Goal: Task Accomplishment & Management: Manage account settings

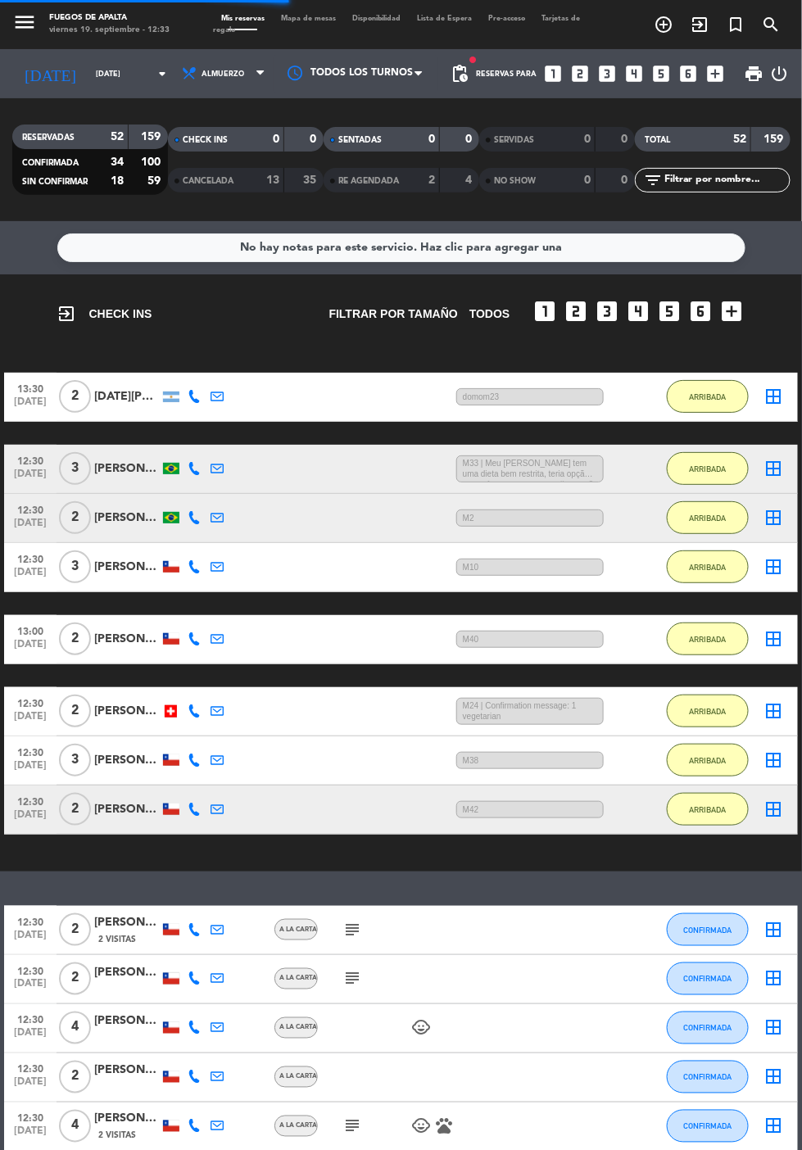
scroll to position [442, 0]
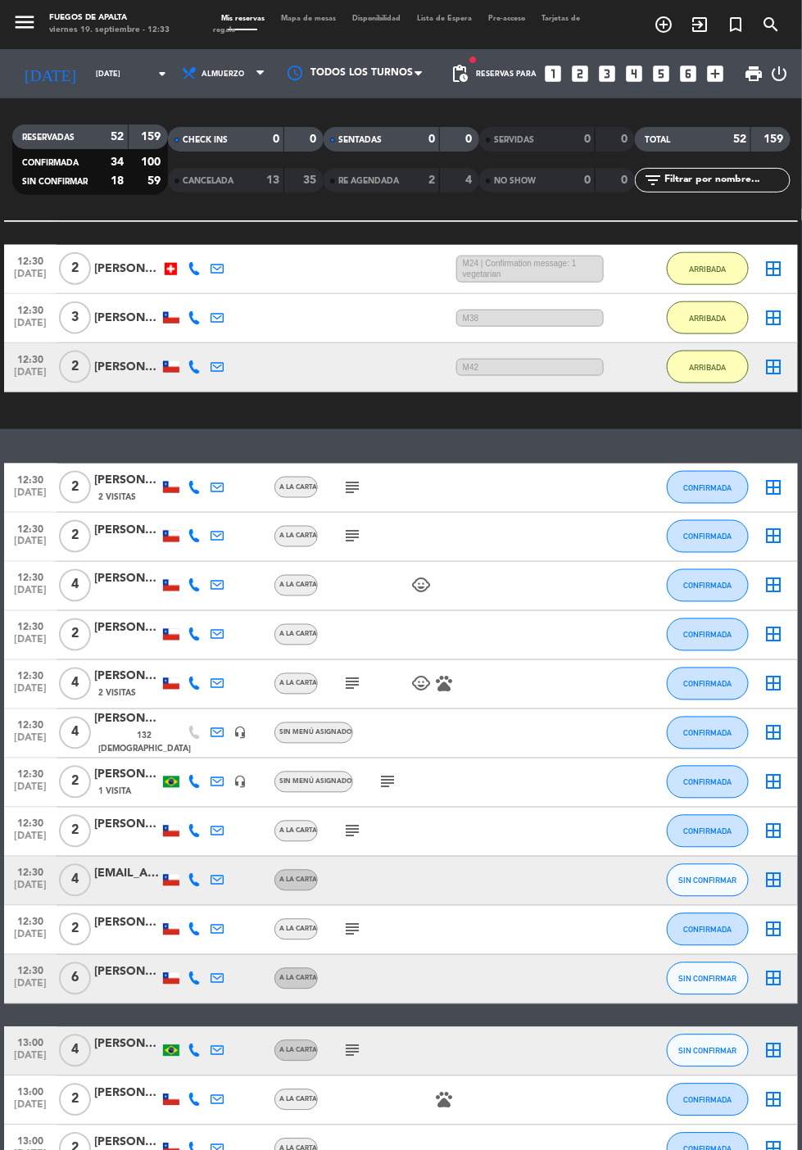
click at [377, 780] on icon "subject" at bounding box center [387, 782] width 20 height 20
click at [728, 787] on button "CONFIRMADA" at bounding box center [708, 782] width 82 height 33
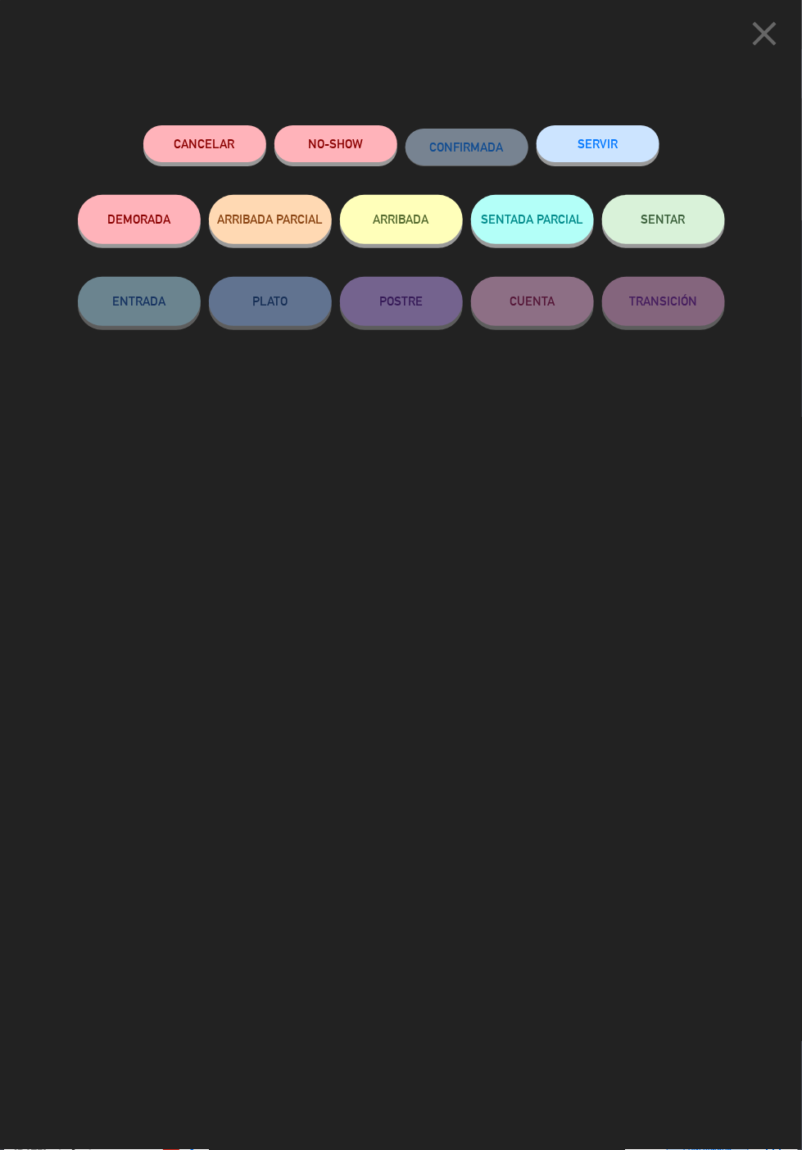
click at [399, 216] on button "ARRIBADA" at bounding box center [401, 219] width 123 height 49
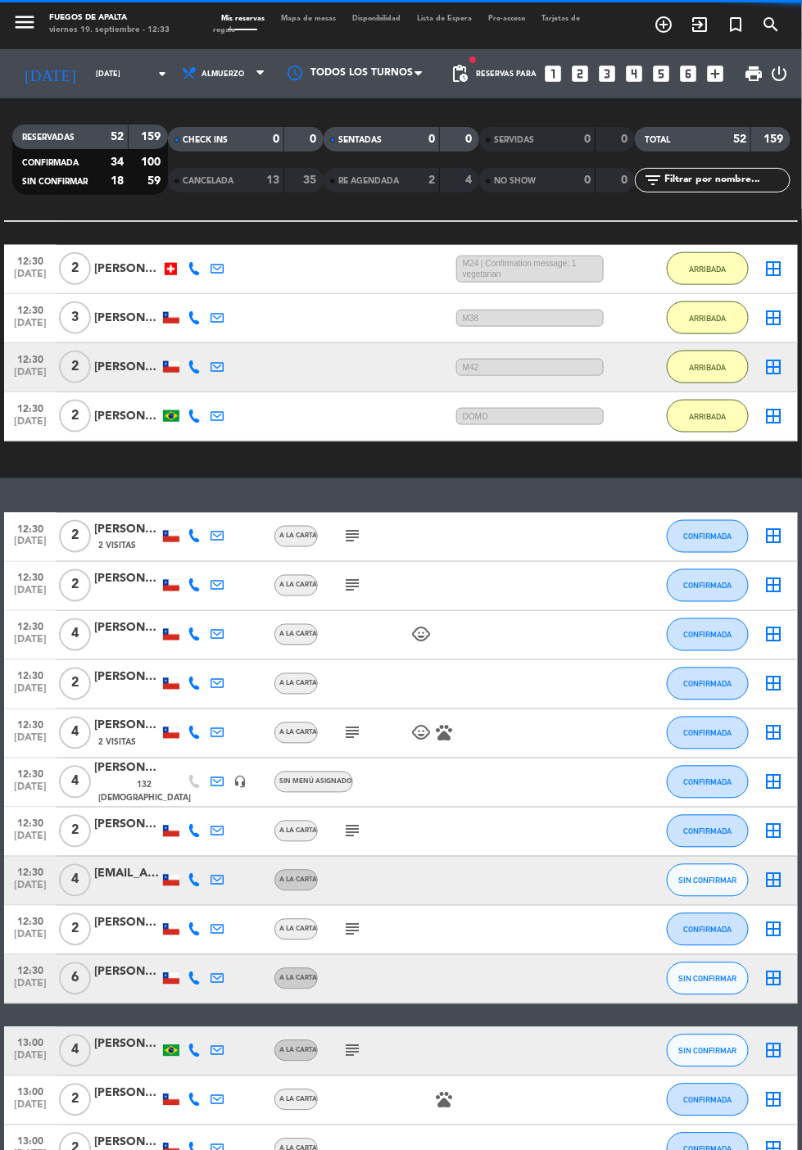
scroll to position [160, 0]
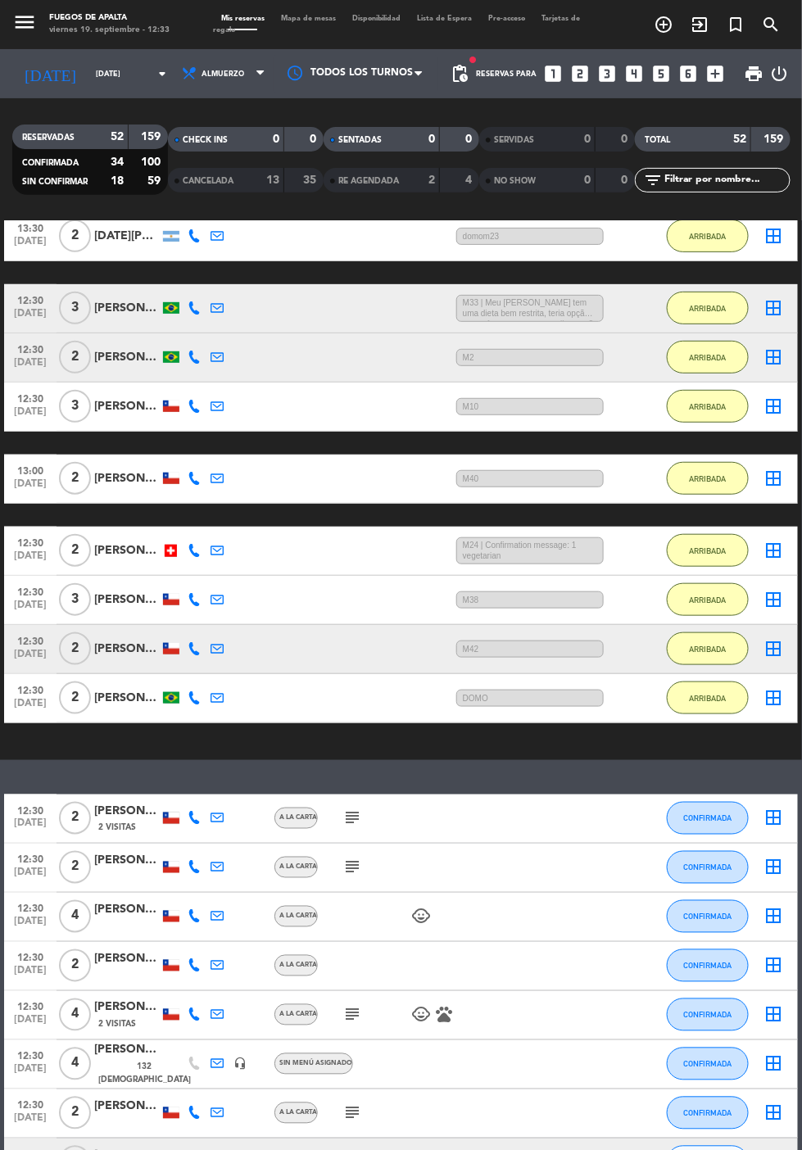
click at [133, 691] on div "[PERSON_NAME]" at bounding box center [127, 698] width 66 height 19
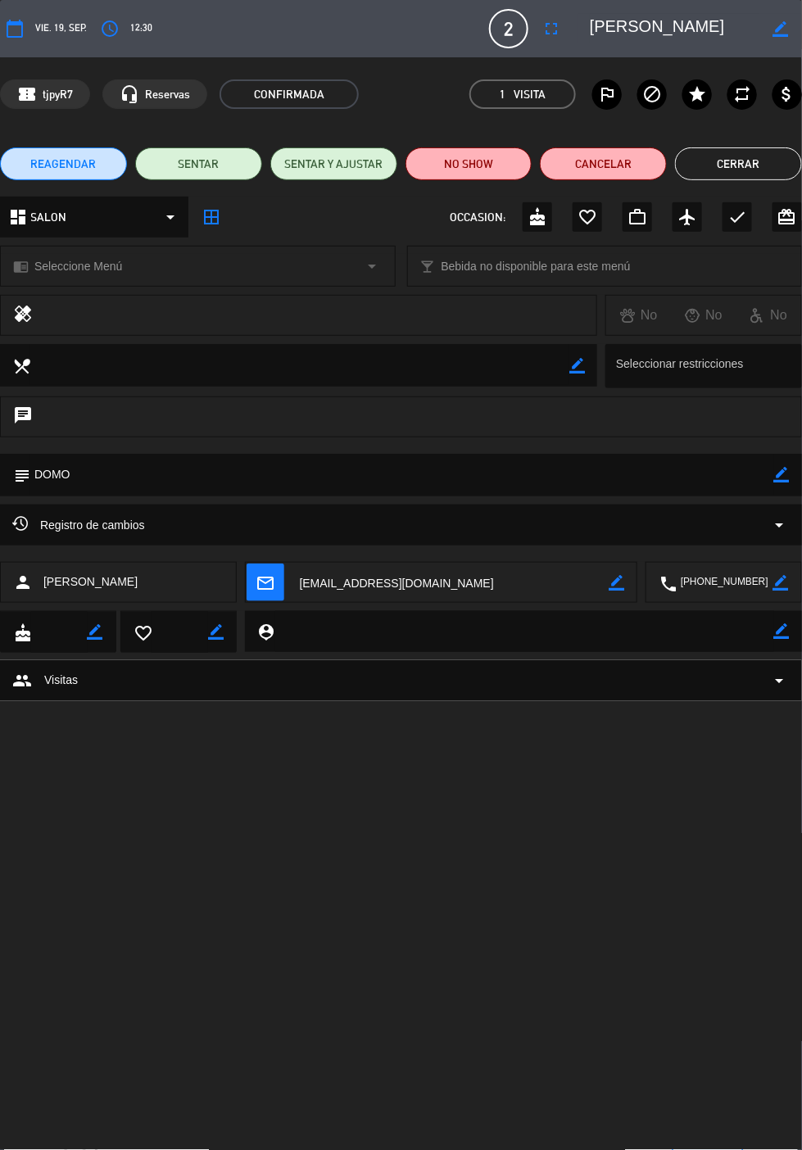
click at [778, 469] on icon "border_color" at bounding box center [782, 475] width 16 height 16
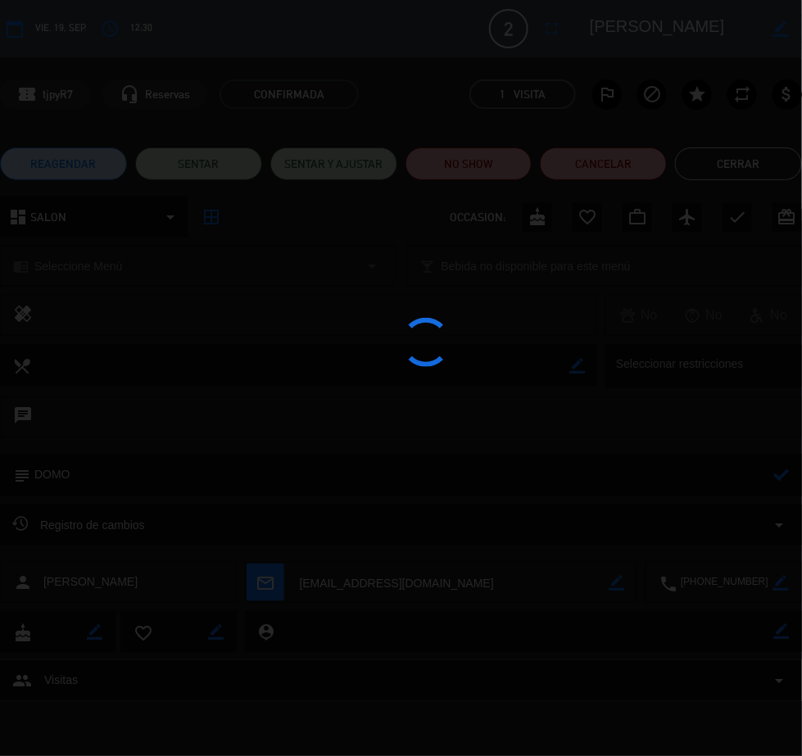
click at [703, 483] on div at bounding box center [401, 378] width 802 height 756
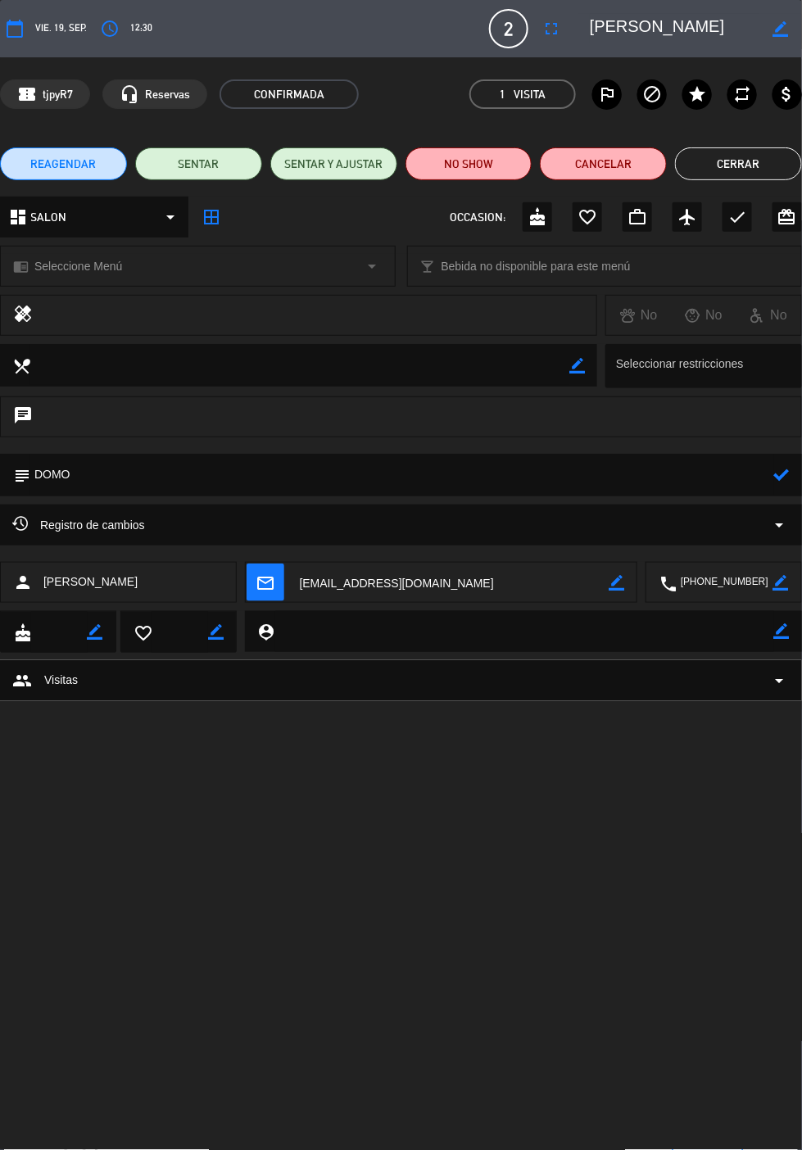
click at [665, 474] on textarea at bounding box center [402, 474] width 744 height 41
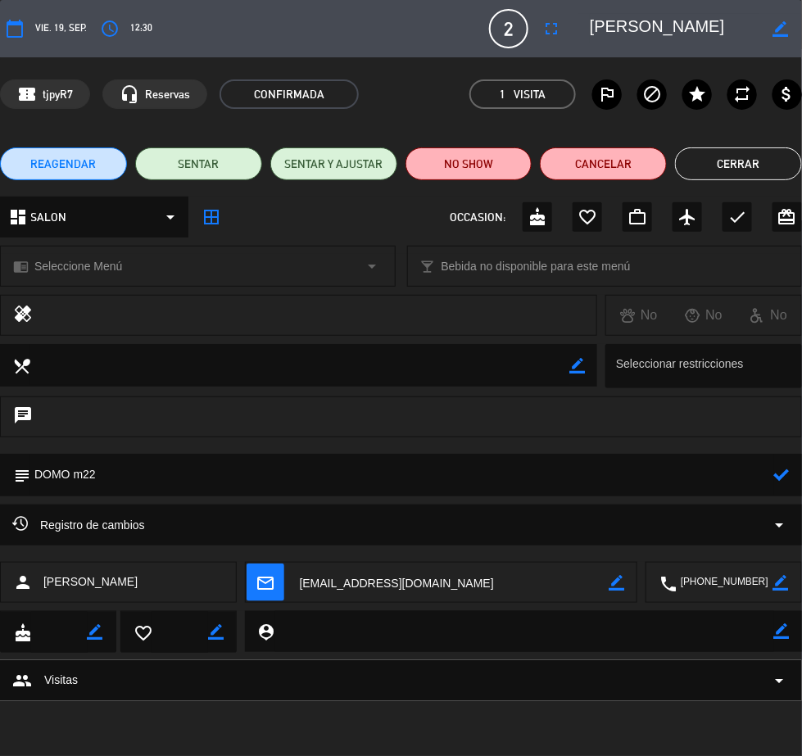
type textarea "DOMO m22"
click at [781, 477] on icon at bounding box center [782, 475] width 16 height 16
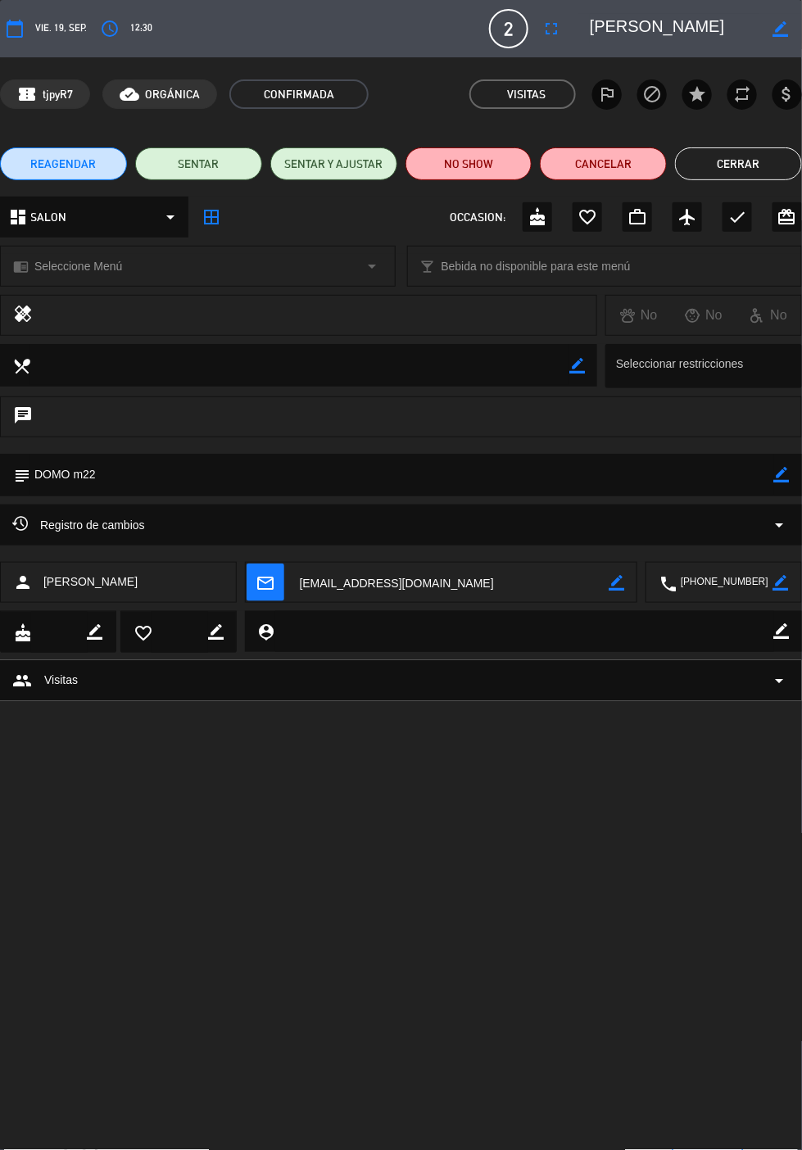
click at [744, 164] on button "Cerrar" at bounding box center [738, 163] width 127 height 33
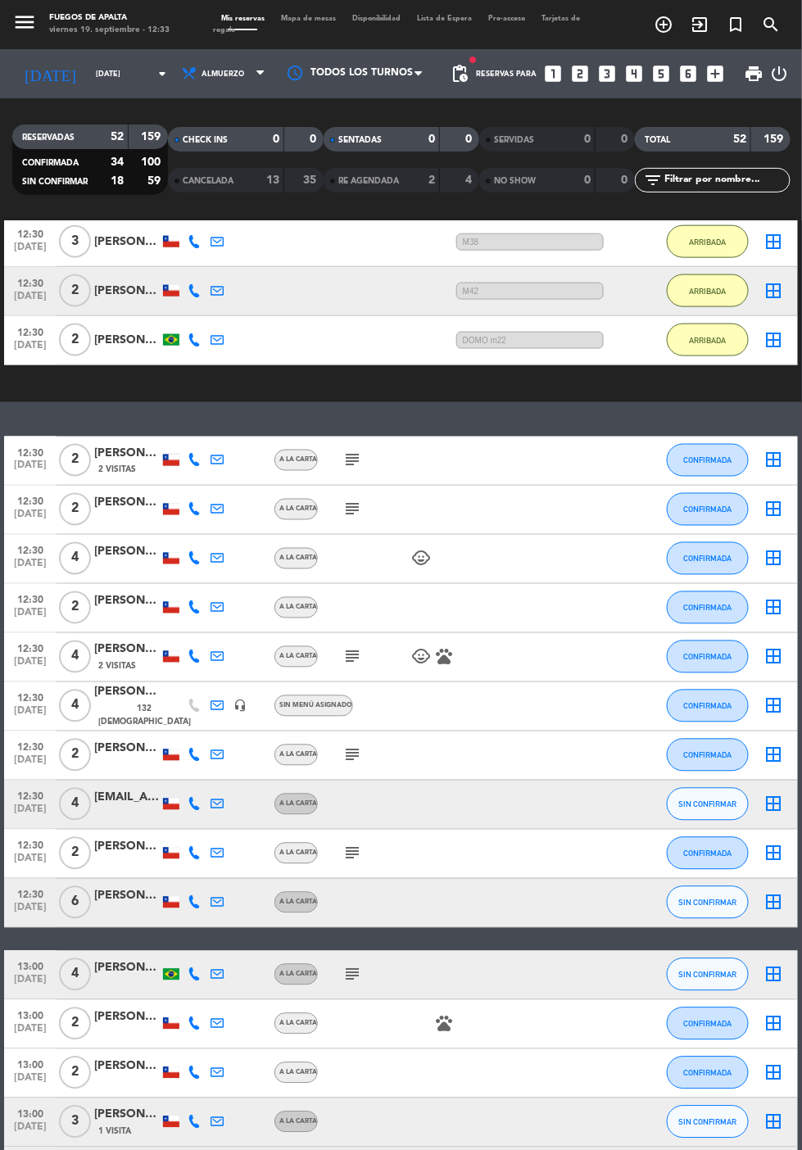
scroll to position [479, 0]
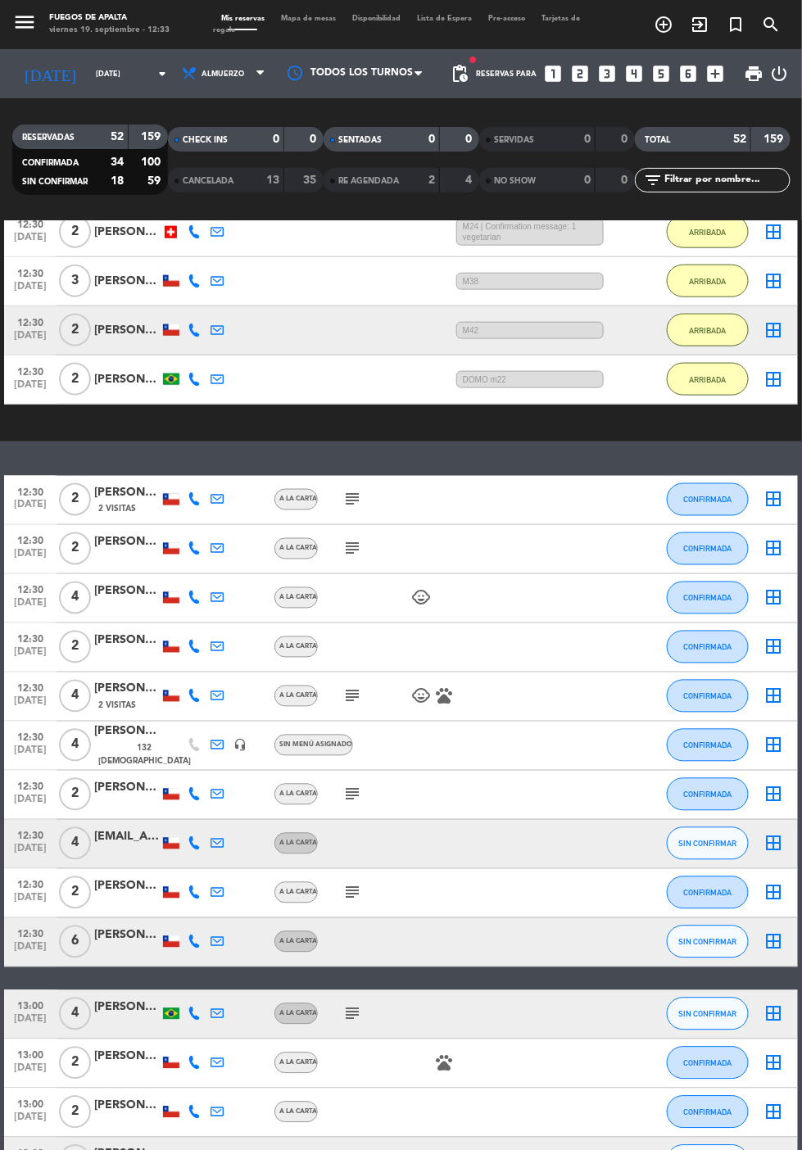
click at [349, 894] on icon "subject" at bounding box center [352, 893] width 20 height 20
click at [725, 889] on span "CONFIRMADA" at bounding box center [708, 892] width 48 height 9
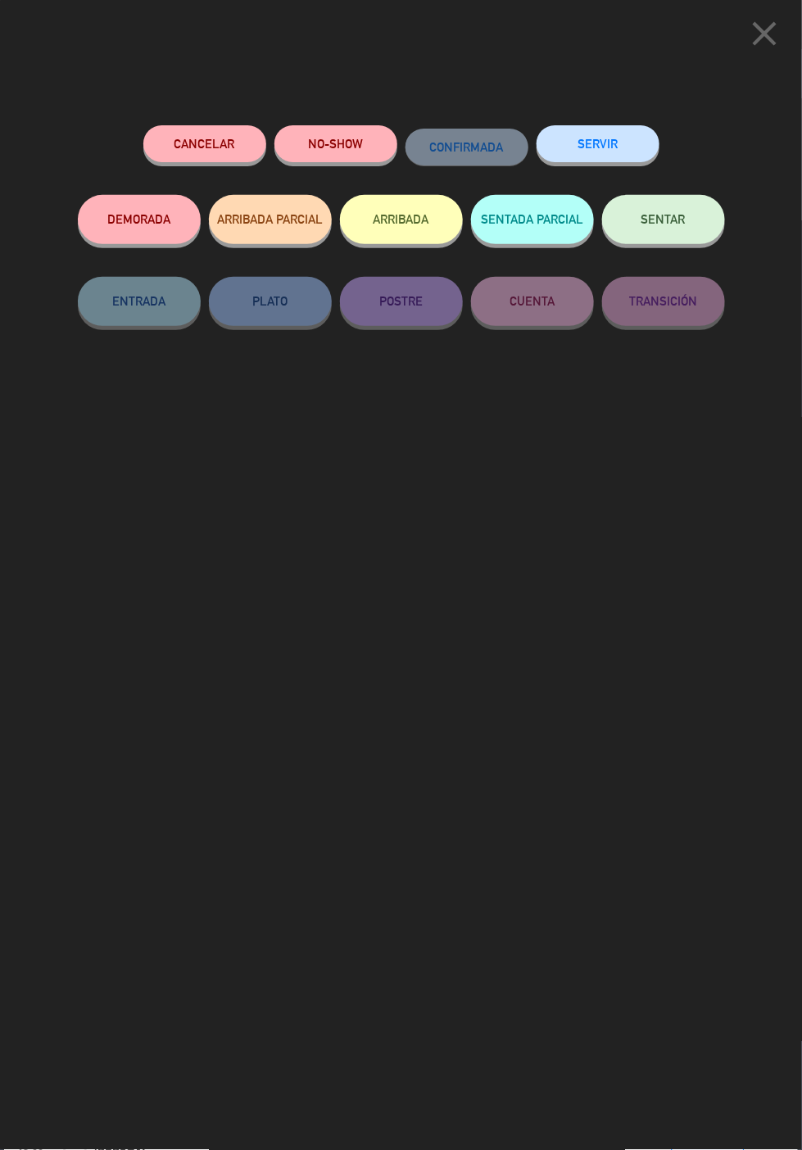
click at [406, 212] on button "ARRIBADA" at bounding box center [401, 219] width 123 height 49
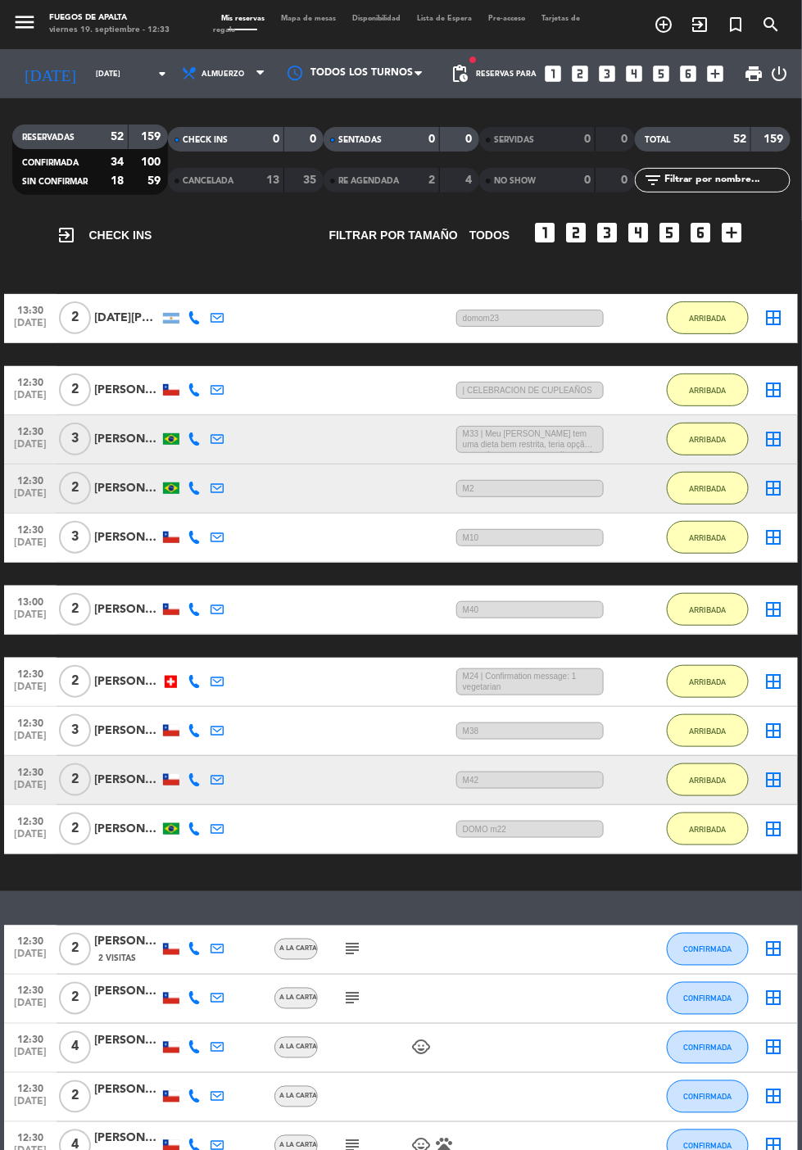
scroll to position [80, 0]
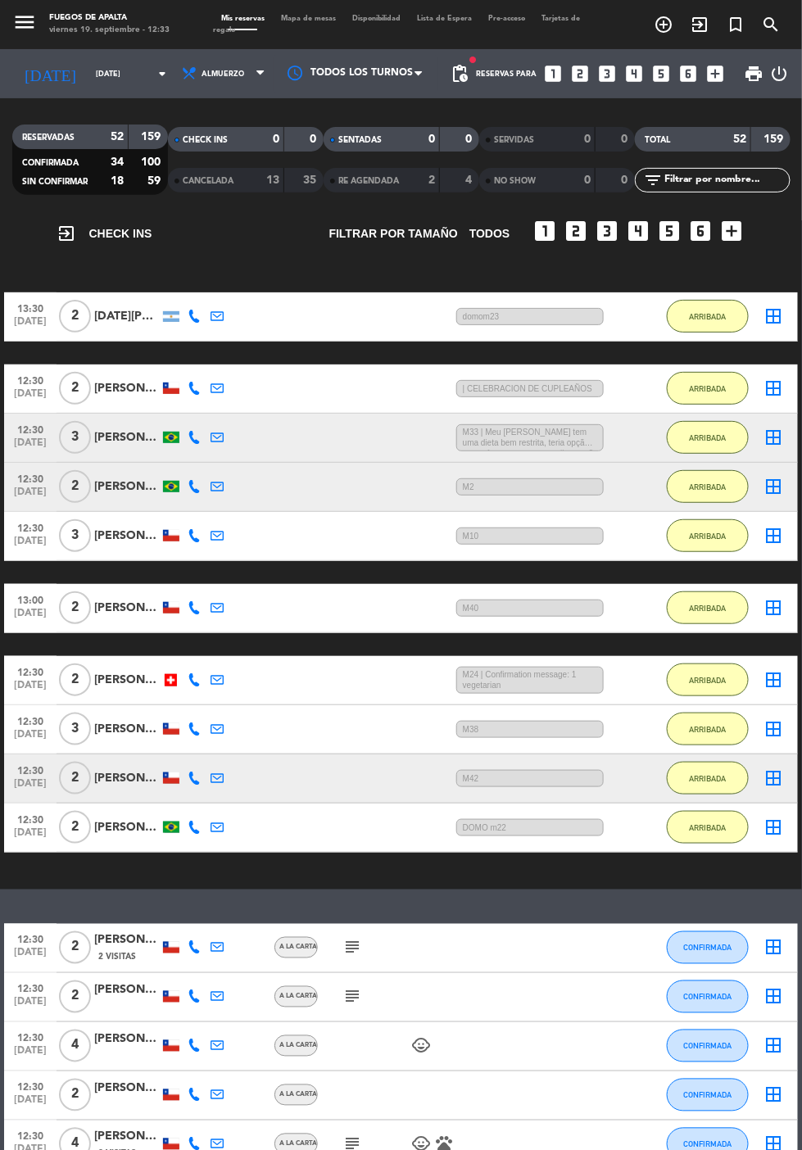
click at [129, 390] on div "[PERSON_NAME]" at bounding box center [127, 388] width 66 height 19
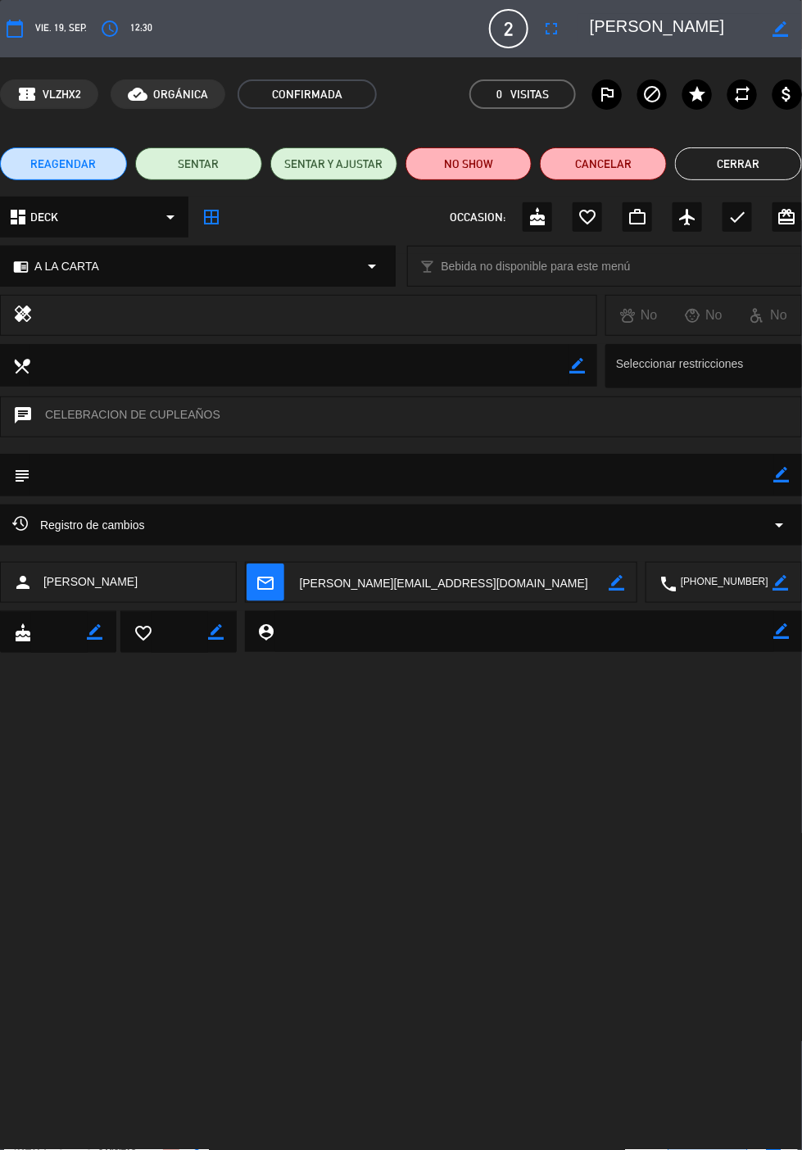
click at [779, 477] on icon "border_color" at bounding box center [782, 475] width 16 height 16
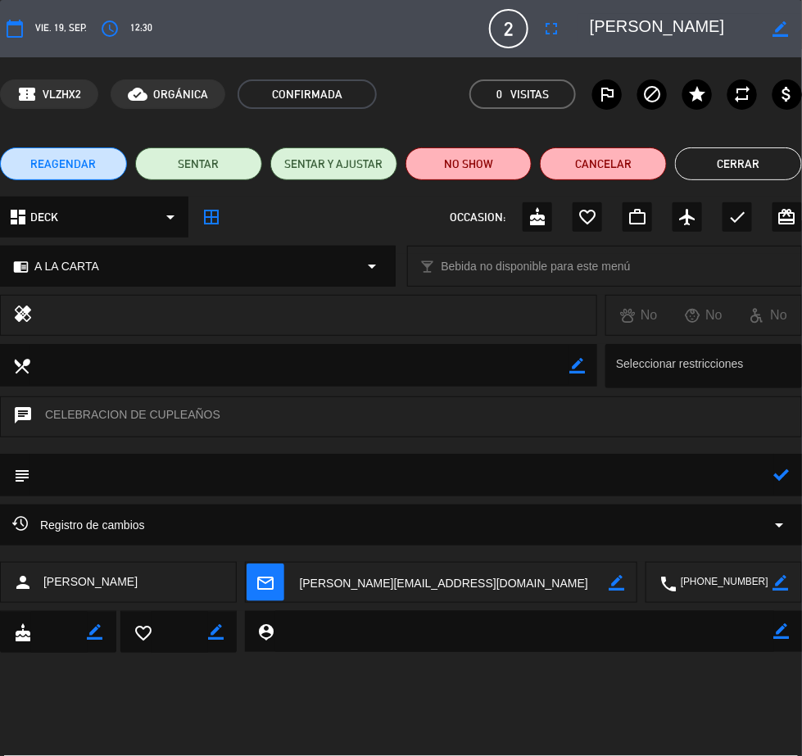
click at [712, 478] on textarea at bounding box center [402, 474] width 744 height 41
type textarea "M15"
click at [784, 472] on icon at bounding box center [782, 475] width 16 height 16
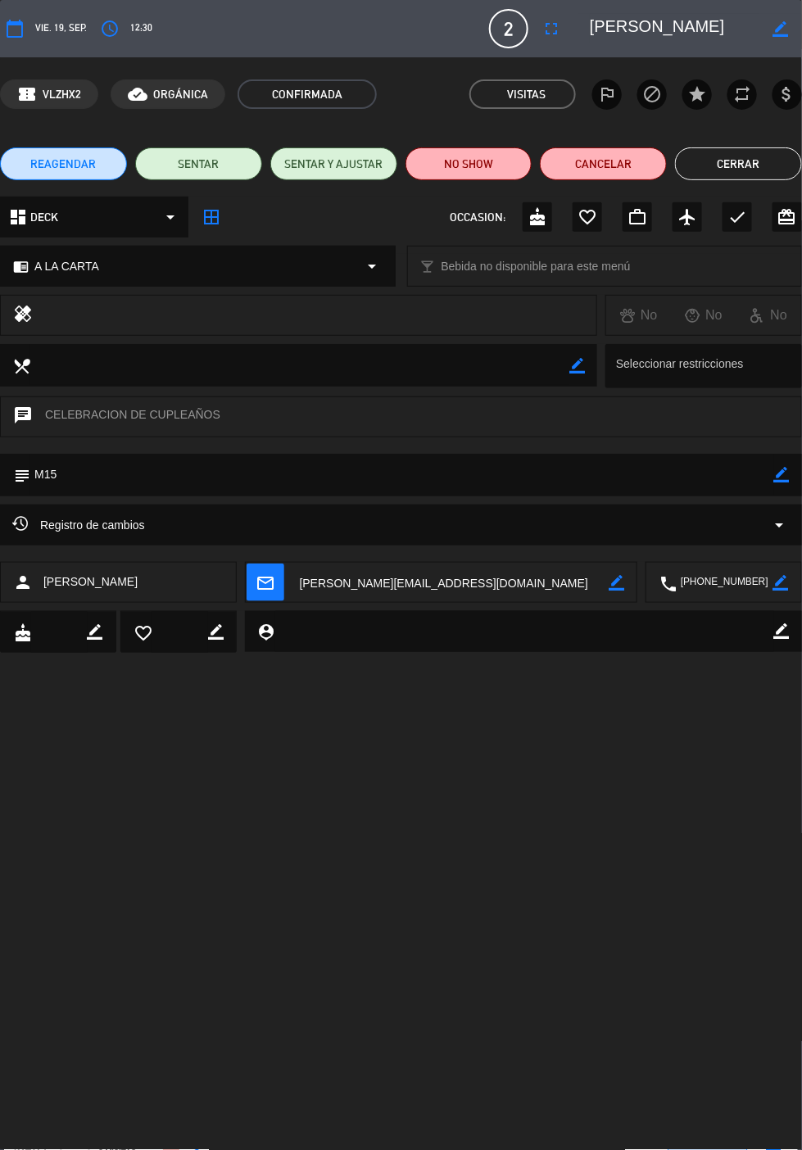
click at [744, 167] on button "Cerrar" at bounding box center [738, 163] width 127 height 33
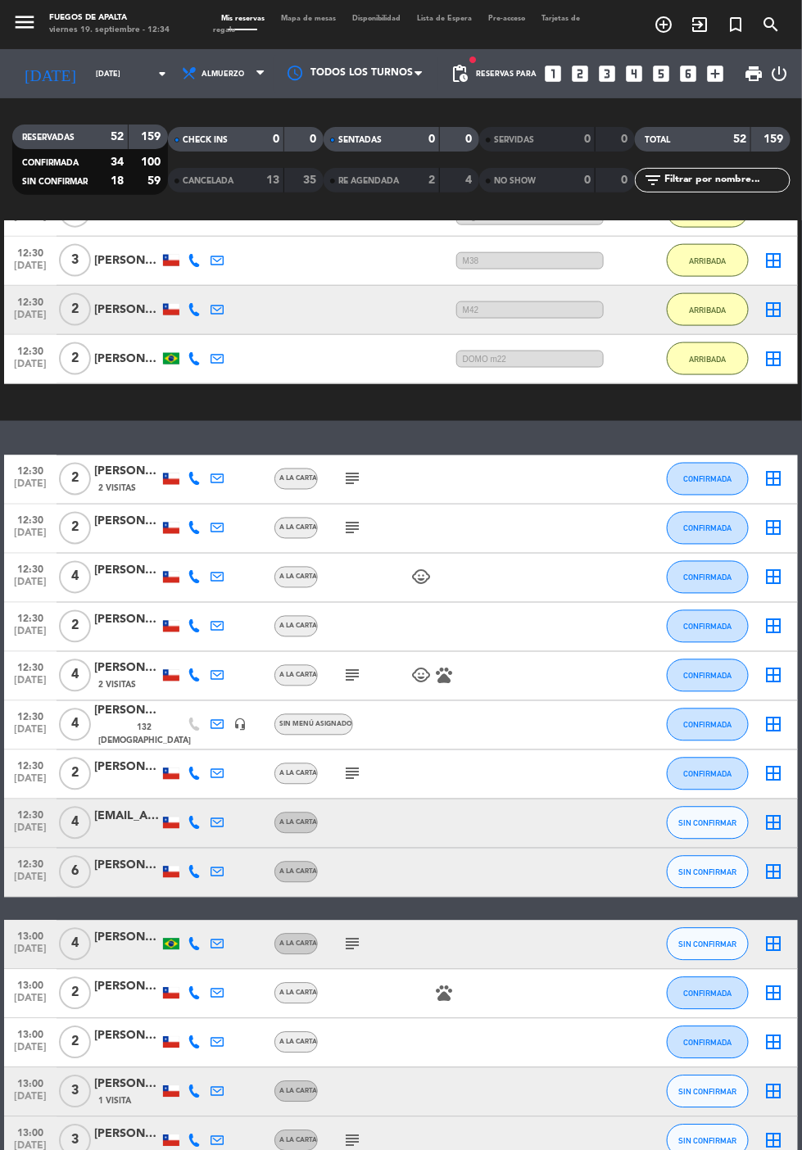
scroll to position [553, 0]
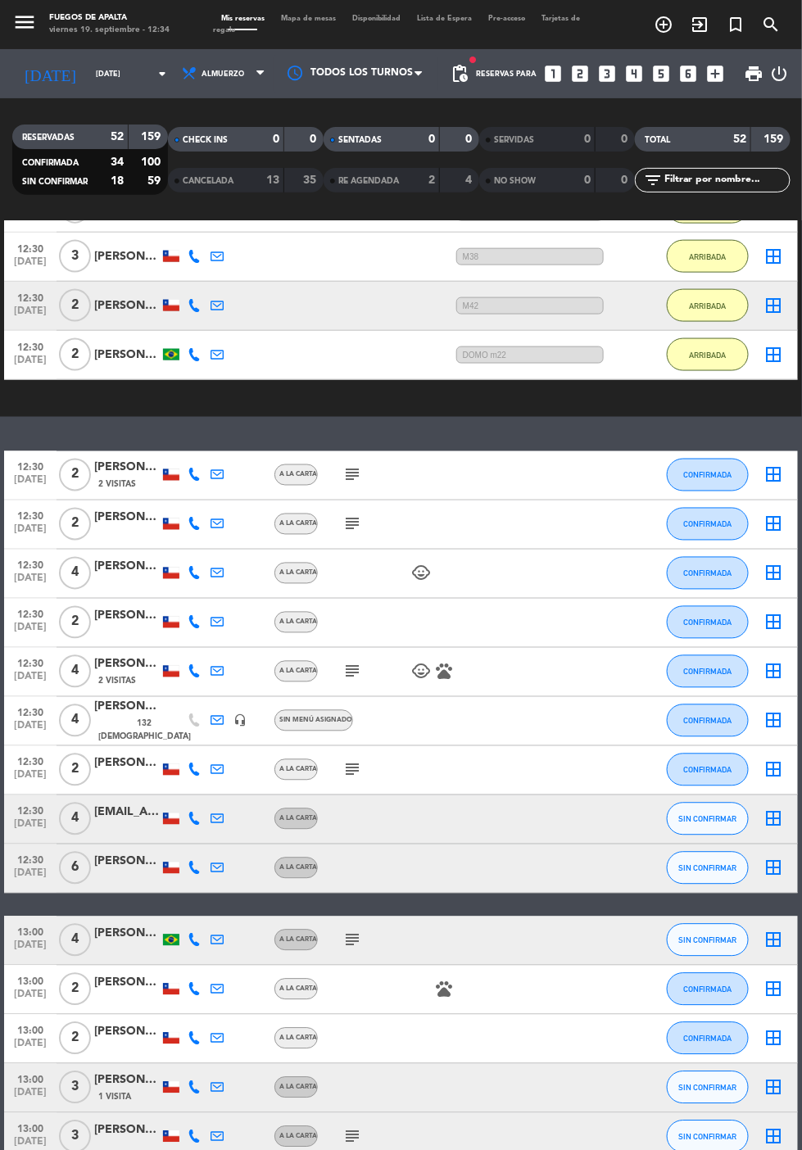
click at [348, 478] on icon "subject" at bounding box center [352, 475] width 20 height 20
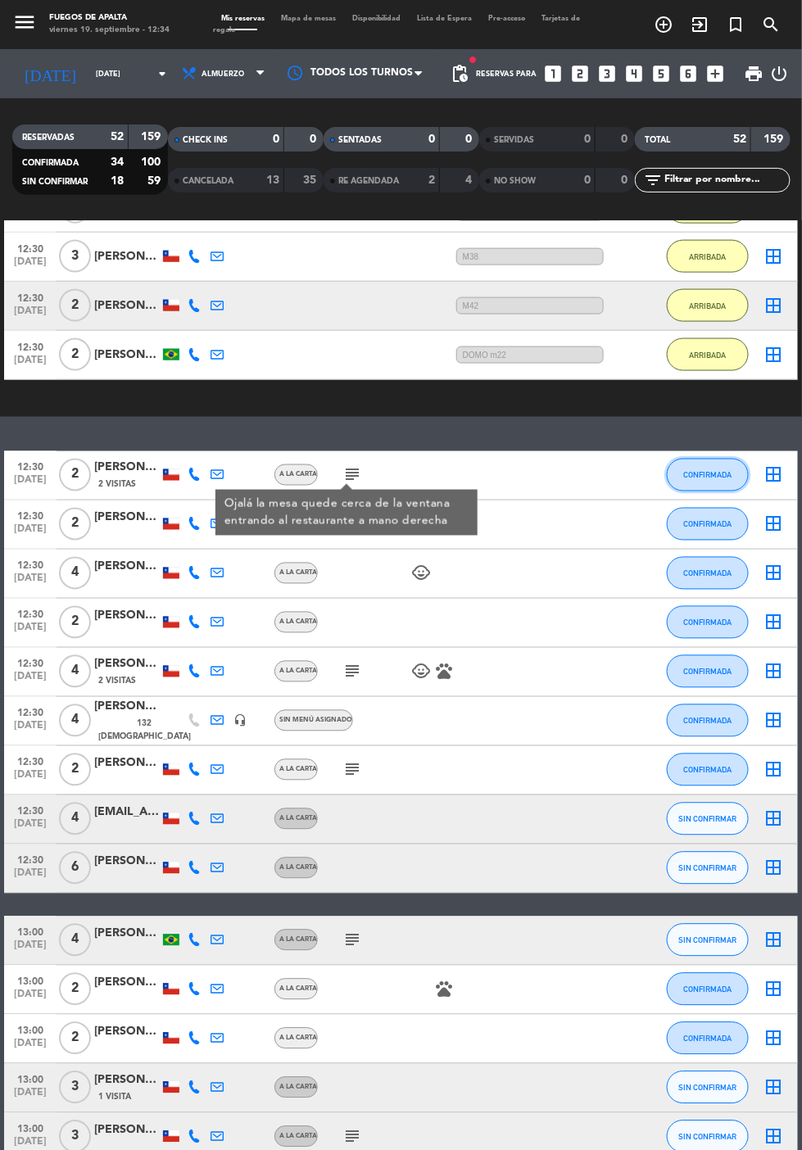
click at [721, 479] on button "CONFIRMADA" at bounding box center [708, 475] width 82 height 33
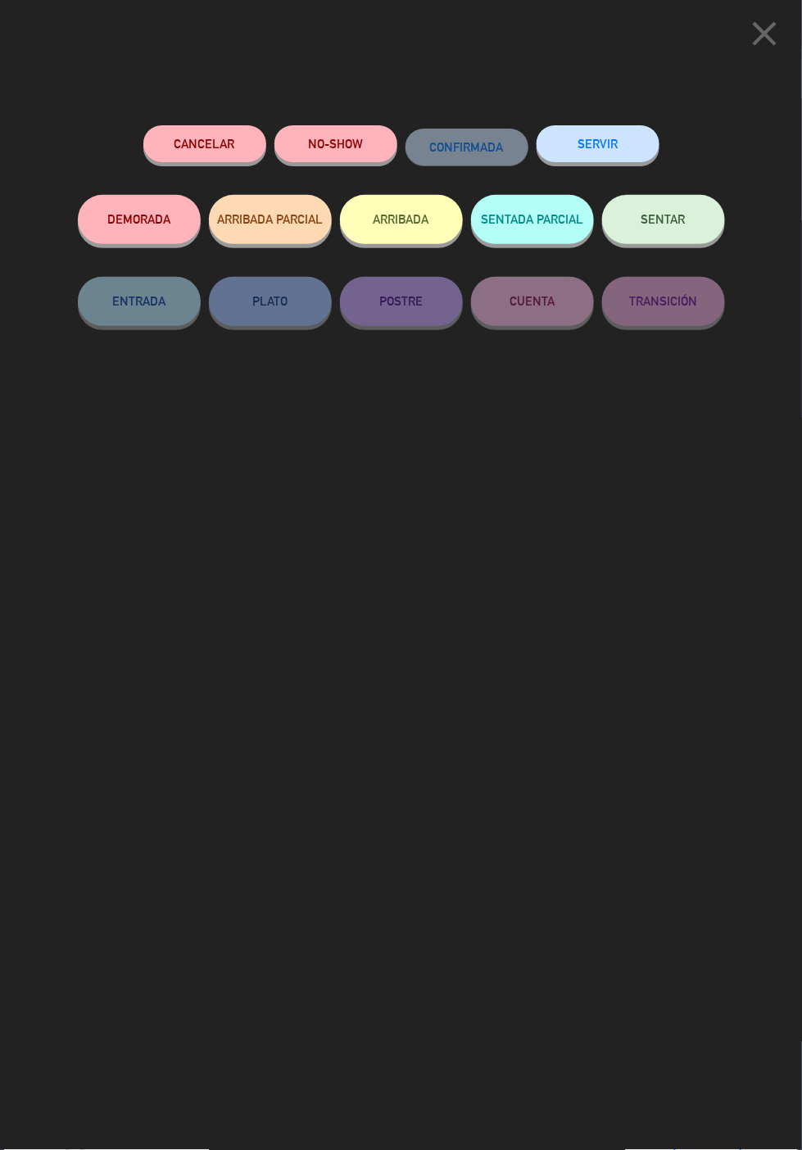
click at [405, 216] on button "ARRIBADA" at bounding box center [401, 219] width 123 height 49
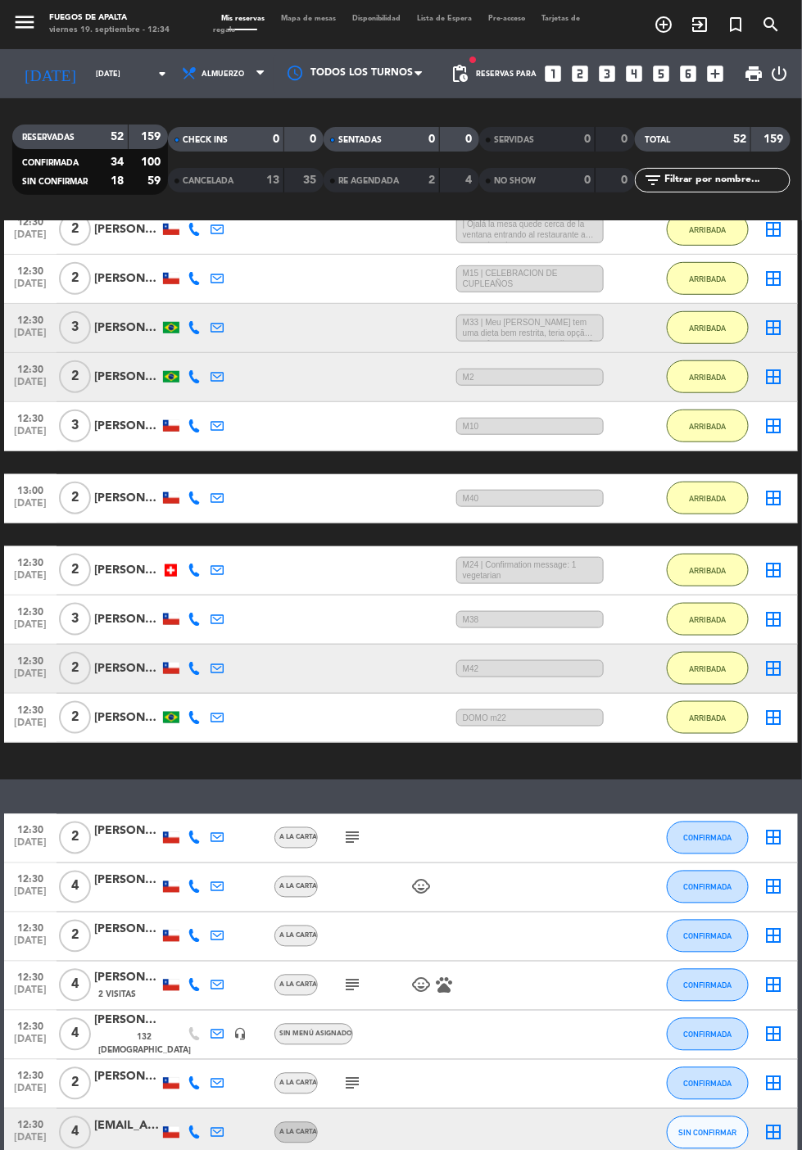
scroll to position [106, 0]
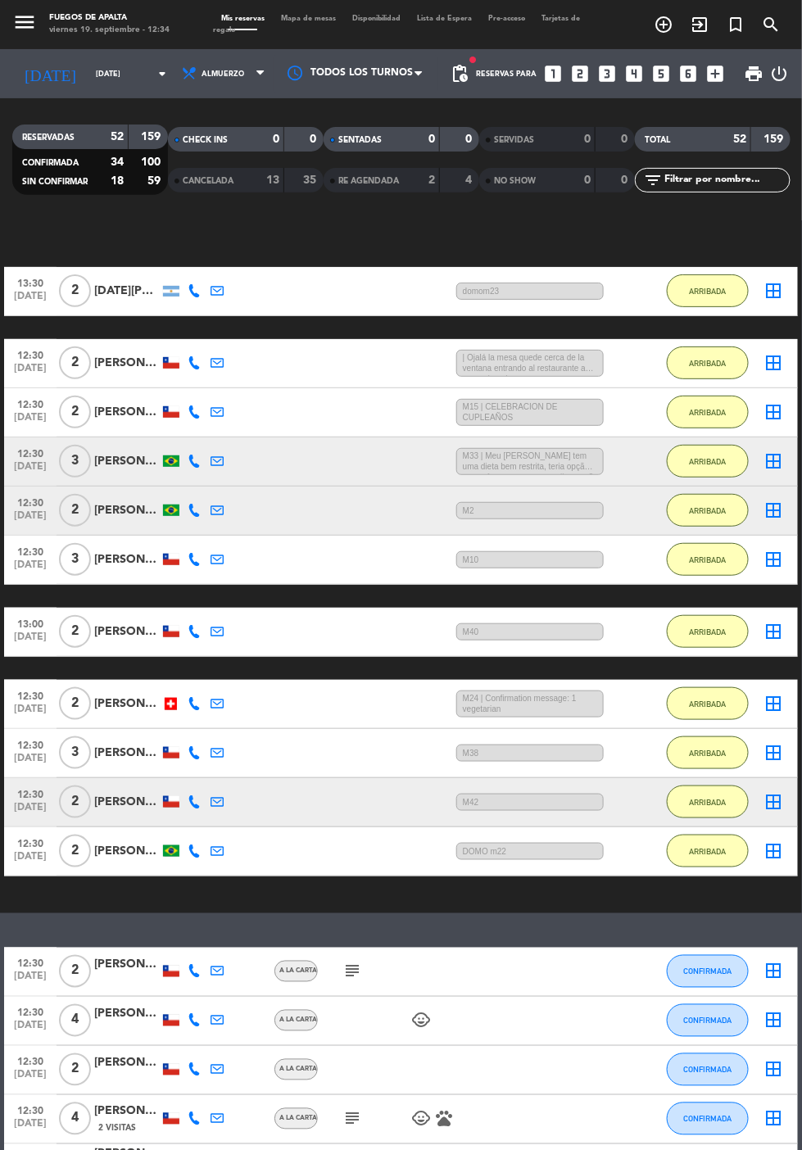
click at [129, 364] on div "[PERSON_NAME]" at bounding box center [127, 363] width 66 height 19
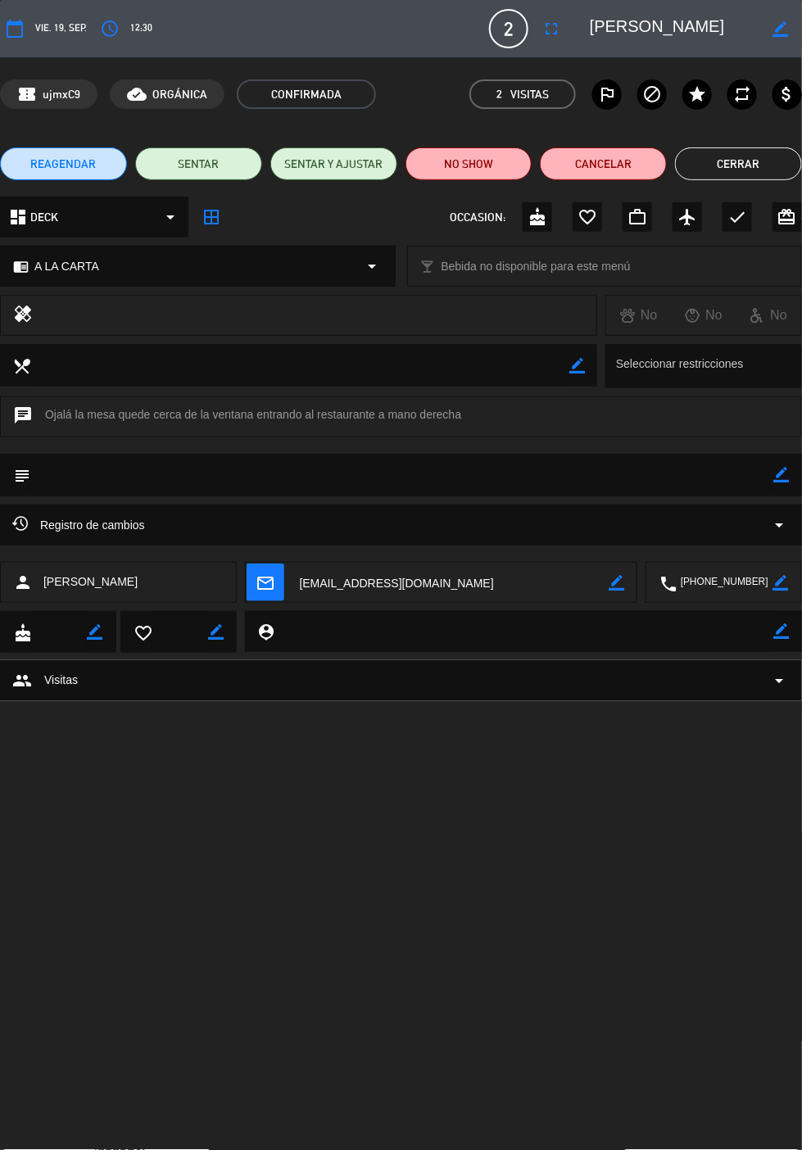
click at [779, 474] on icon "border_color" at bounding box center [782, 475] width 16 height 16
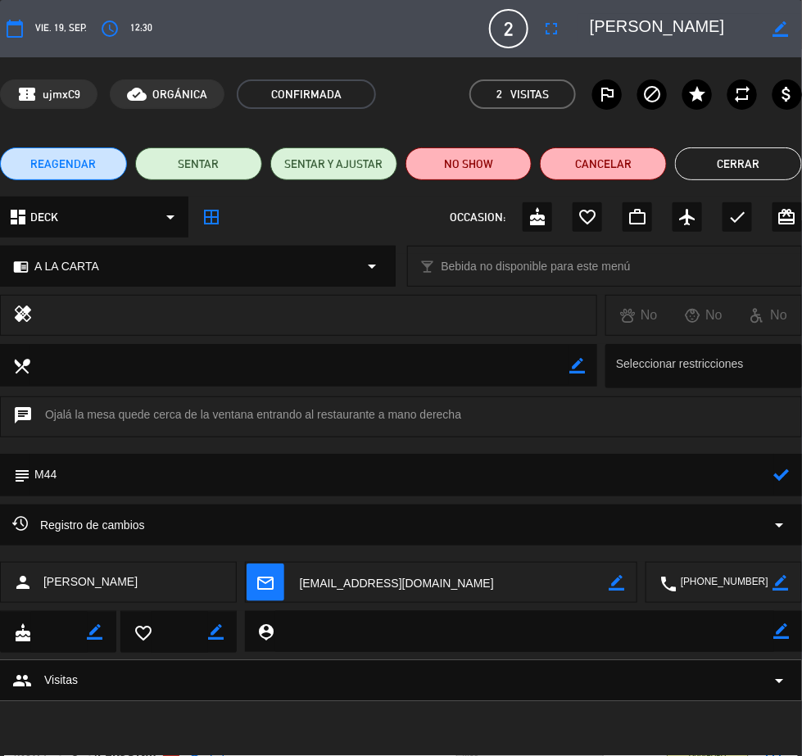
type textarea "M44"
click at [783, 474] on icon at bounding box center [782, 475] width 16 height 16
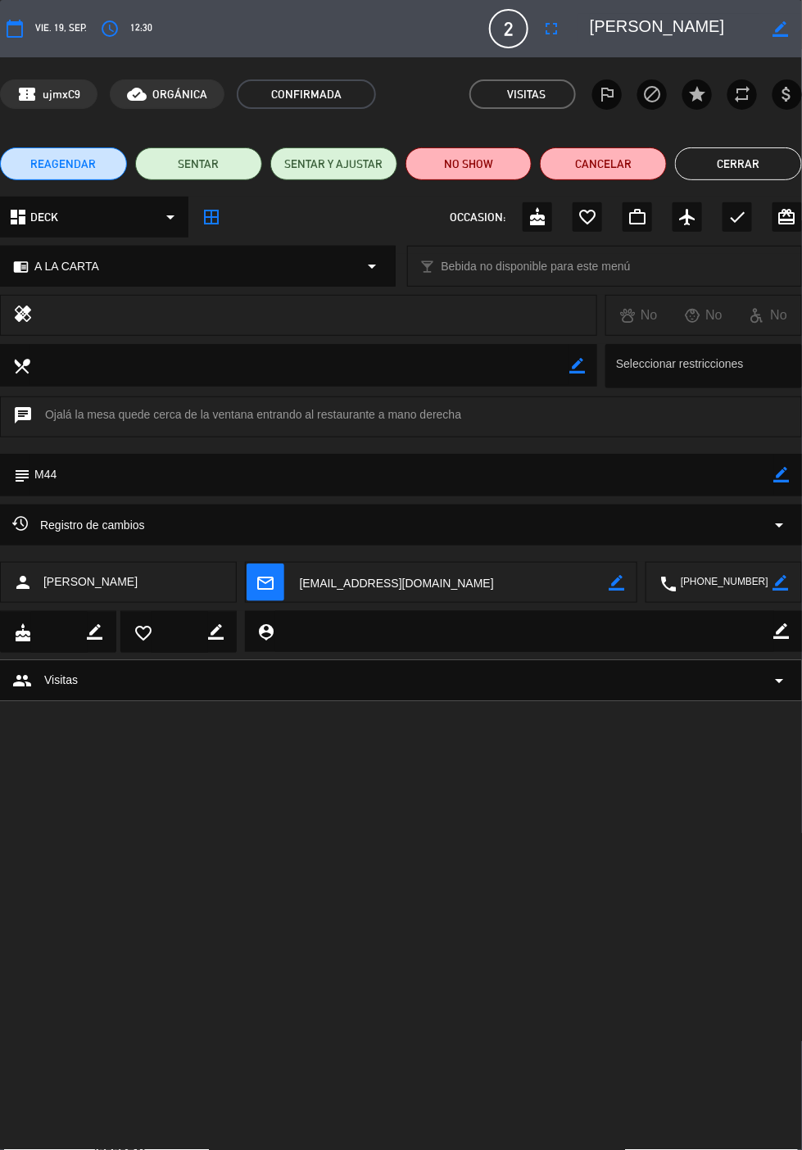
click at [734, 165] on button "Cerrar" at bounding box center [738, 163] width 127 height 33
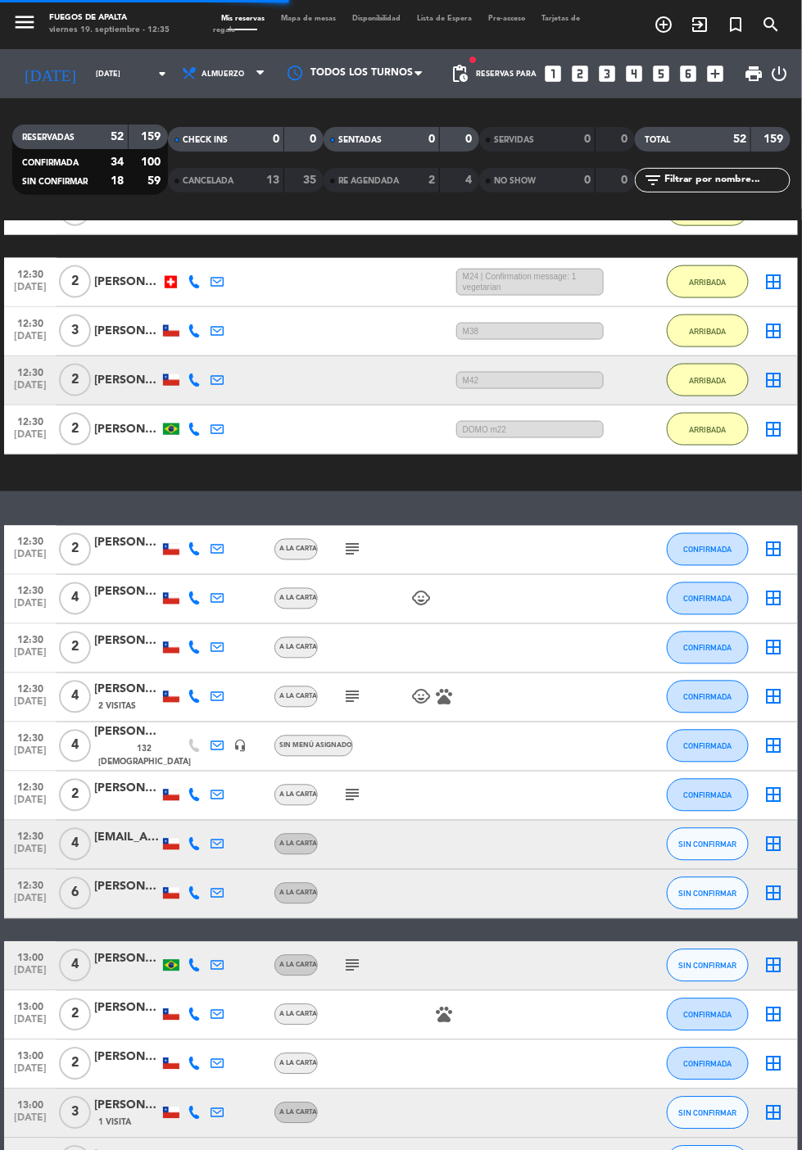
scroll to position [600, 0]
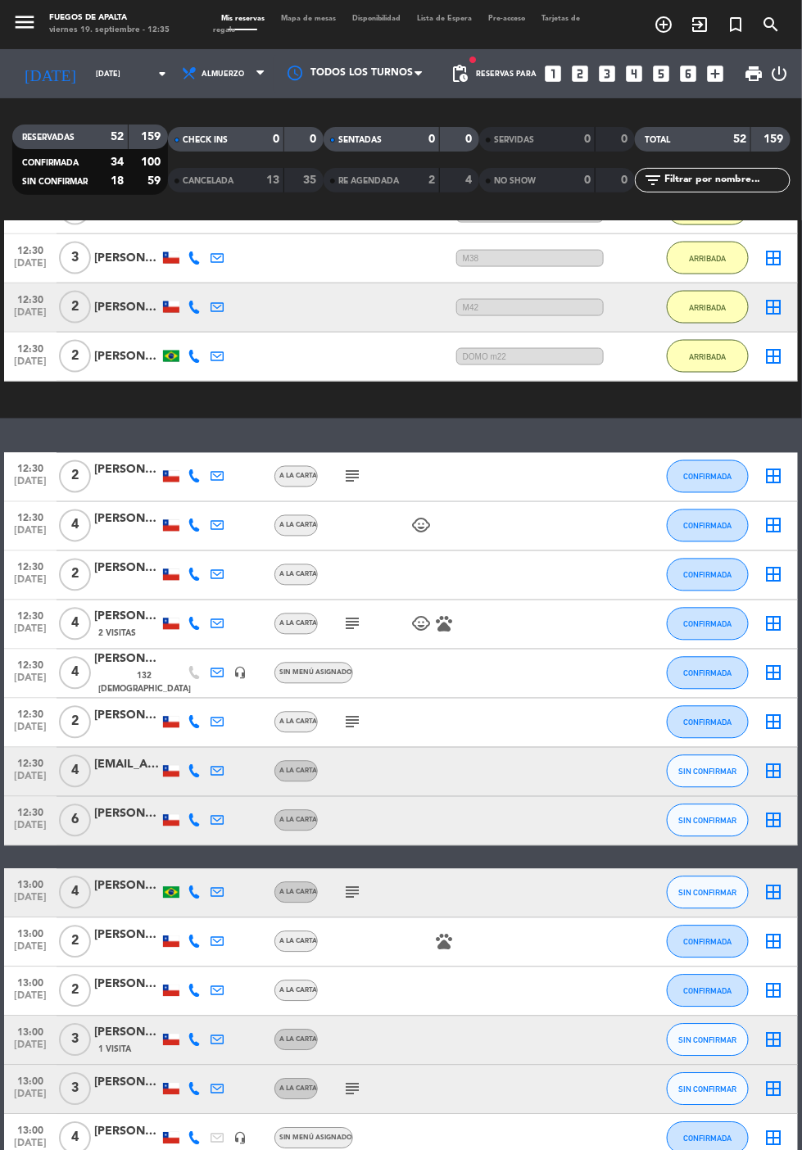
click at [348, 719] on icon "subject" at bounding box center [352, 722] width 20 height 20
click at [721, 726] on button "CONFIRMADA" at bounding box center [708, 722] width 82 height 33
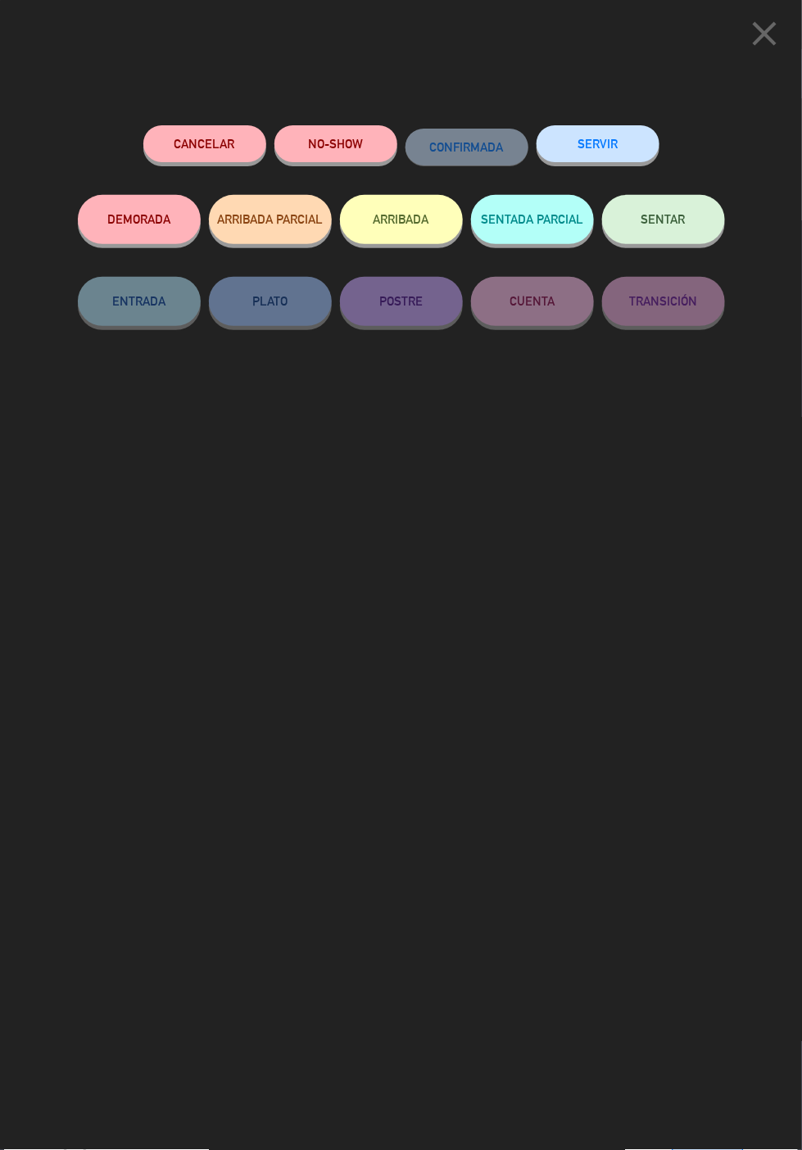
click at [407, 215] on button "ARRIBADA" at bounding box center [401, 219] width 123 height 49
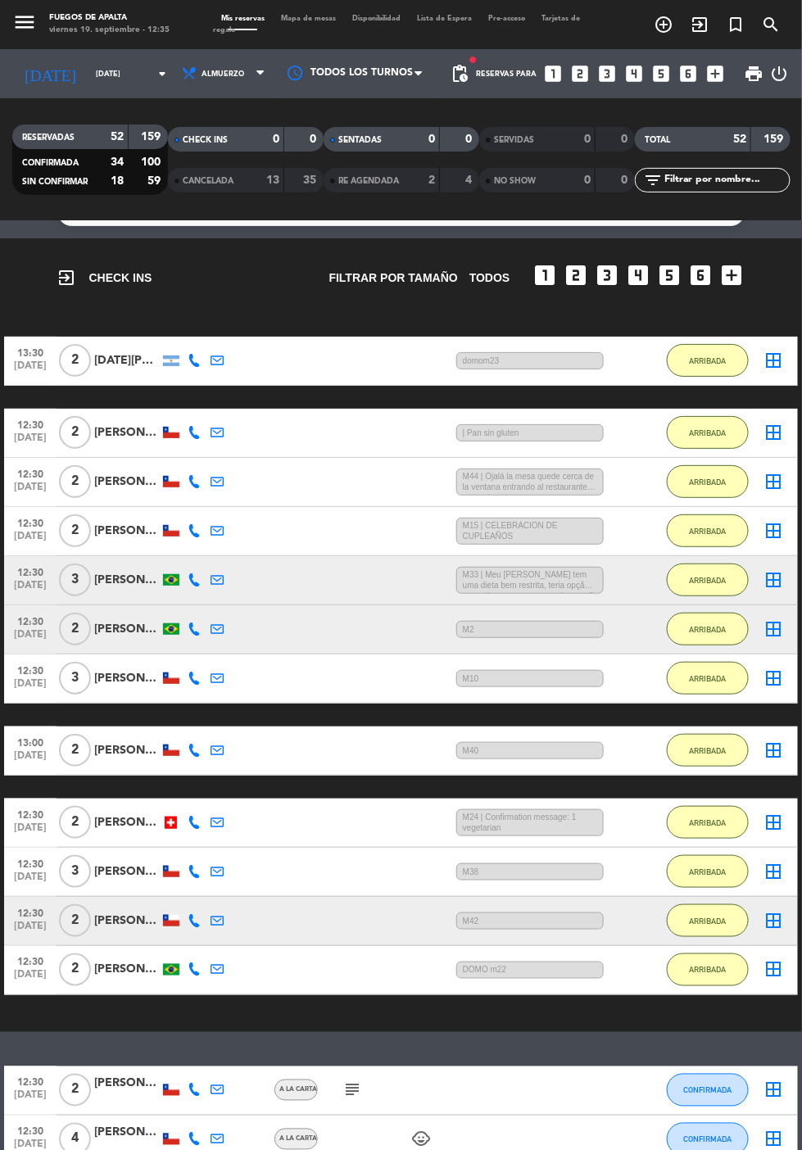
scroll to position [0, 0]
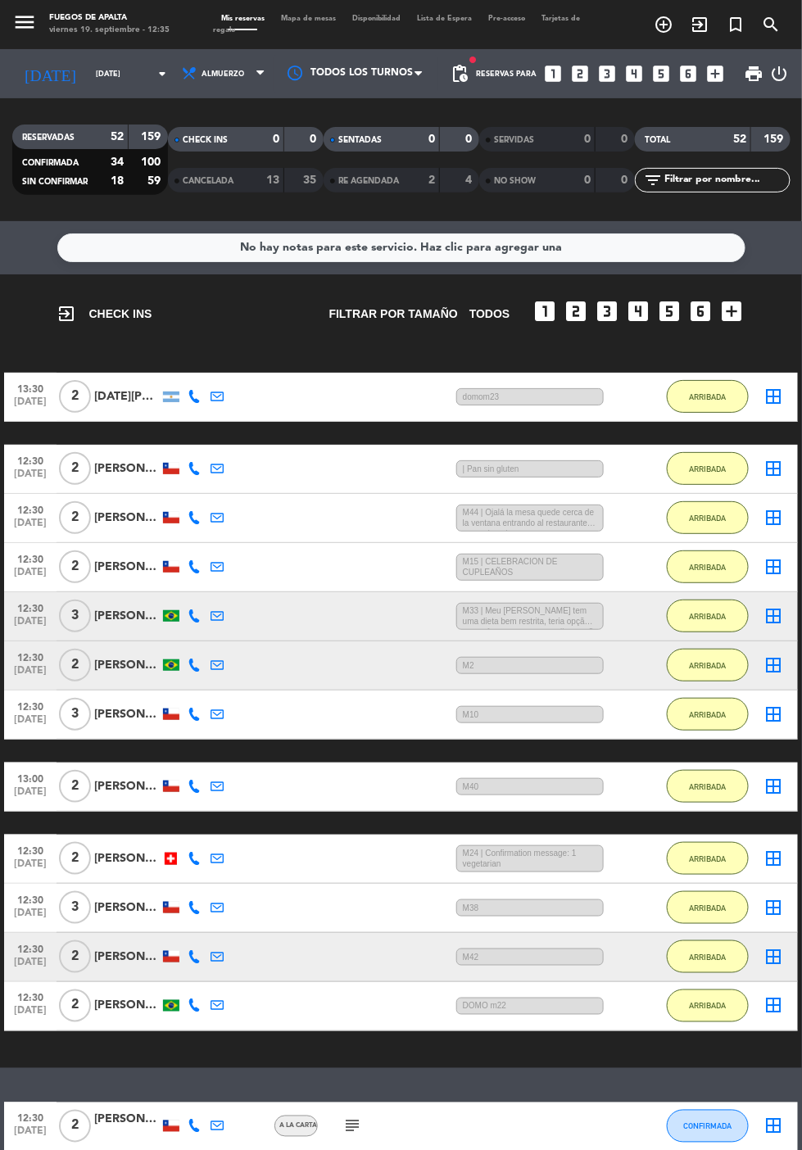
click at [131, 464] on div "[PERSON_NAME]" at bounding box center [127, 468] width 66 height 19
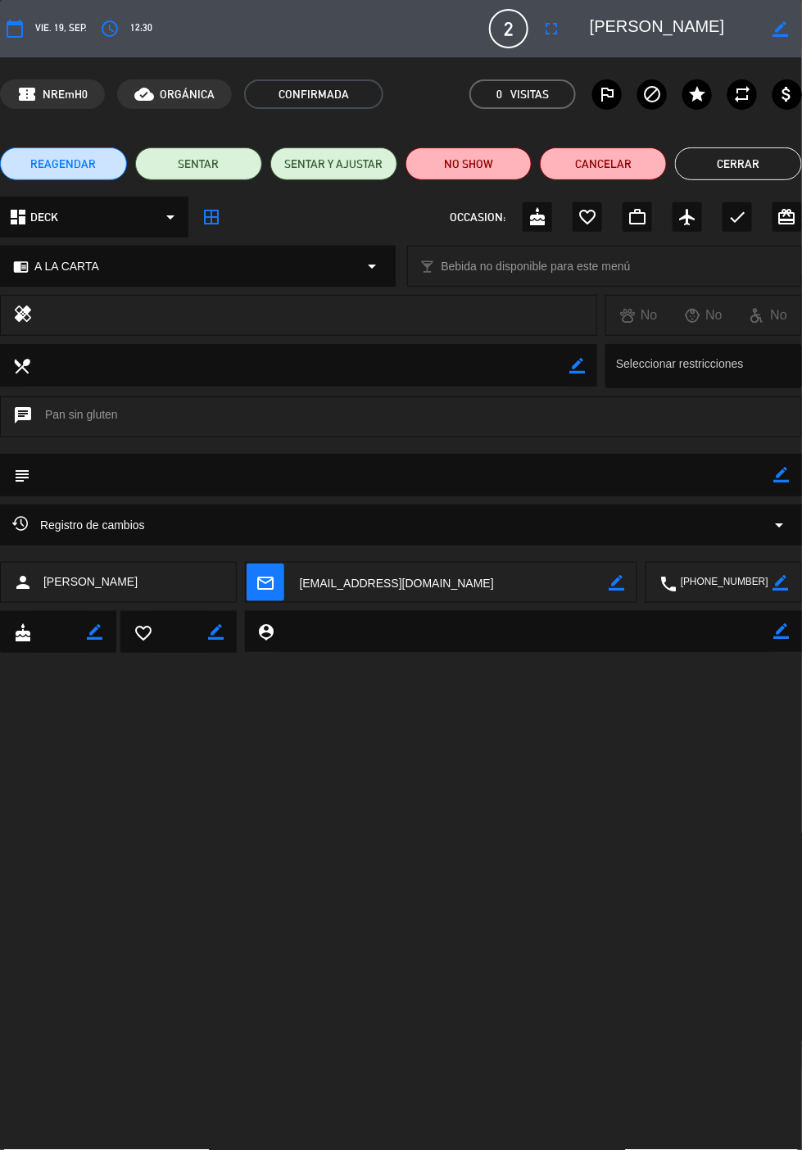
click at [783, 472] on icon "border_color" at bounding box center [782, 475] width 16 height 16
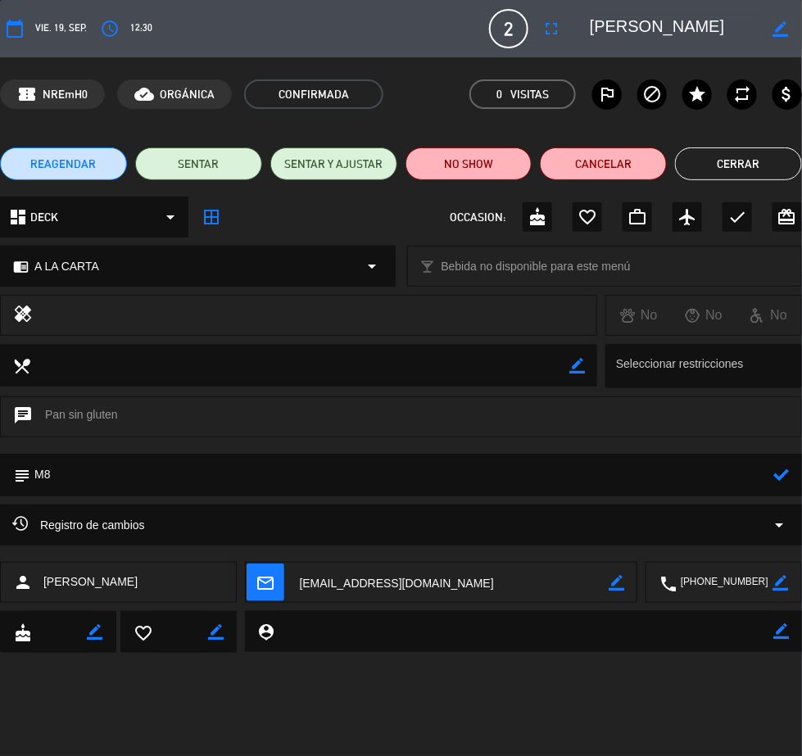
type textarea "M8"
click at [783, 474] on icon at bounding box center [782, 475] width 16 height 16
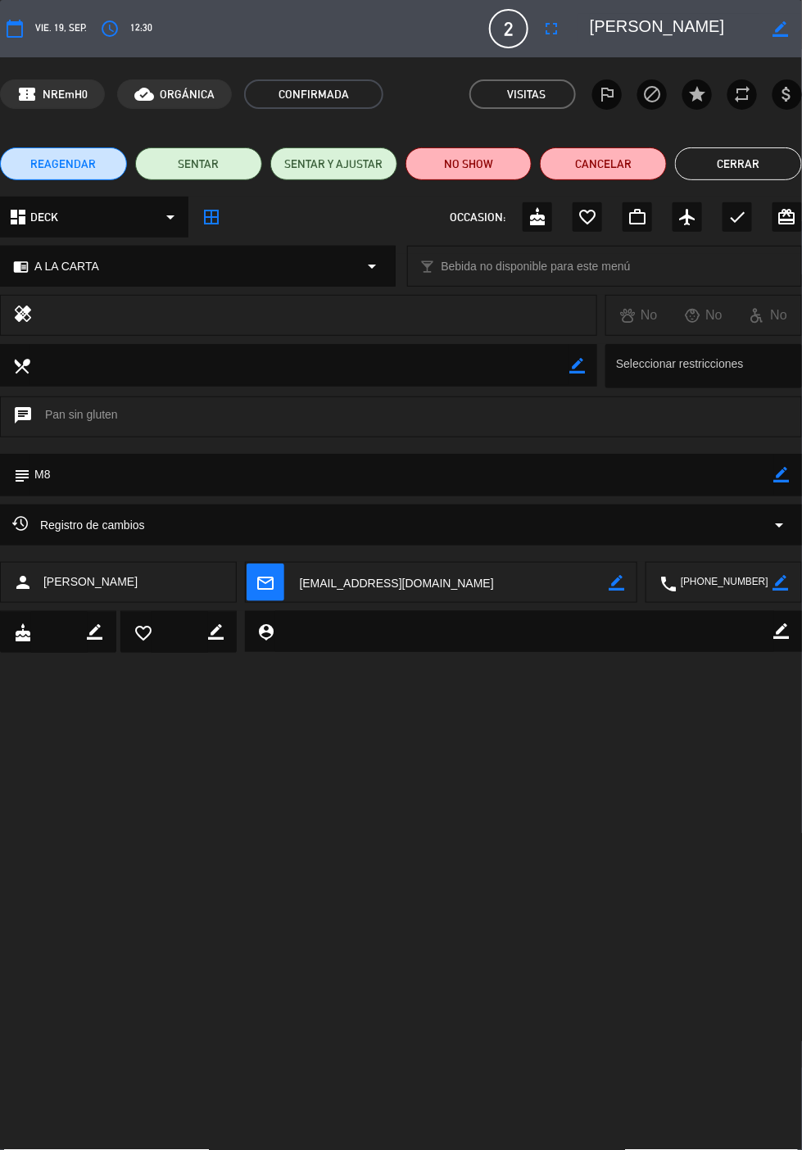
click at [748, 165] on button "Cerrar" at bounding box center [738, 163] width 127 height 33
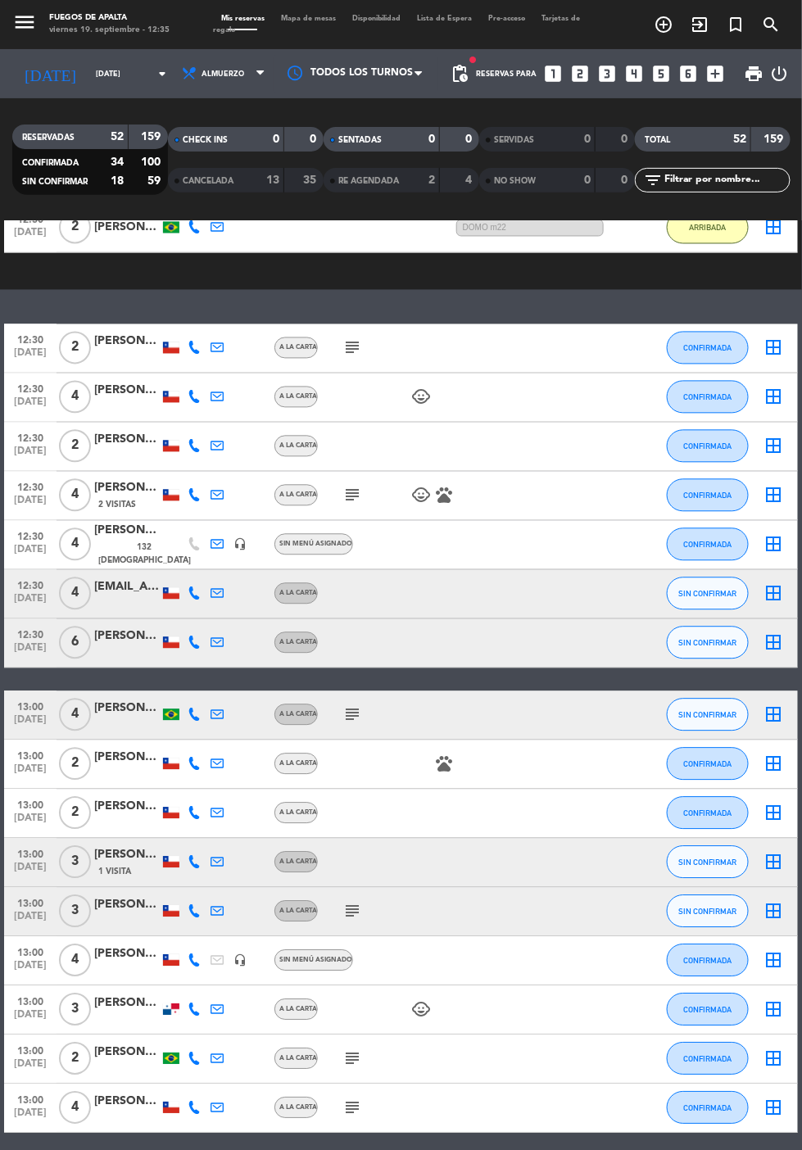
scroll to position [702, 0]
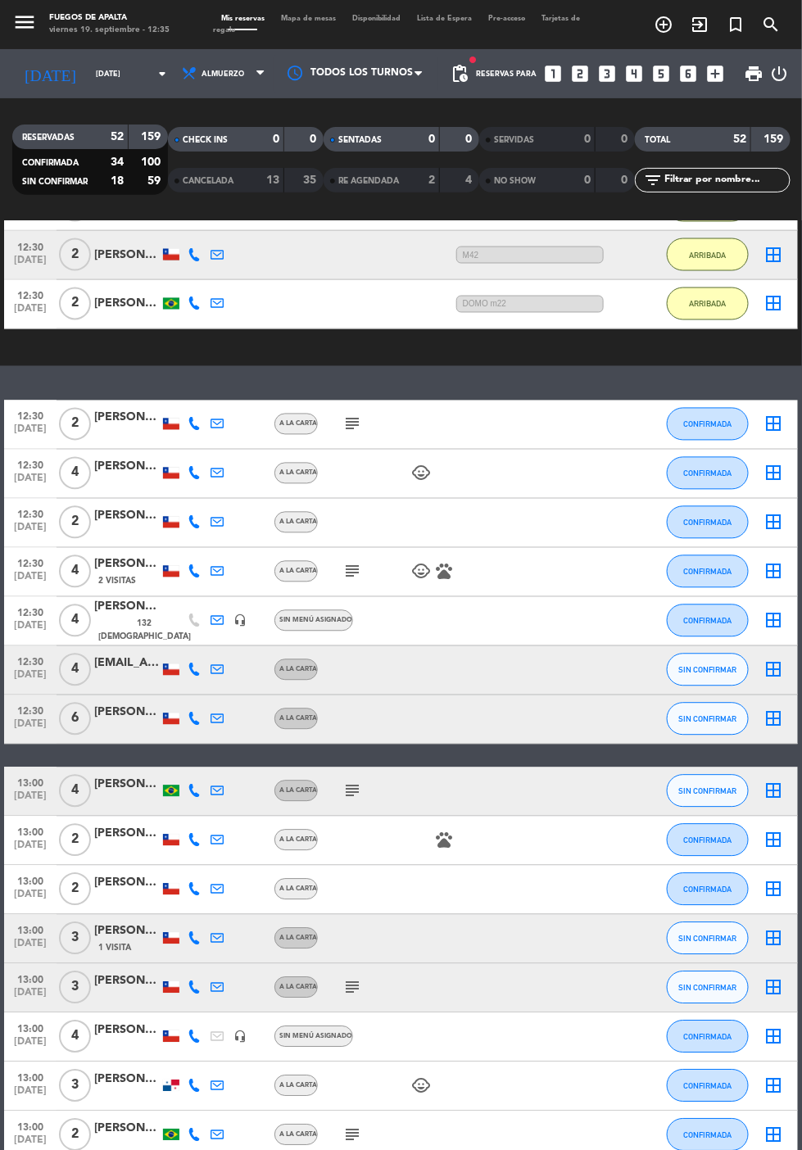
click at [346, 421] on icon "subject" at bounding box center [352, 424] width 20 height 20
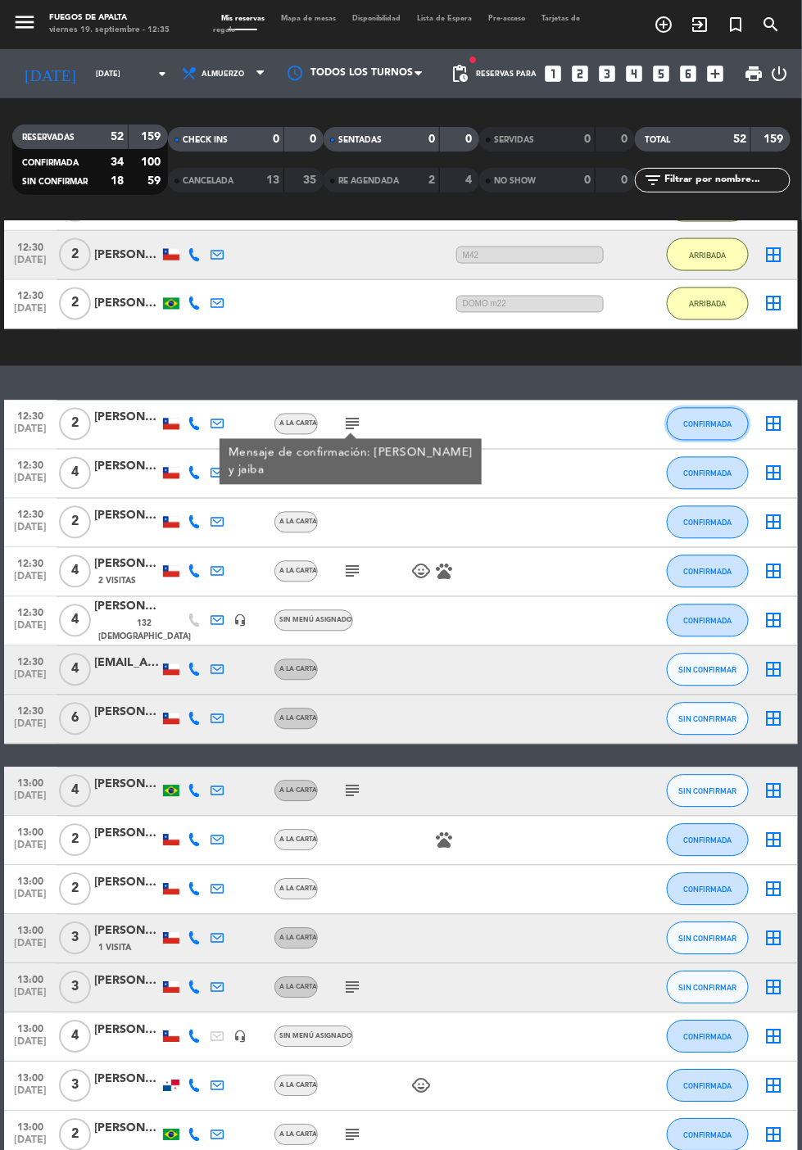
click at [725, 420] on span "CONFIRMADA" at bounding box center [708, 424] width 48 height 9
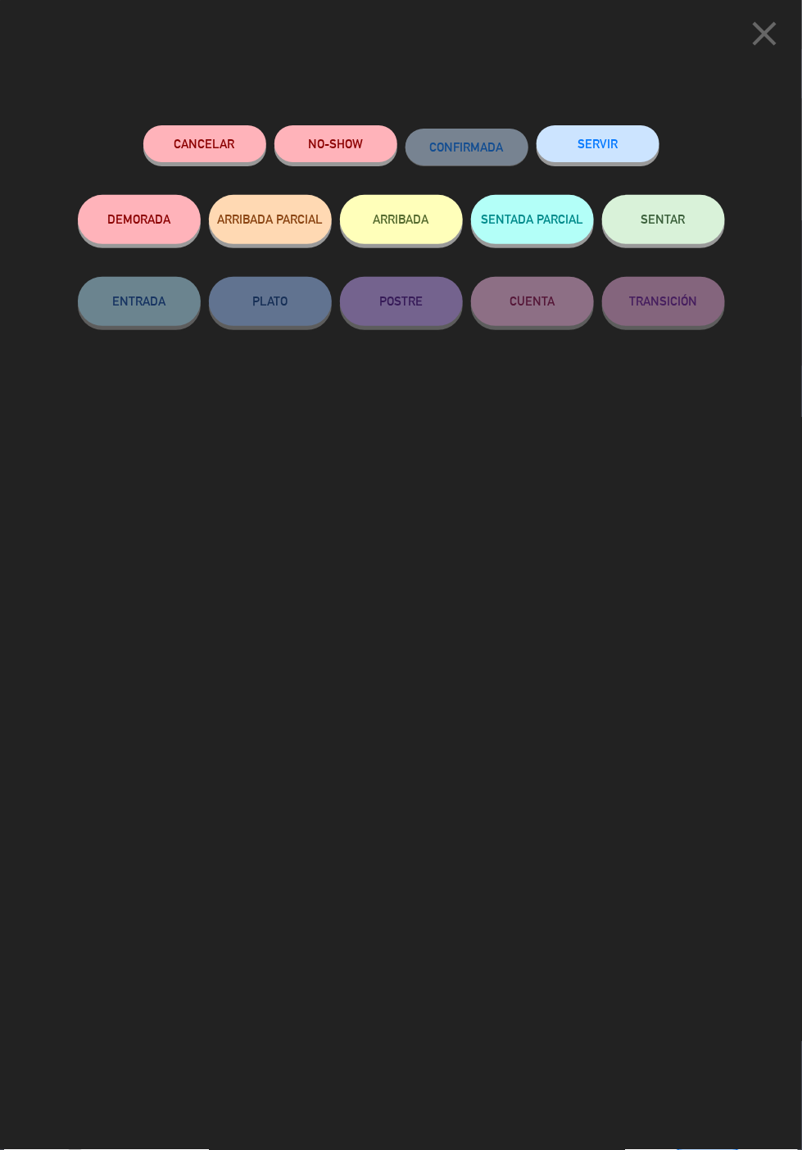
click at [414, 212] on button "ARRIBADA" at bounding box center [401, 219] width 123 height 49
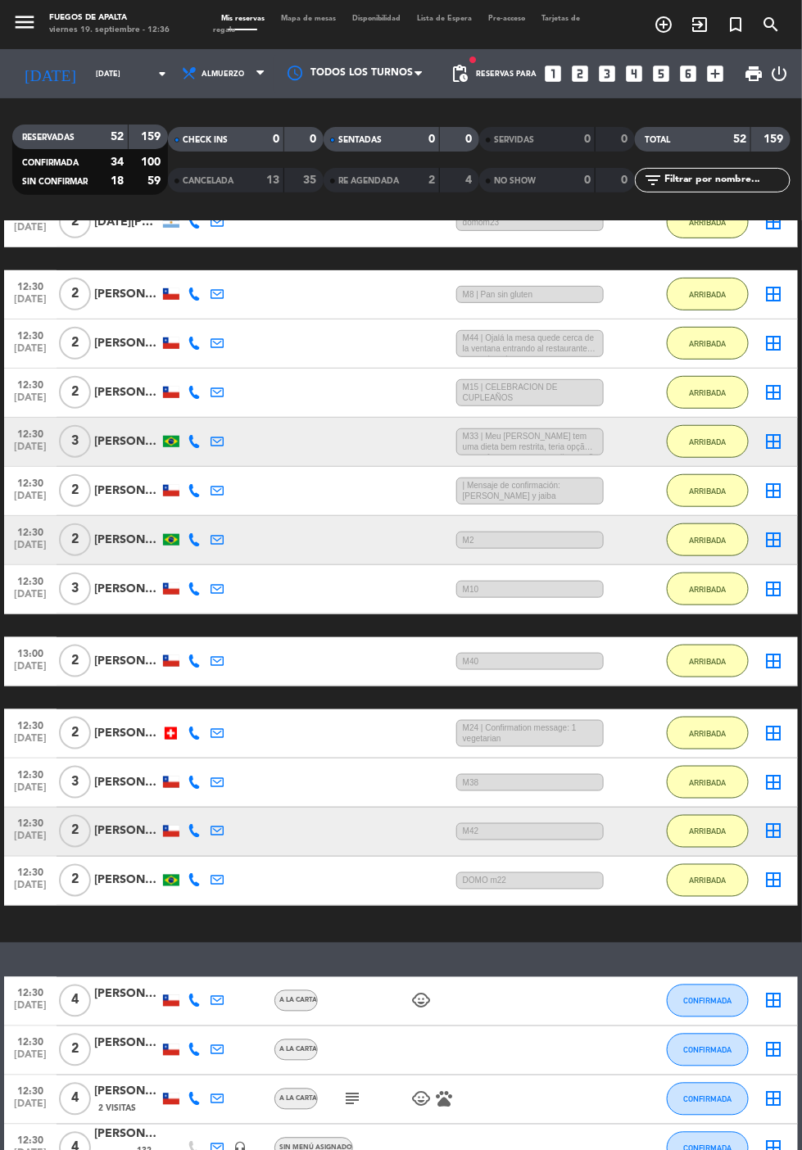
scroll to position [103, 0]
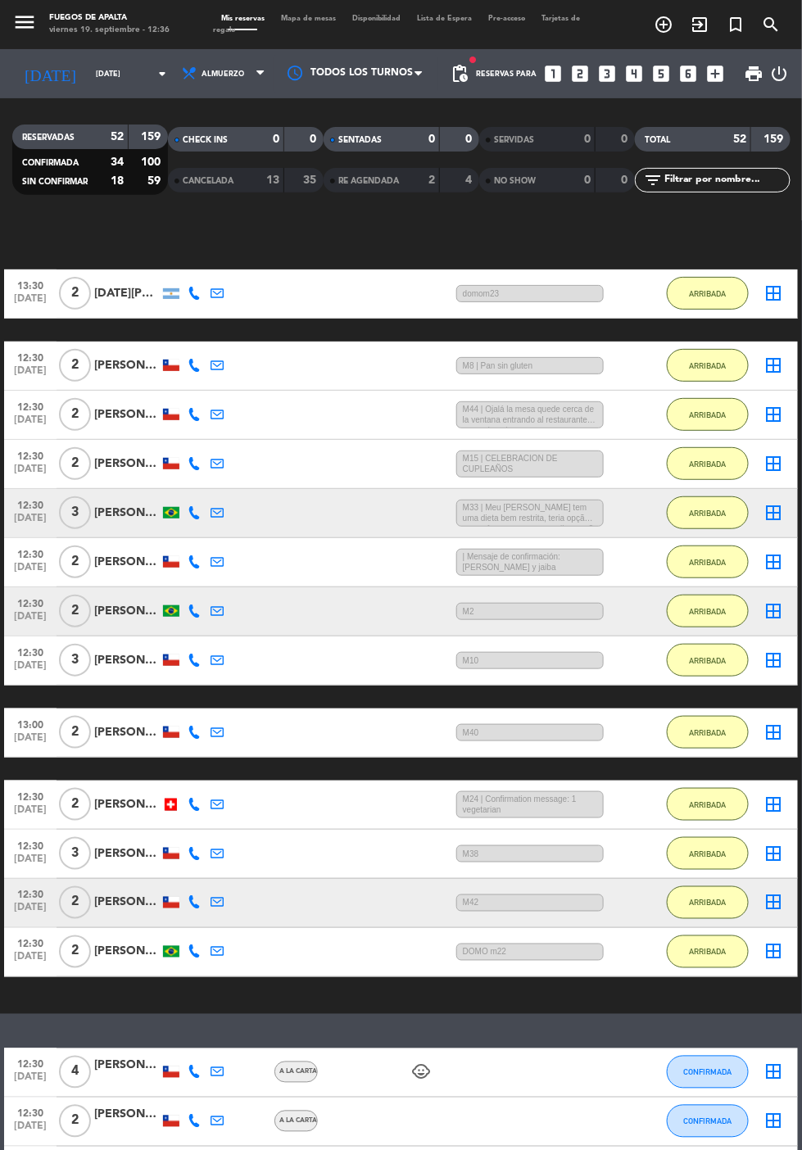
click at [128, 556] on div "[PERSON_NAME]" at bounding box center [127, 562] width 66 height 19
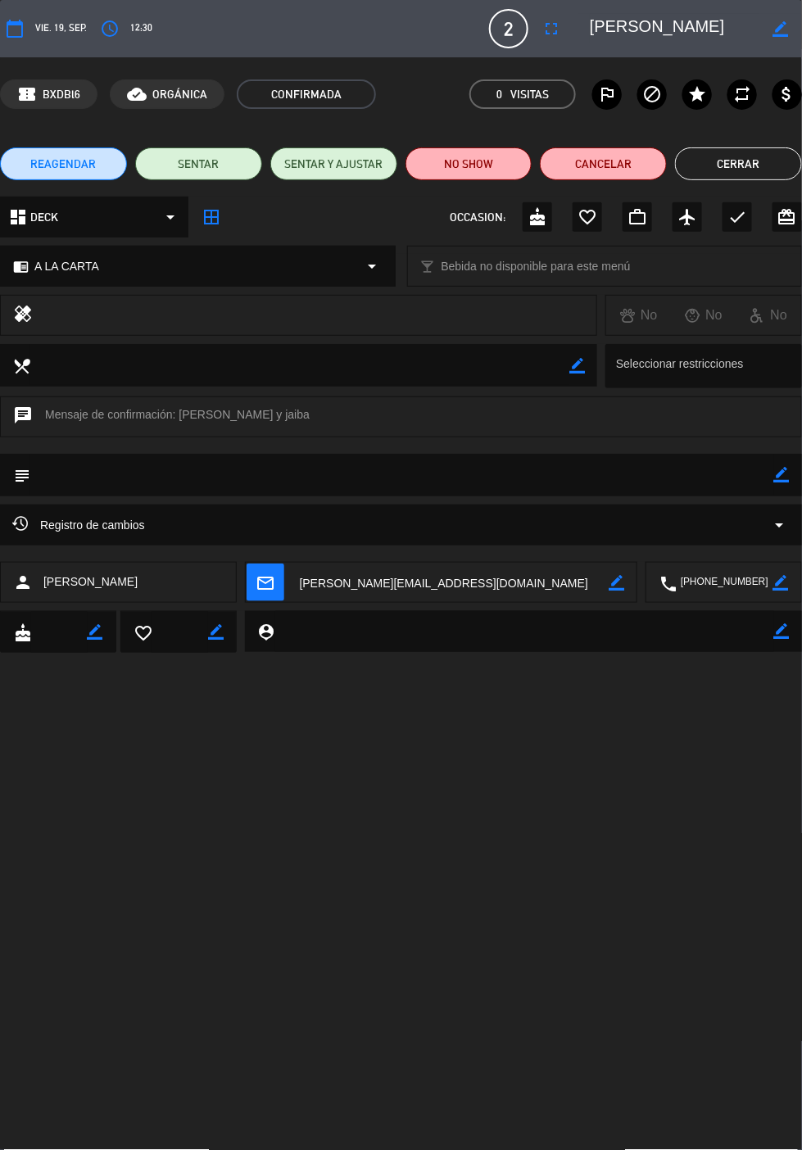
click at [781, 474] on icon "border_color" at bounding box center [782, 475] width 16 height 16
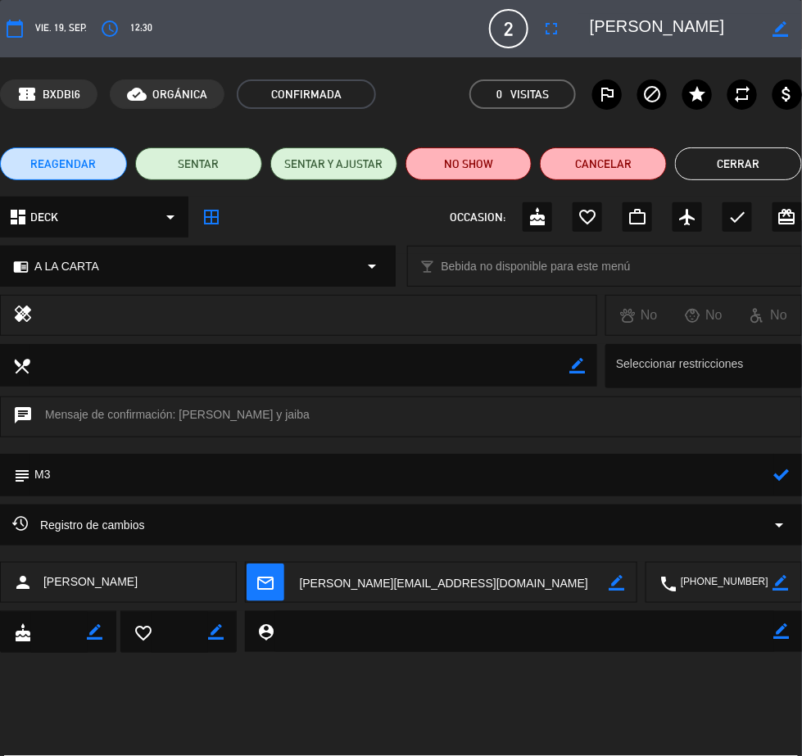
type textarea "M3"
click at [788, 477] on icon at bounding box center [782, 475] width 16 height 16
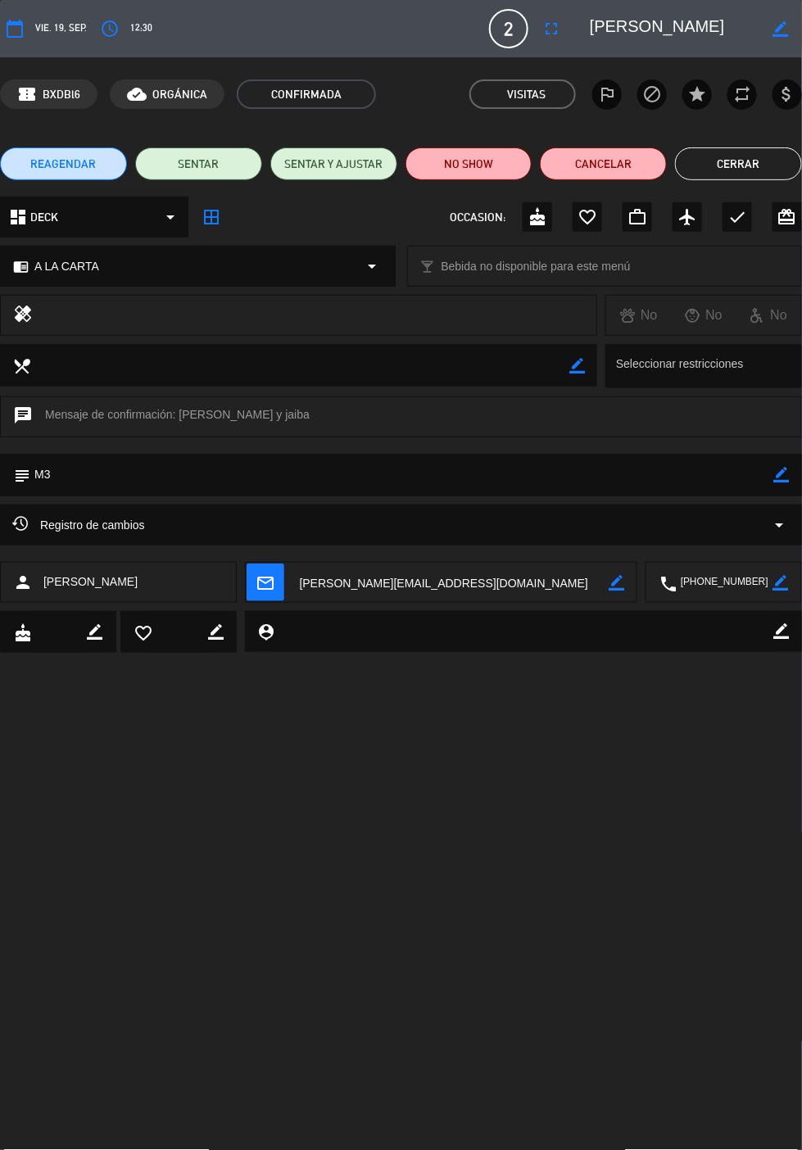
click at [725, 163] on button "Cerrar" at bounding box center [738, 163] width 127 height 33
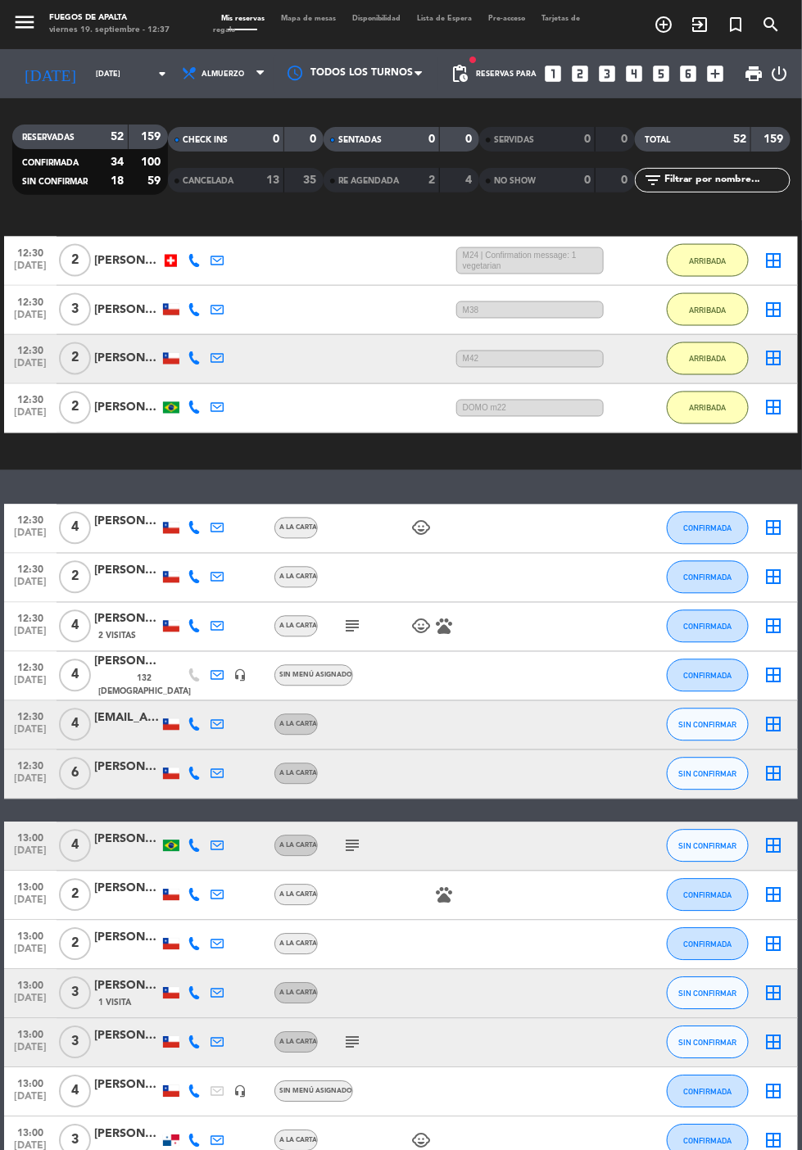
scroll to position [649, 0]
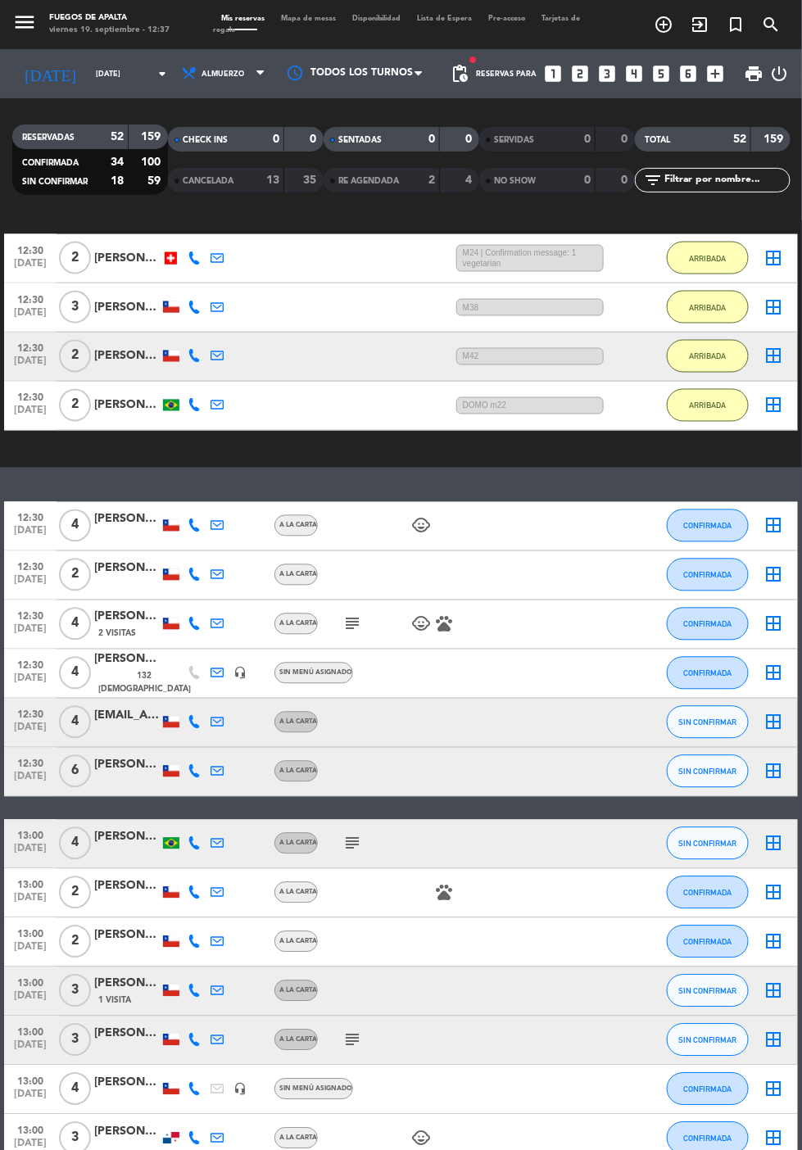
click at [149, 665] on div "[PERSON_NAME]" at bounding box center [127, 659] width 66 height 19
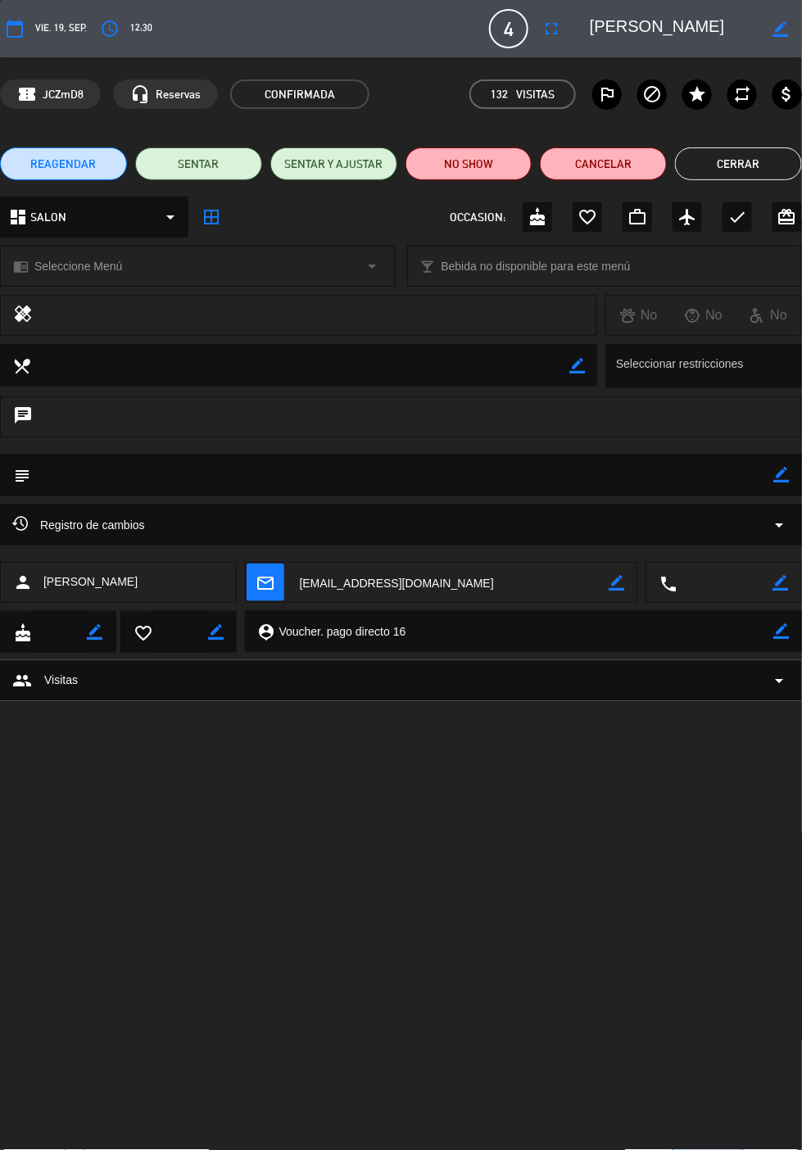
click at [783, 474] on icon "border_color" at bounding box center [782, 475] width 16 height 16
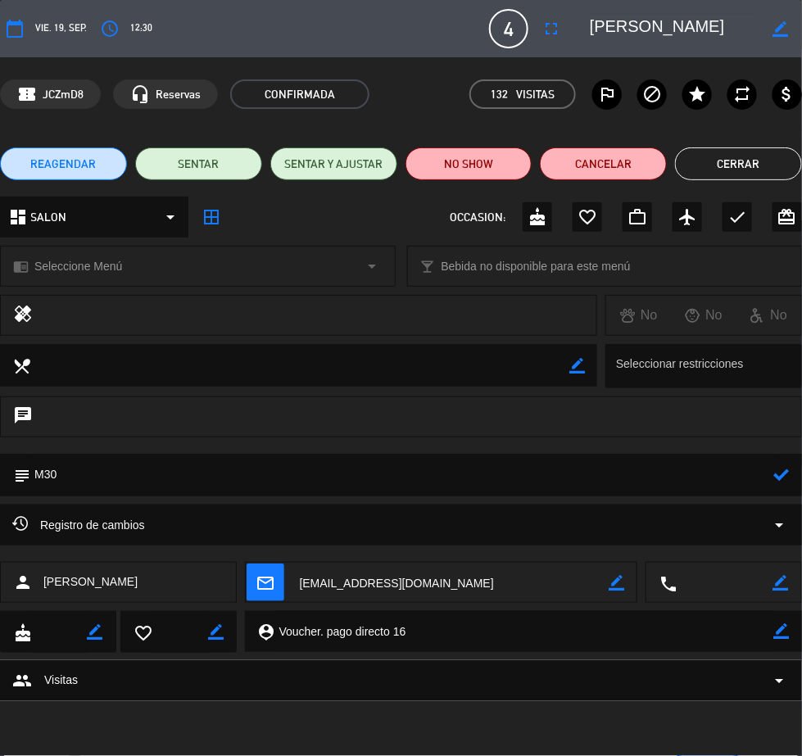
type textarea "M30"
click at [784, 474] on icon at bounding box center [782, 475] width 16 height 16
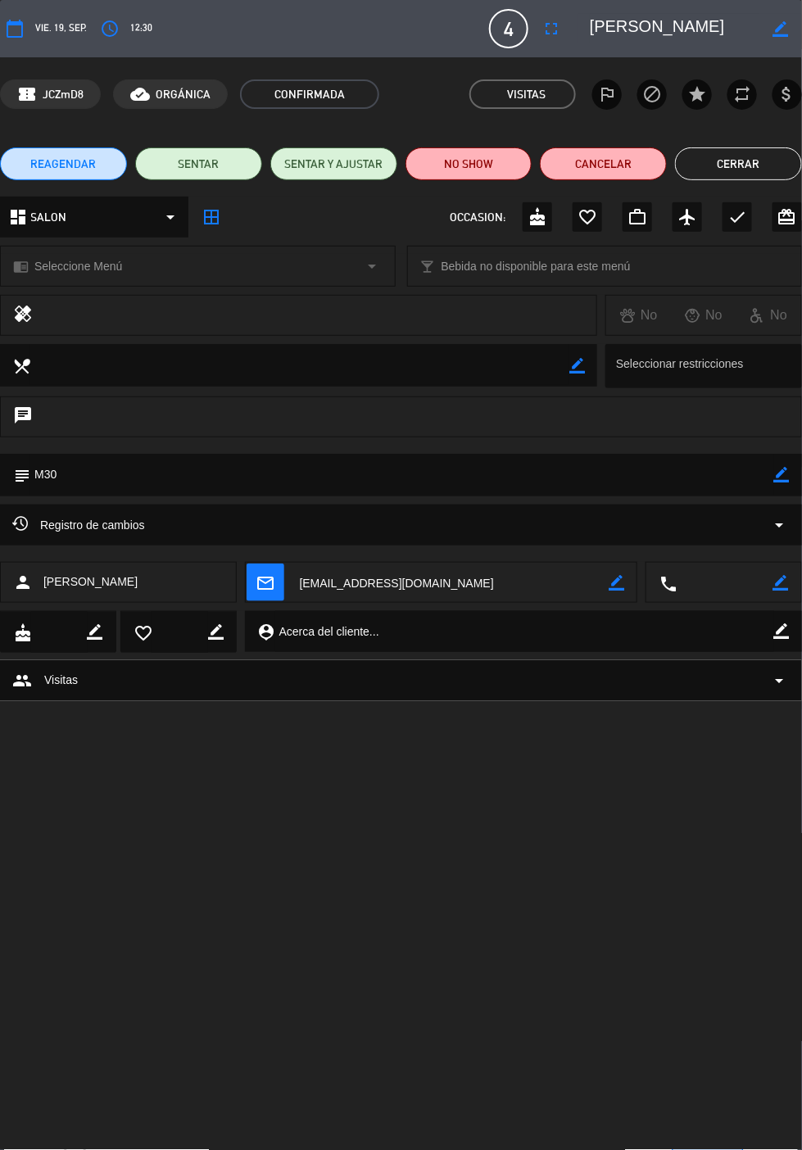
click at [730, 165] on button "Cerrar" at bounding box center [738, 163] width 127 height 33
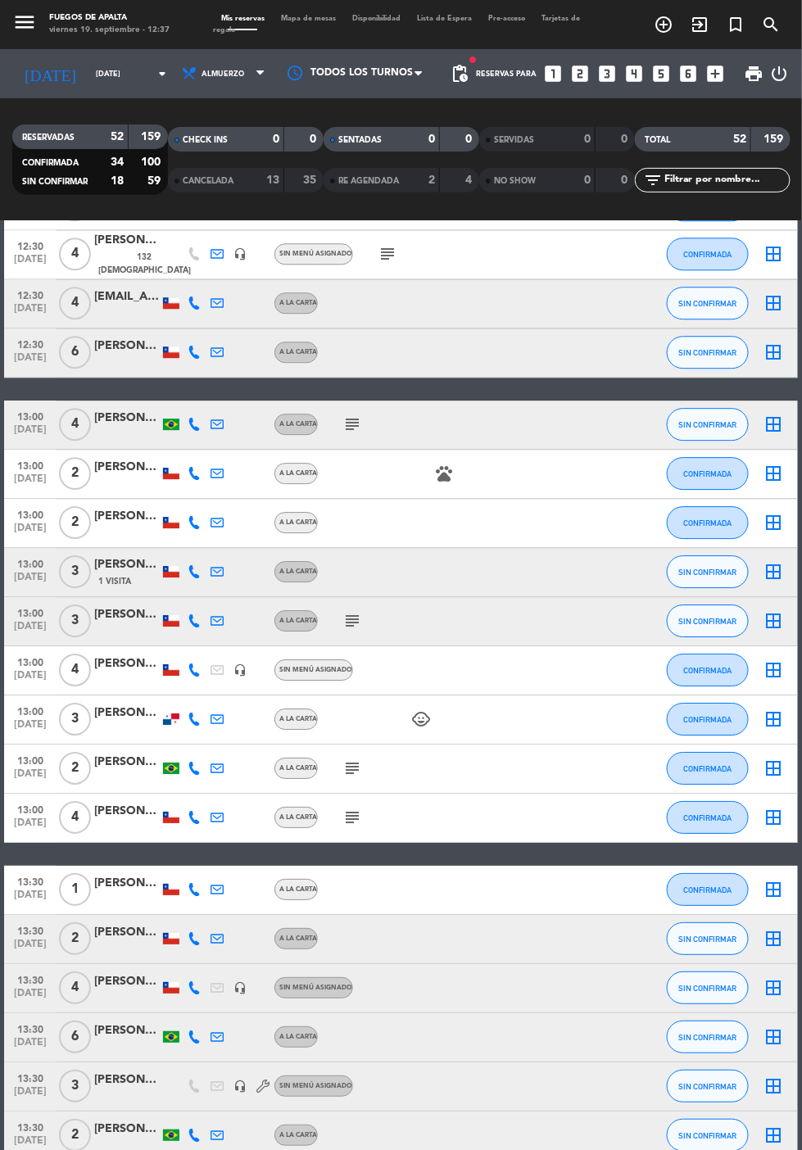
scroll to position [1109, 0]
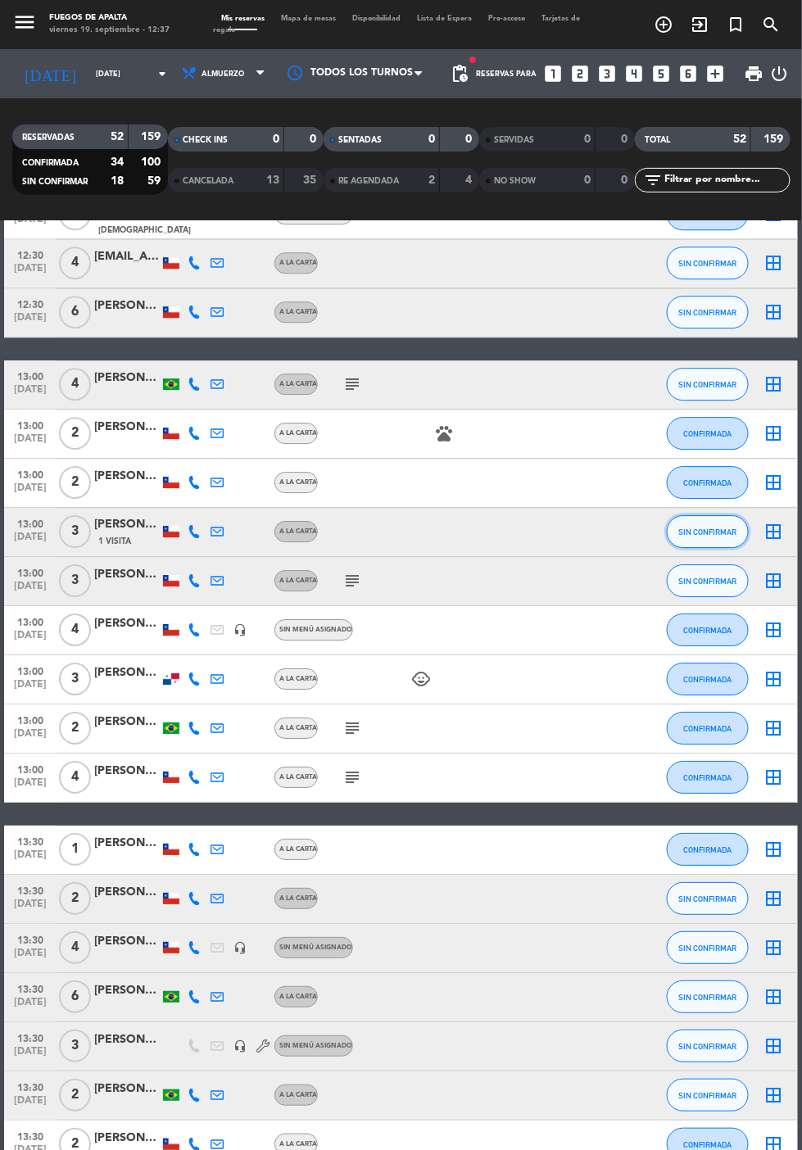
click at [714, 529] on span "SIN CONFIRMAR" at bounding box center [708, 531] width 58 height 9
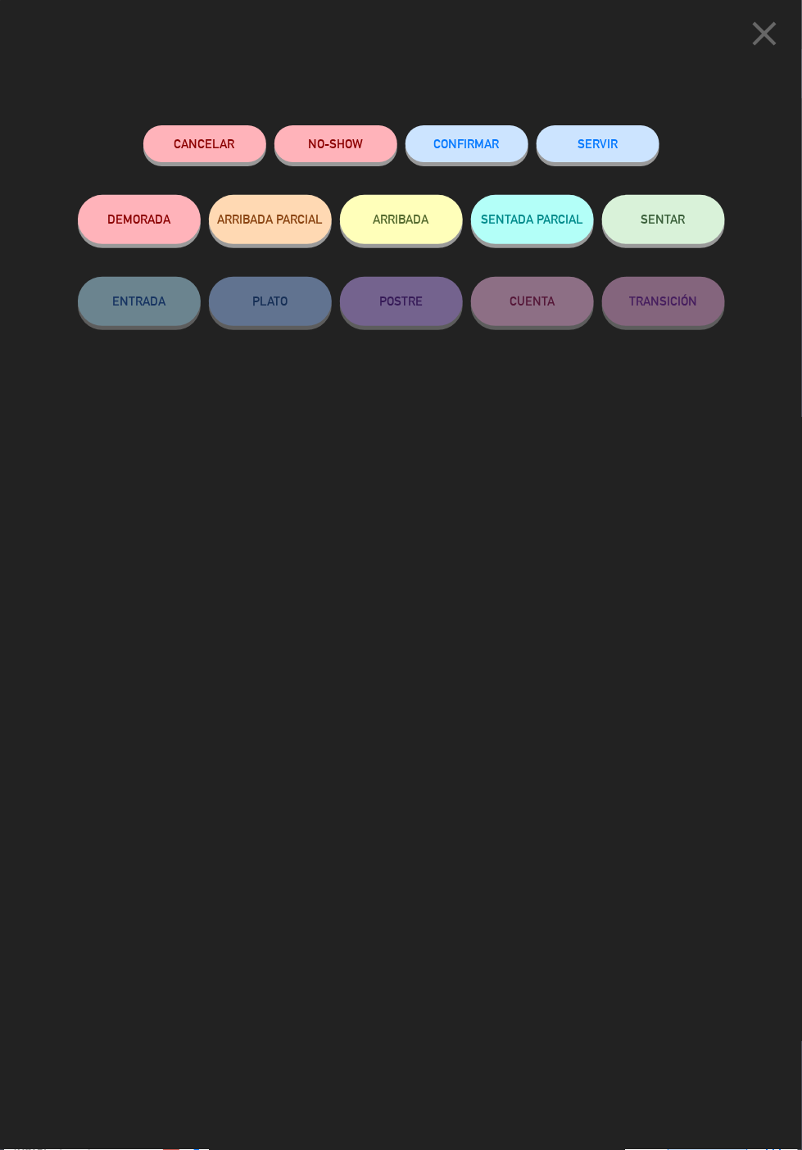
click at [409, 212] on button "ARRIBADA" at bounding box center [401, 219] width 123 height 49
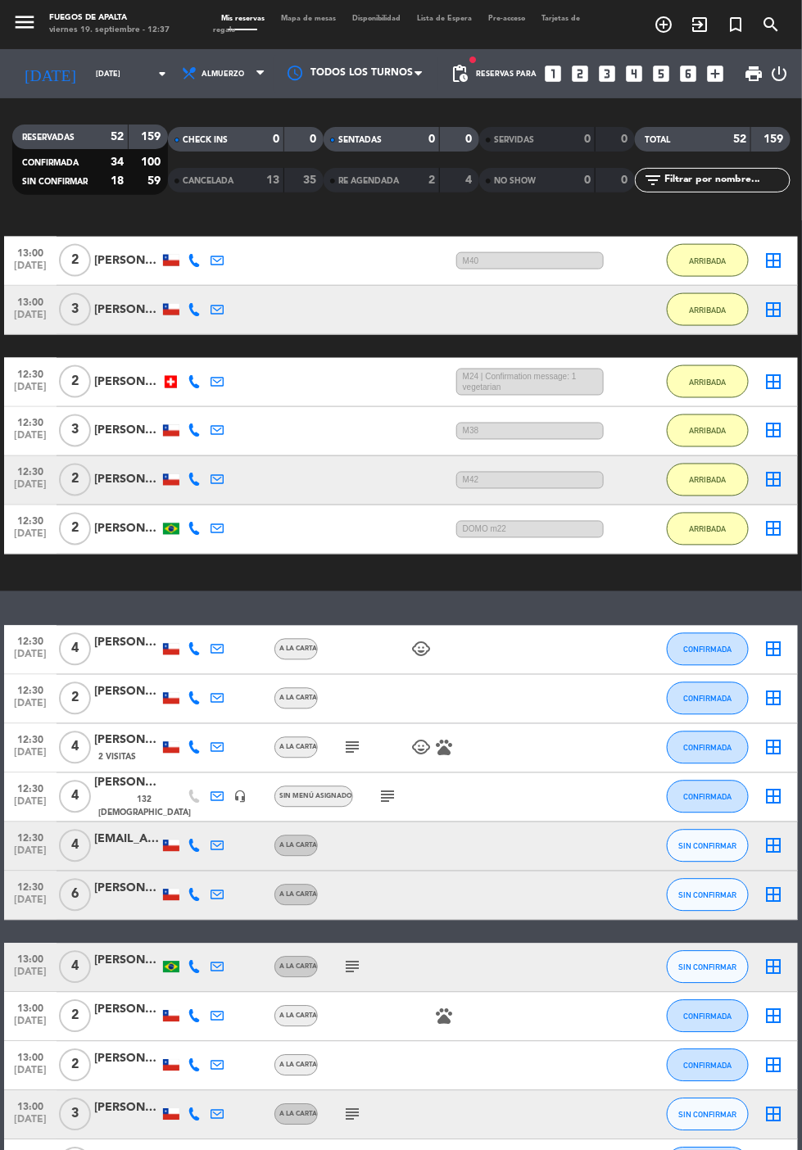
scroll to position [432, 0]
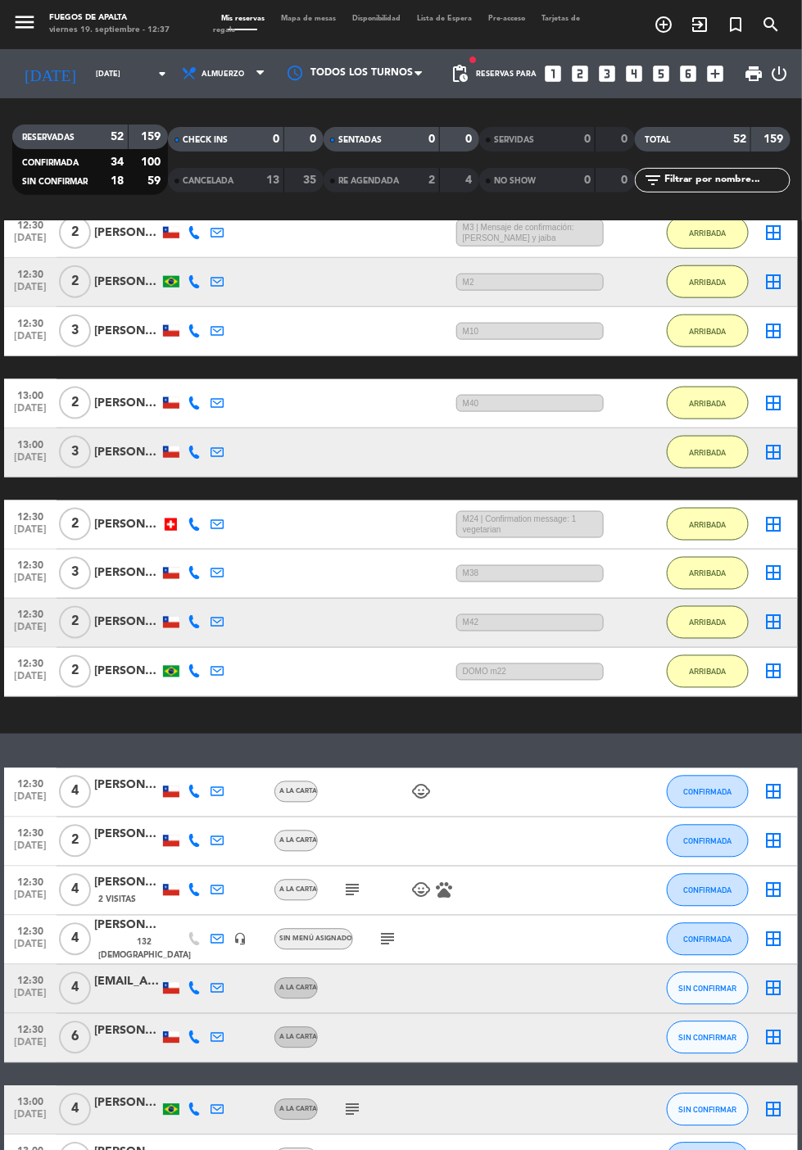
click at [114, 452] on div "[PERSON_NAME]" at bounding box center [127, 452] width 66 height 19
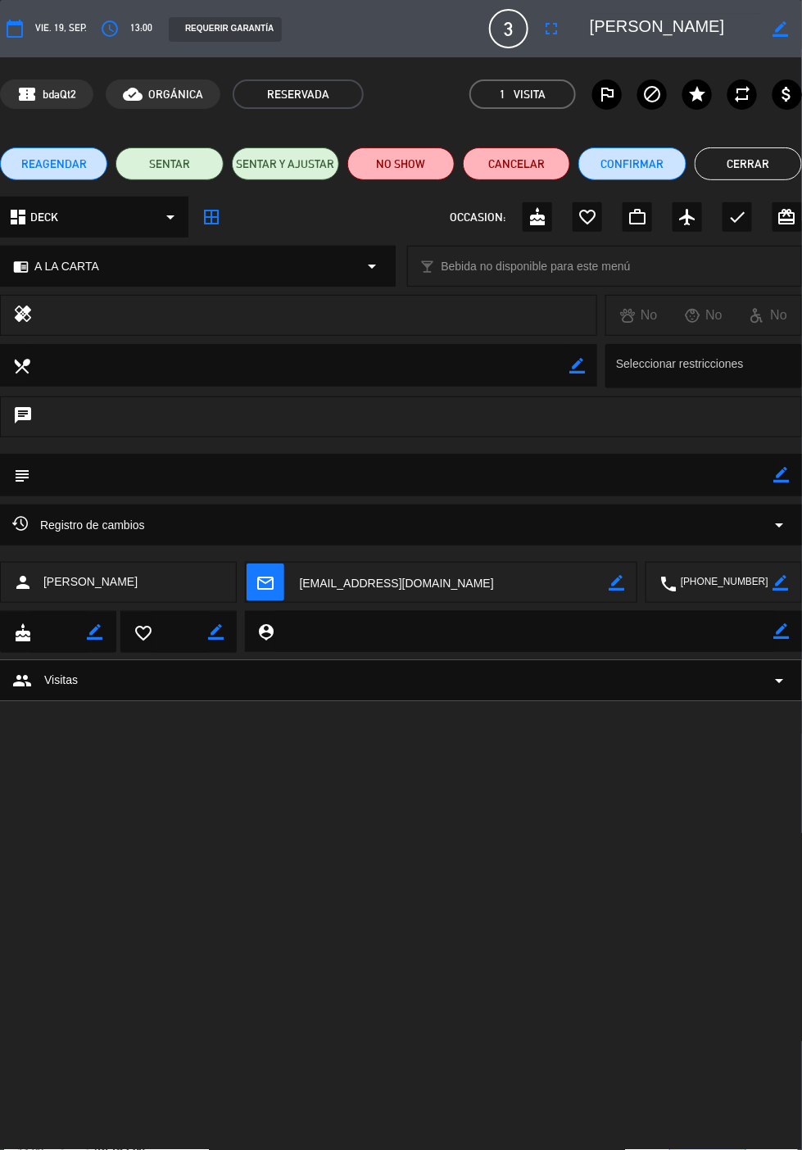
click at [780, 474] on icon "border_color" at bounding box center [782, 475] width 16 height 16
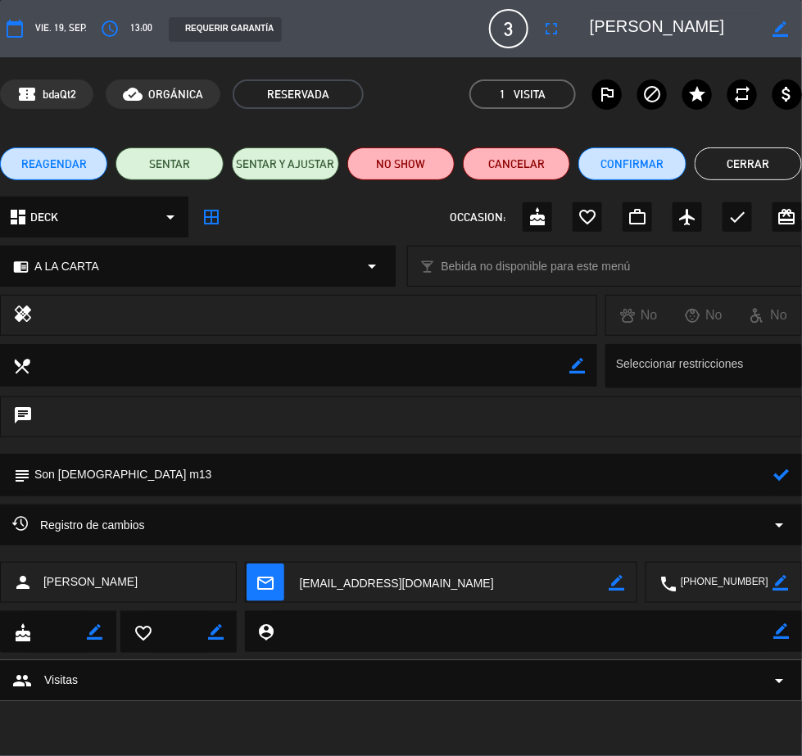
type textarea "Son [DEMOGRAPHIC_DATA] m13"
click at [783, 473] on icon at bounding box center [782, 475] width 16 height 16
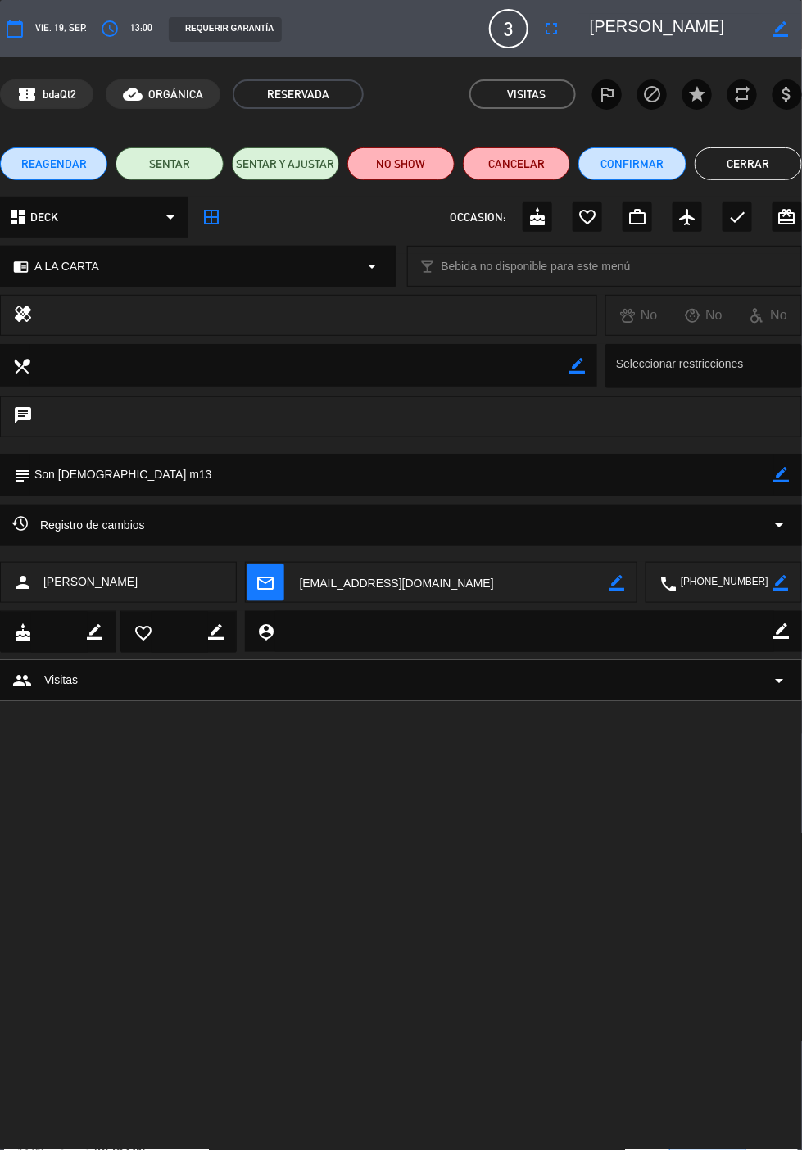
click at [748, 163] on button "Cerrar" at bounding box center [747, 163] width 107 height 33
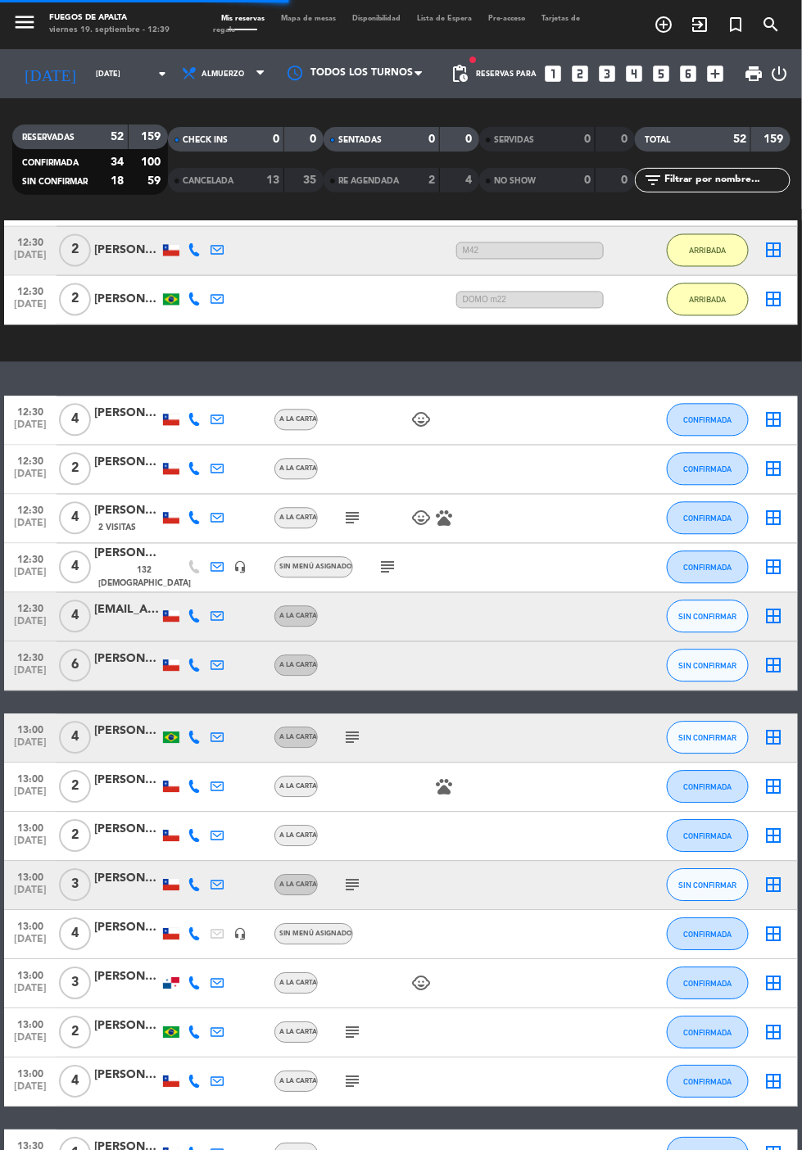
scroll to position [850, 0]
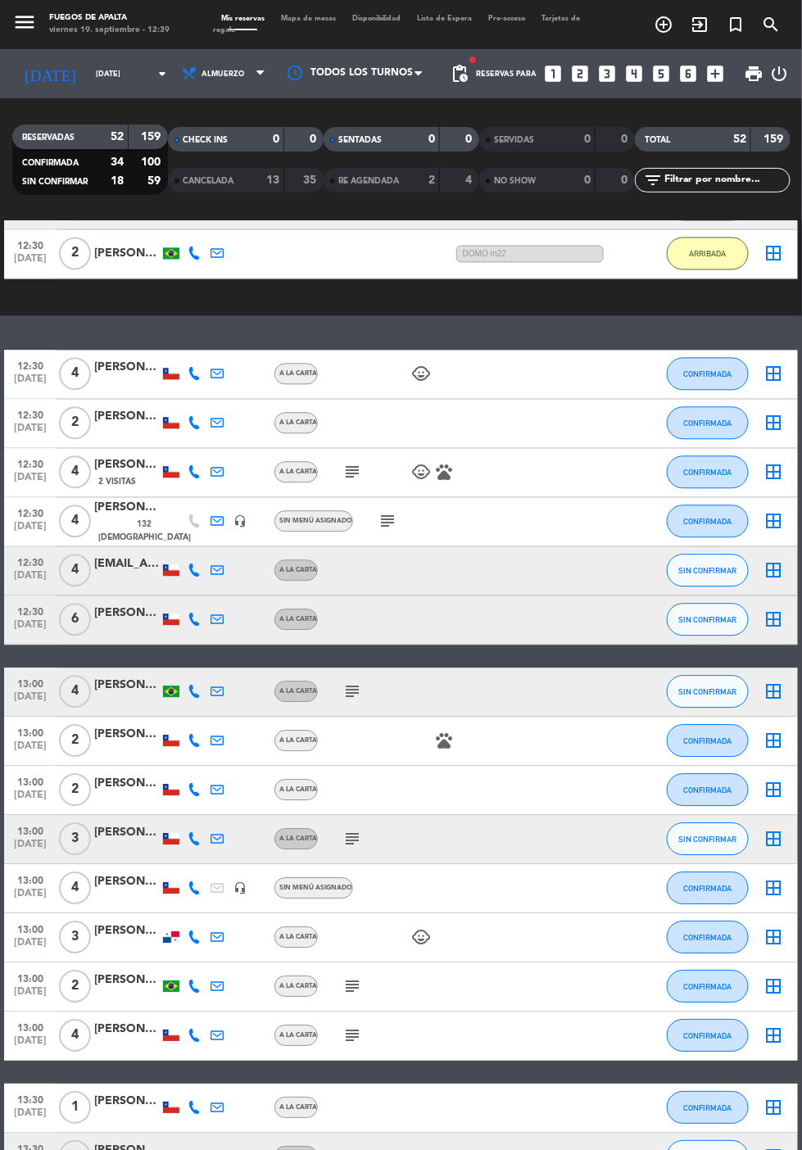
click at [343, 463] on icon "subject" at bounding box center [352, 473] width 20 height 20
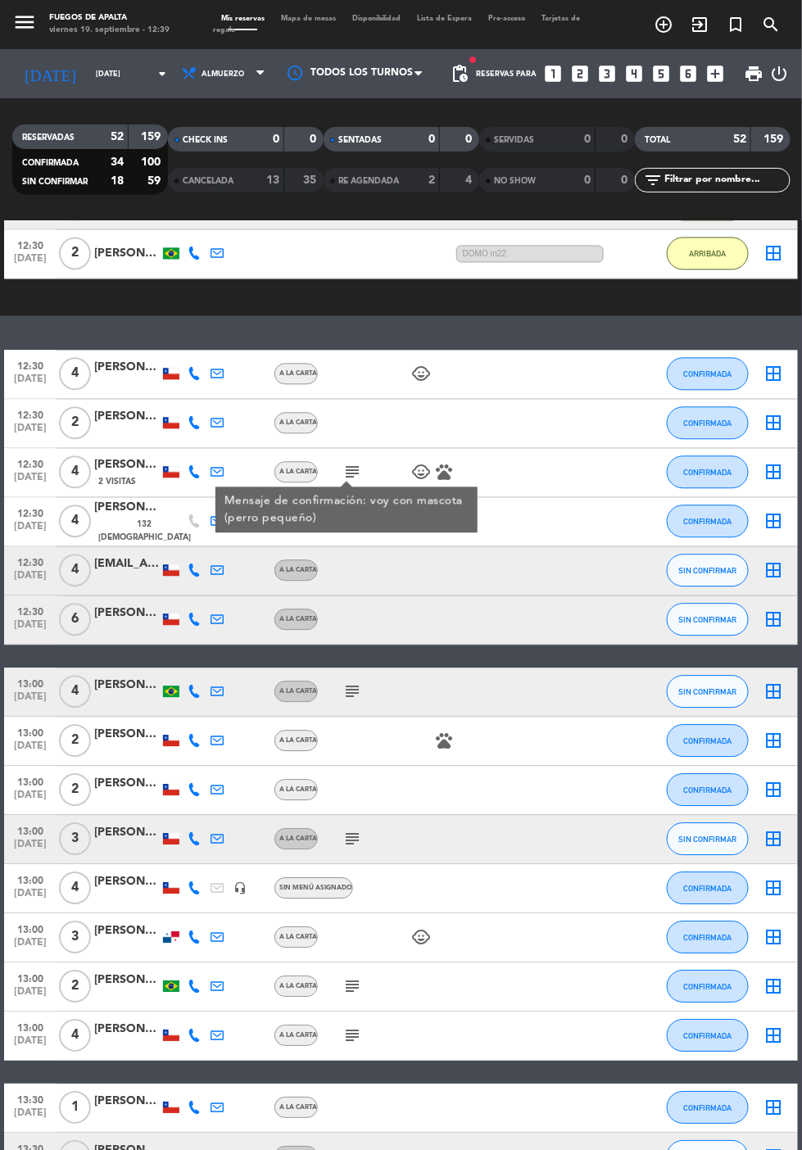
click at [345, 469] on icon "subject" at bounding box center [352, 473] width 20 height 20
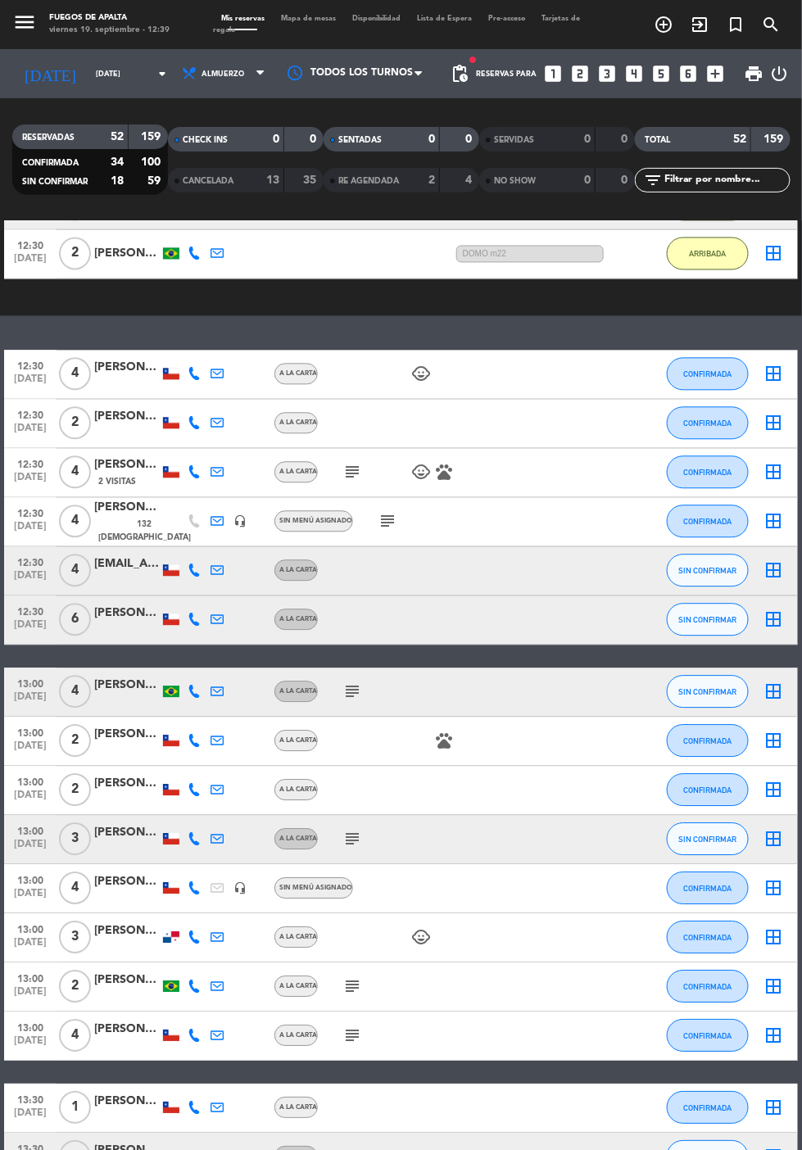
click at [377, 518] on icon "subject" at bounding box center [387, 522] width 20 height 20
click at [730, 521] on button "CONFIRMADA" at bounding box center [708, 521] width 82 height 33
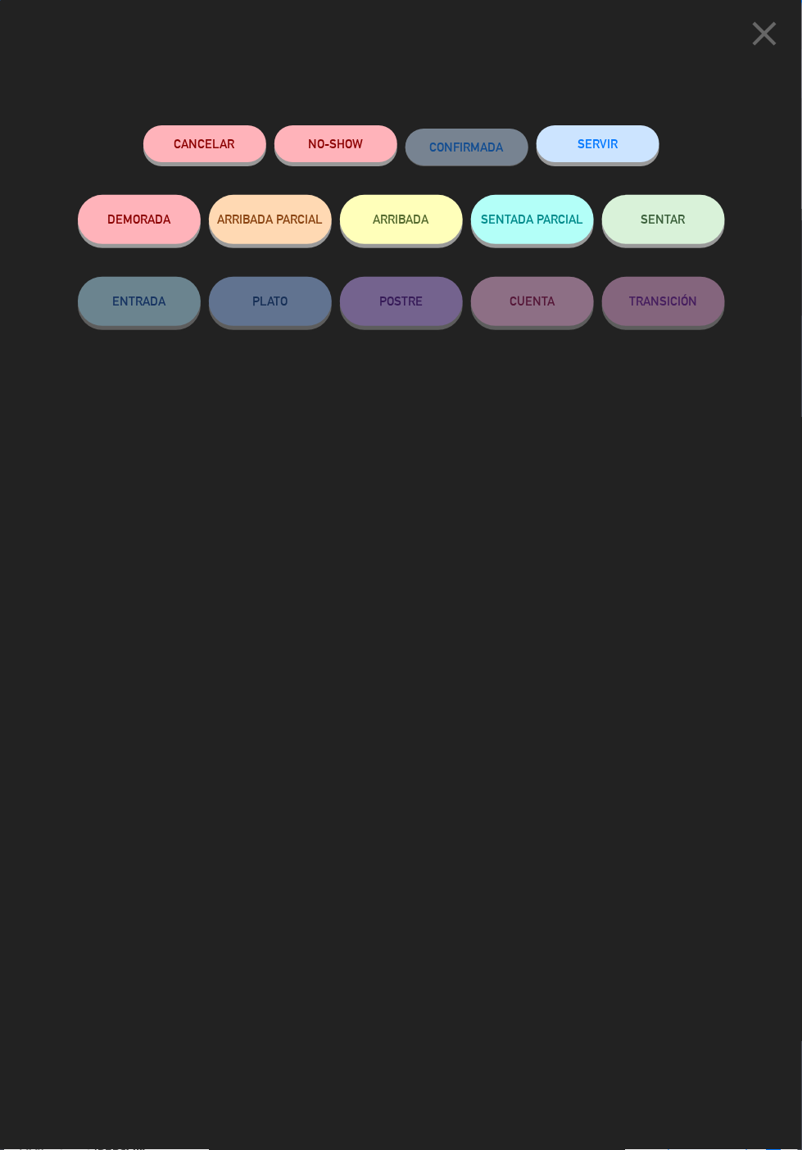
click at [400, 233] on button "ARRIBADA" at bounding box center [401, 219] width 123 height 49
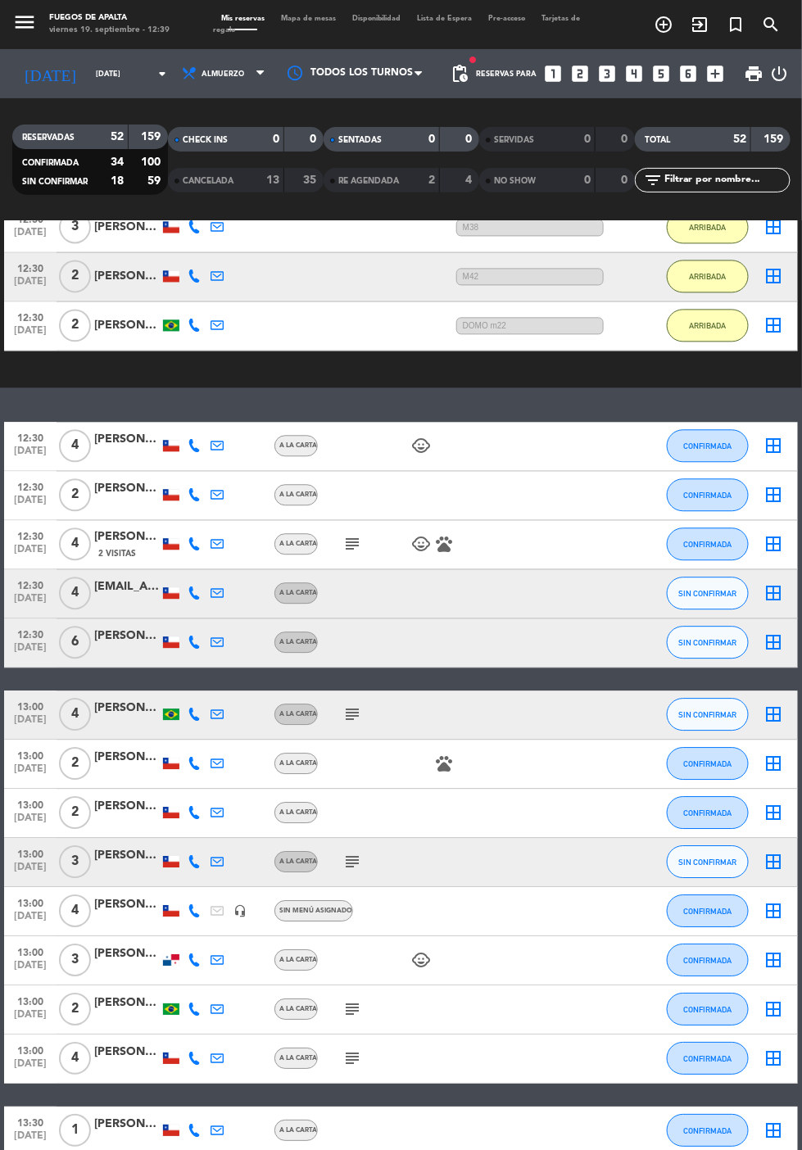
click at [346, 541] on icon "subject" at bounding box center [352, 545] width 20 height 20
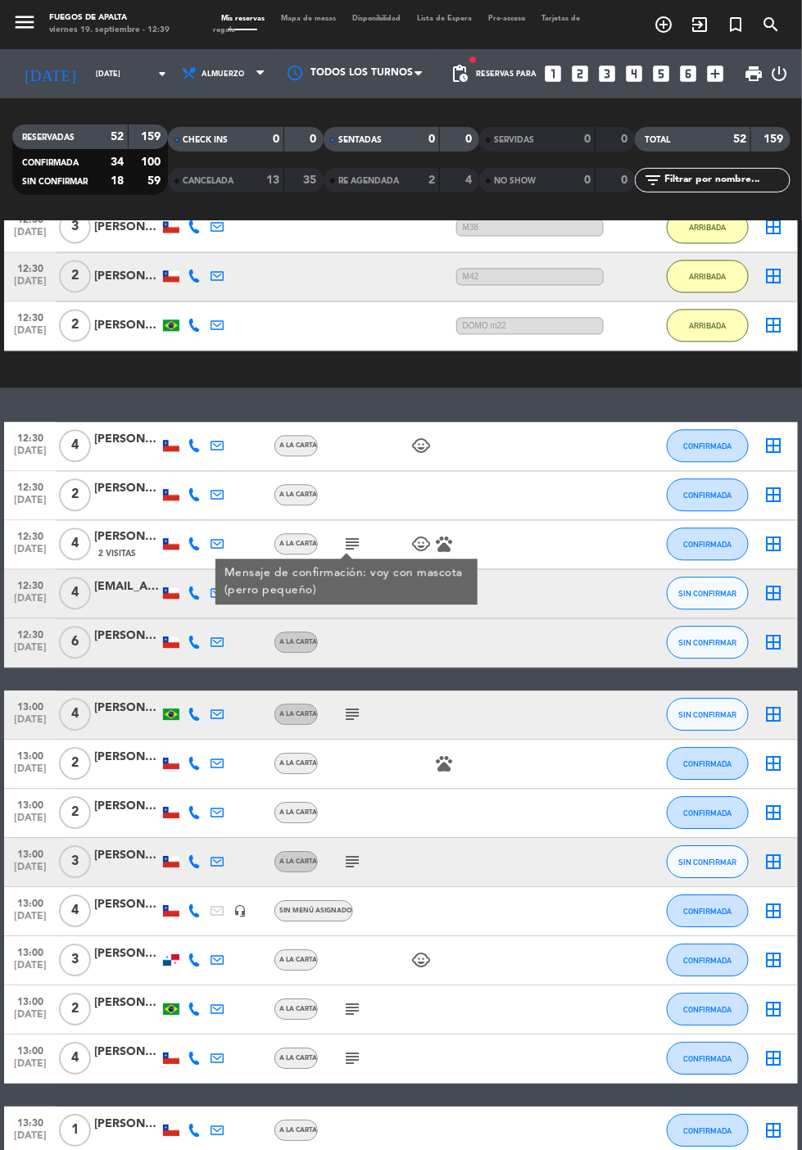
click at [342, 553] on div at bounding box center [346, 556] width 11 height 6
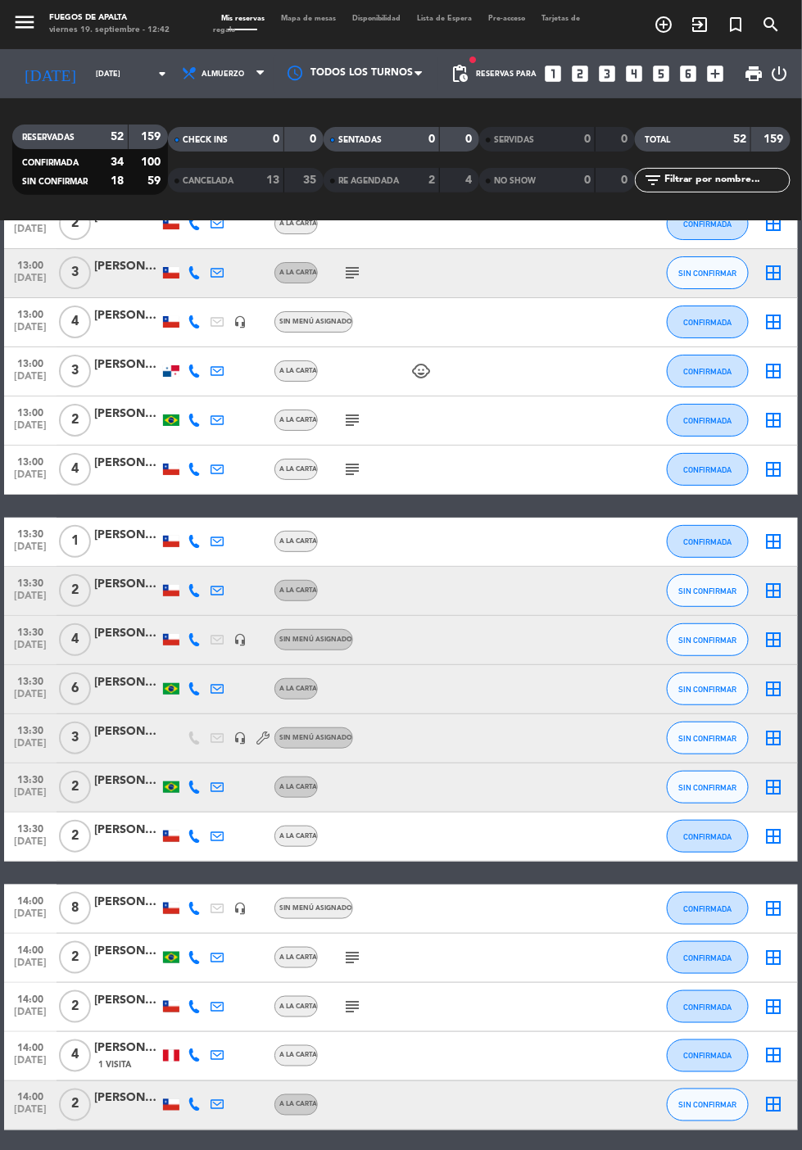
scroll to position [1377, 0]
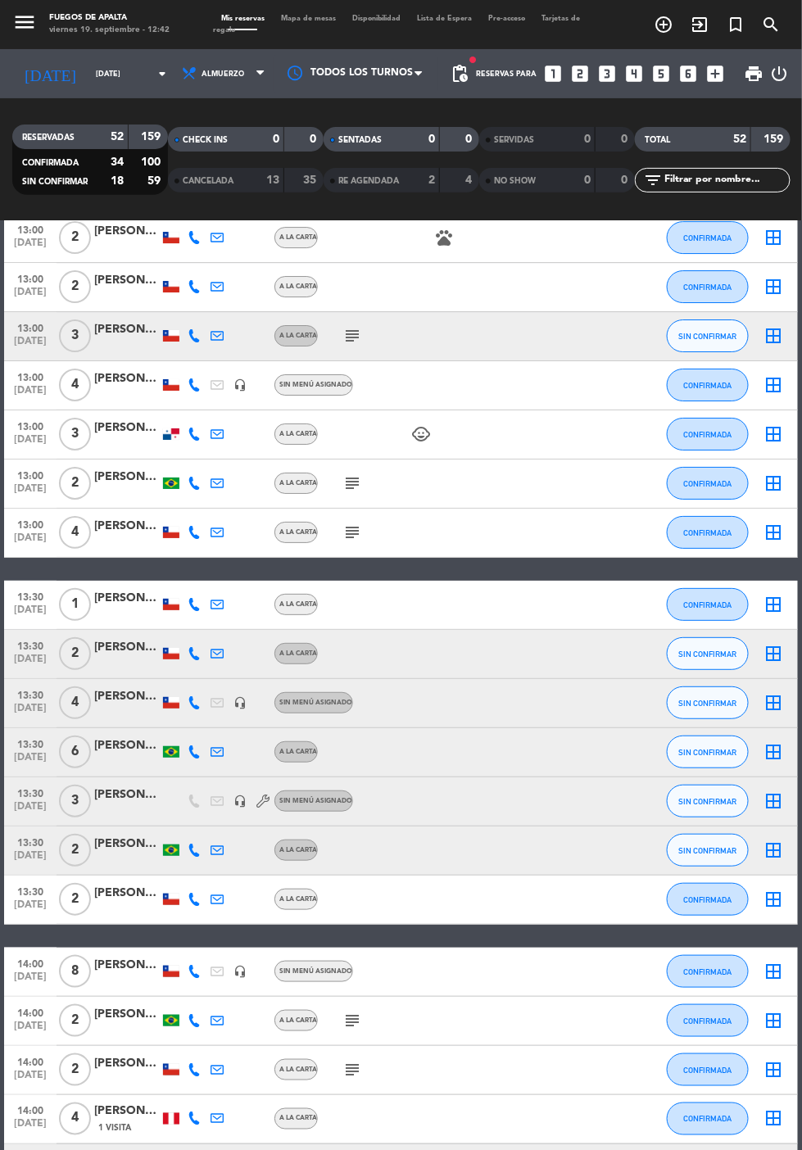
click at [120, 706] on div at bounding box center [127, 712] width 66 height 13
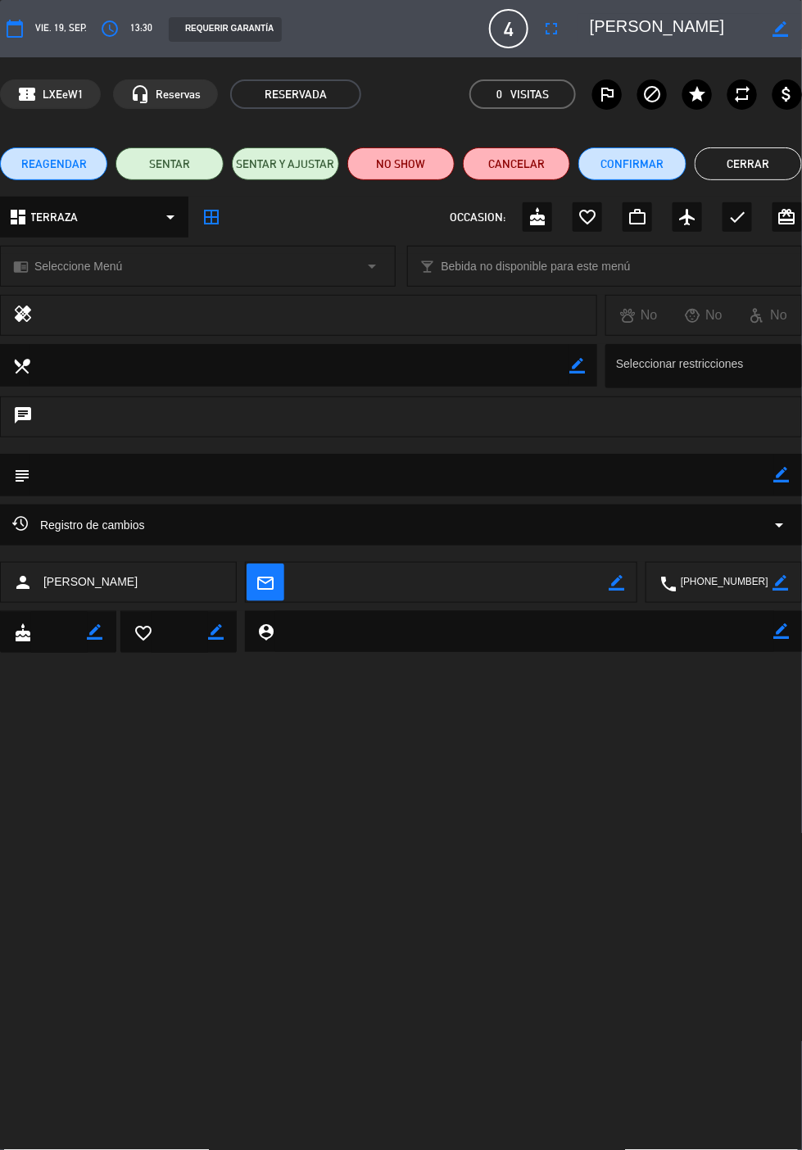
click at [753, 168] on button "Cerrar" at bounding box center [747, 163] width 107 height 33
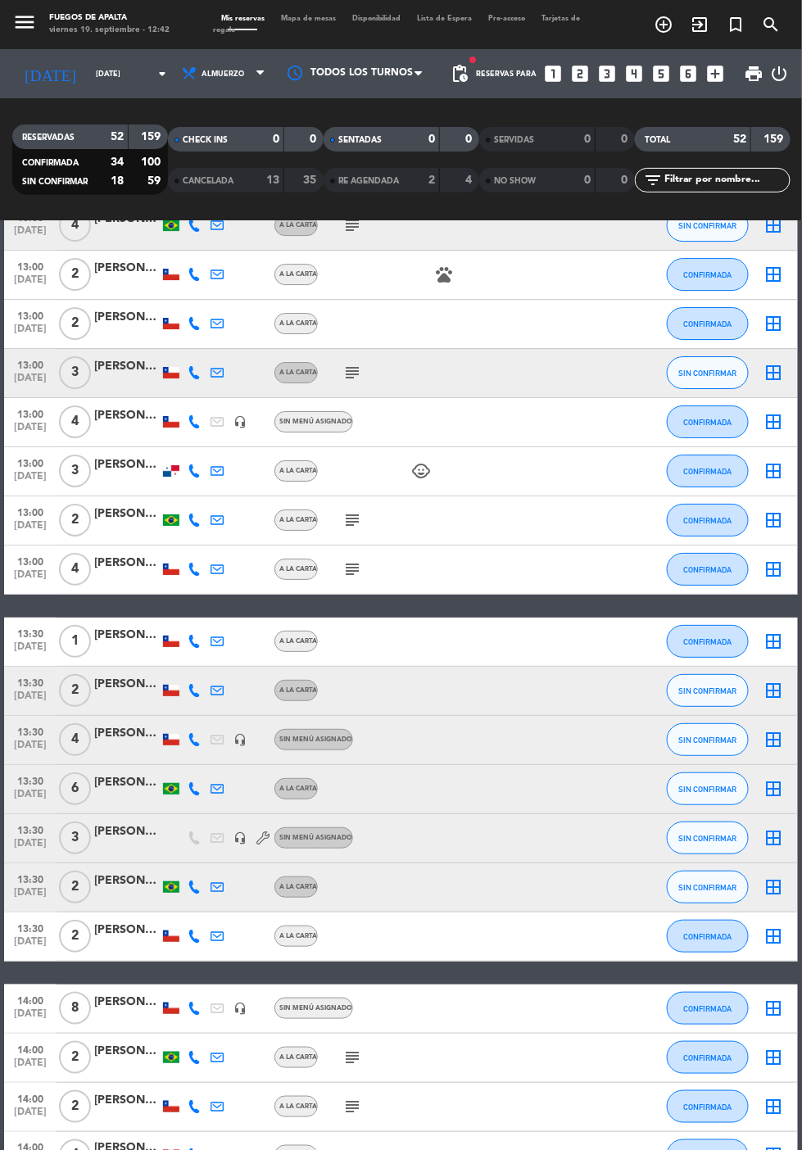
scroll to position [1433, 0]
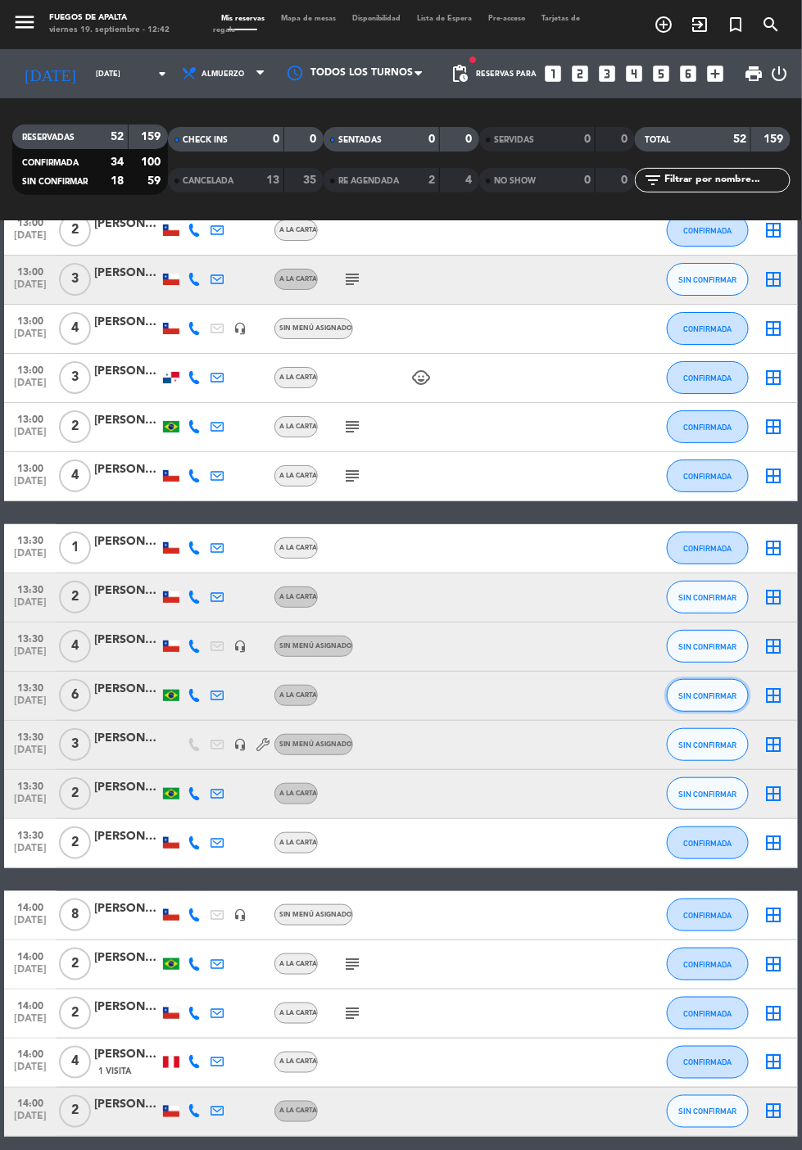
click at [709, 694] on span "SIN CONFIRMAR" at bounding box center [708, 695] width 58 height 9
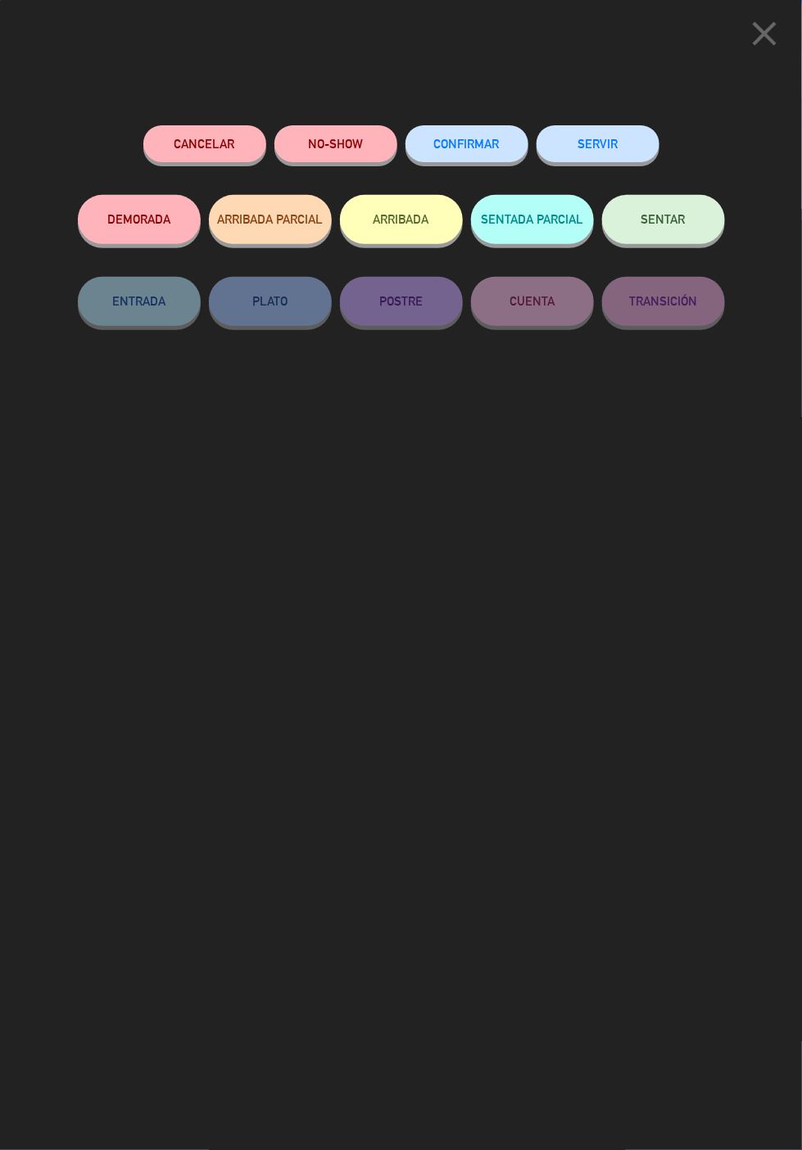
click at [418, 211] on button "ARRIBADA" at bounding box center [401, 219] width 123 height 49
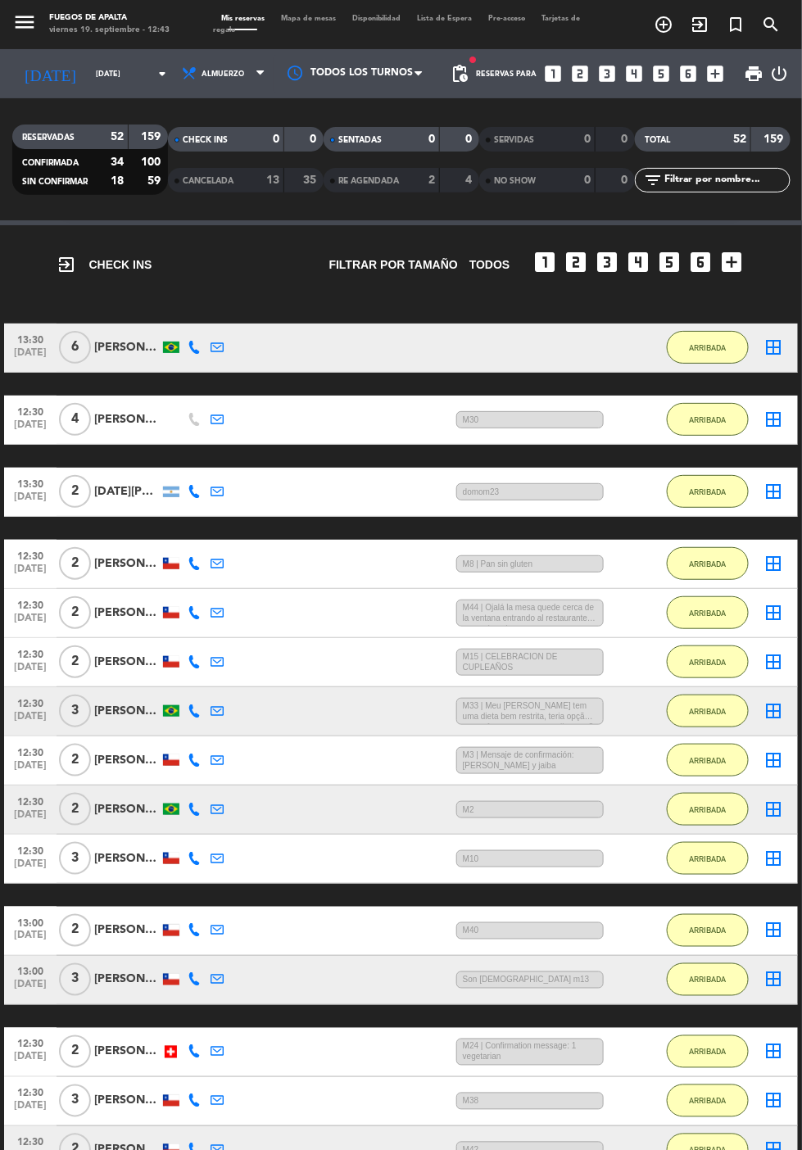
scroll to position [0, 0]
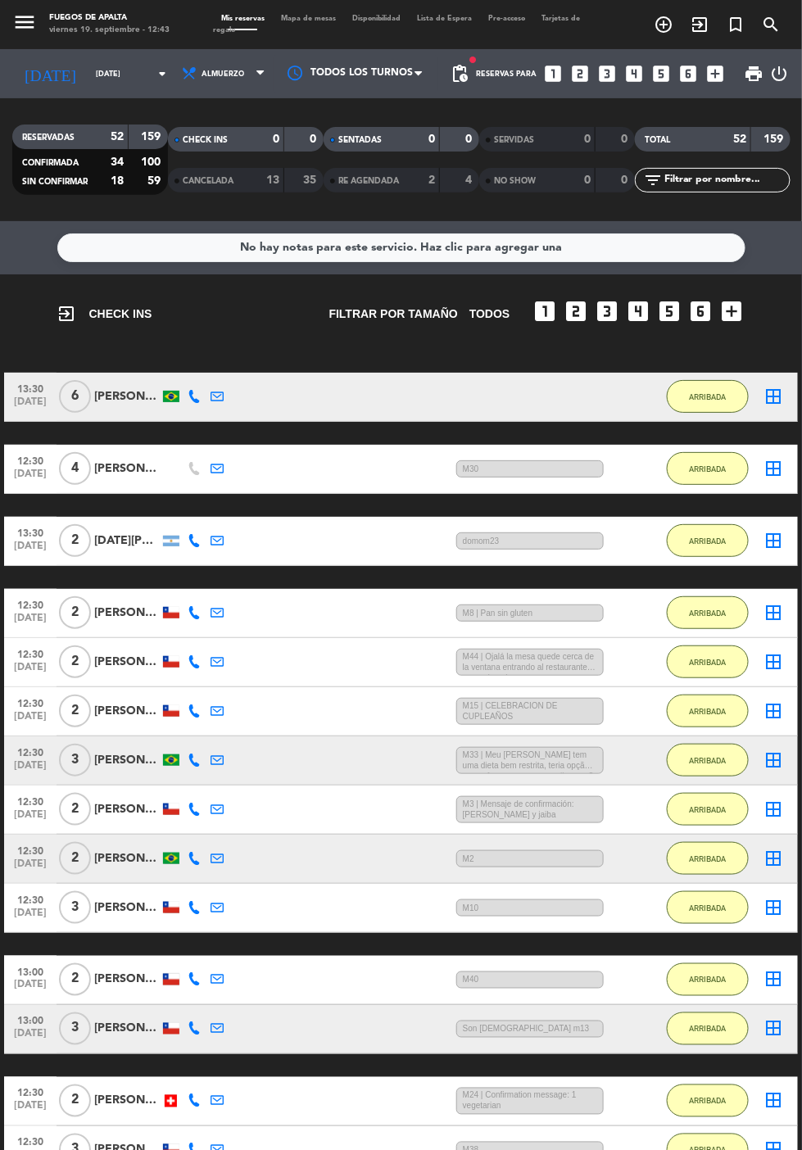
click at [128, 396] on div "[PERSON_NAME]" at bounding box center [127, 396] width 66 height 19
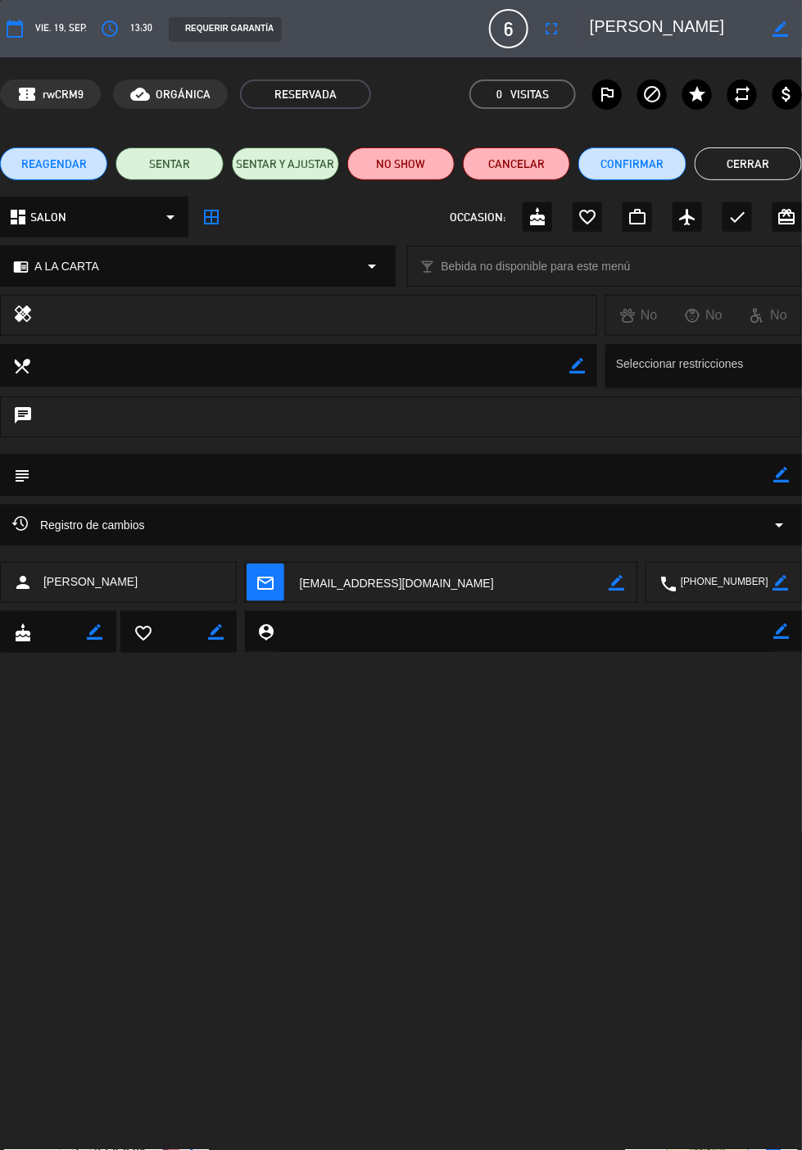
click at [788, 474] on icon "border_color" at bounding box center [782, 475] width 16 height 16
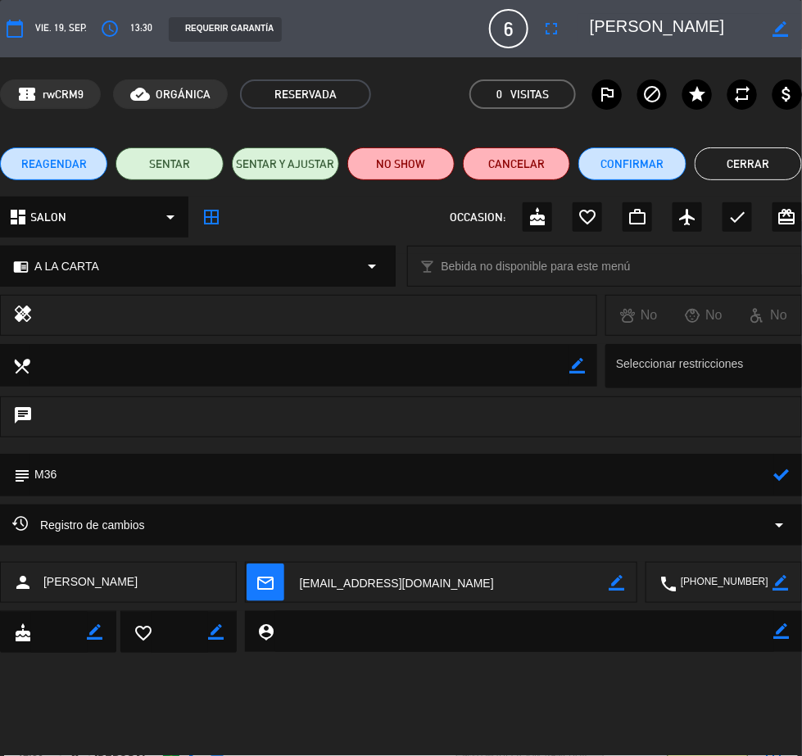
type textarea "M36"
click at [778, 475] on icon at bounding box center [782, 475] width 16 height 16
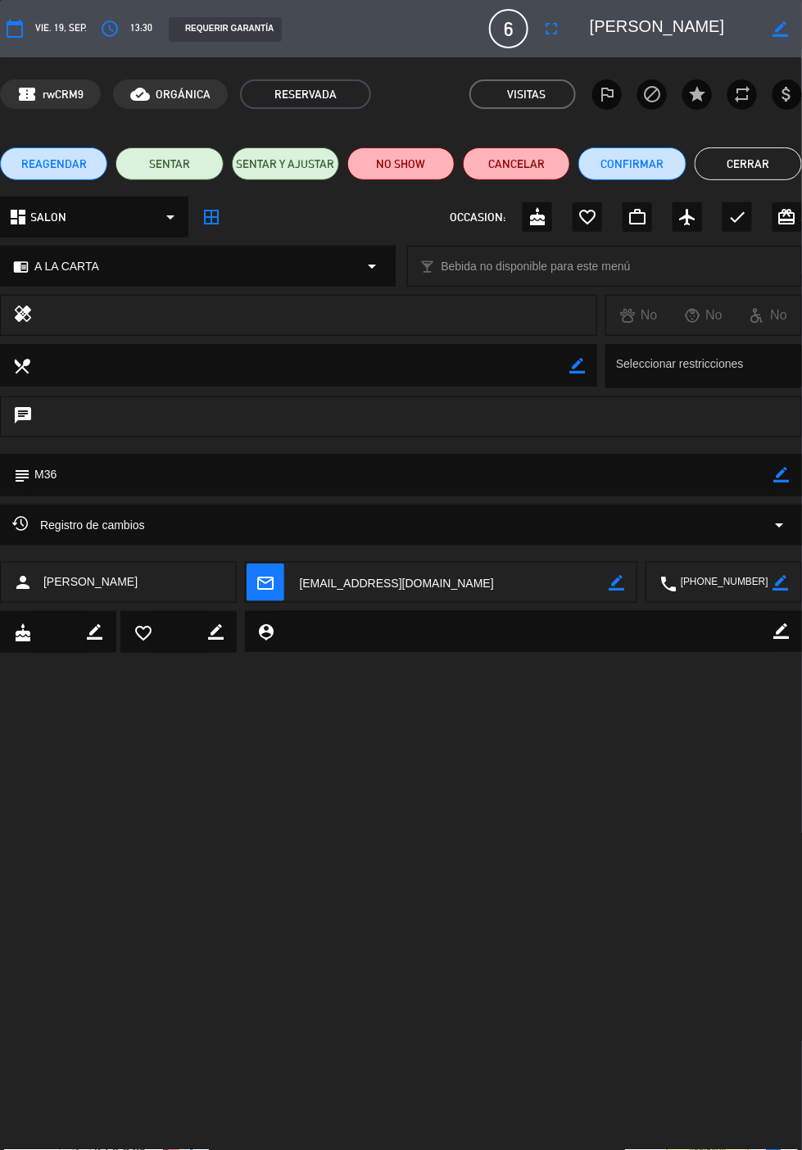
click at [561, 34] on icon "fullscreen" at bounding box center [551, 29] width 20 height 20
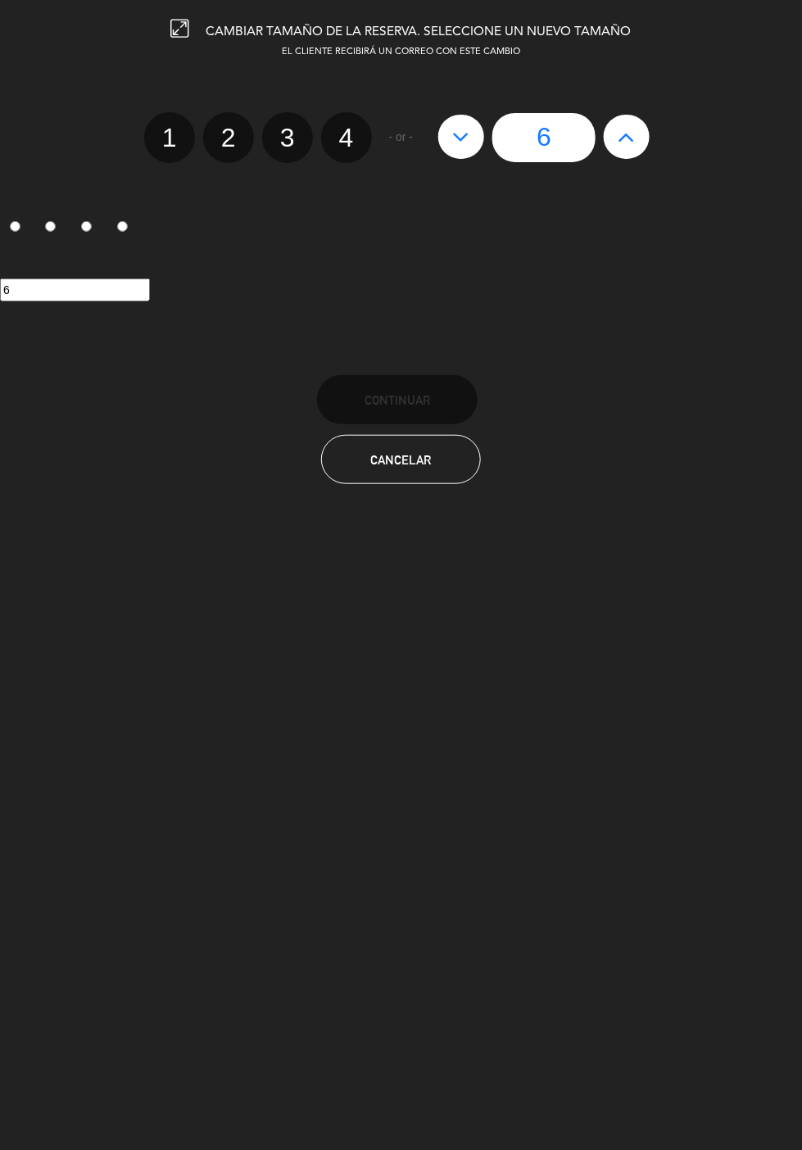
click at [346, 130] on label "4" at bounding box center [346, 137] width 51 height 51
click at [346, 129] on input "4" at bounding box center [344, 123] width 11 height 11
radio input "true"
radio input "false"
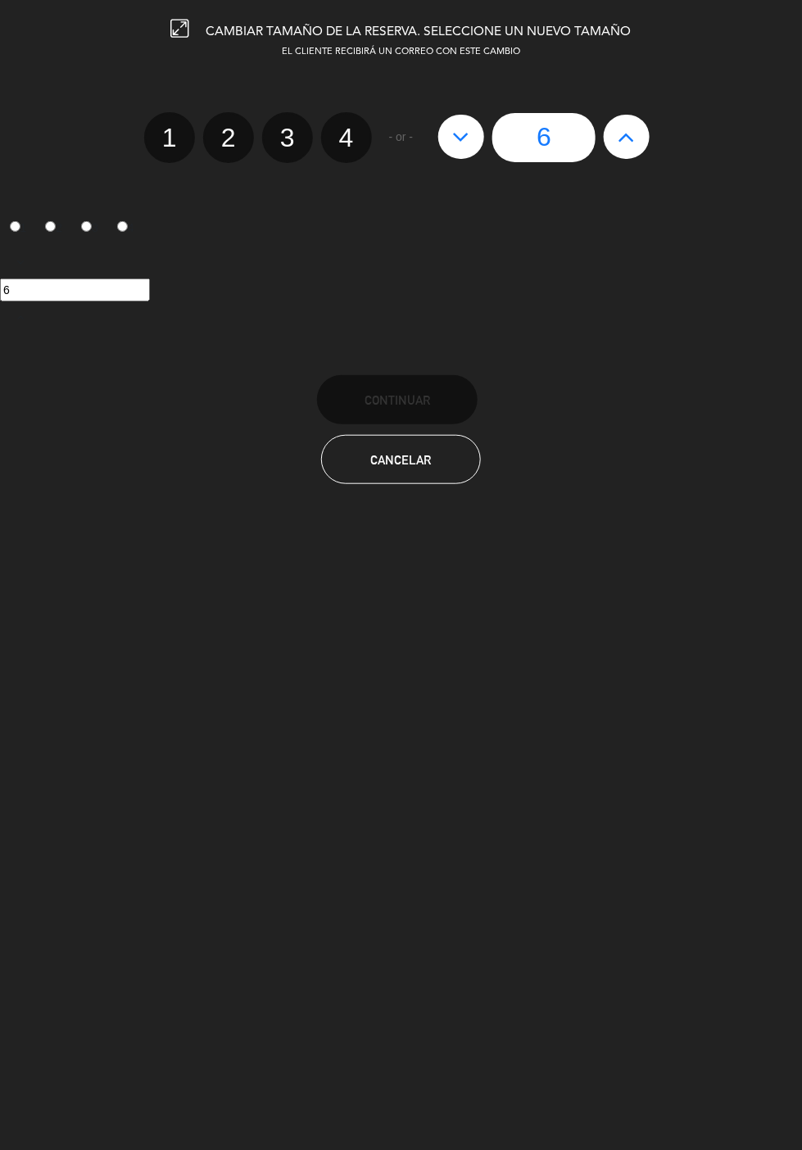
radio input "false"
radio input "true"
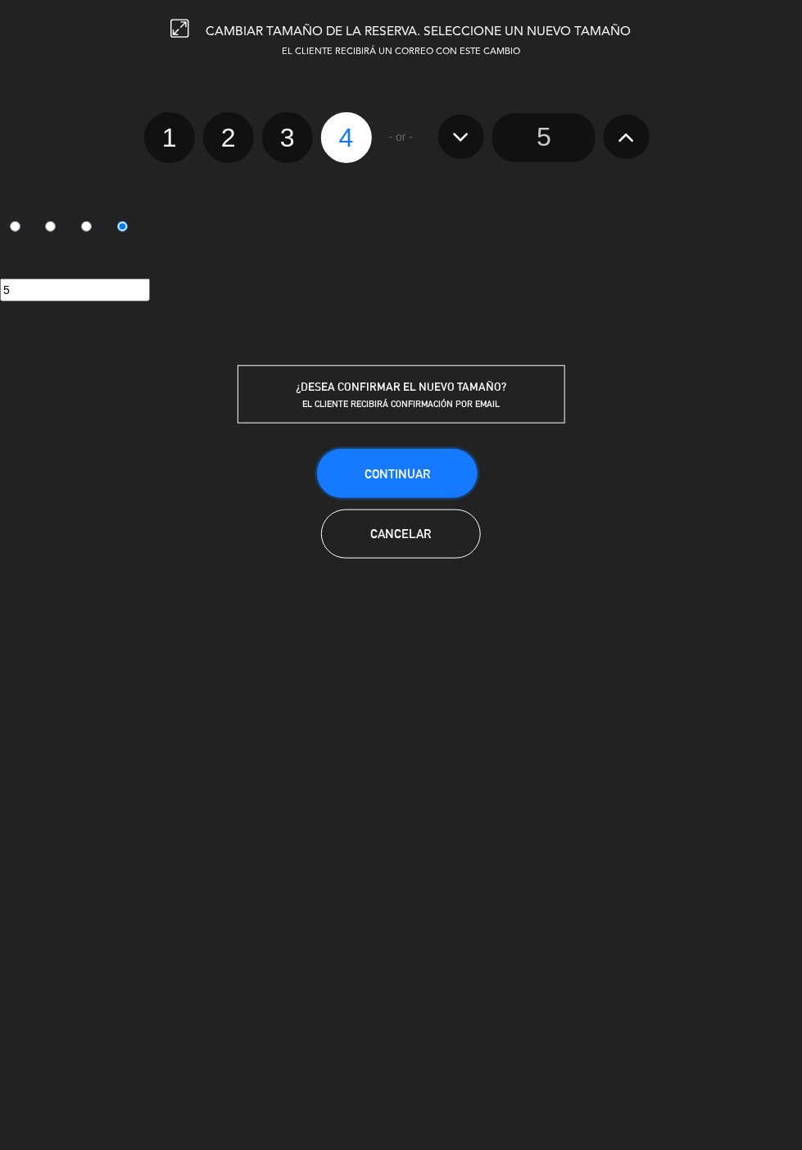
click at [411, 460] on button "Continuar" at bounding box center [397, 473] width 160 height 49
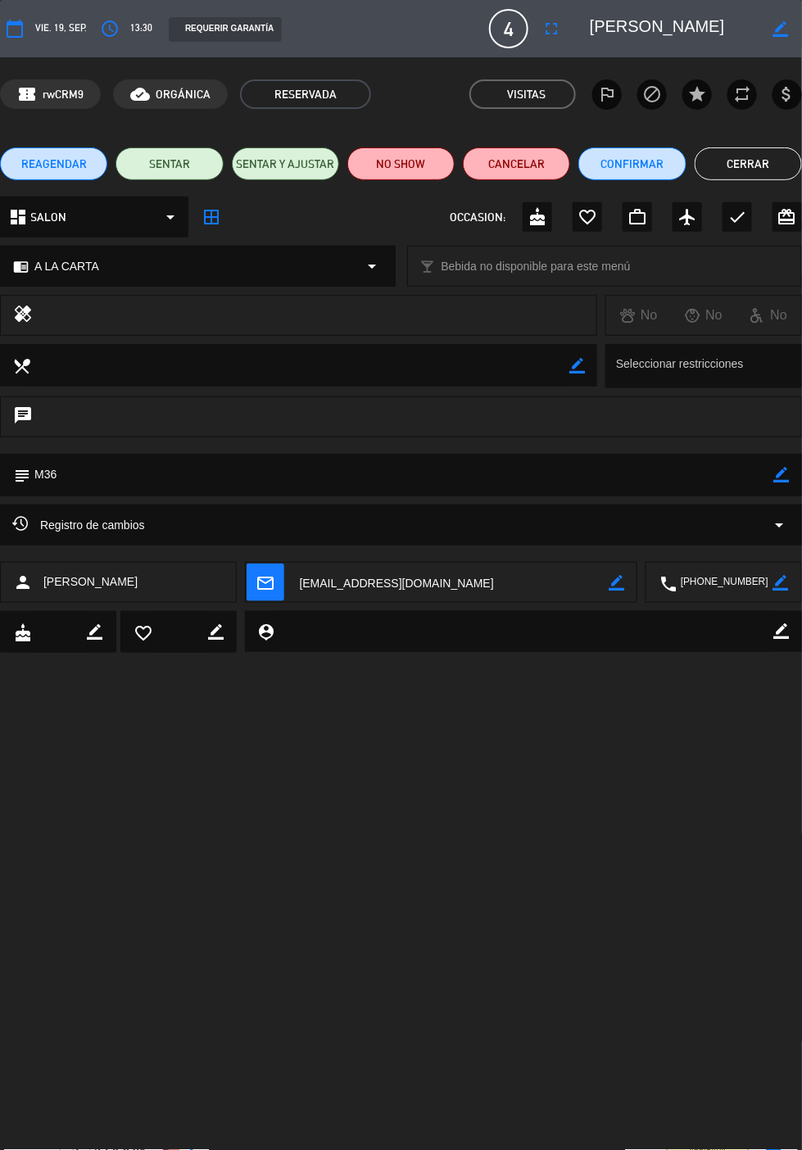
click at [744, 168] on button "Cerrar" at bounding box center [747, 163] width 107 height 33
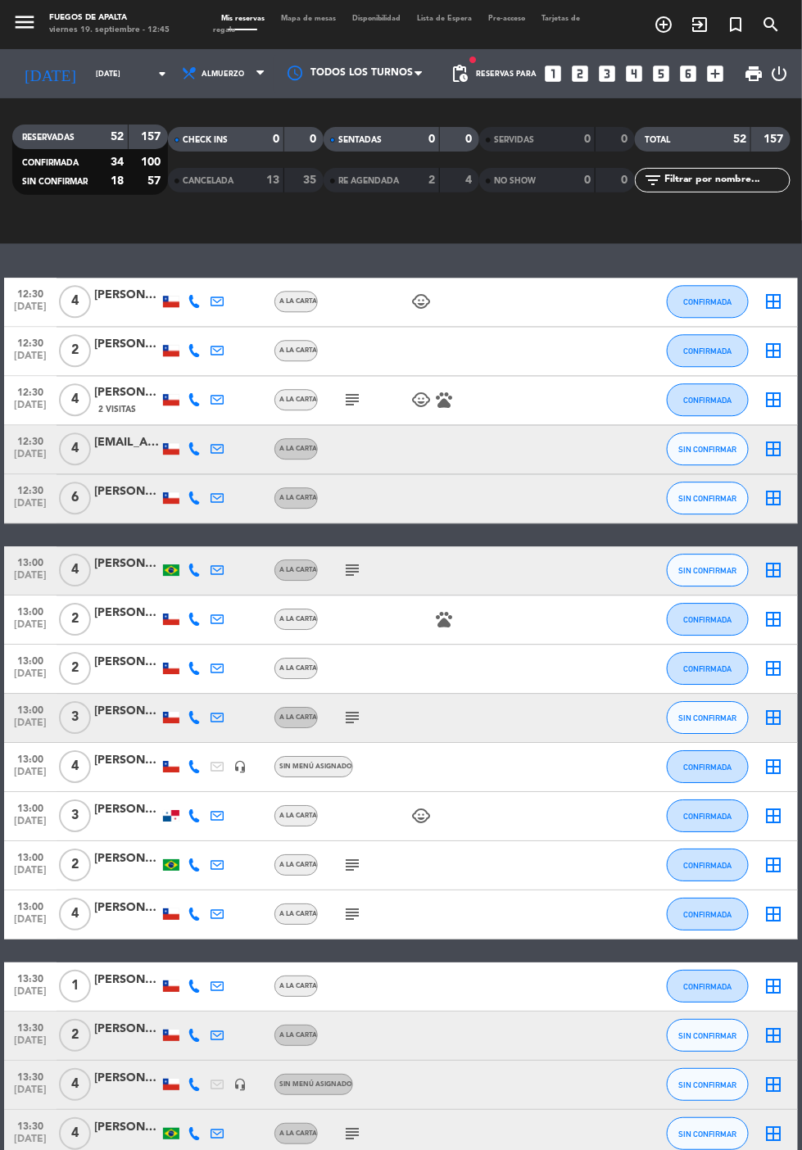
scroll to position [993, 0]
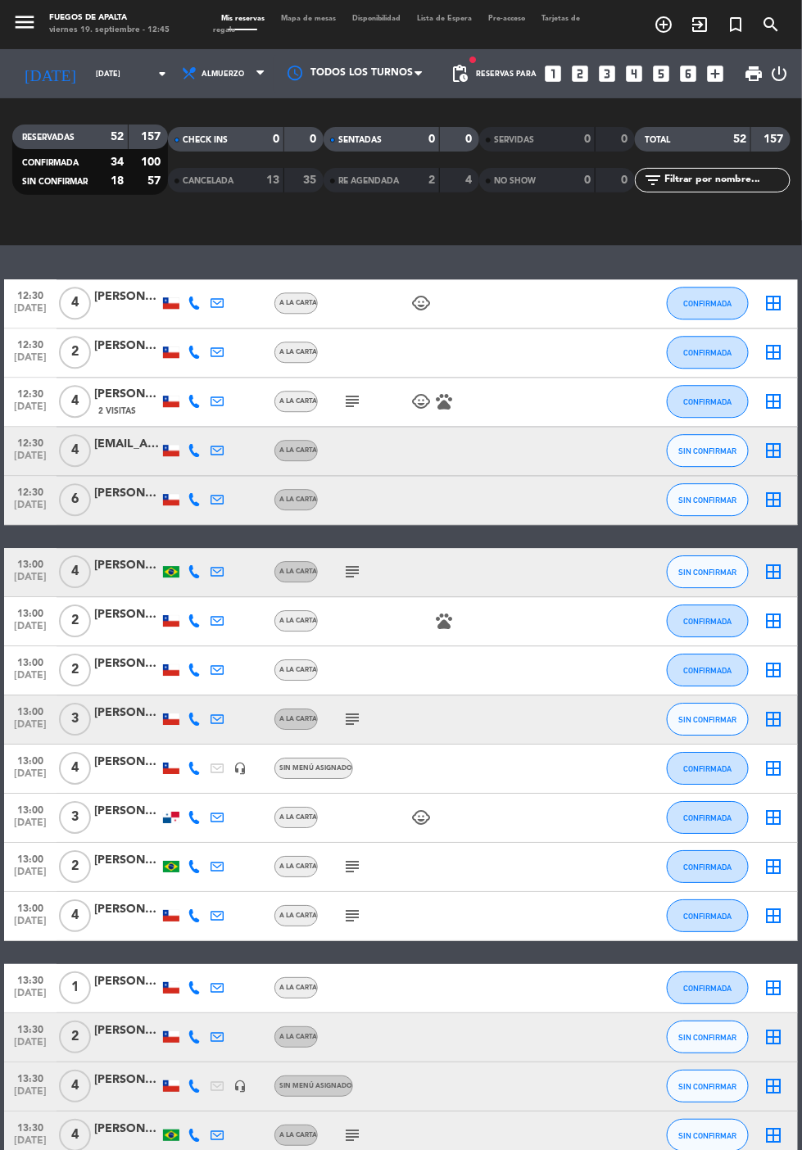
click at [342, 403] on icon "subject" at bounding box center [352, 401] width 20 height 20
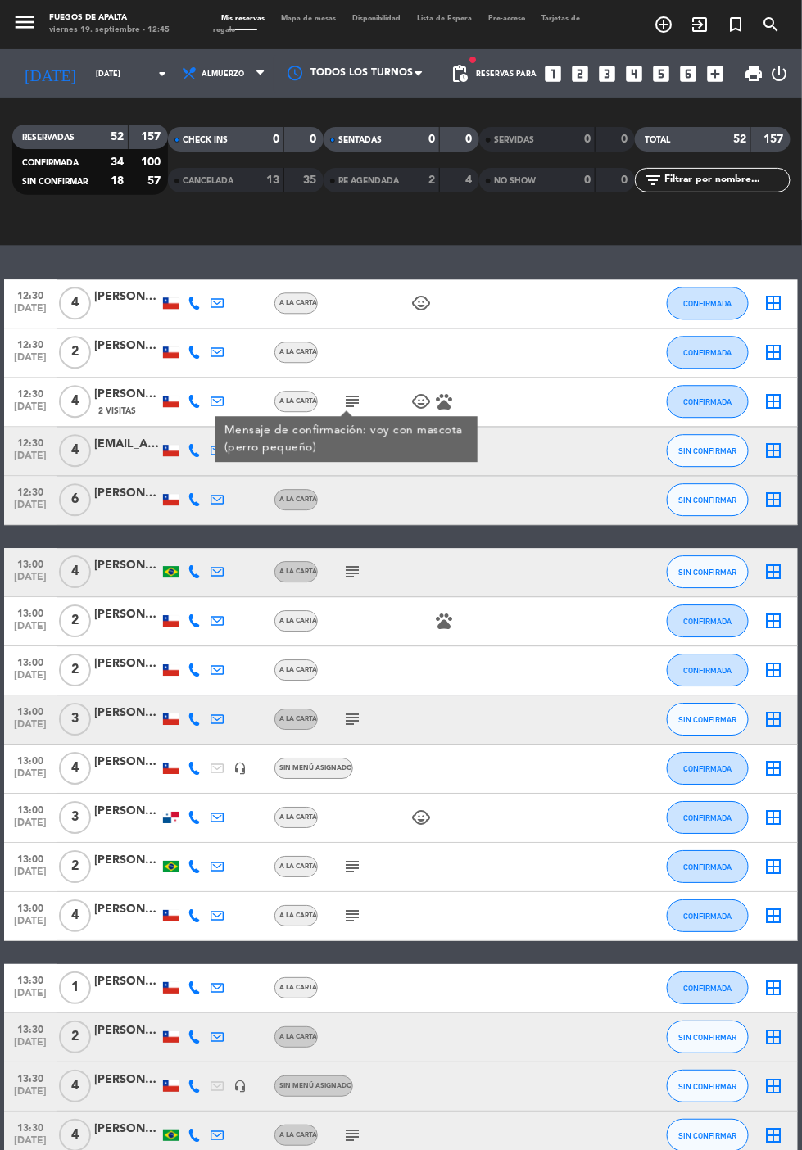
click at [347, 402] on icon "subject" at bounding box center [352, 401] width 20 height 20
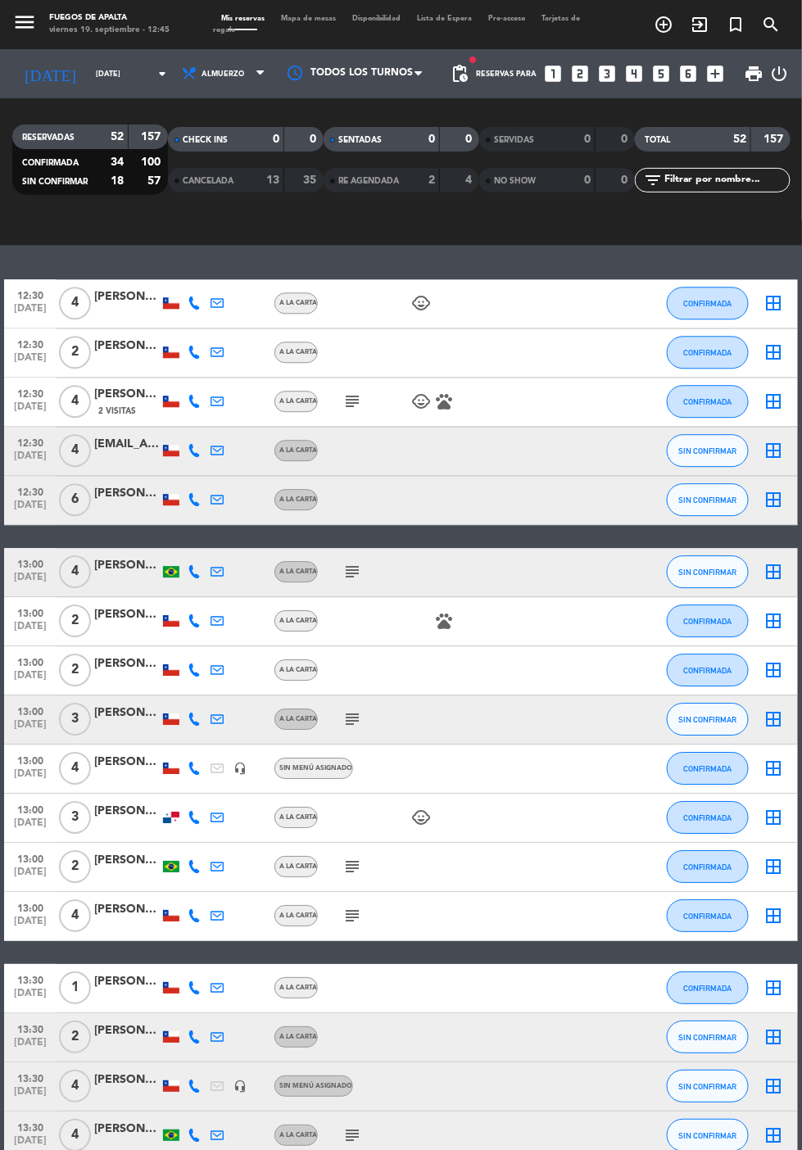
scroll to position [1069, 0]
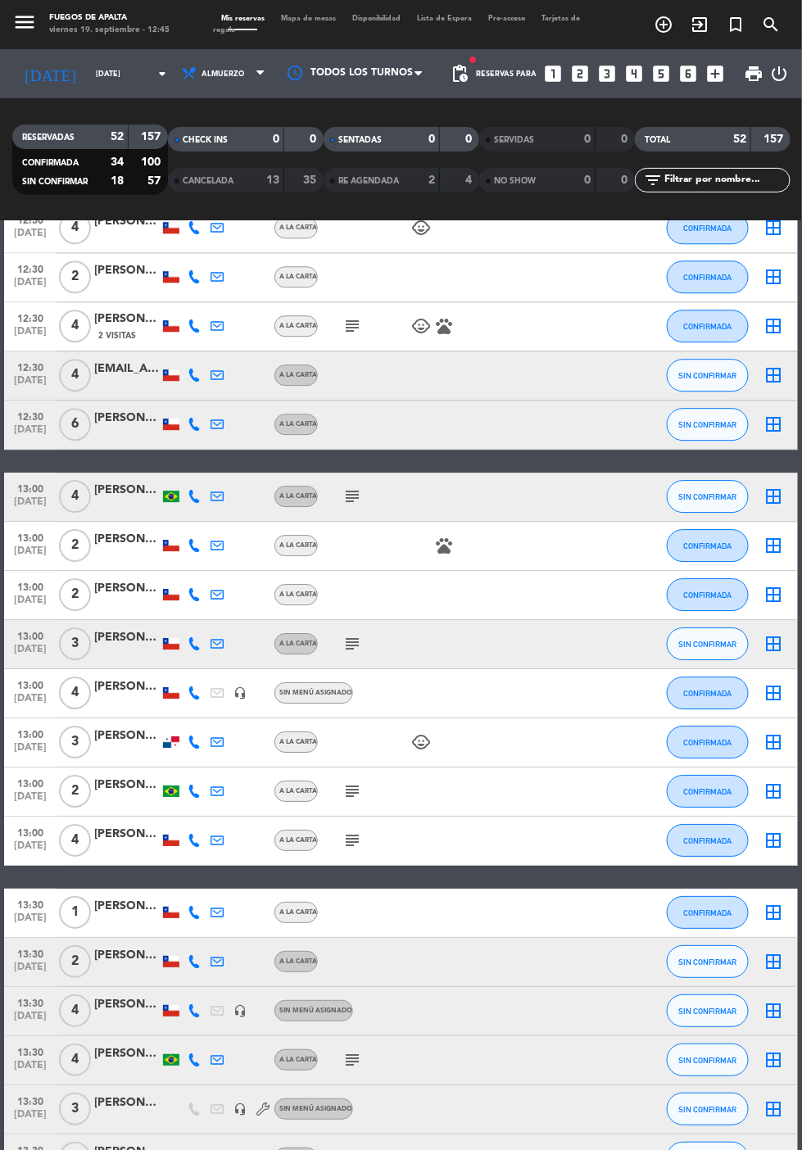
click at [346, 788] on icon "subject" at bounding box center [352, 791] width 20 height 20
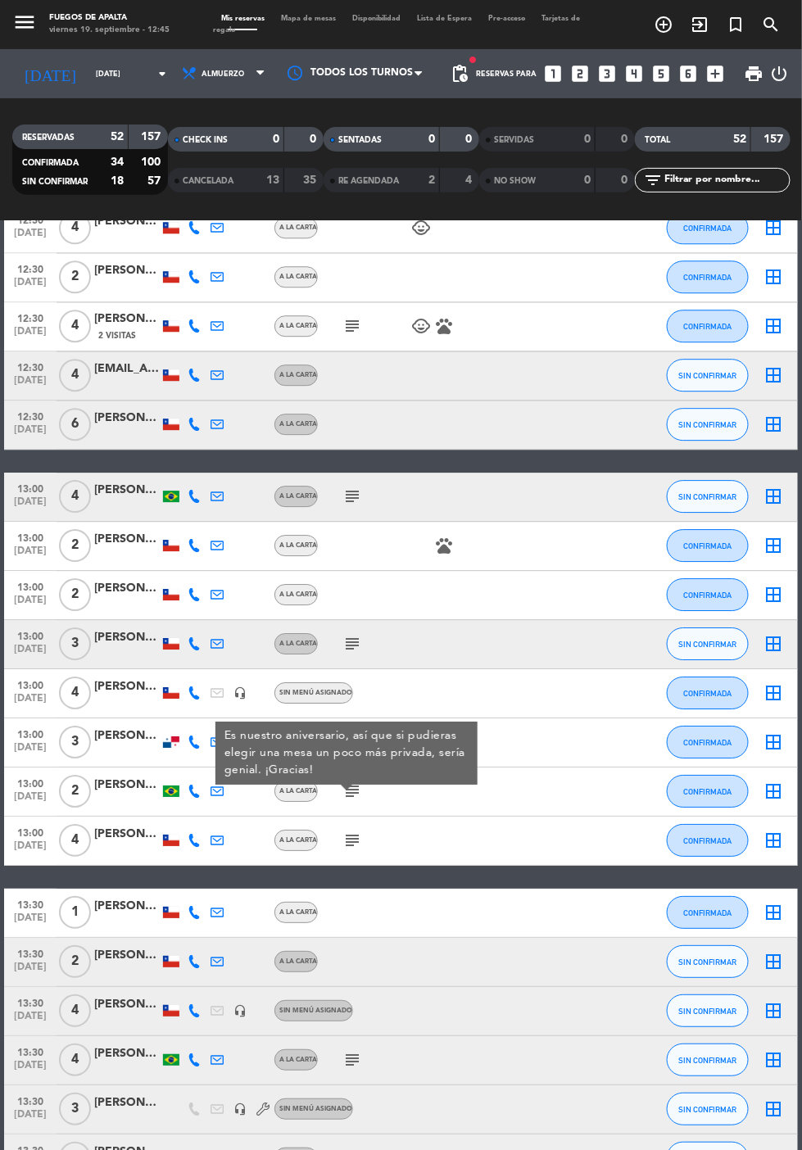
click at [124, 794] on div at bounding box center [127, 800] width 66 height 13
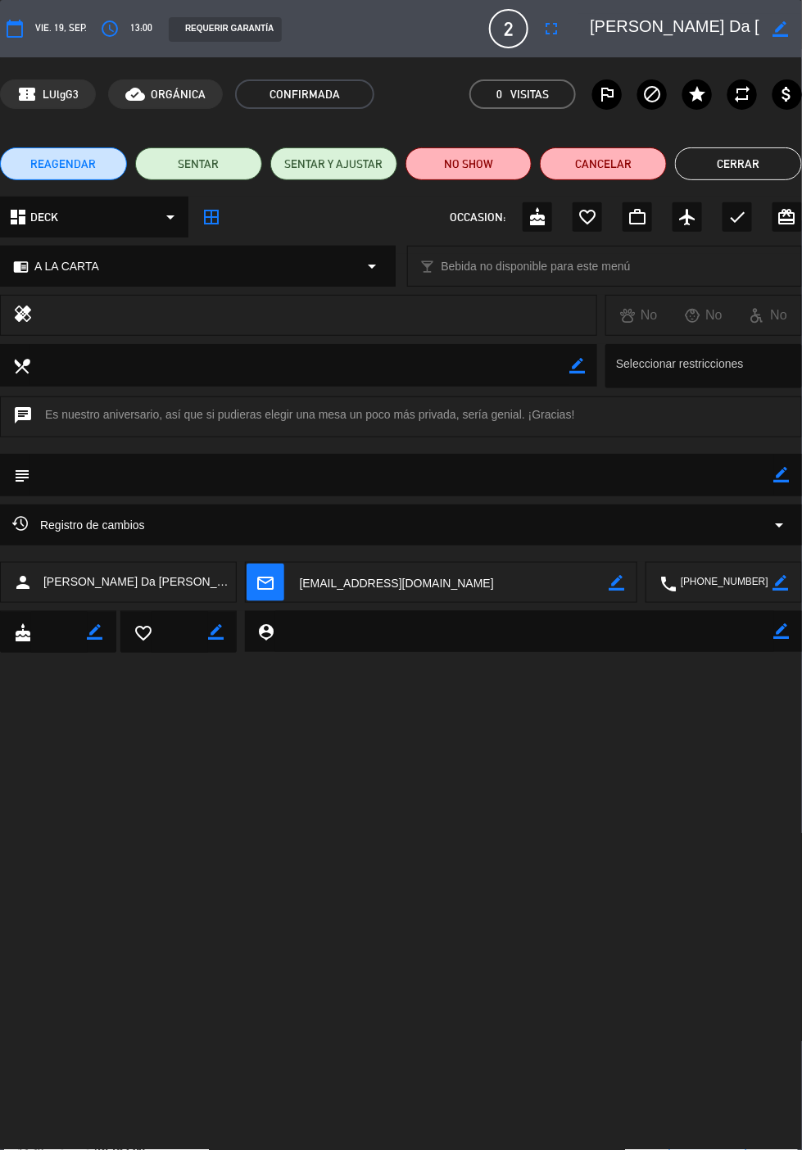
click at [783, 472] on icon "border_color" at bounding box center [782, 475] width 16 height 16
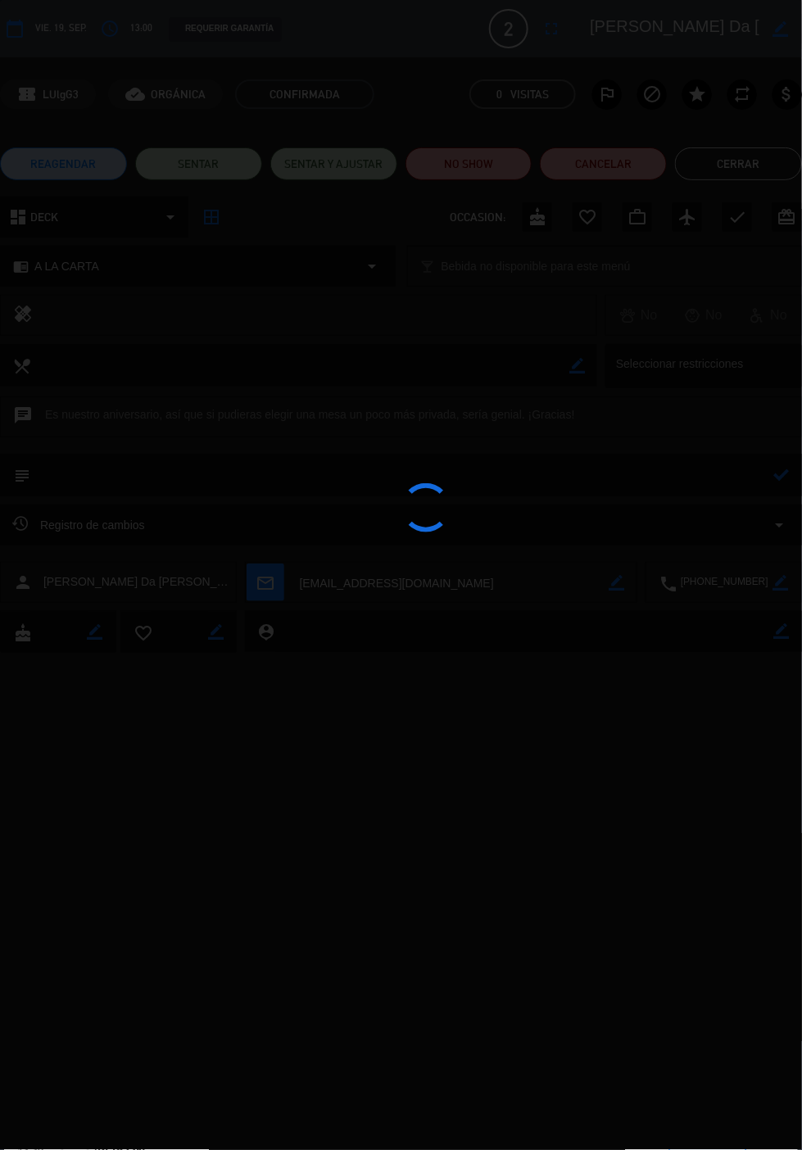
click at [690, 467] on div at bounding box center [401, 575] width 802 height 1150
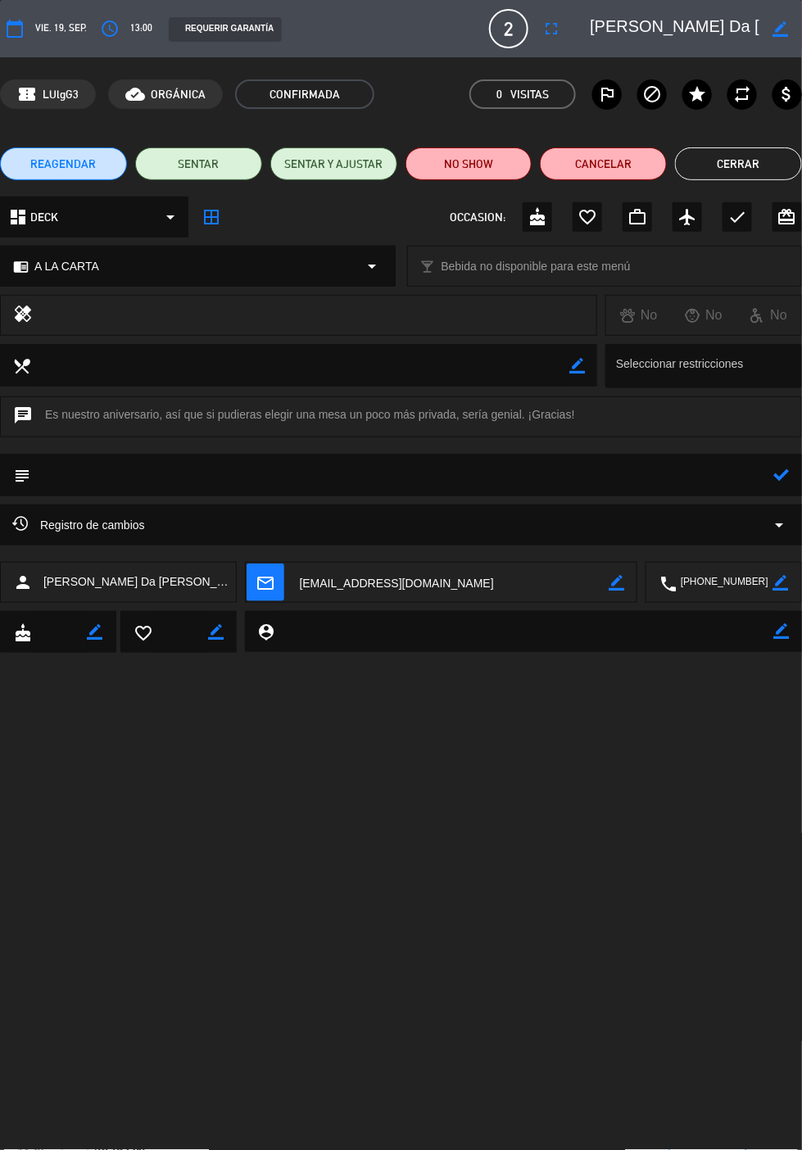
click at [677, 474] on textarea at bounding box center [402, 474] width 744 height 41
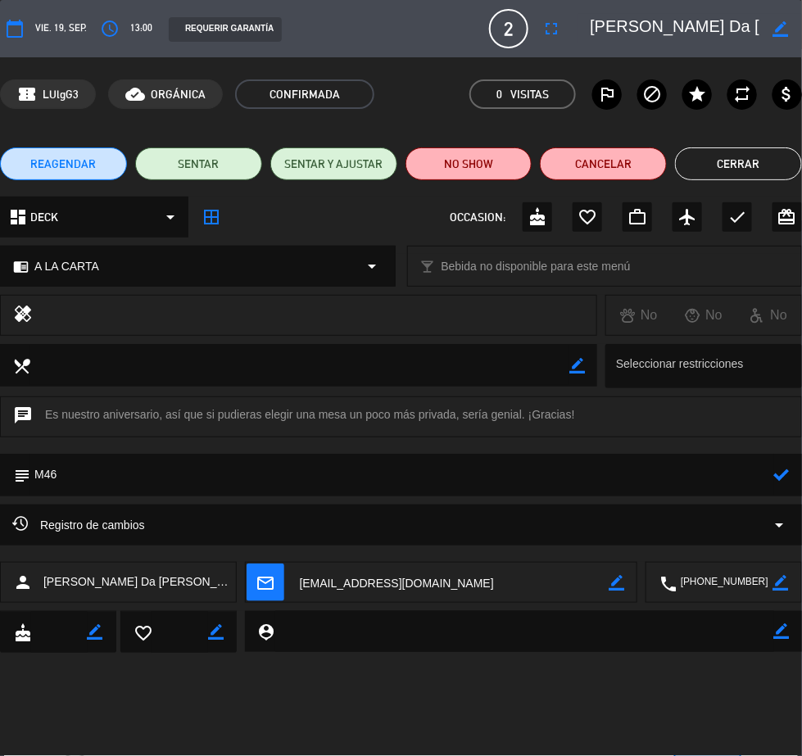
type textarea "M46"
click at [788, 475] on icon at bounding box center [782, 475] width 16 height 16
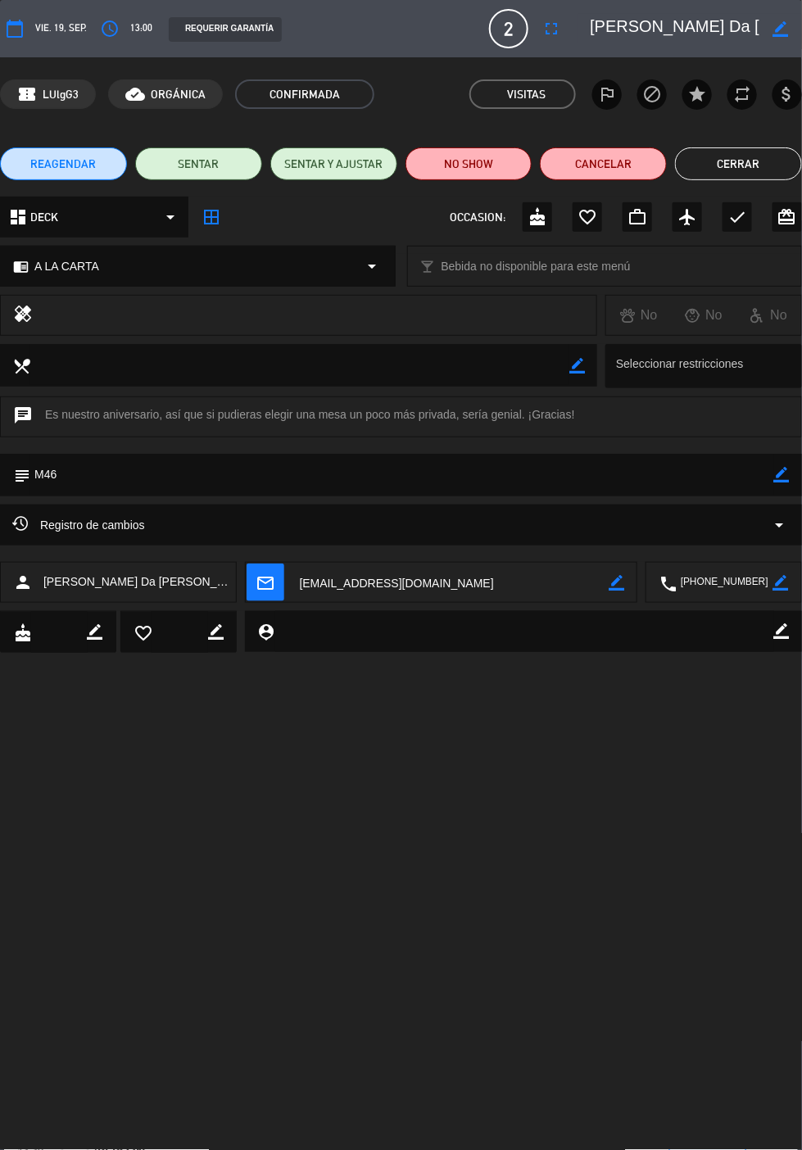
click at [733, 164] on button "Cerrar" at bounding box center [738, 163] width 127 height 33
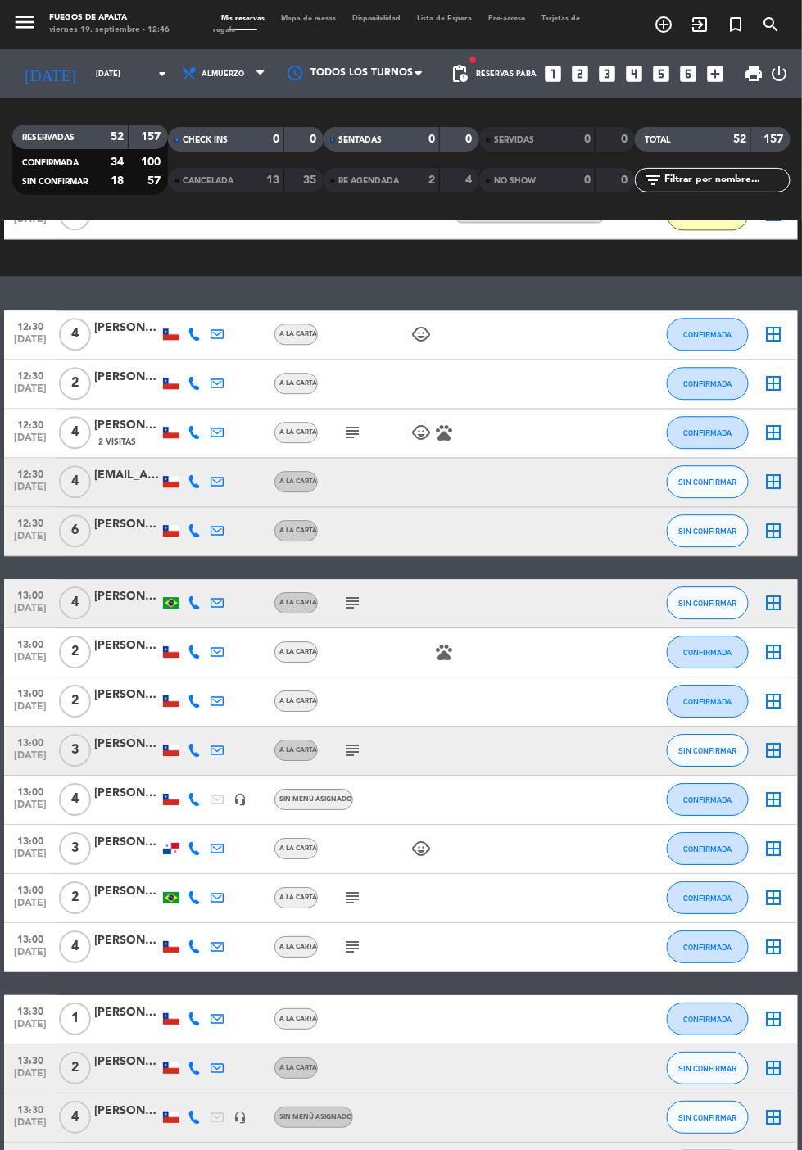
scroll to position [1026, 0]
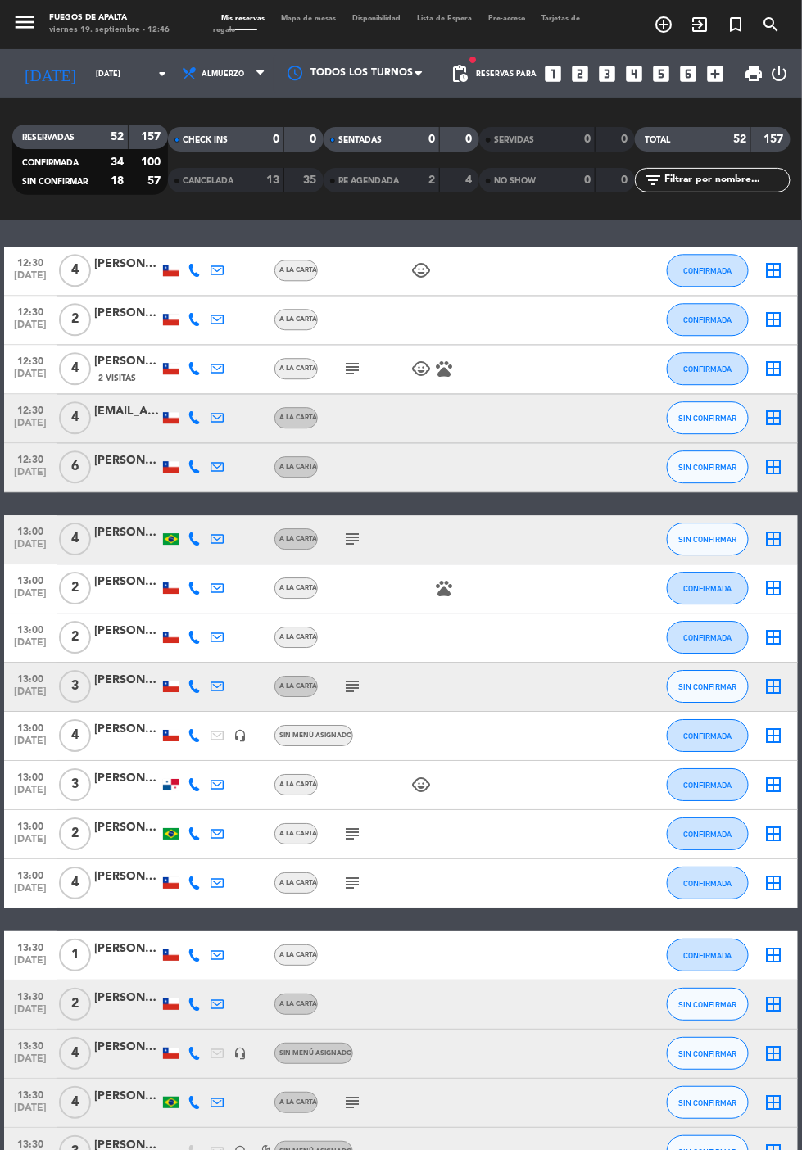
click at [346, 830] on icon "subject" at bounding box center [352, 834] width 20 height 20
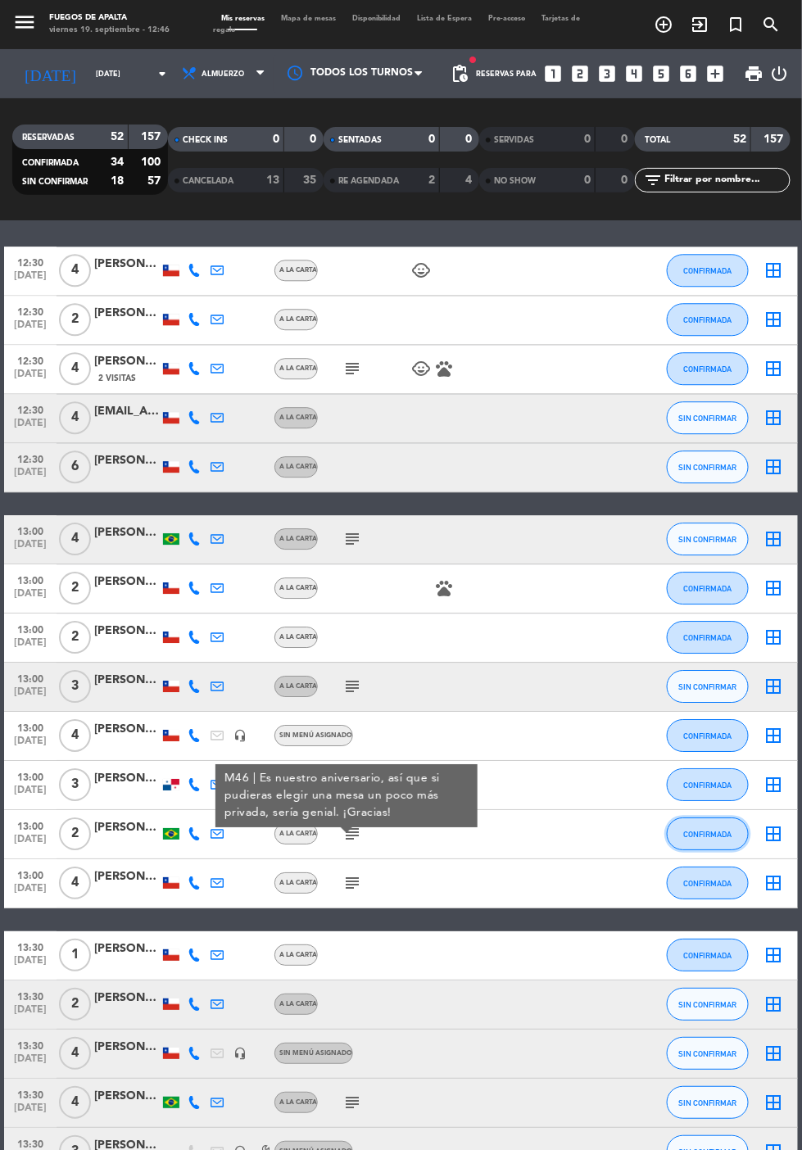
click at [708, 830] on span "CONFIRMADA" at bounding box center [708, 834] width 48 height 9
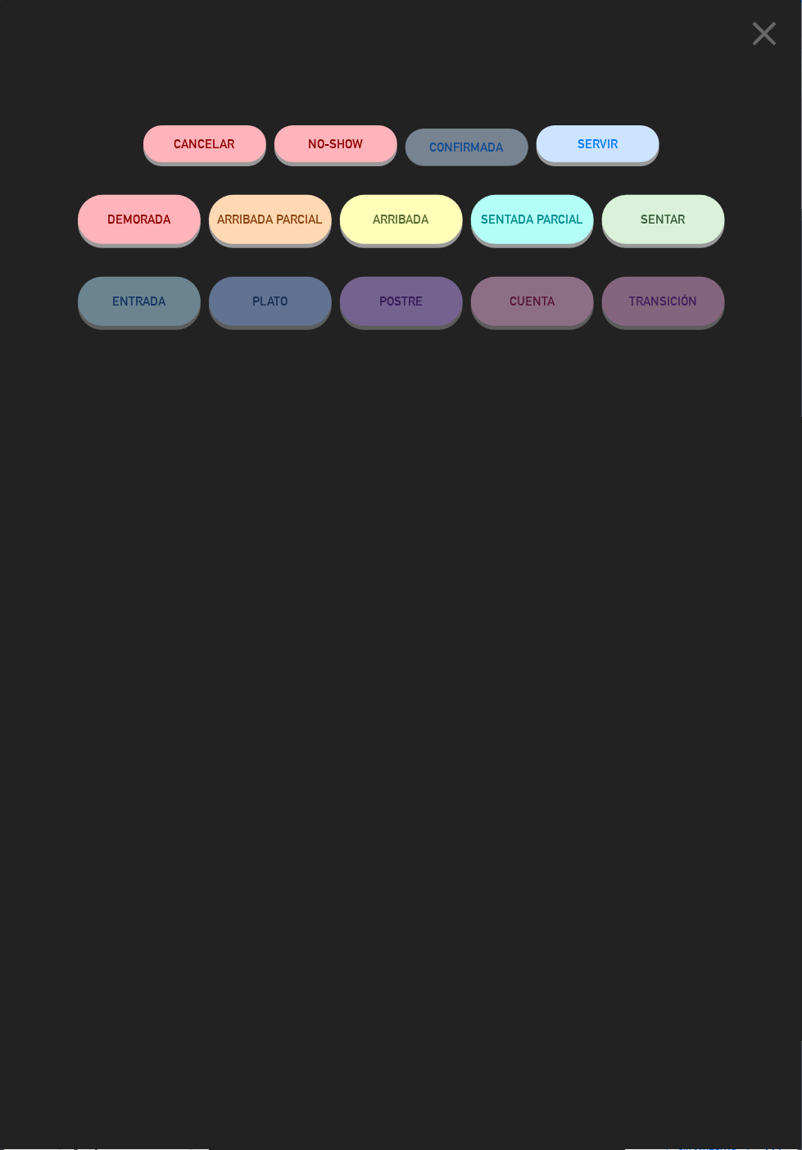
click at [413, 215] on button "ARRIBADA" at bounding box center [401, 219] width 123 height 49
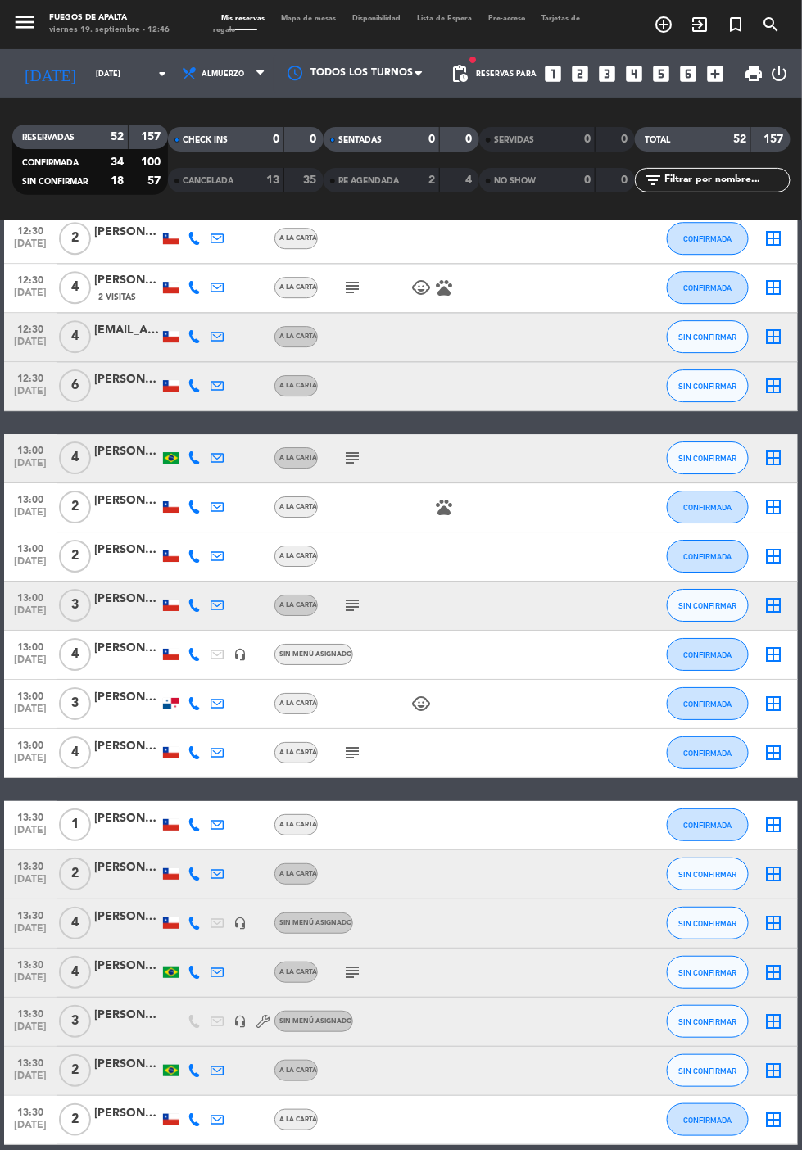
scroll to position [1049, 0]
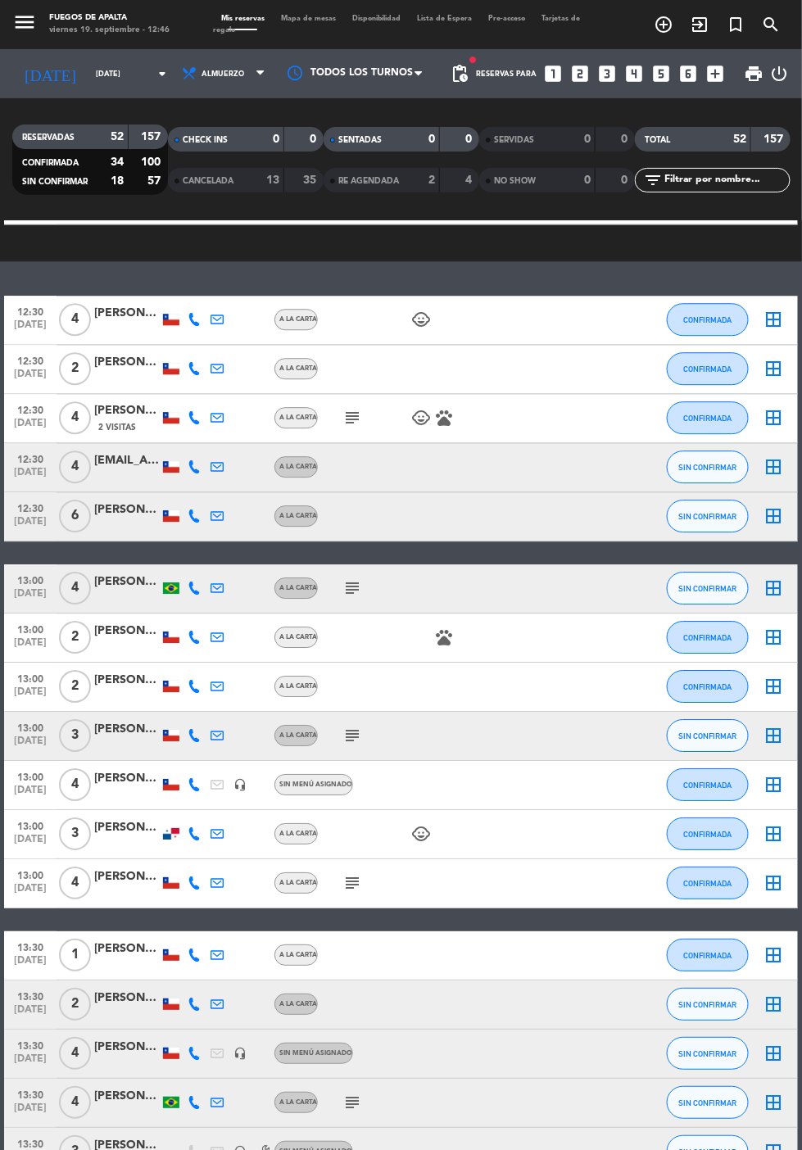
click at [347, 419] on icon "subject" at bounding box center [352, 418] width 20 height 20
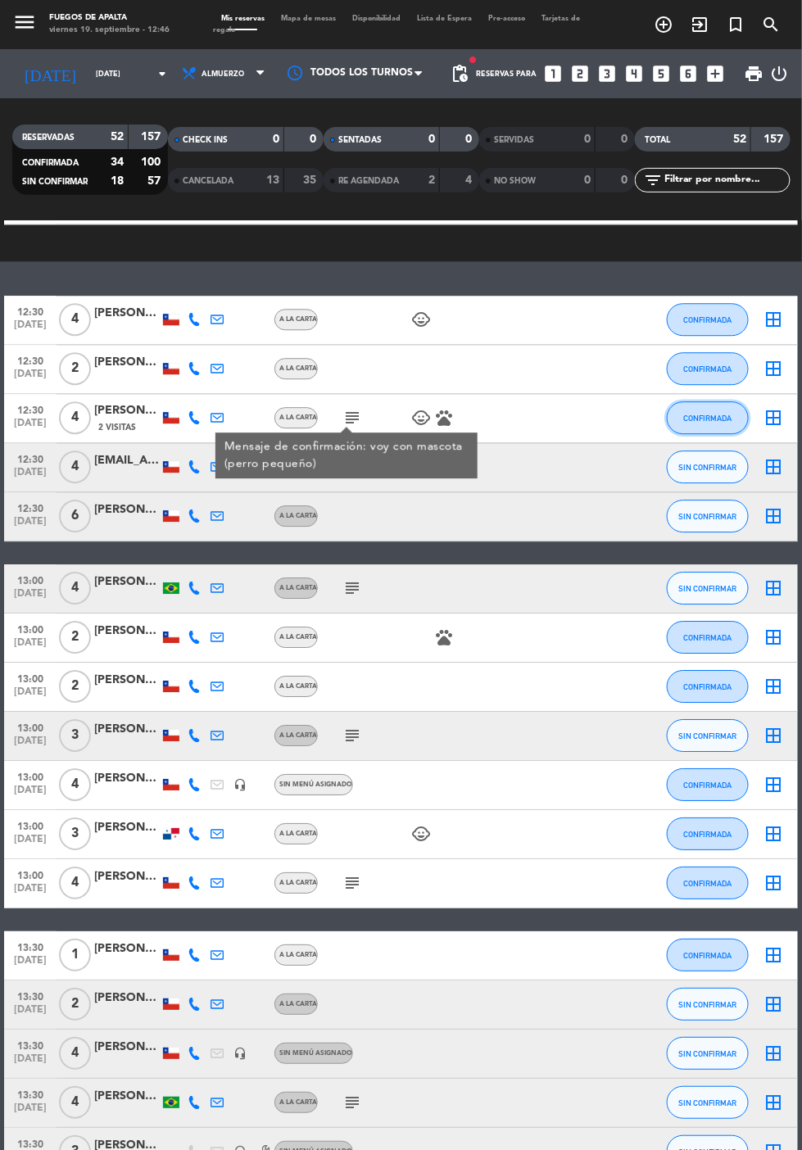
click at [719, 423] on button "CONFIRMADA" at bounding box center [708, 417] width 82 height 33
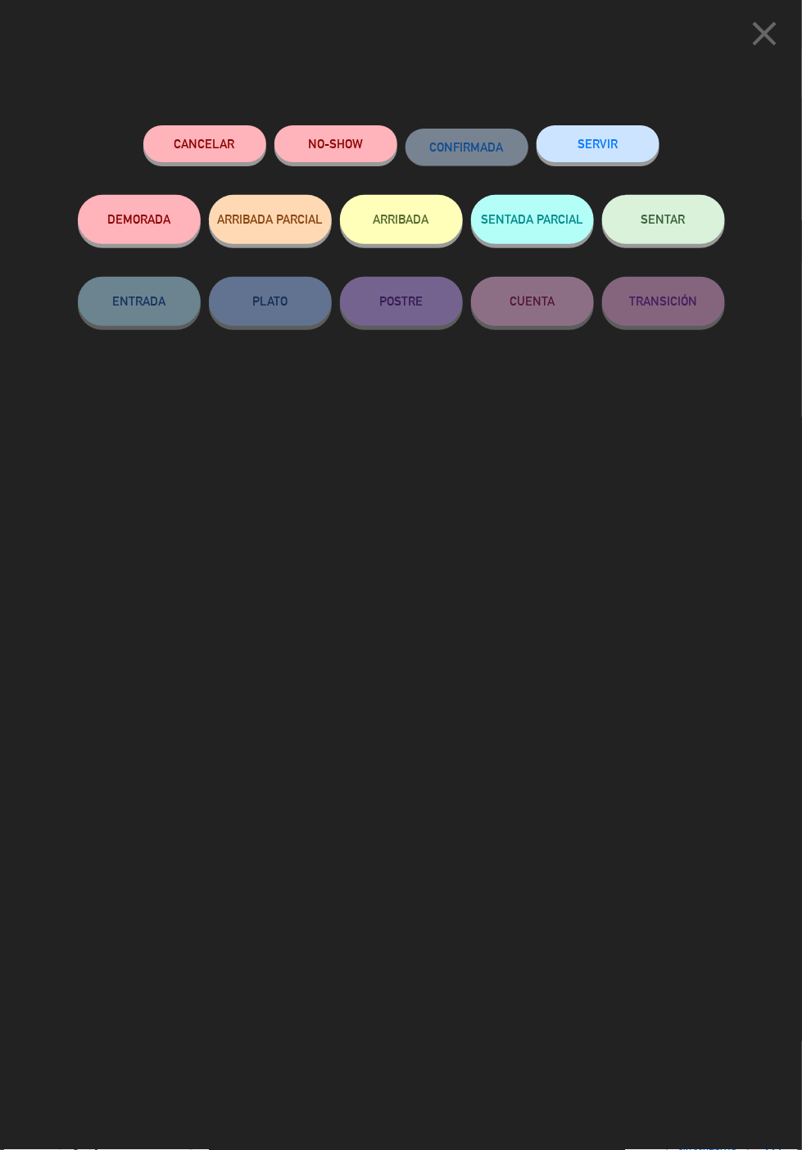
click at [398, 216] on button "ARRIBADA" at bounding box center [401, 219] width 123 height 49
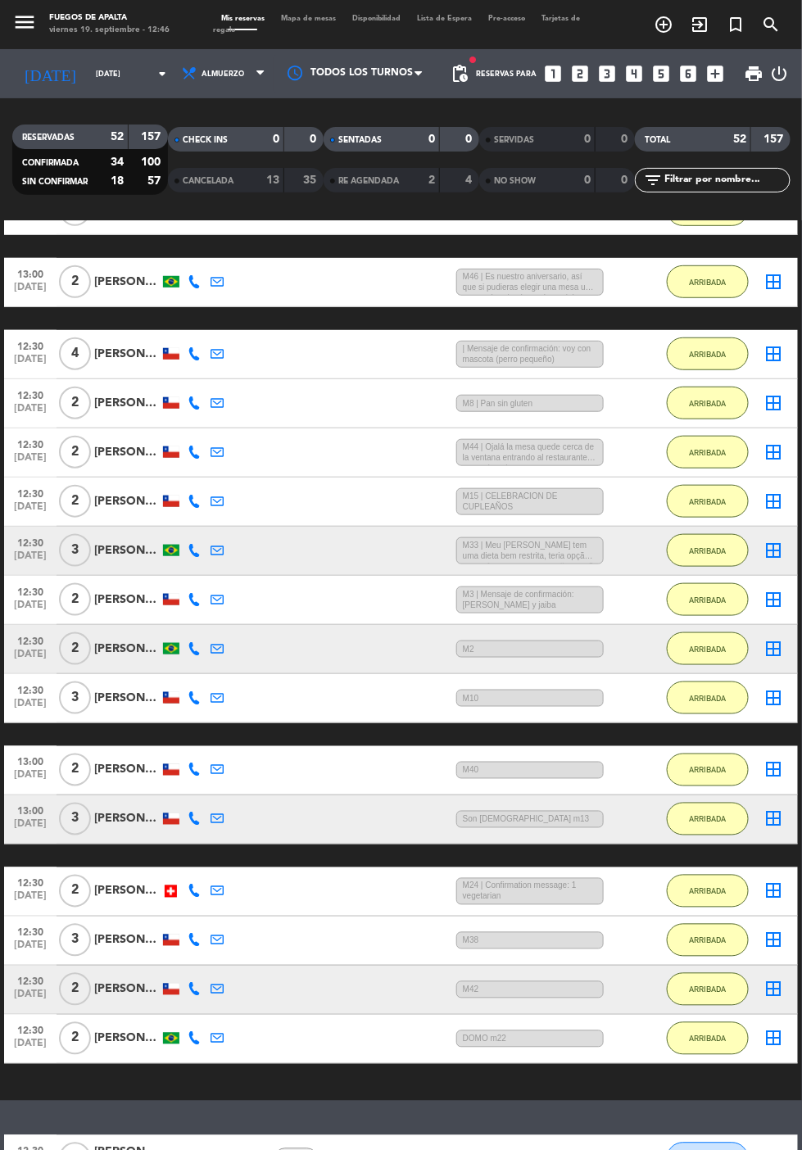
scroll to position [165, 0]
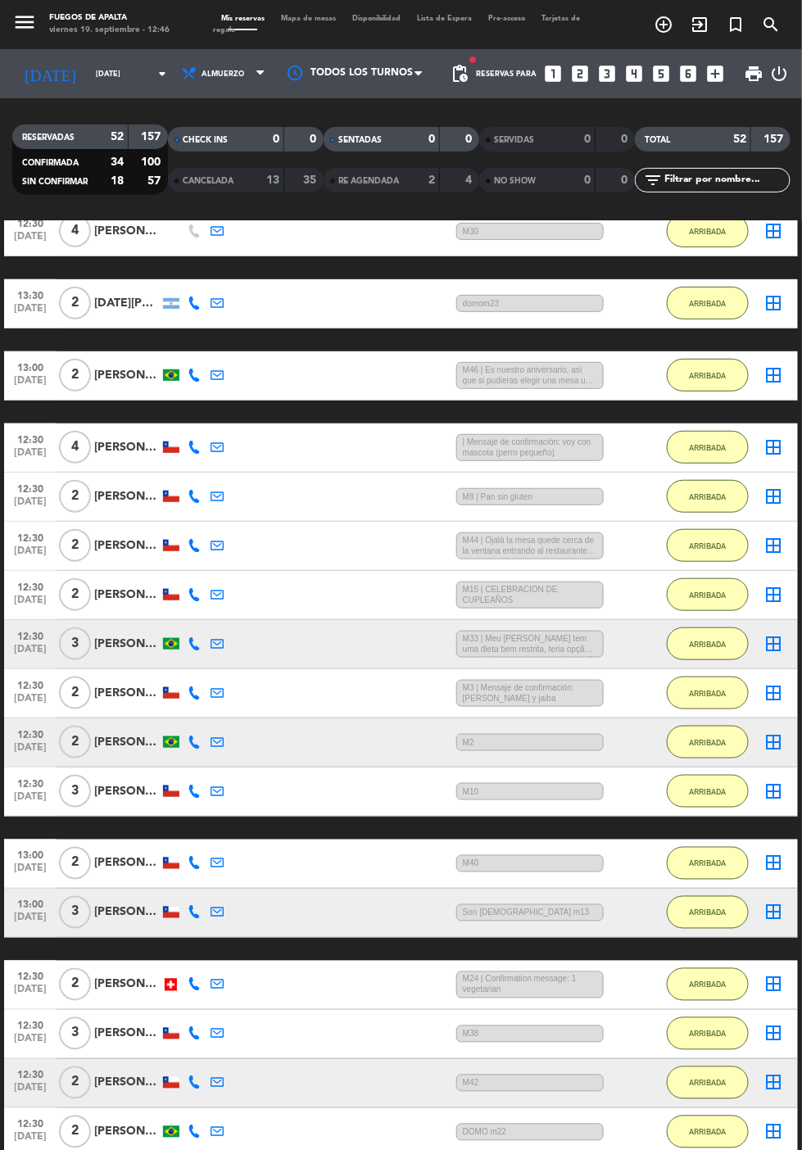
click at [133, 441] on div "[PERSON_NAME]" at bounding box center [127, 447] width 66 height 19
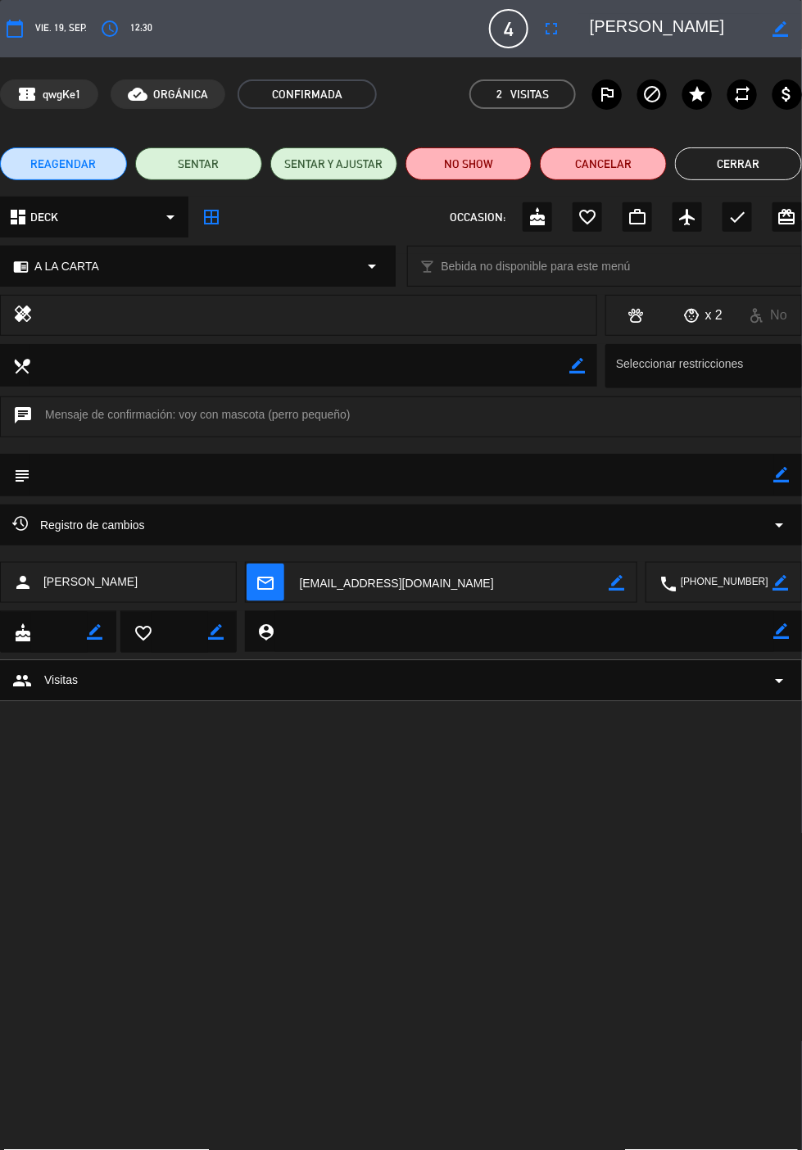
click at [783, 474] on icon "border_color" at bounding box center [782, 475] width 16 height 16
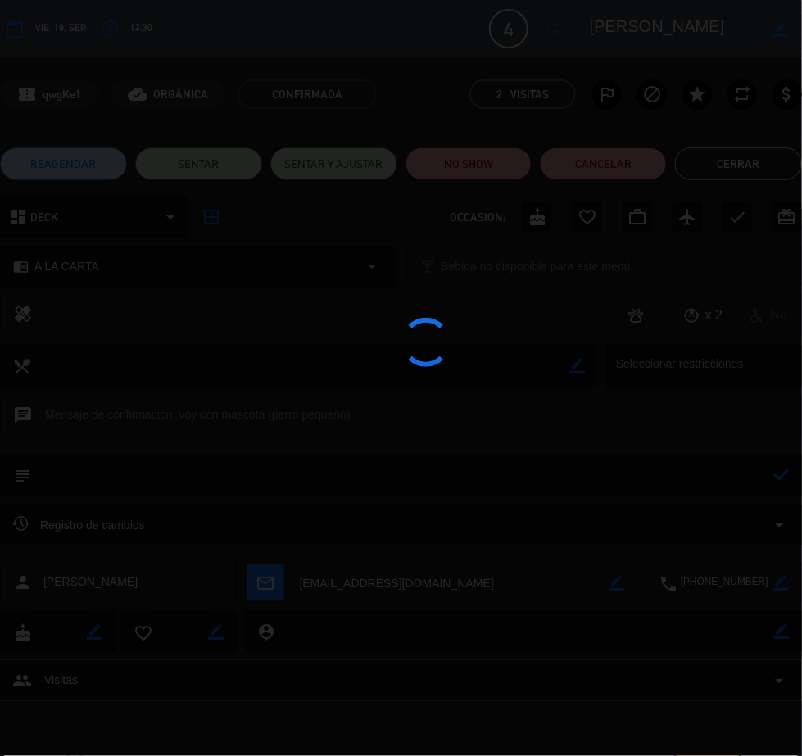
click at [671, 468] on div at bounding box center [401, 378] width 802 height 756
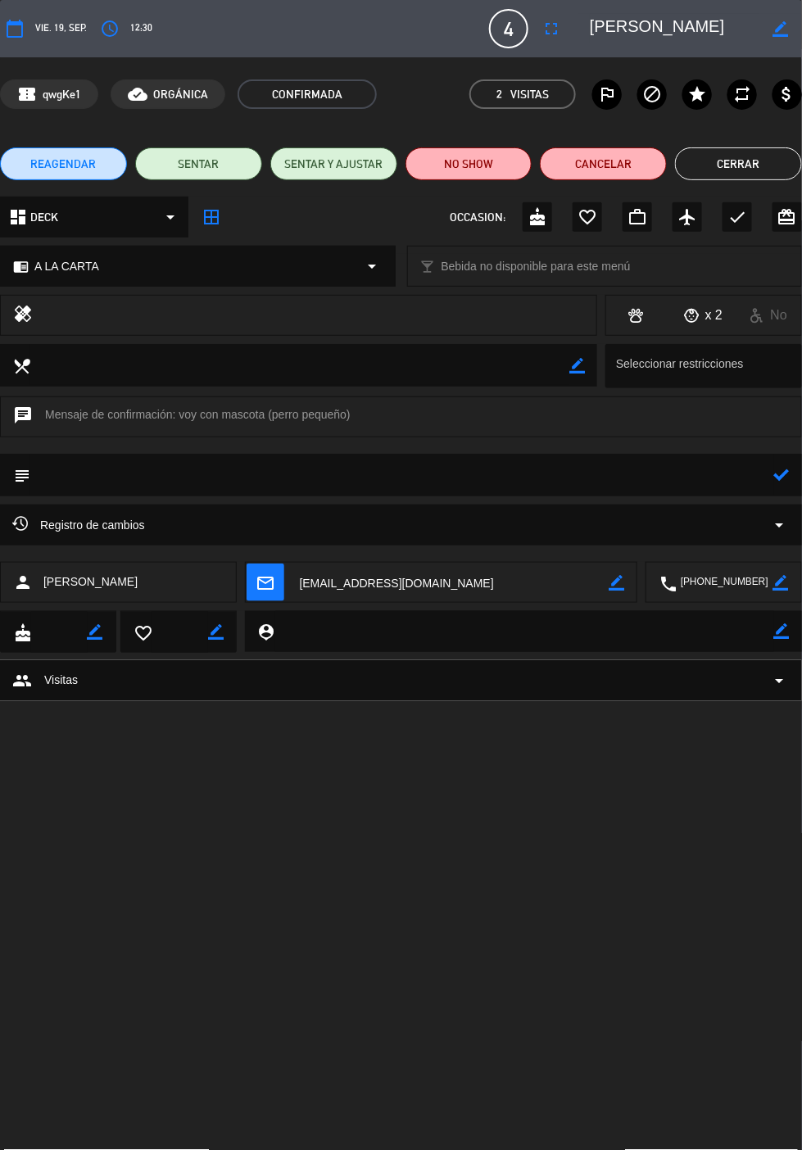
click at [627, 465] on textarea at bounding box center [402, 474] width 744 height 41
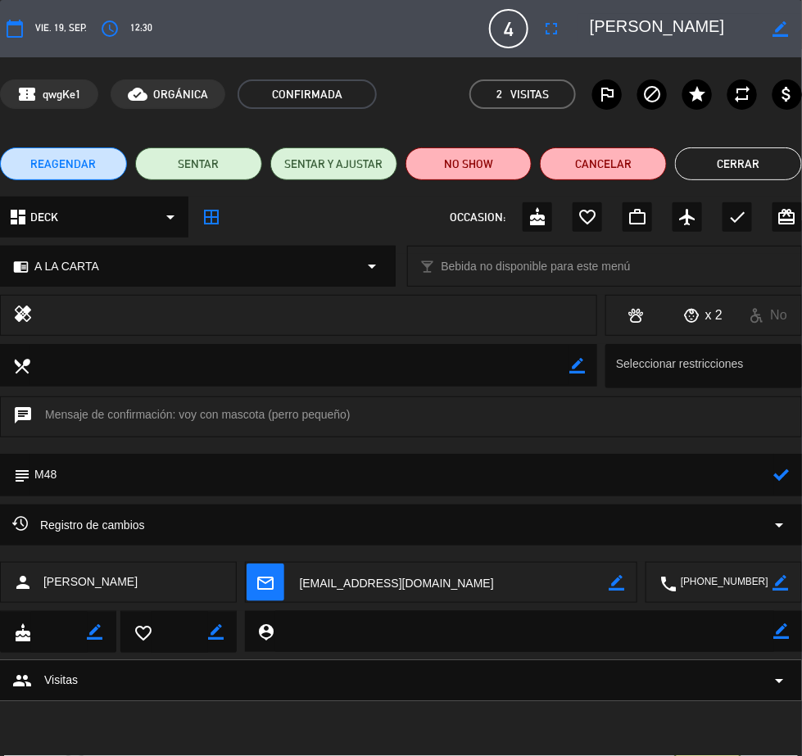
type textarea "M48"
click at [787, 470] on icon at bounding box center [782, 475] width 16 height 16
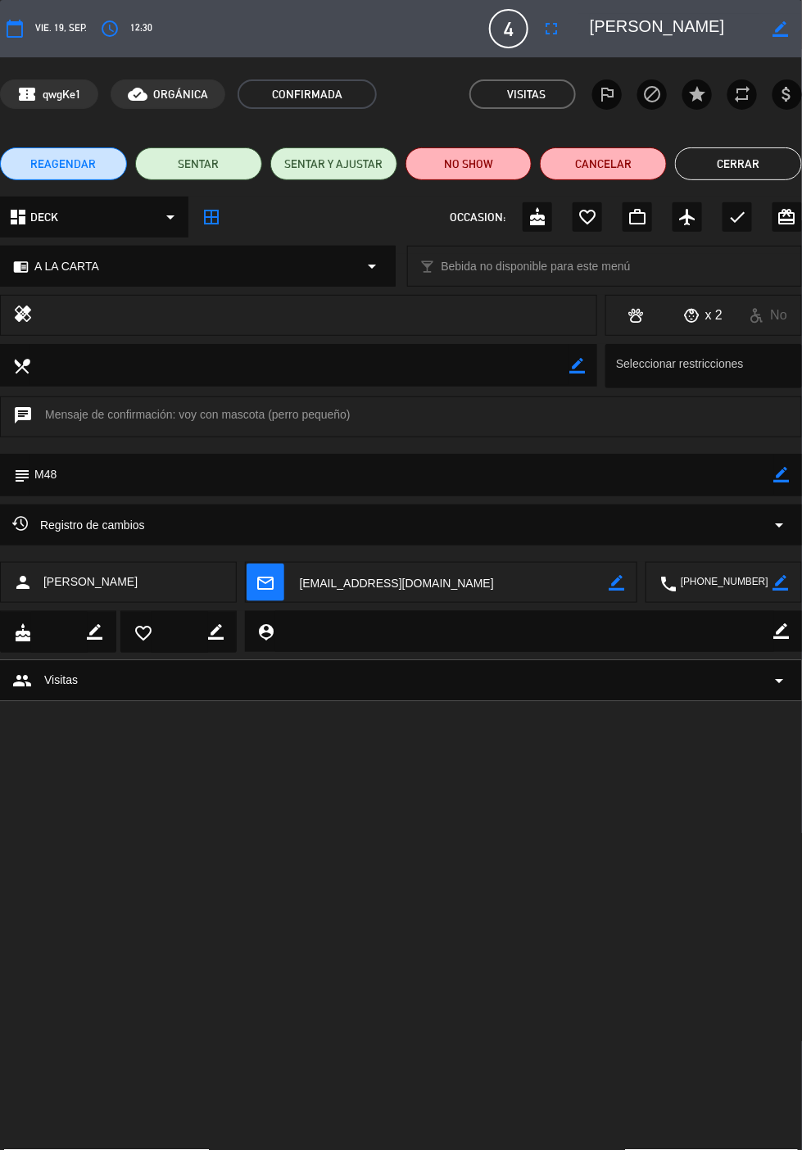
click at [735, 165] on button "Cerrar" at bounding box center [738, 163] width 127 height 33
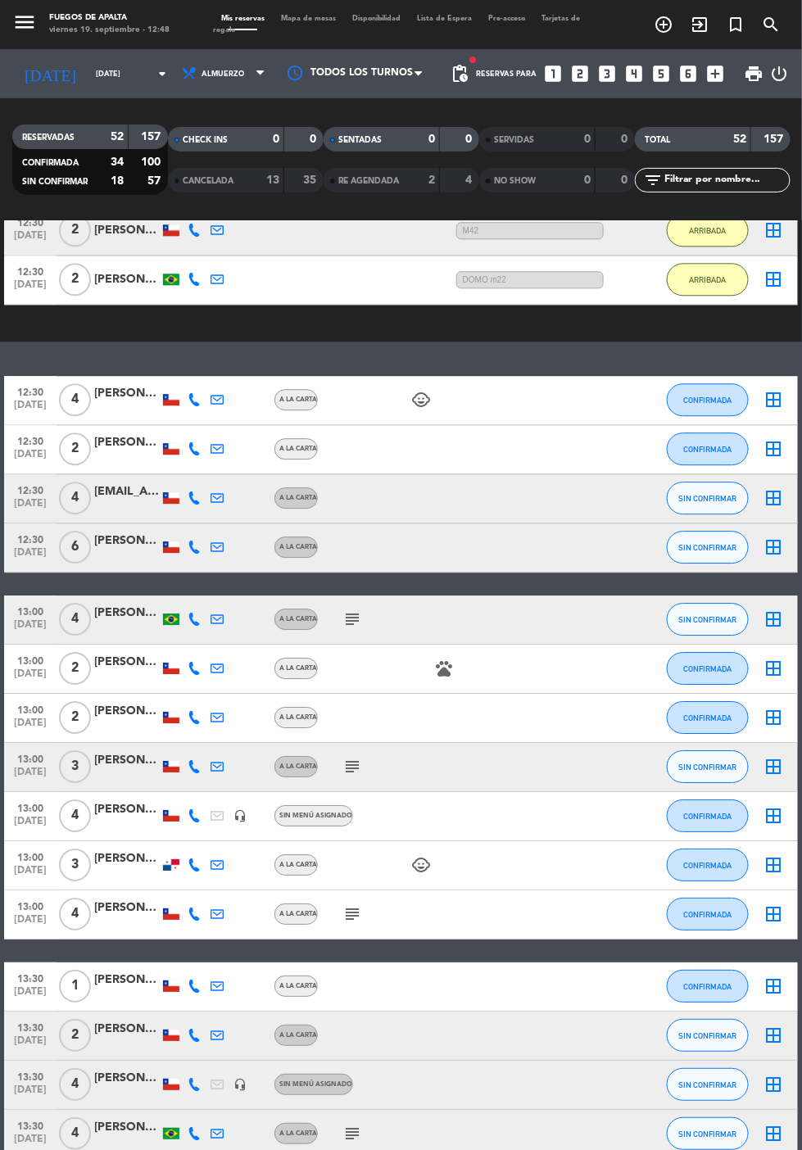
scroll to position [1087, 0]
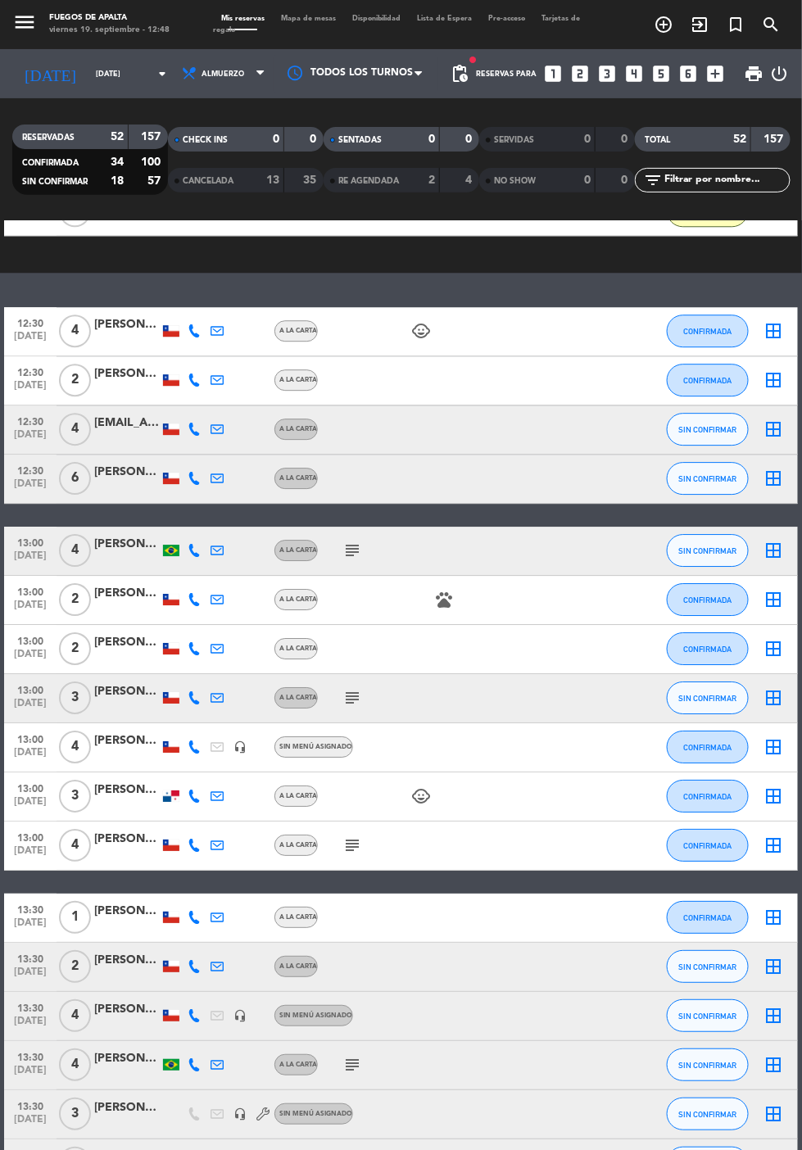
click at [354, 846] on icon "subject" at bounding box center [352, 845] width 20 height 20
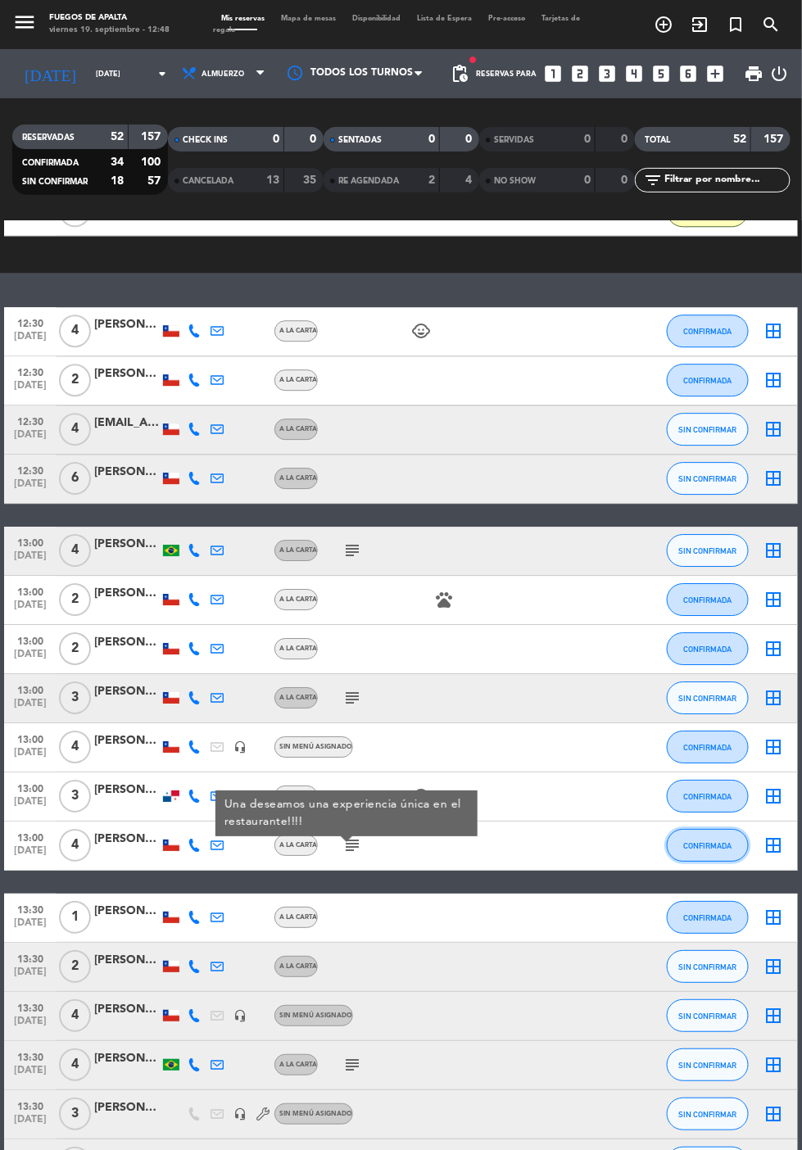
click at [717, 852] on button "CONFIRMADA" at bounding box center [708, 845] width 82 height 33
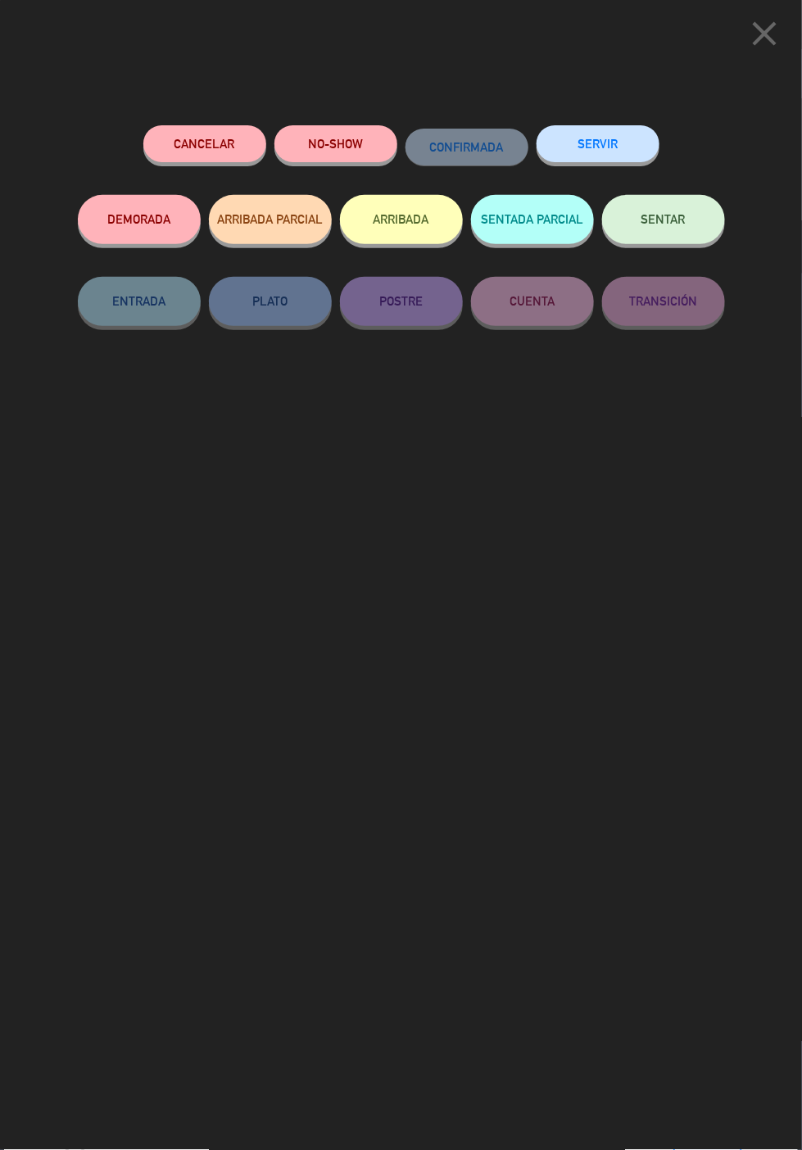
click at [406, 215] on button "ARRIBADA" at bounding box center [401, 219] width 123 height 49
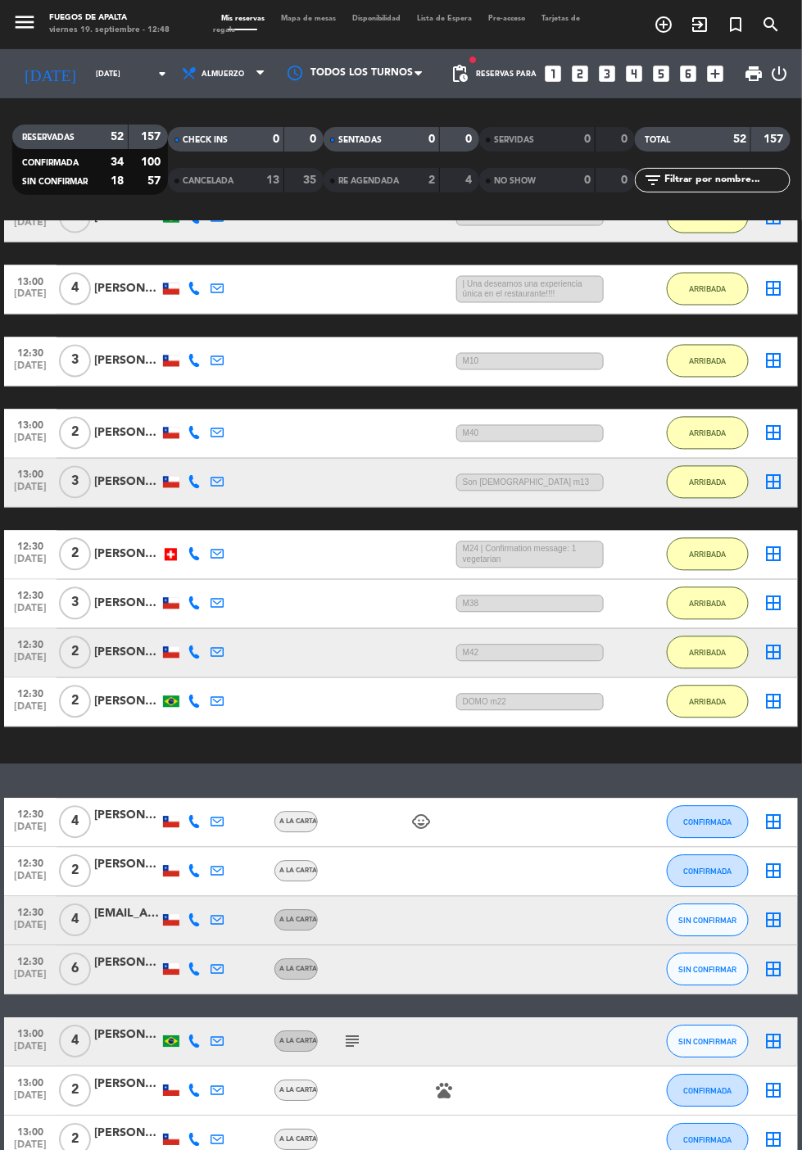
scroll to position [635, 0]
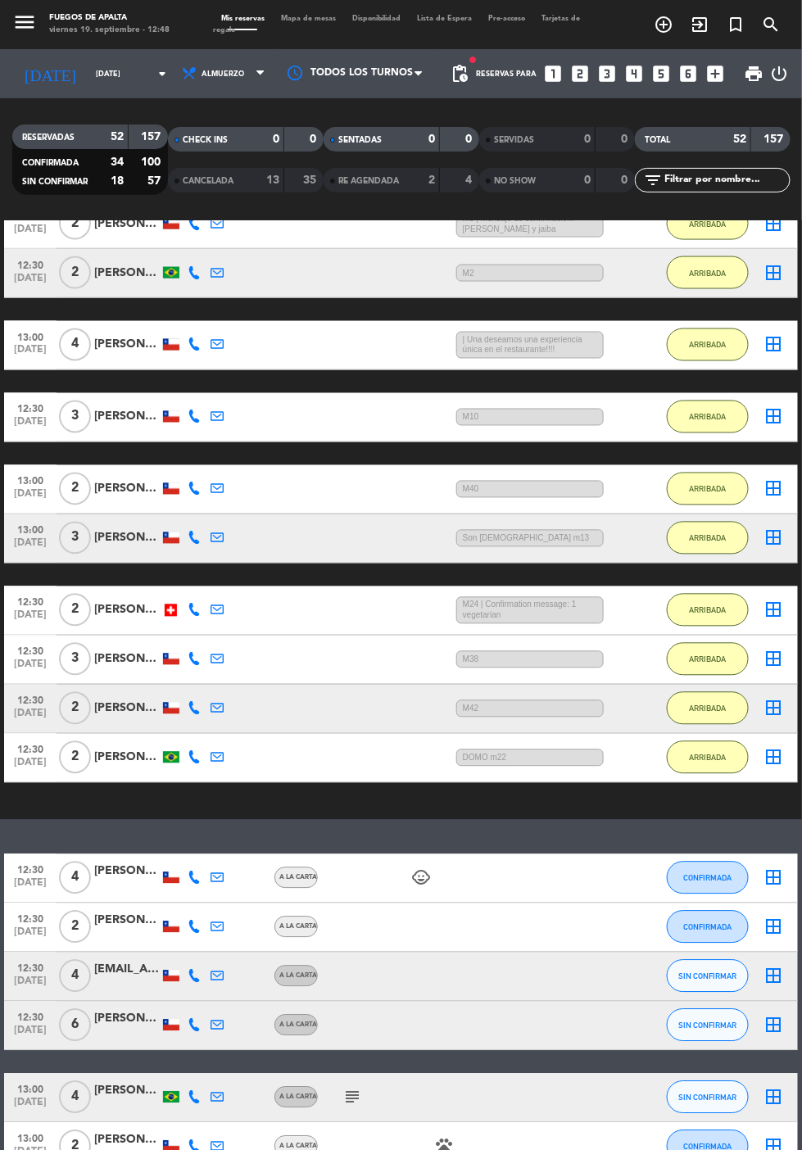
click at [132, 345] on div "[PERSON_NAME]" at bounding box center [127, 345] width 66 height 19
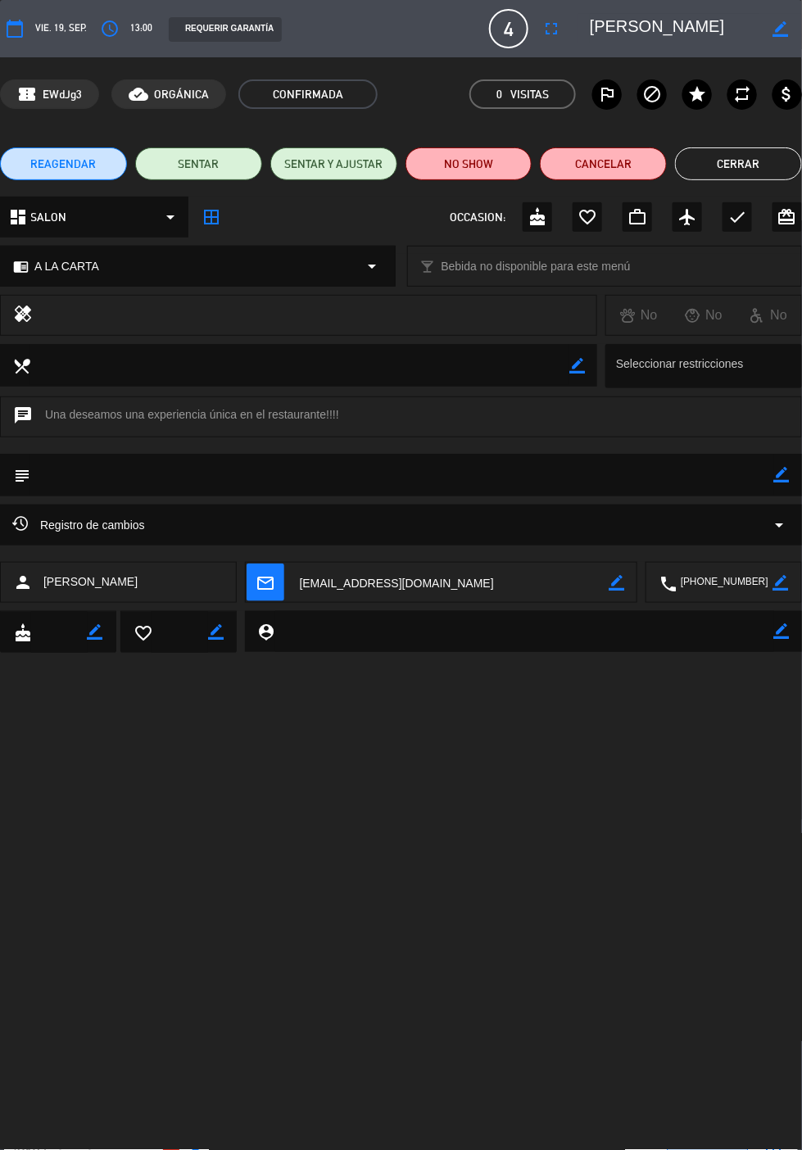
click at [783, 474] on icon "border_color" at bounding box center [782, 475] width 16 height 16
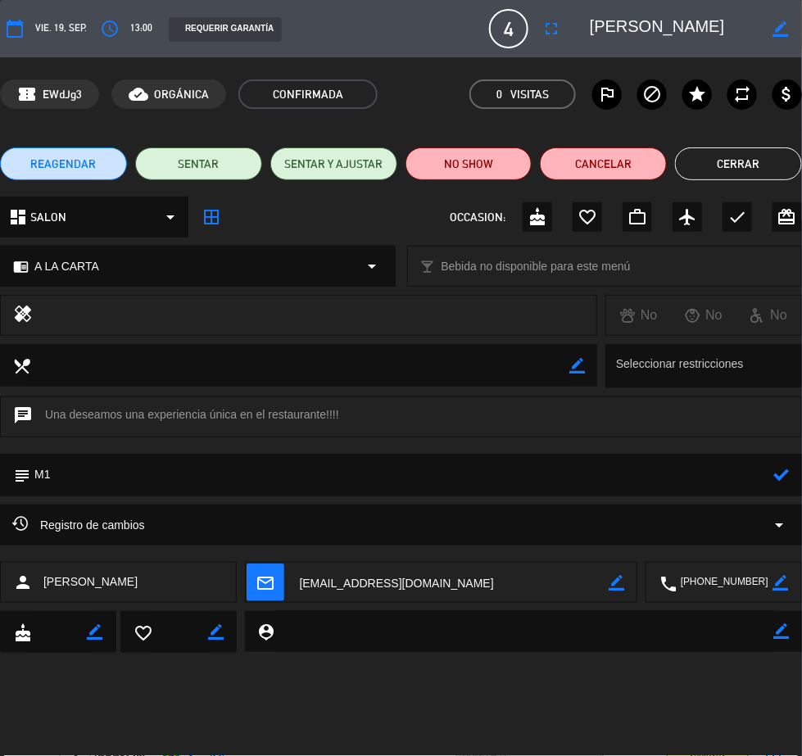
type textarea "M1"
click at [778, 478] on icon at bounding box center [782, 475] width 16 height 16
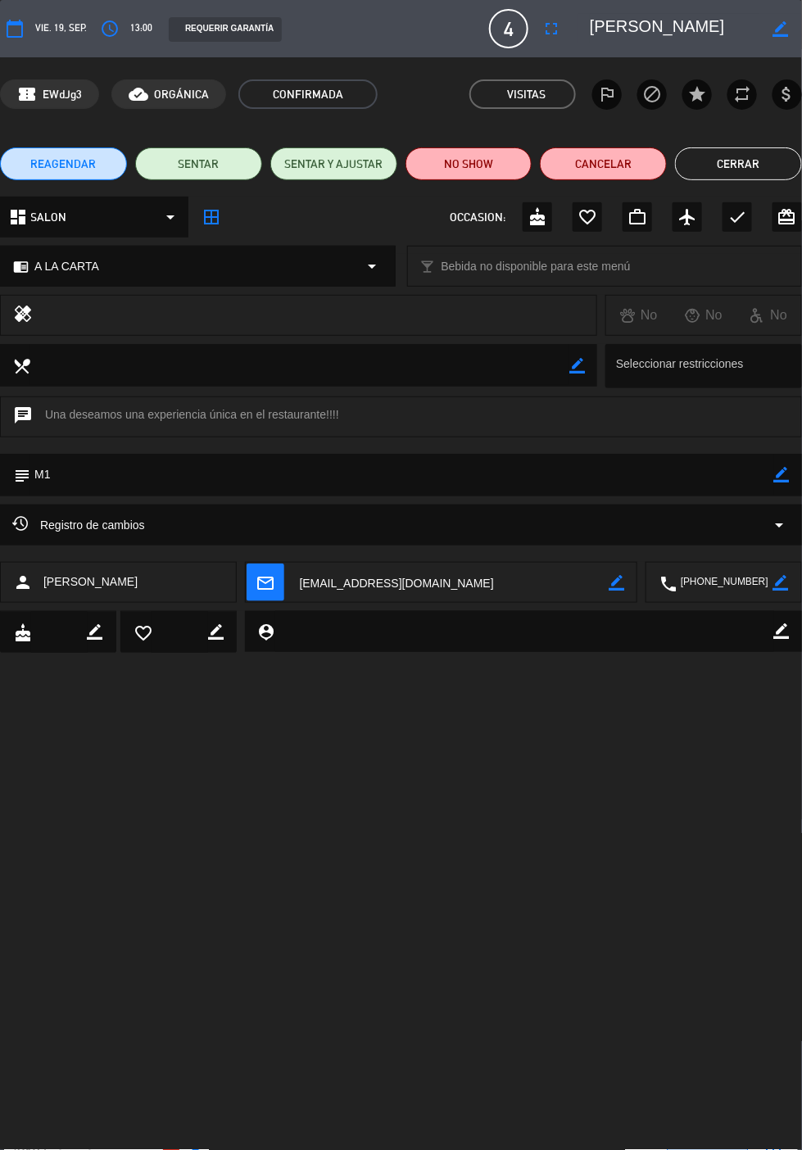
click at [748, 168] on button "Cerrar" at bounding box center [738, 163] width 127 height 33
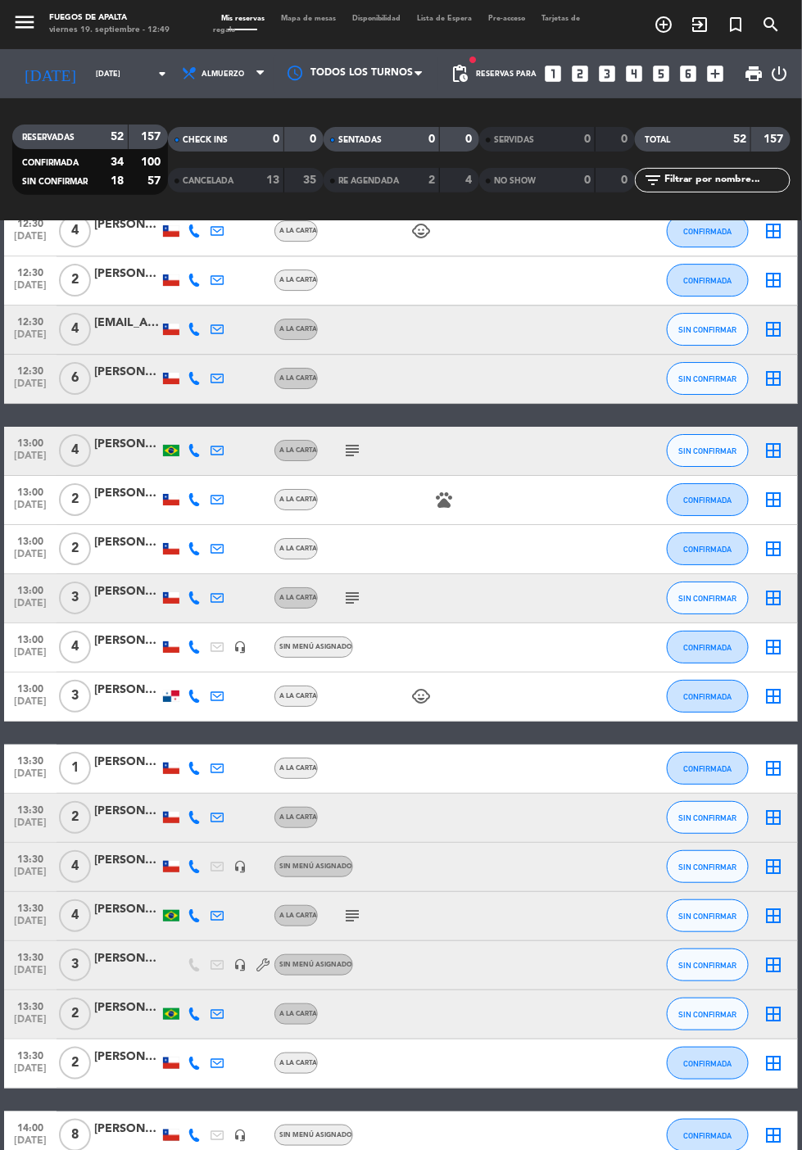
scroll to position [1299, 0]
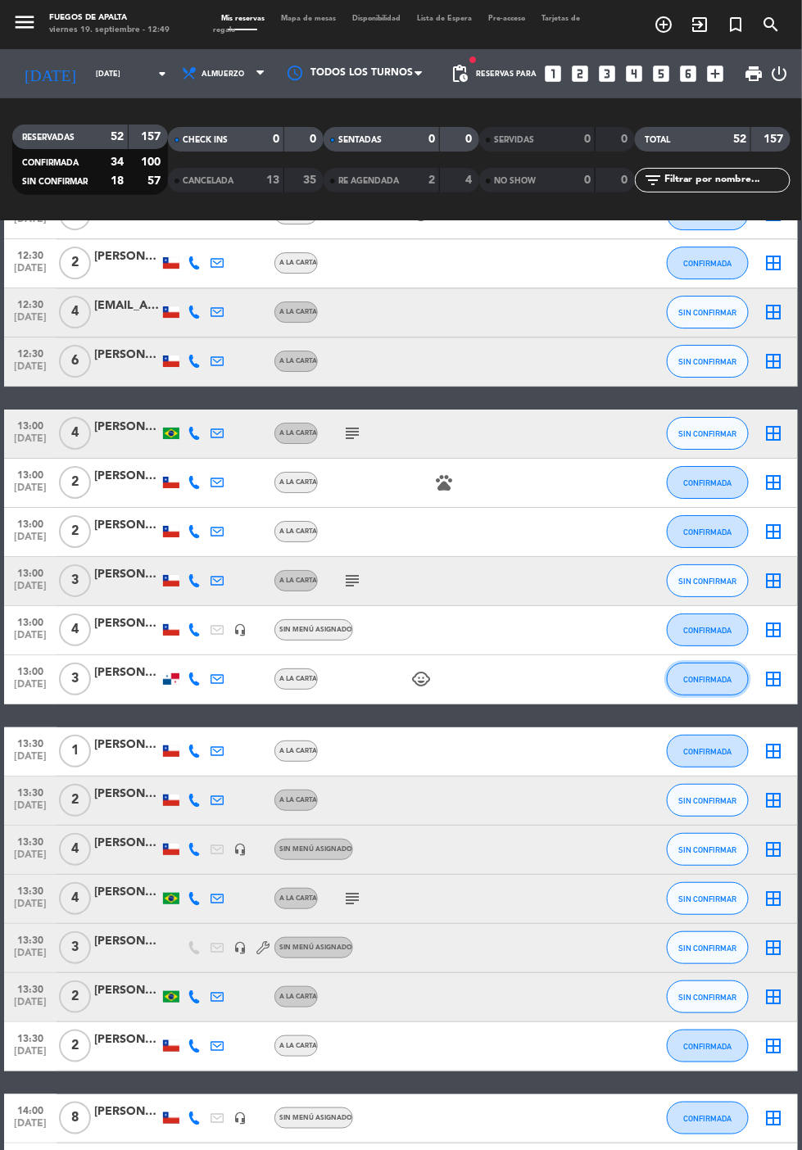
click at [712, 675] on span "CONFIRMADA" at bounding box center [708, 679] width 48 height 9
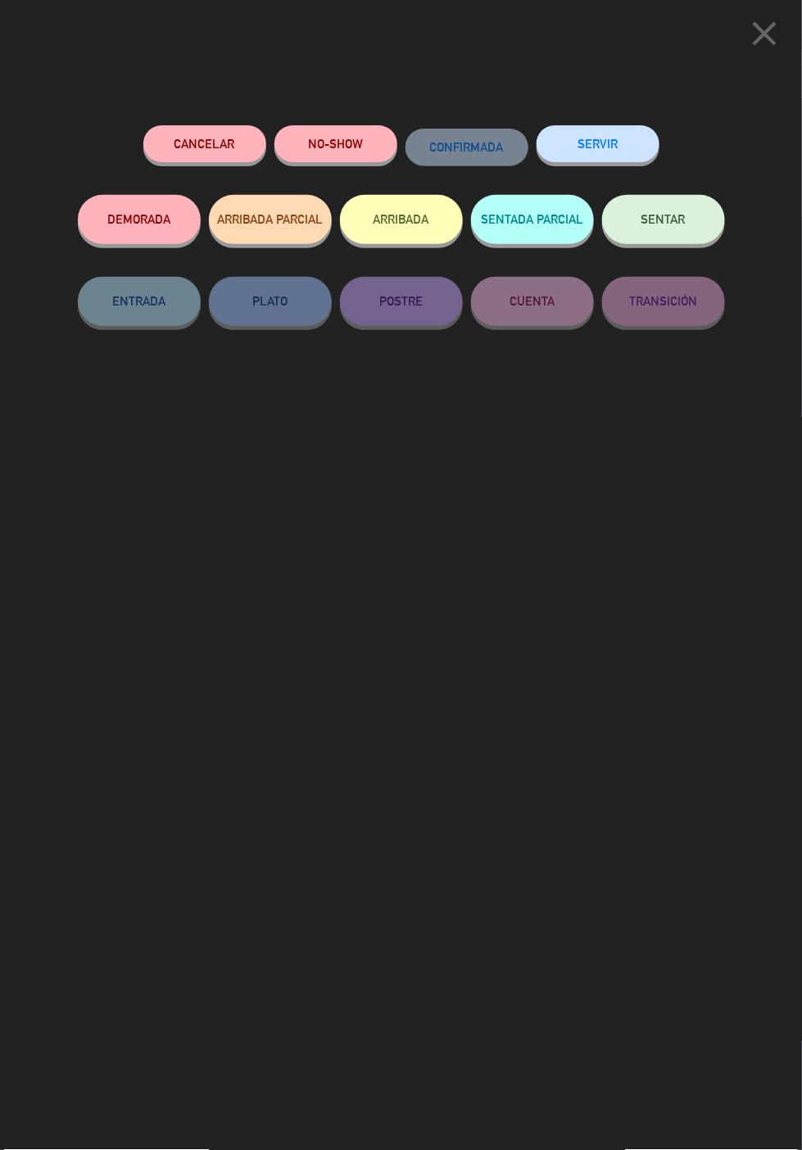
click at [413, 214] on button "ARRIBADA" at bounding box center [401, 219] width 123 height 49
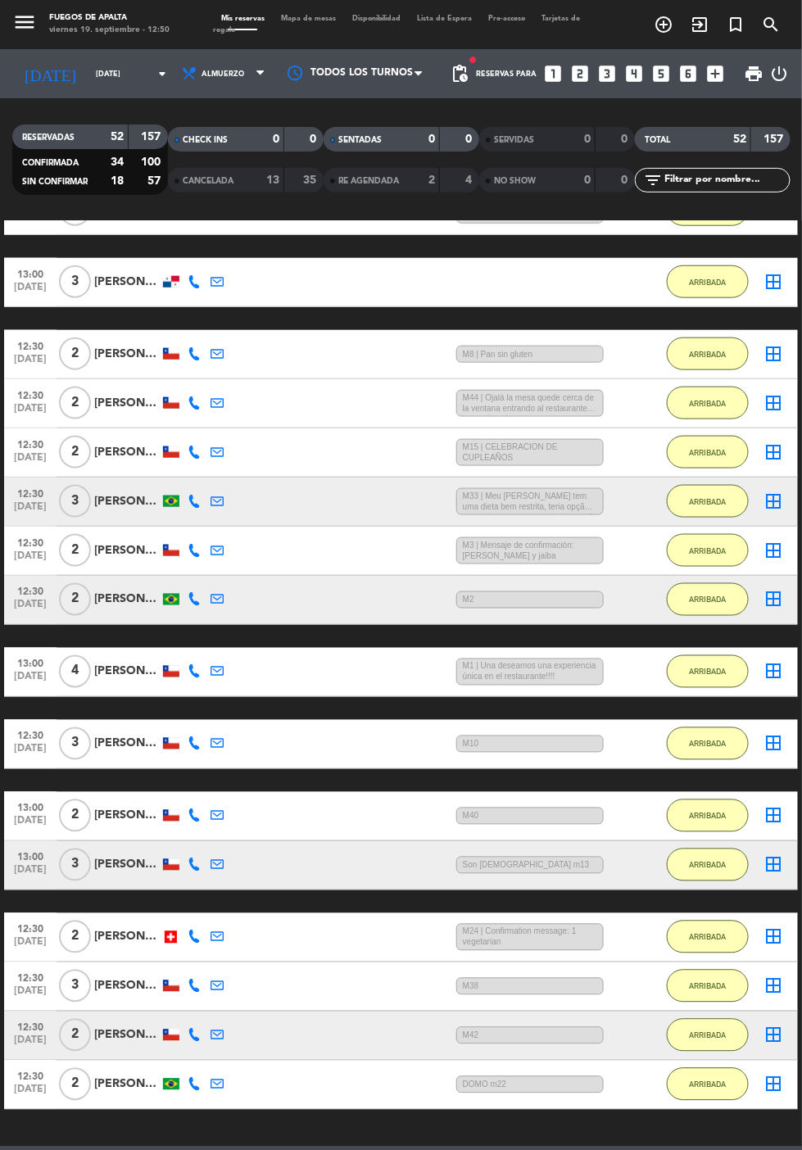
scroll to position [301, 0]
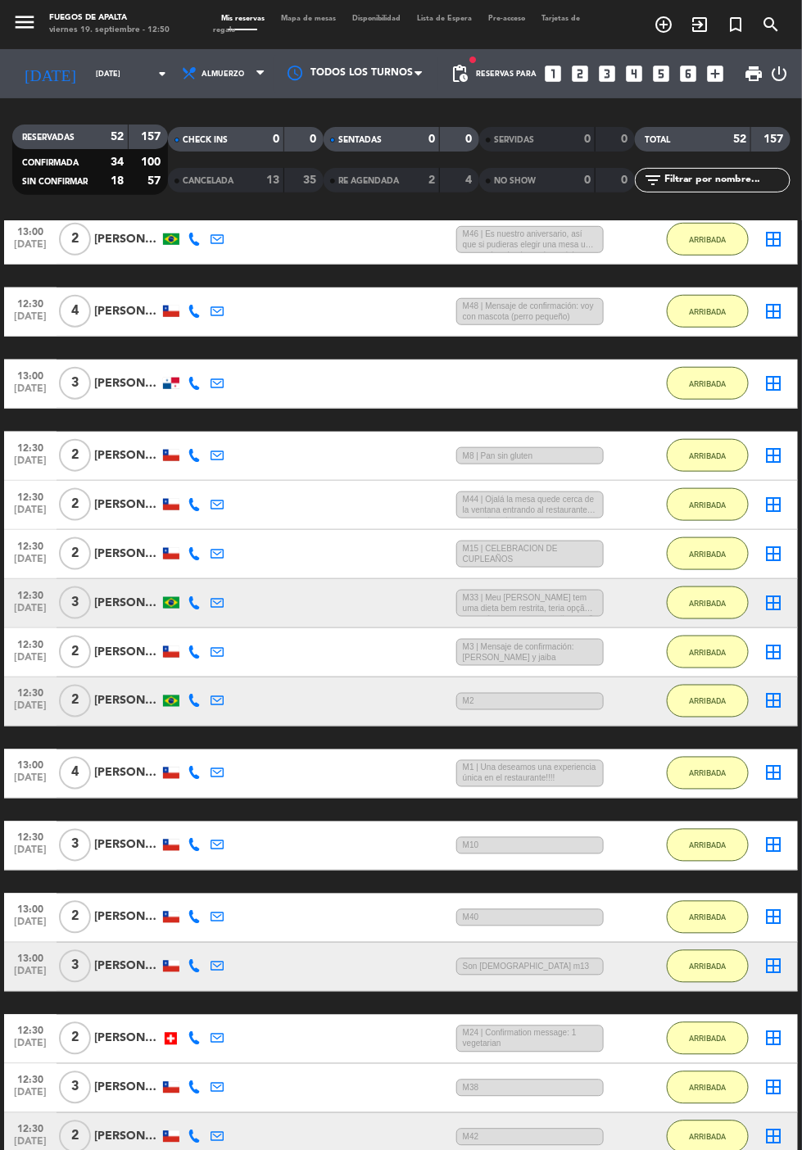
click at [128, 377] on div "[PERSON_NAME]" at bounding box center [127, 383] width 66 height 19
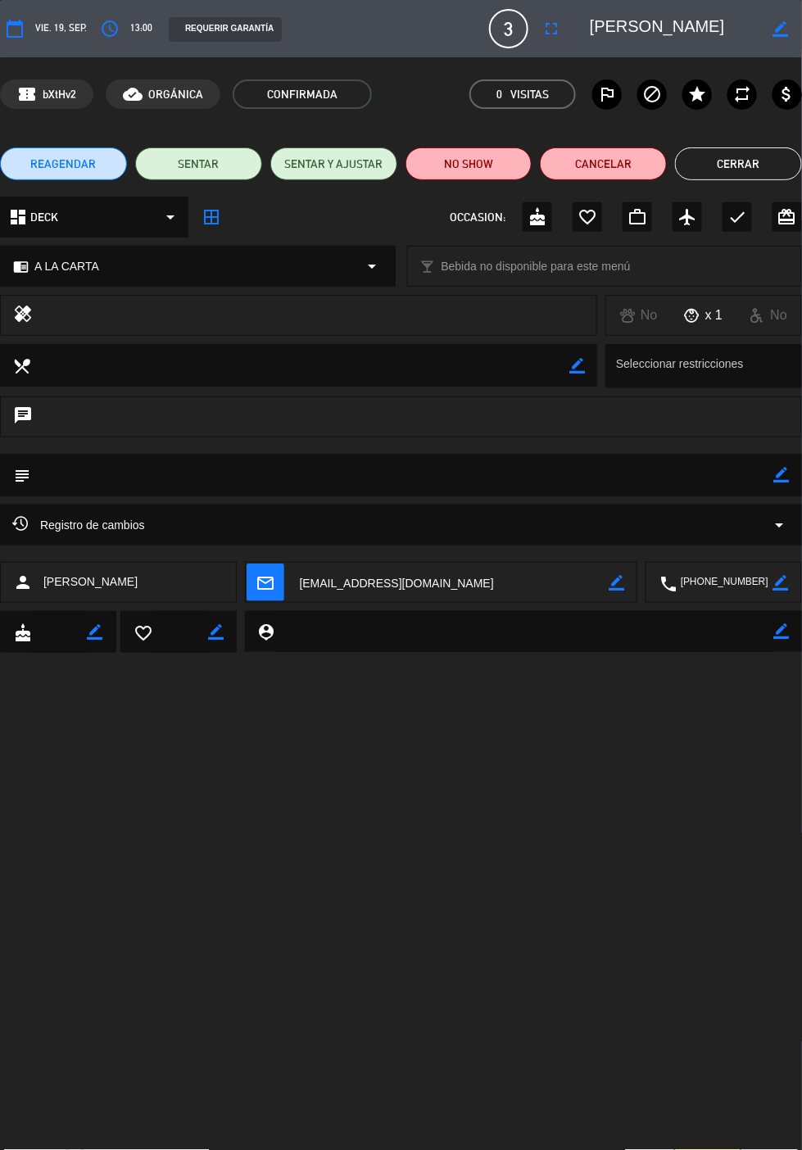
click at [787, 477] on icon "border_color" at bounding box center [782, 475] width 16 height 16
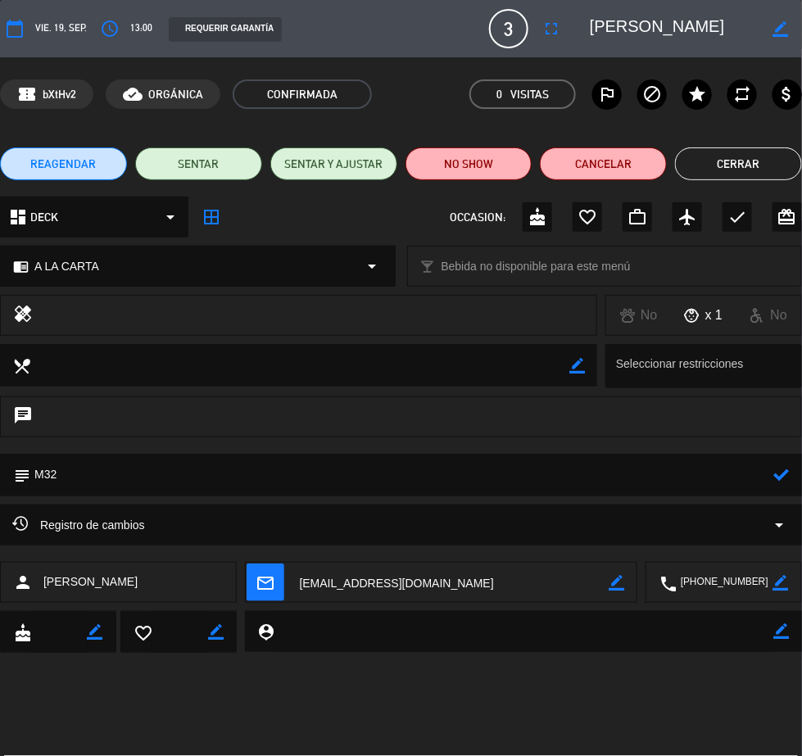
type textarea "M32"
click at [785, 472] on icon at bounding box center [782, 475] width 16 height 16
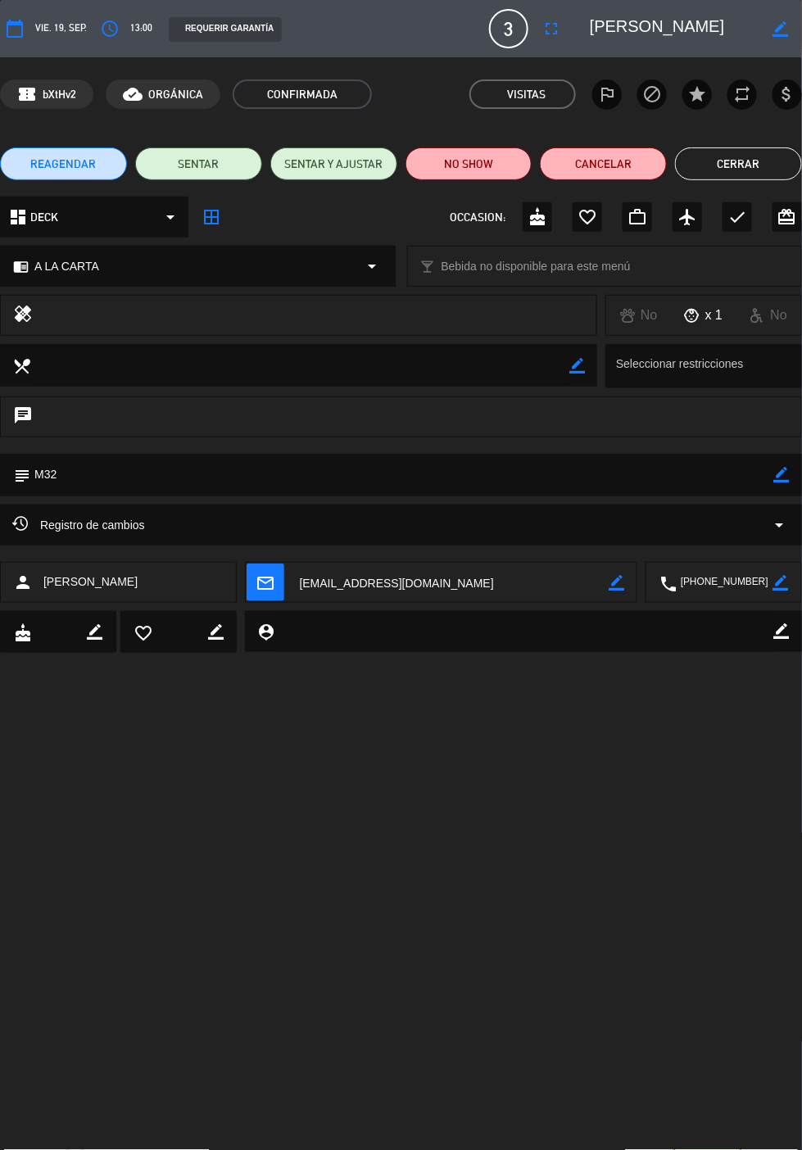
click at [751, 163] on button "Cerrar" at bounding box center [738, 163] width 127 height 33
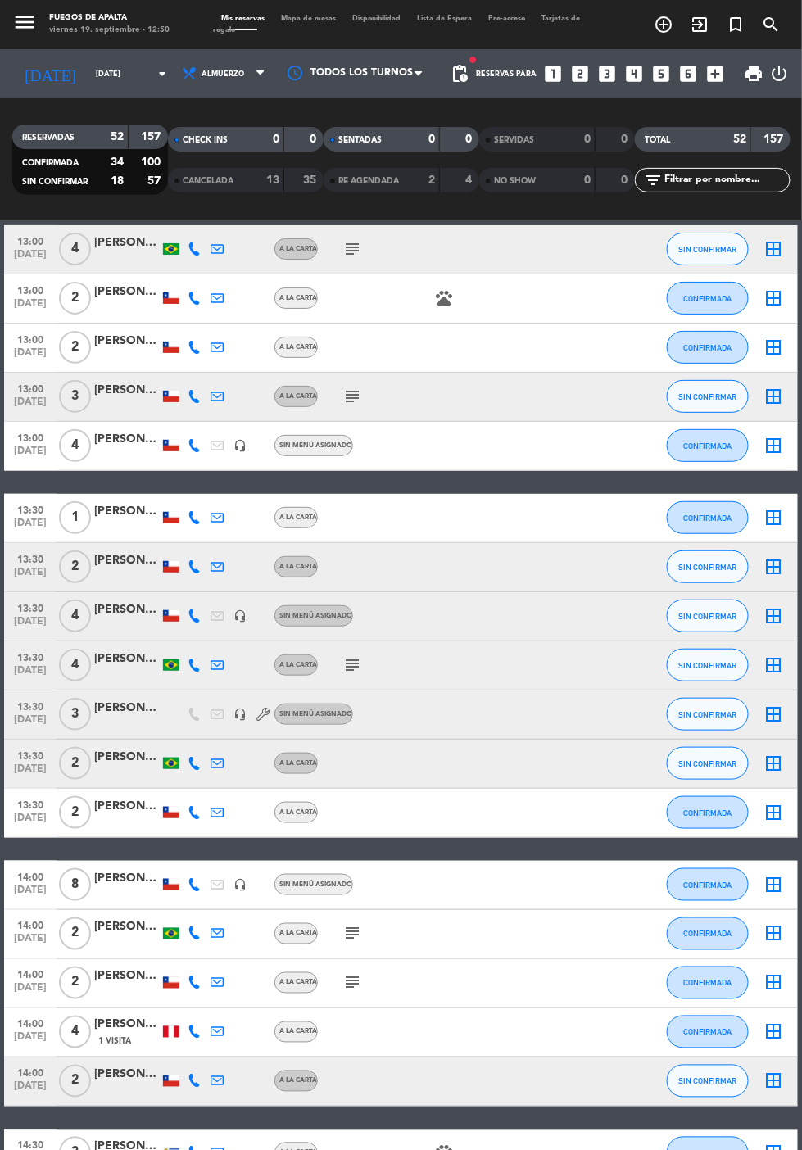
scroll to position [1431, 0]
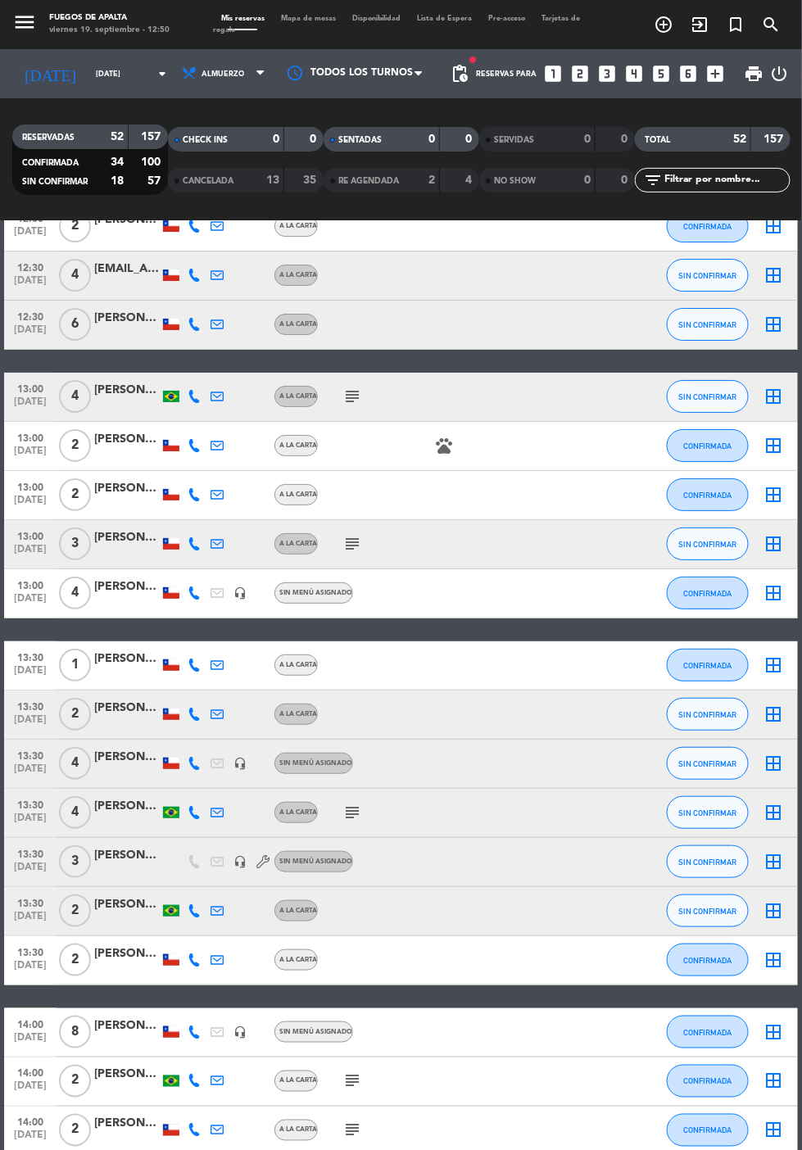
click at [348, 534] on icon "subject" at bounding box center [352, 544] width 20 height 20
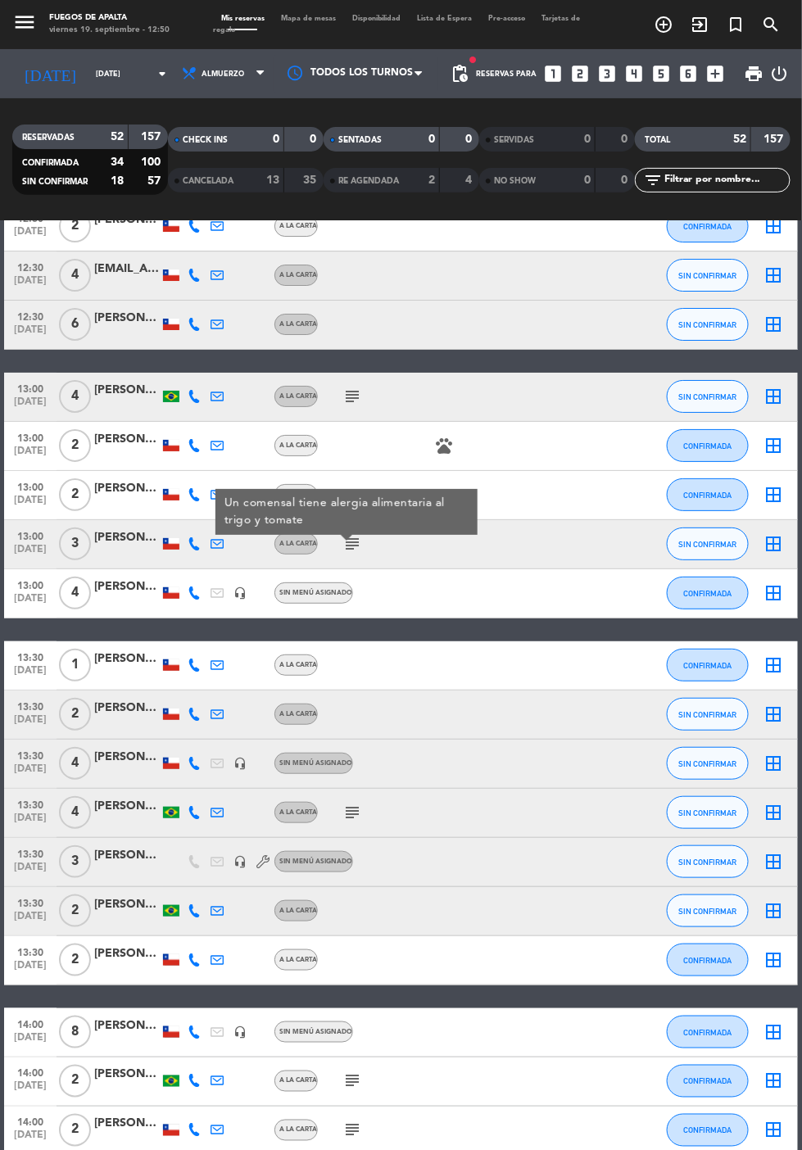
click at [347, 534] on icon "subject" at bounding box center [352, 544] width 20 height 20
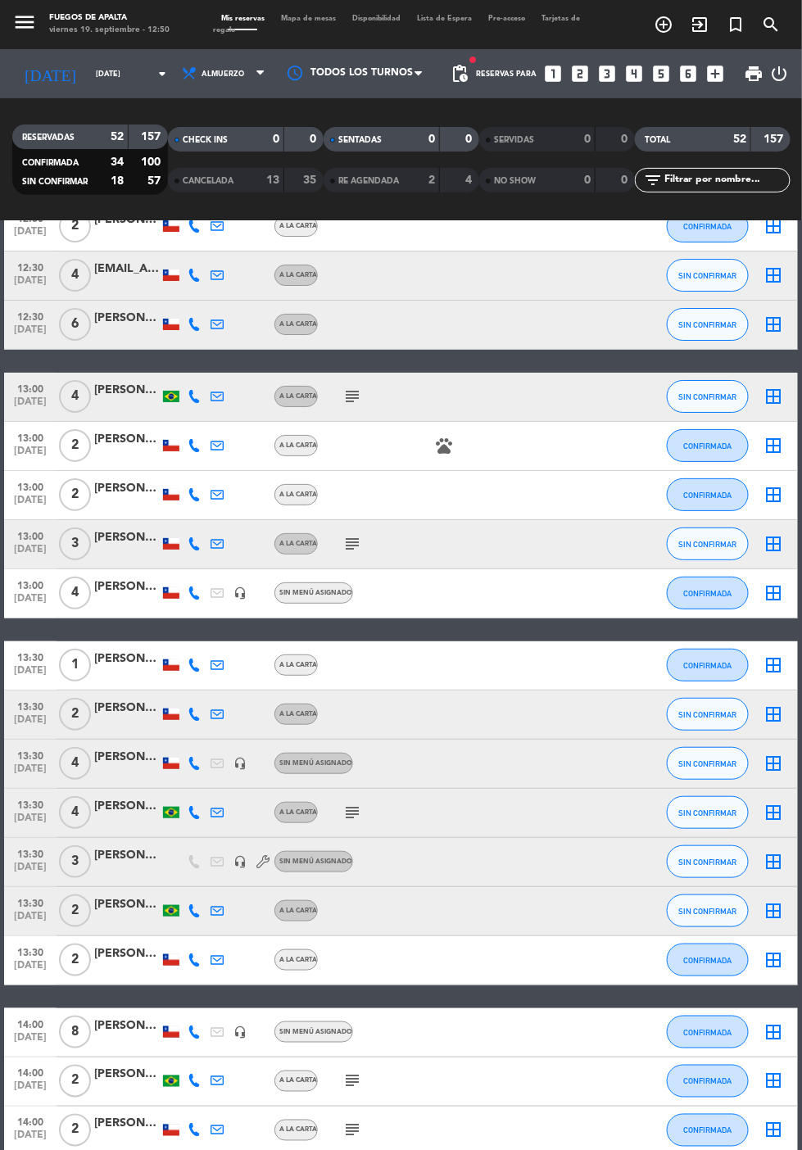
click at [346, 387] on icon "subject" at bounding box center [352, 397] width 20 height 20
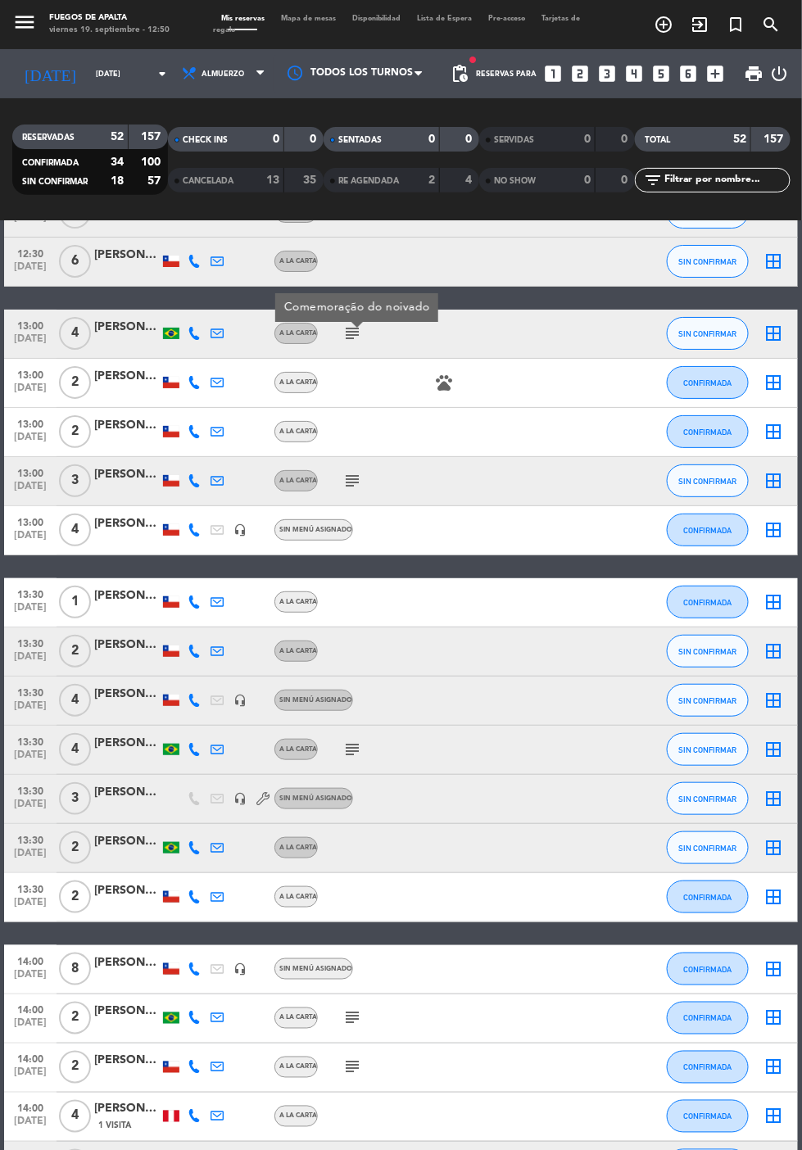
scroll to position [1490, 0]
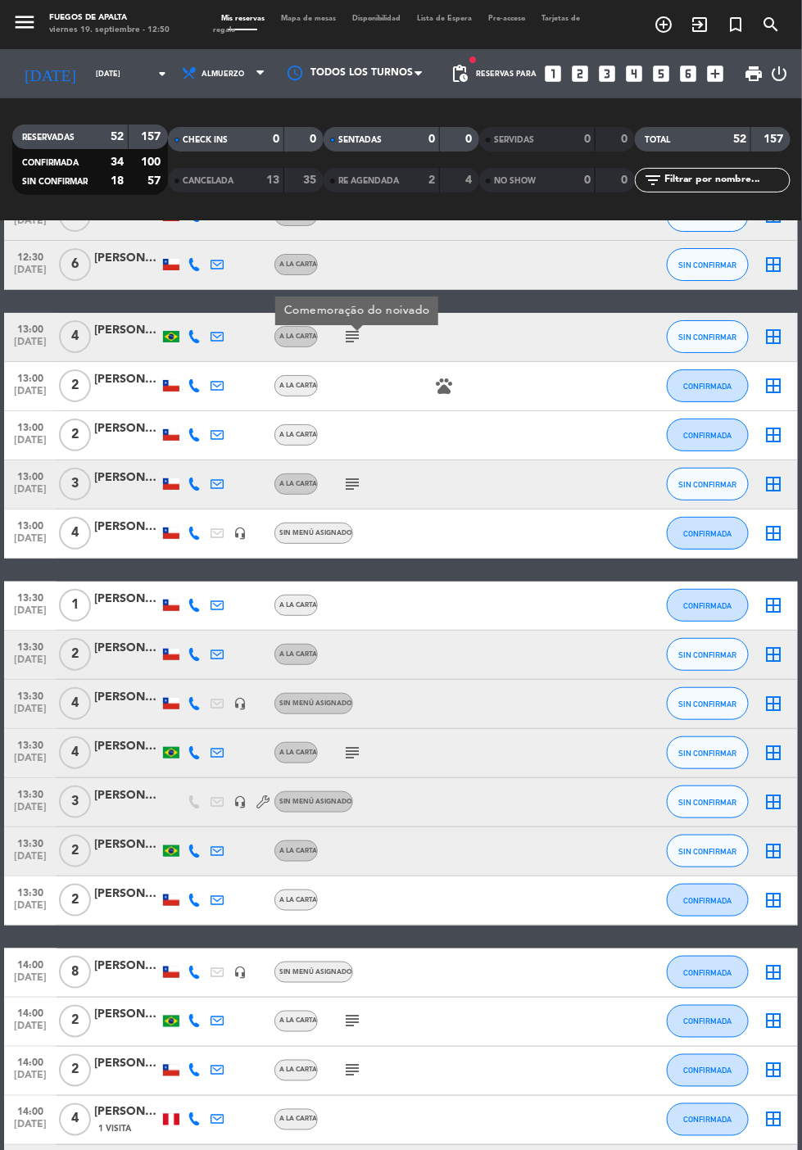
click at [353, 743] on icon "subject" at bounding box center [352, 753] width 20 height 20
click at [712, 748] on span "SIN CONFIRMAR" at bounding box center [708, 752] width 58 height 9
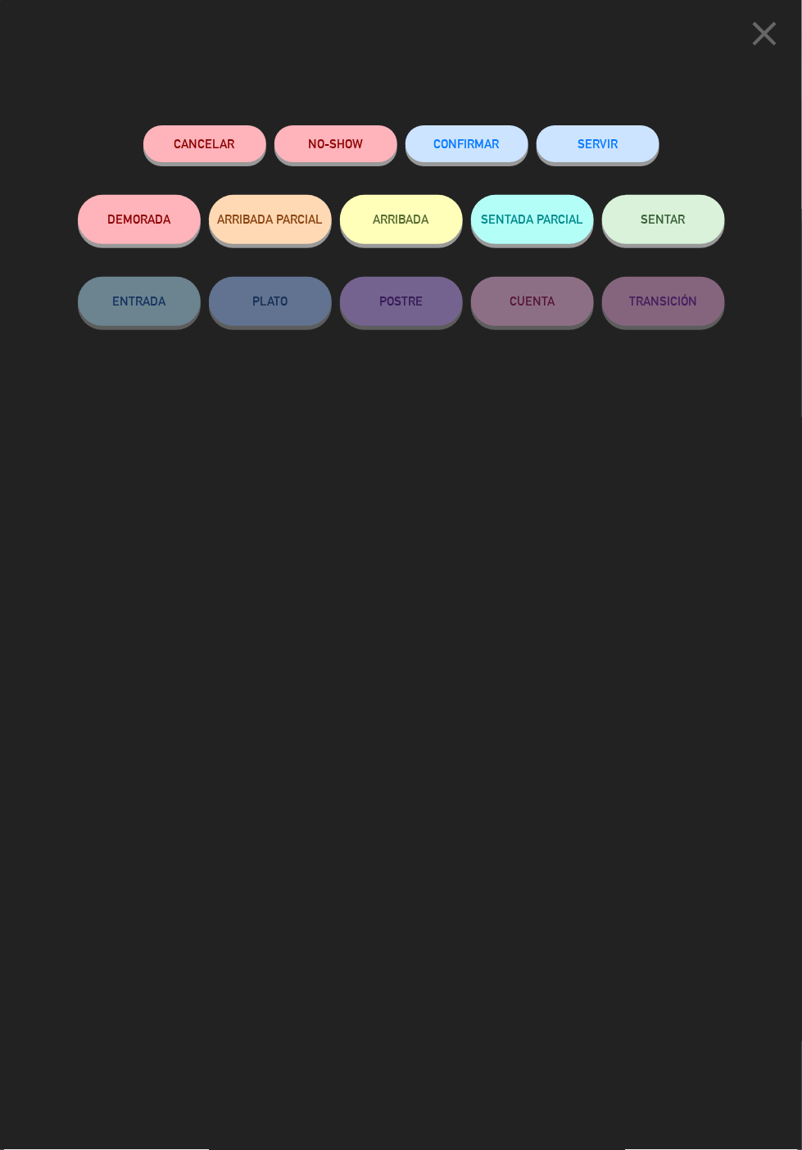
click at [420, 212] on button "ARRIBADA" at bounding box center [401, 219] width 123 height 49
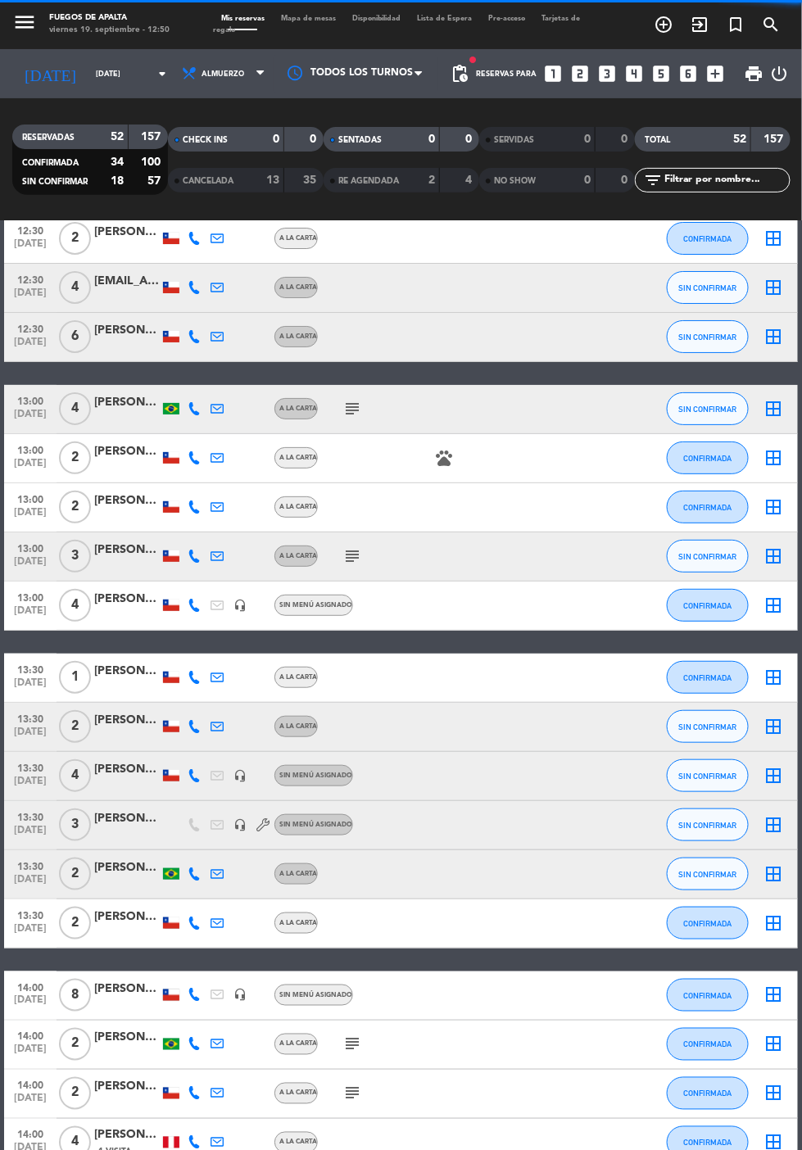
scroll to position [1562, 0]
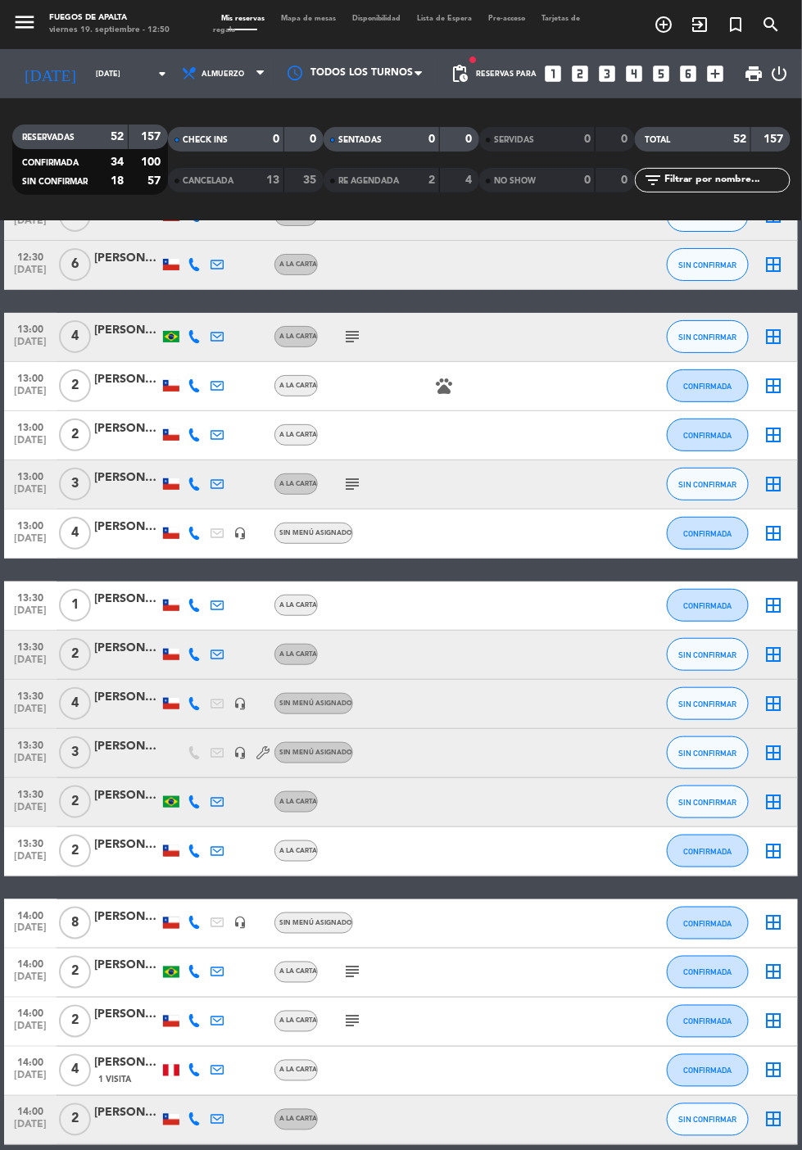
click at [350, 474] on icon "subject" at bounding box center [352, 484] width 20 height 20
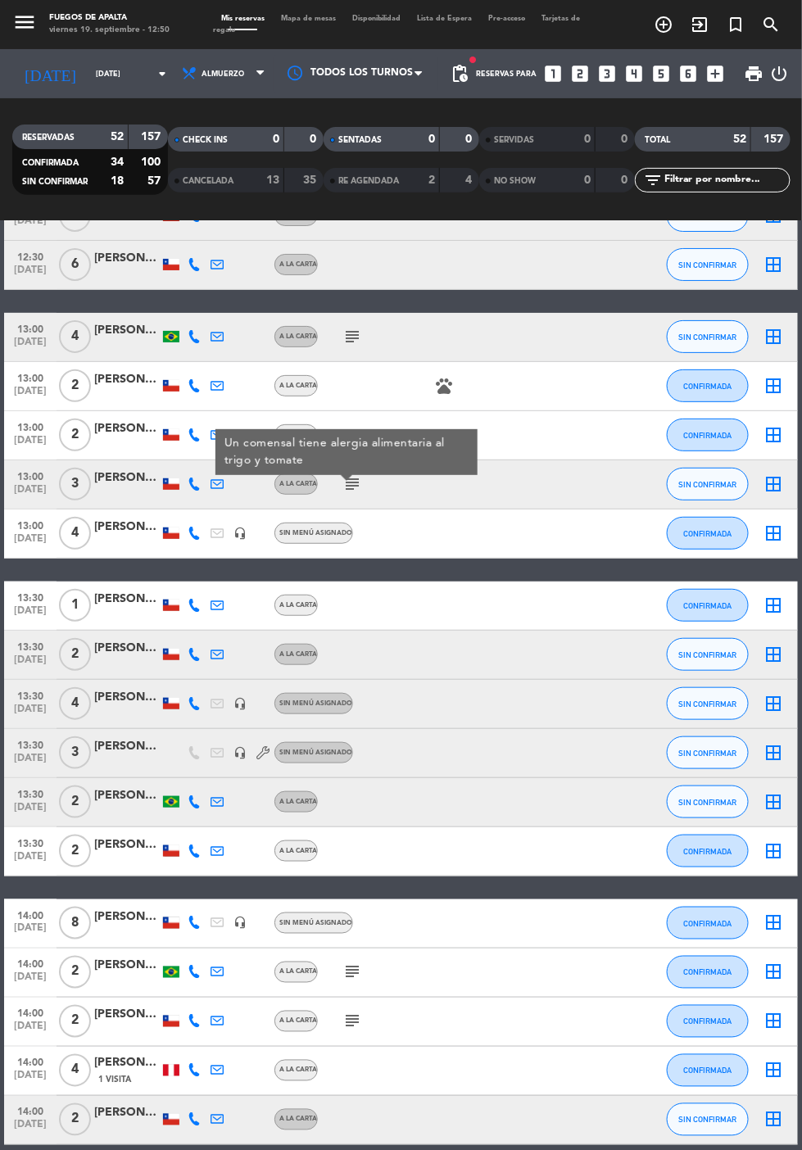
click at [354, 474] on icon "subject" at bounding box center [352, 484] width 20 height 20
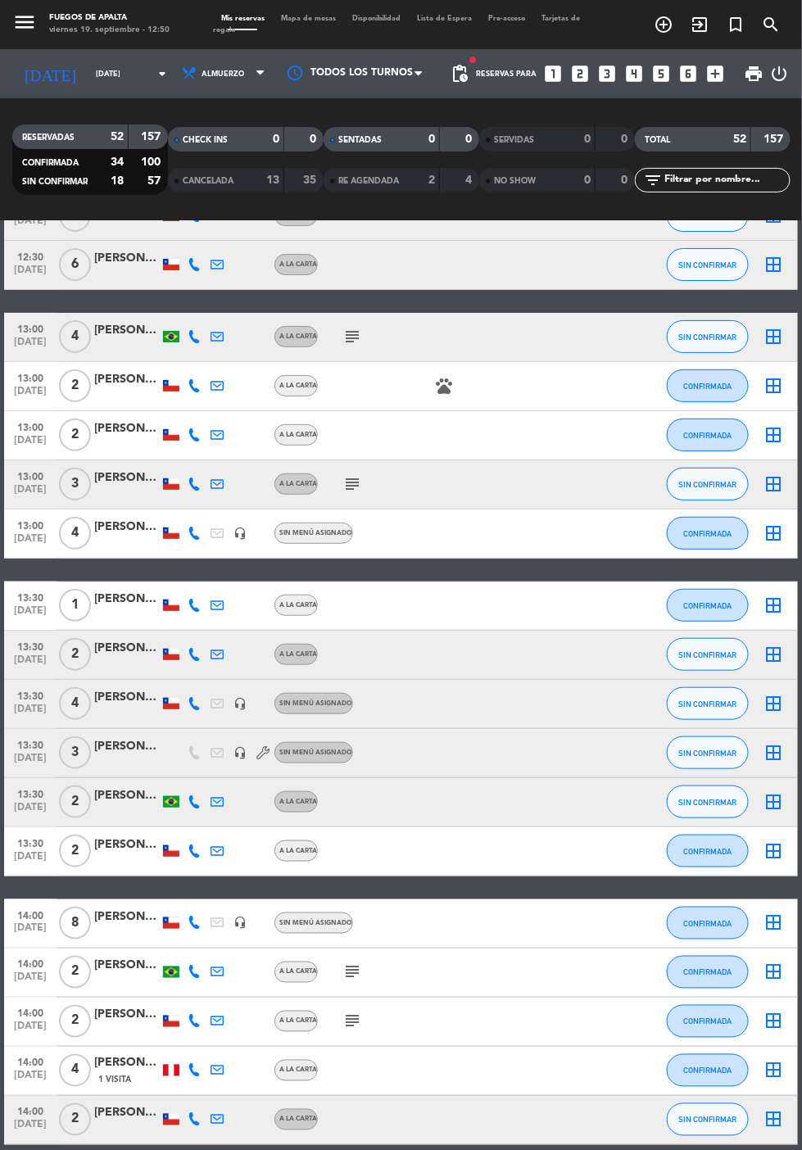
click at [354, 327] on icon "subject" at bounding box center [352, 337] width 20 height 20
click at [342, 327] on icon "subject" at bounding box center [352, 337] width 20 height 20
click at [354, 962] on icon "subject" at bounding box center [352, 972] width 20 height 20
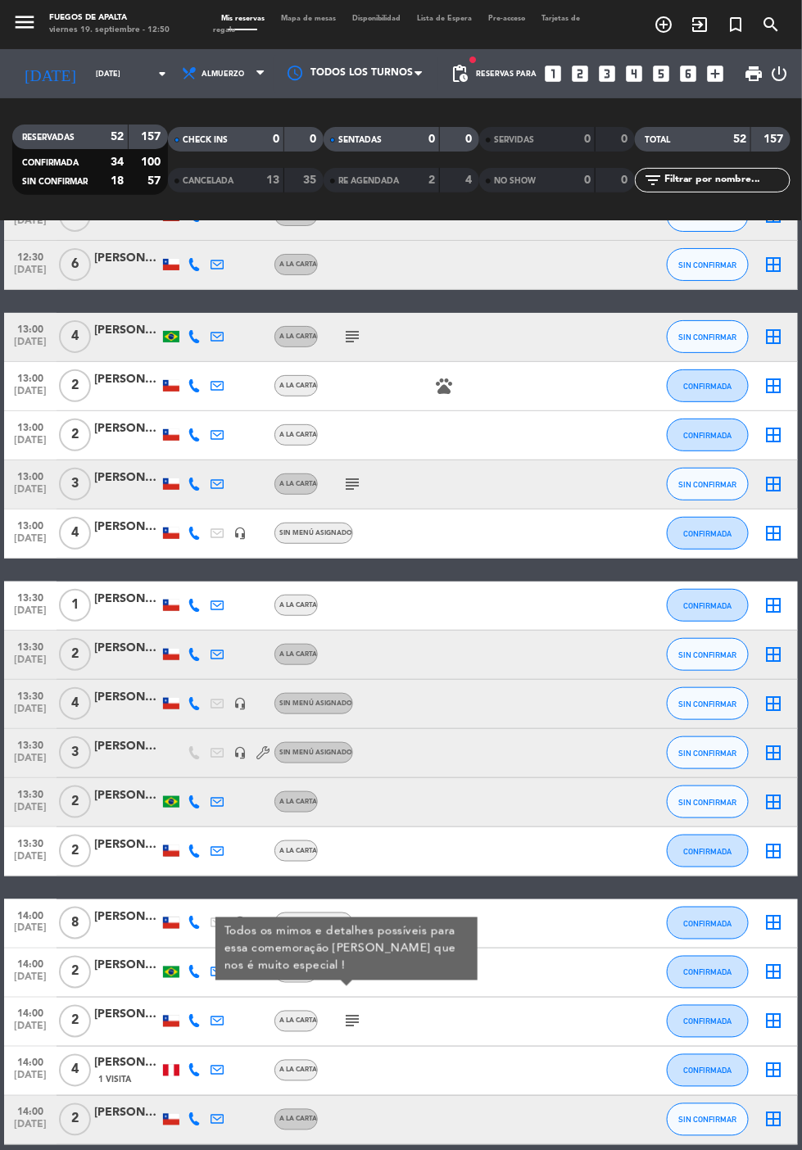
click at [351, 1011] on icon "subject" at bounding box center [352, 1021] width 20 height 20
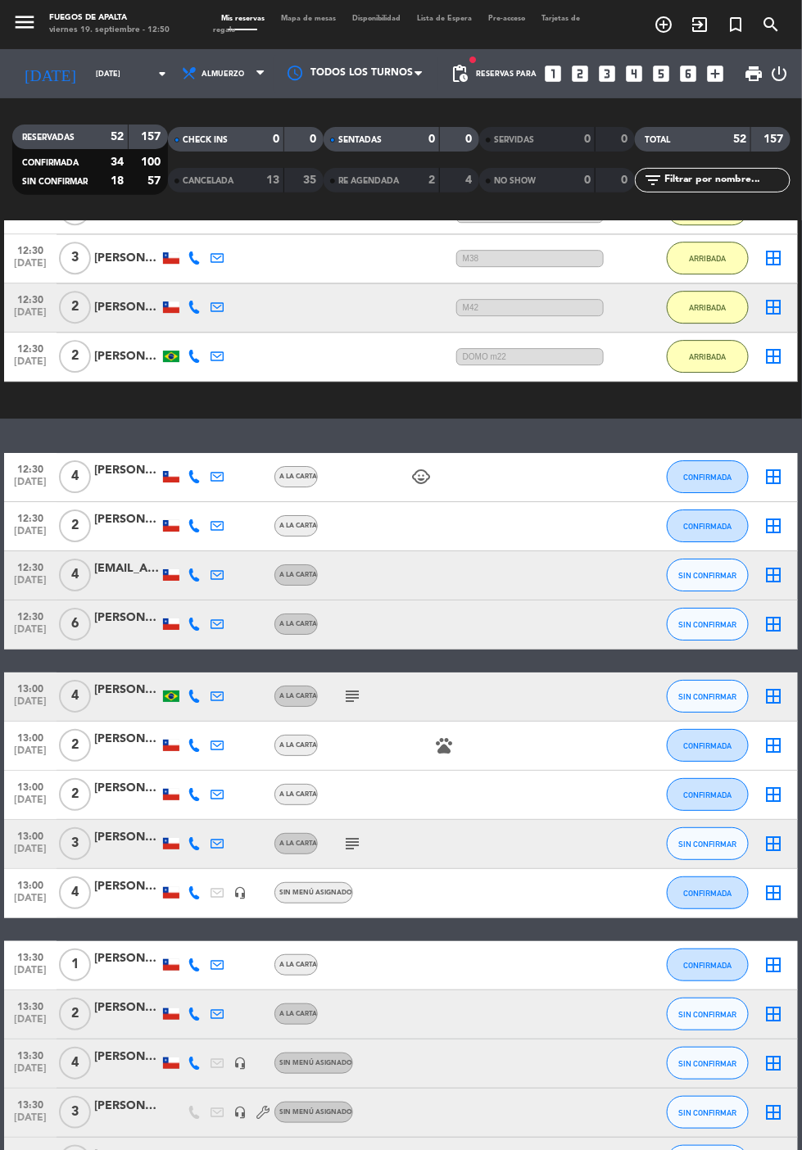
scroll to position [1078, 0]
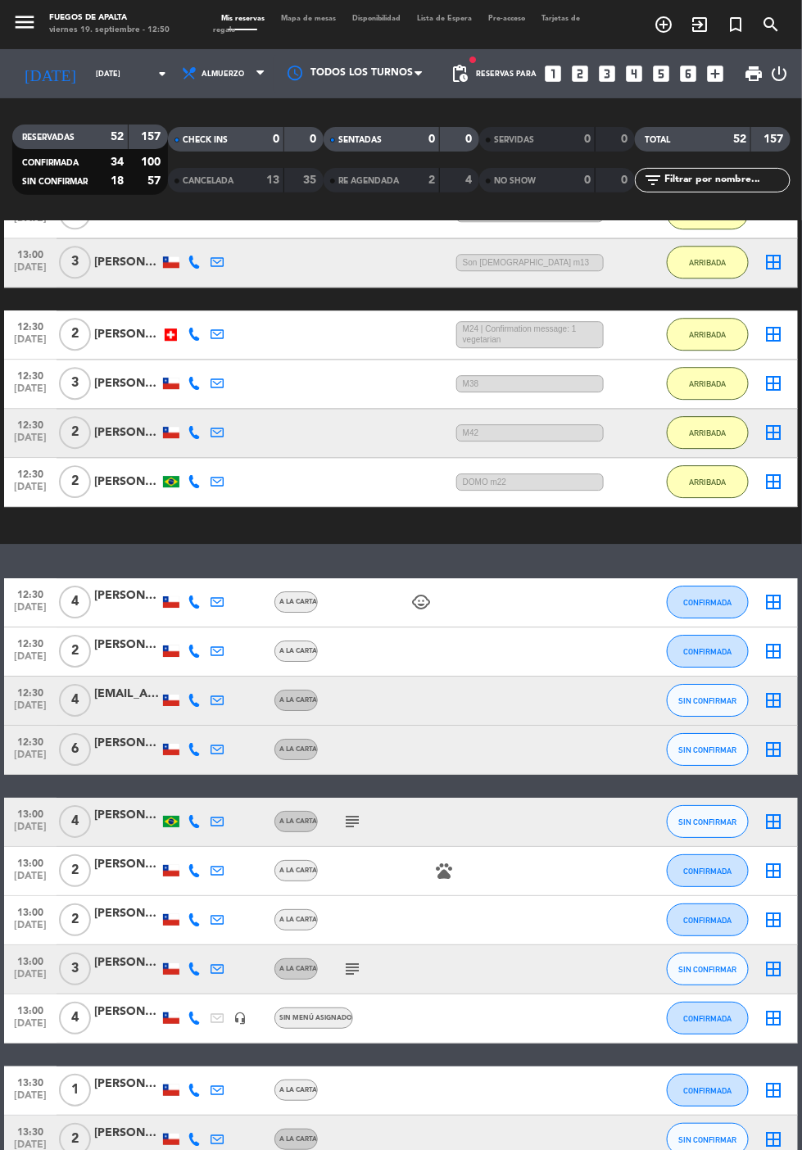
click at [509, 1066] on div "13:30 [DATE] 1 [PERSON_NAME] A LA CARTA CONFIRMADA border_all" at bounding box center [400, 1090] width 793 height 49
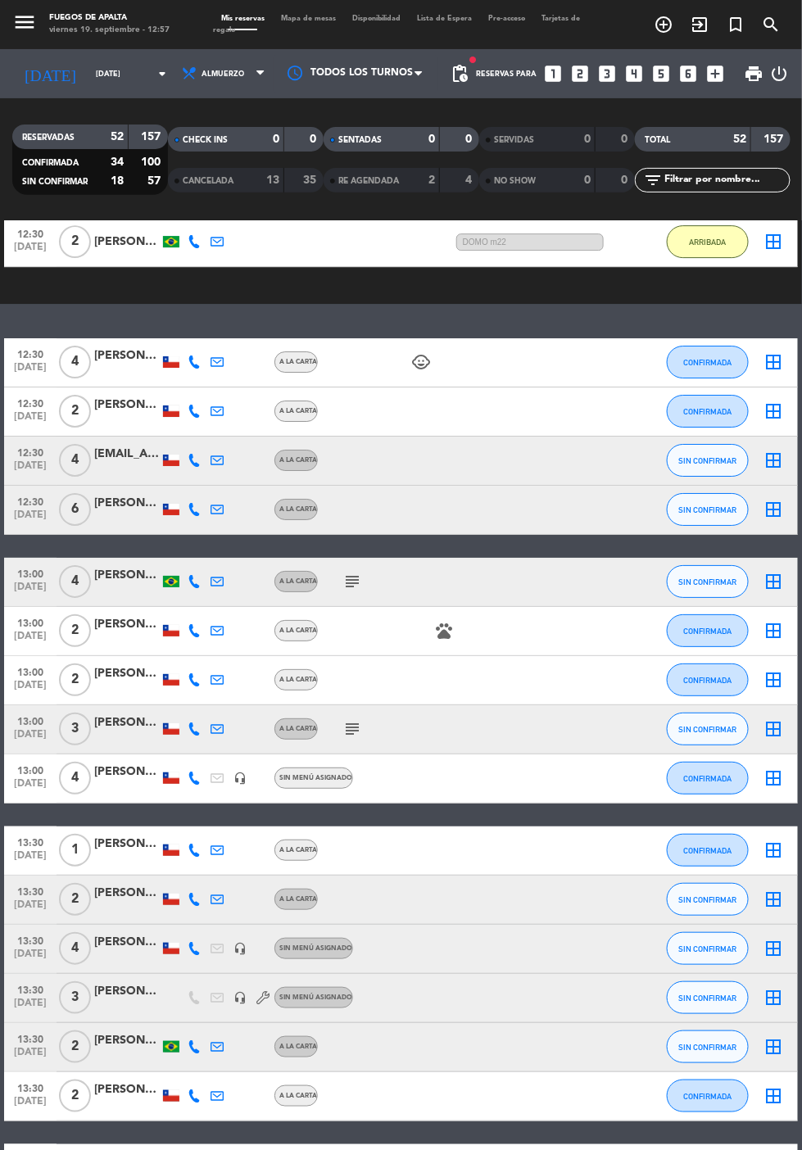
scroll to position [1313, 0]
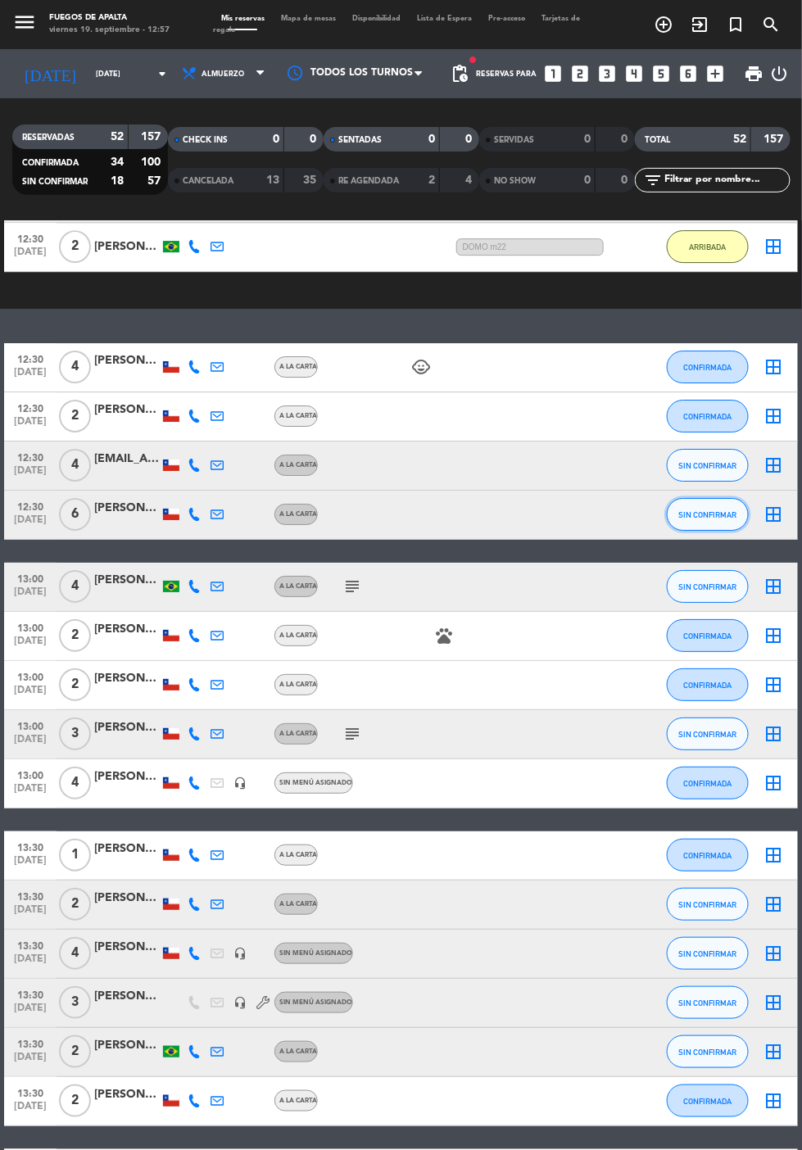
click at [703, 498] on button "SIN CONFIRMAR" at bounding box center [708, 514] width 82 height 33
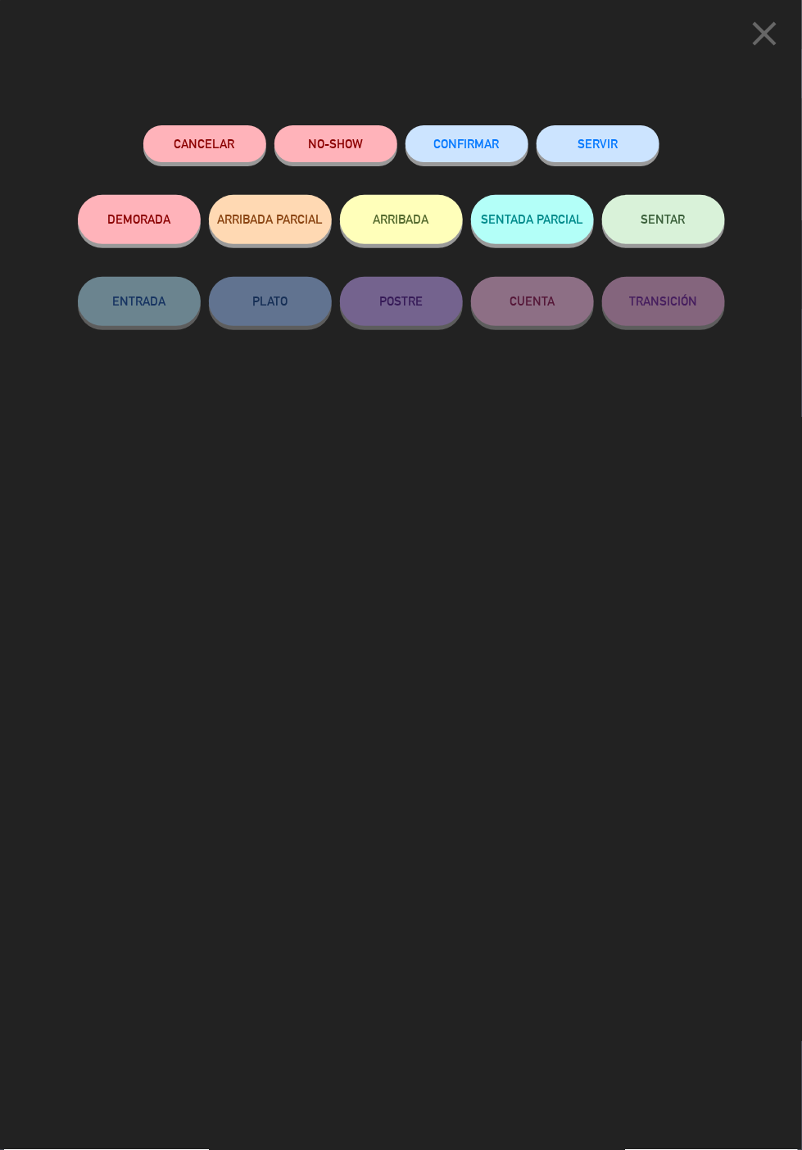
click at [763, 44] on icon "close" at bounding box center [764, 33] width 41 height 41
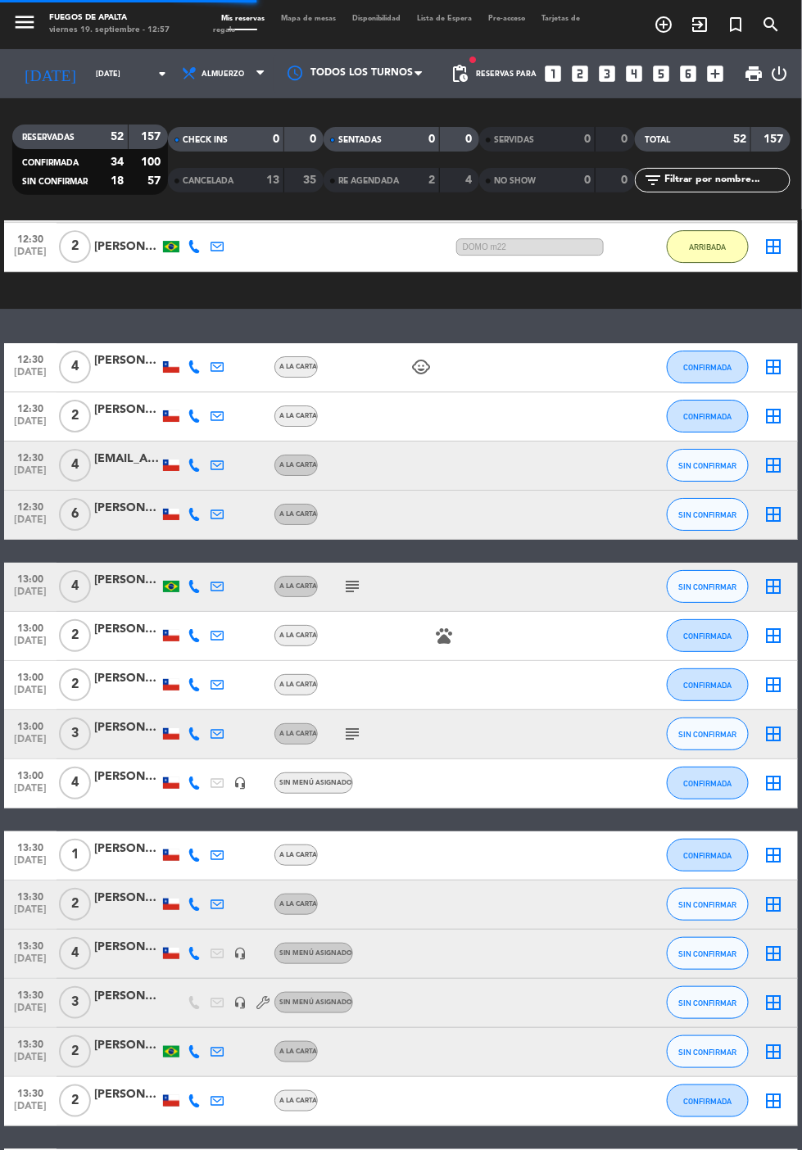
click at [34, 514] on span "[DATE]" at bounding box center [30, 523] width 41 height 19
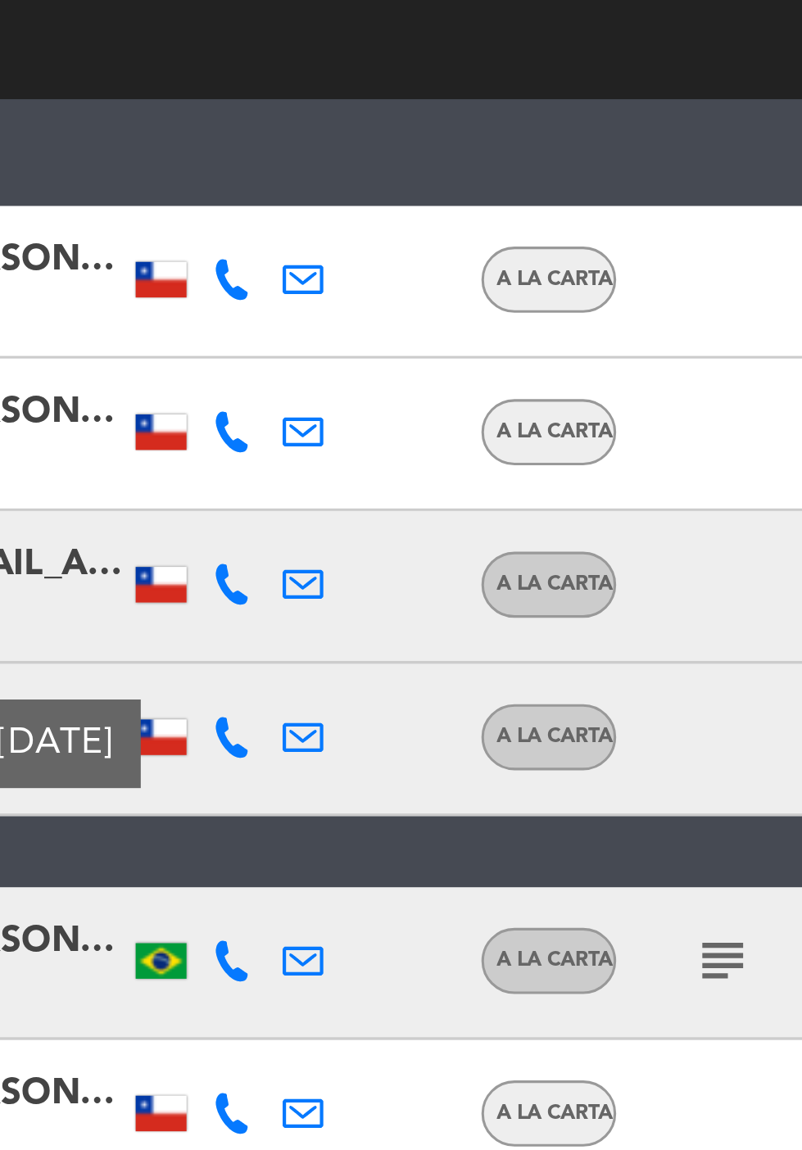
scroll to position [1314, 0]
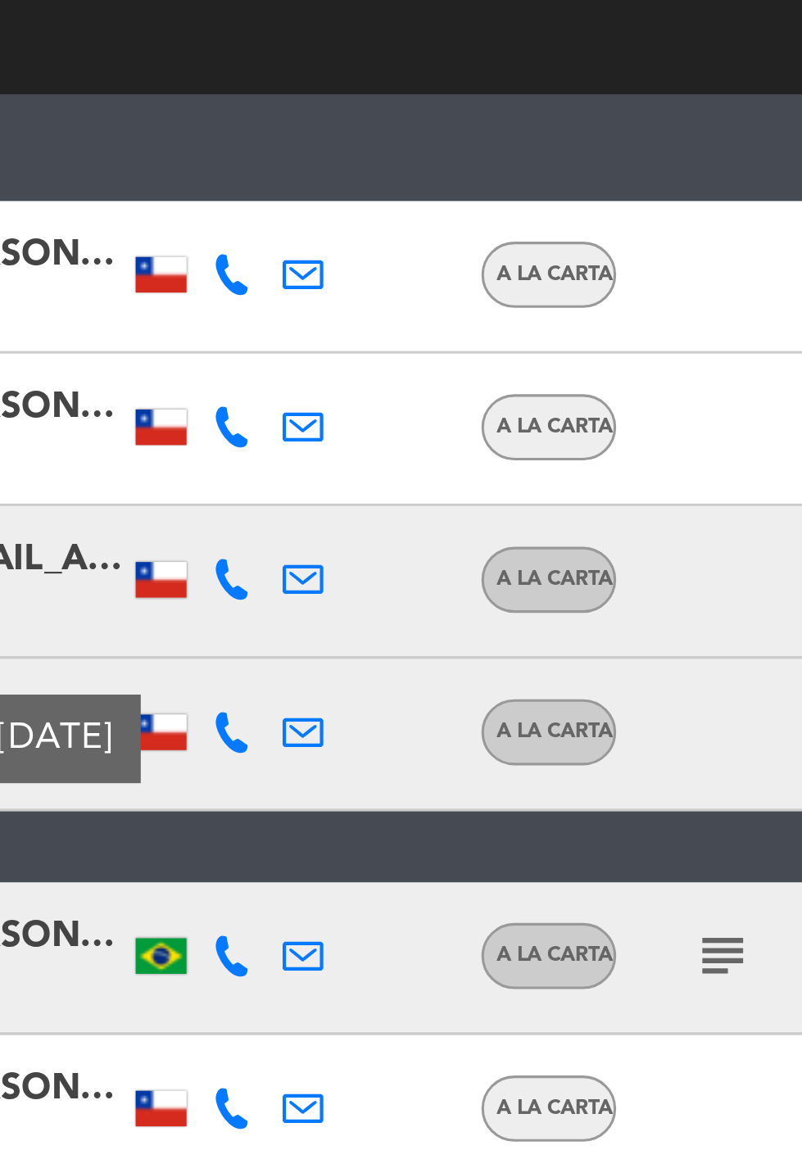
click at [192, 489] on div at bounding box center [194, 513] width 23 height 48
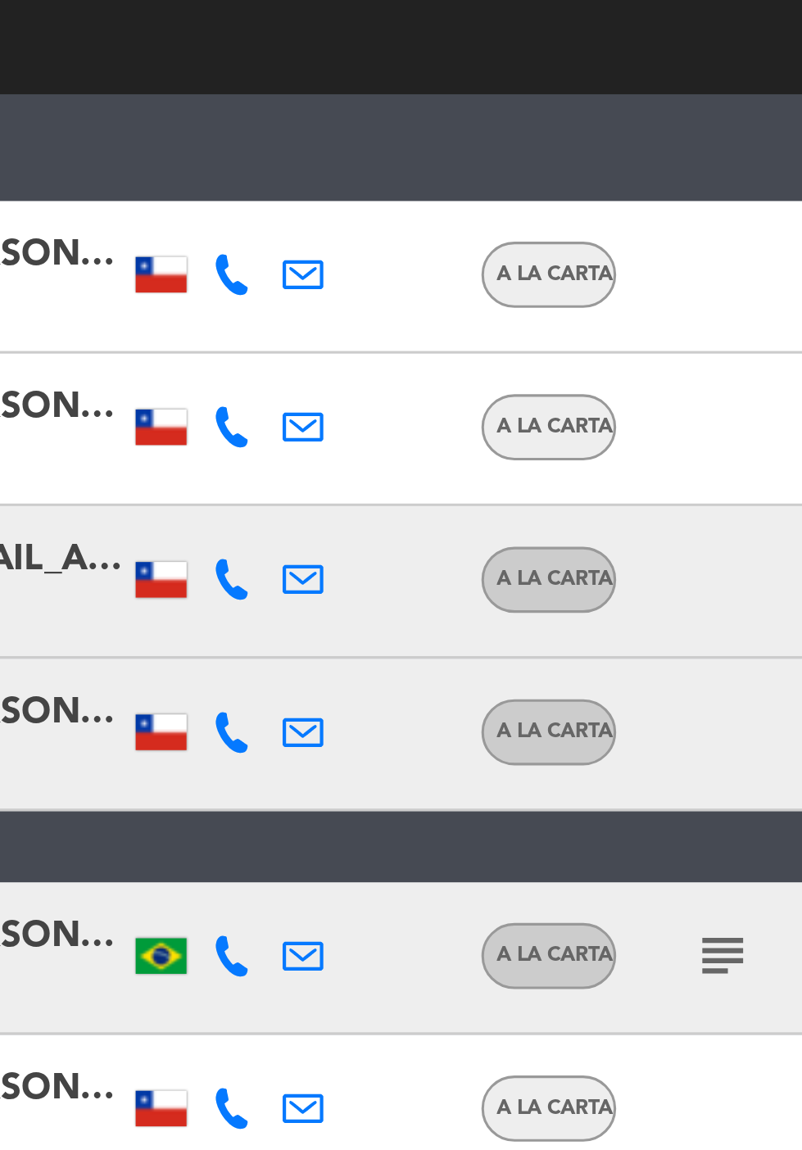
click at [195, 506] on icon at bounding box center [194, 512] width 13 height 13
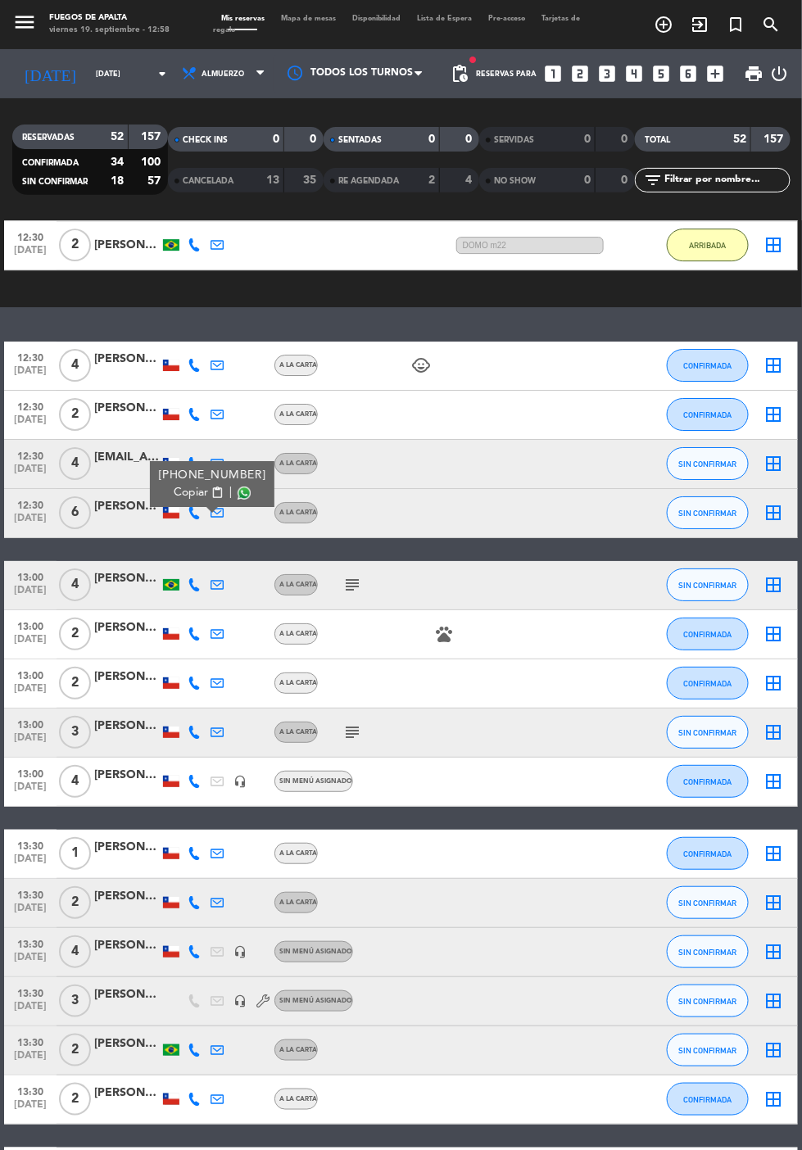
click at [413, 489] on div at bounding box center [387, 513] width 138 height 48
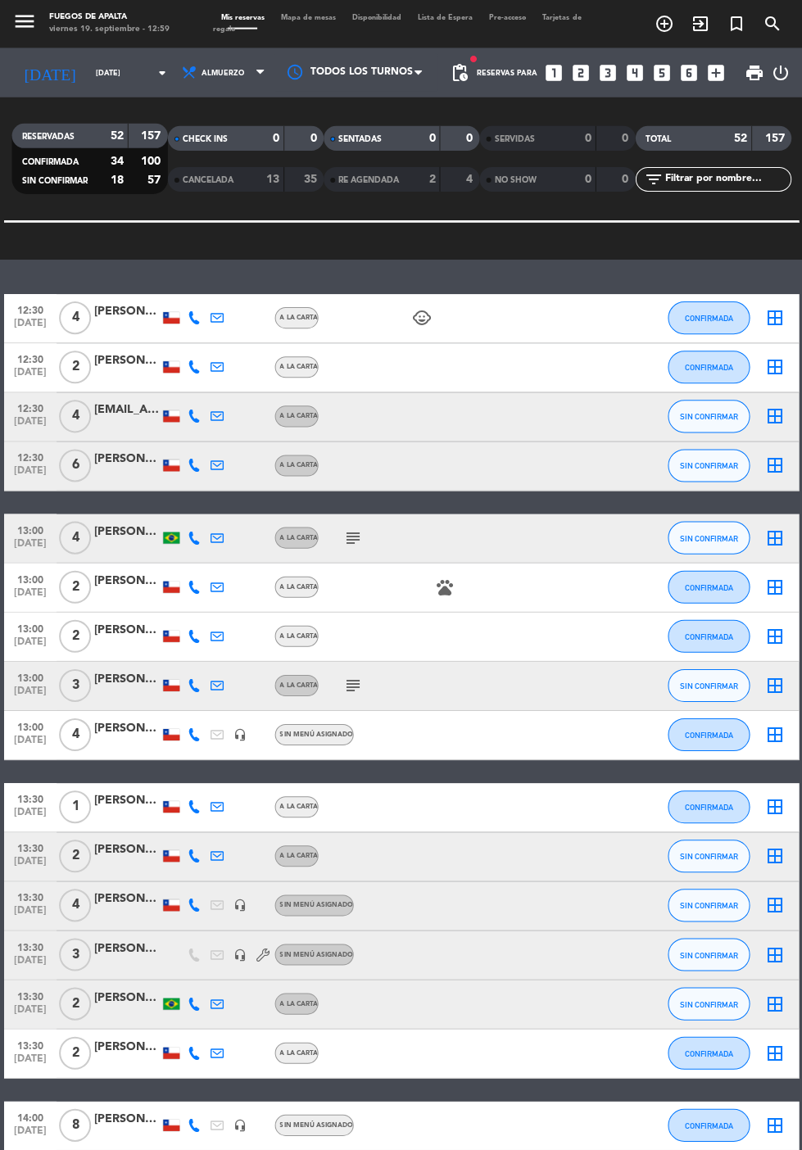
scroll to position [1363, 0]
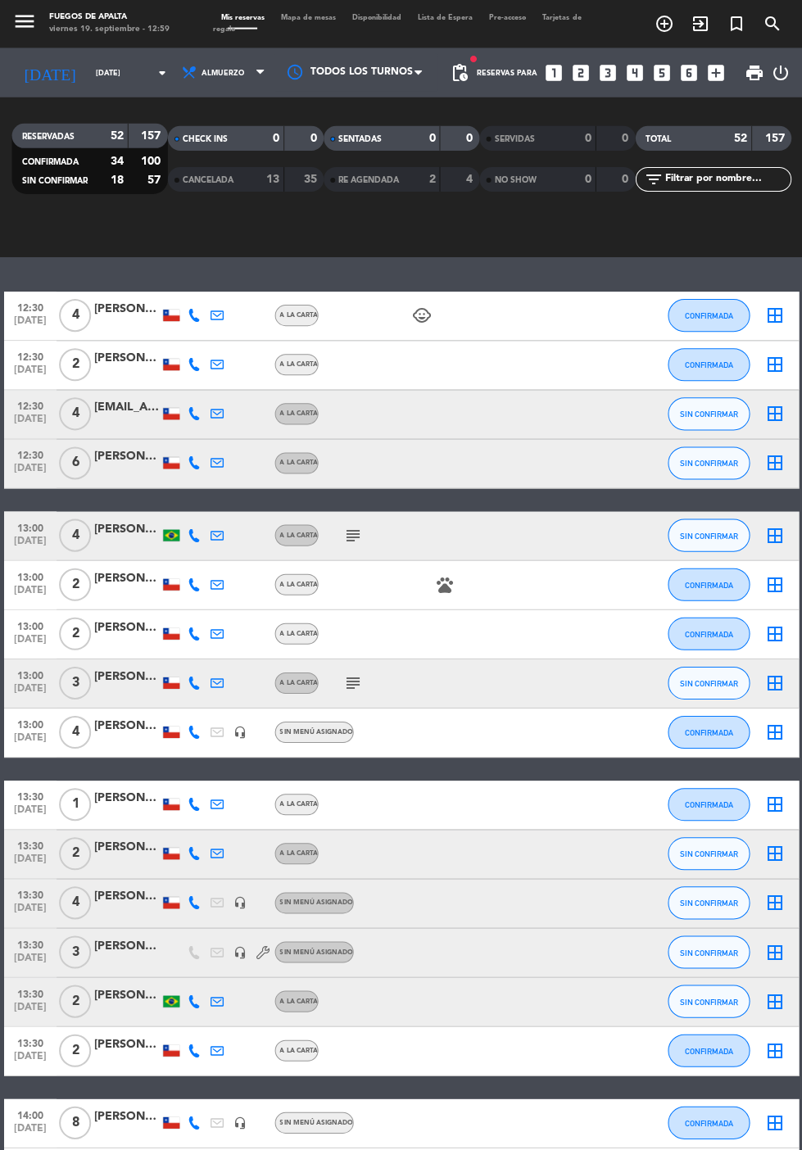
click at [123, 735] on div at bounding box center [127, 741] width 66 height 13
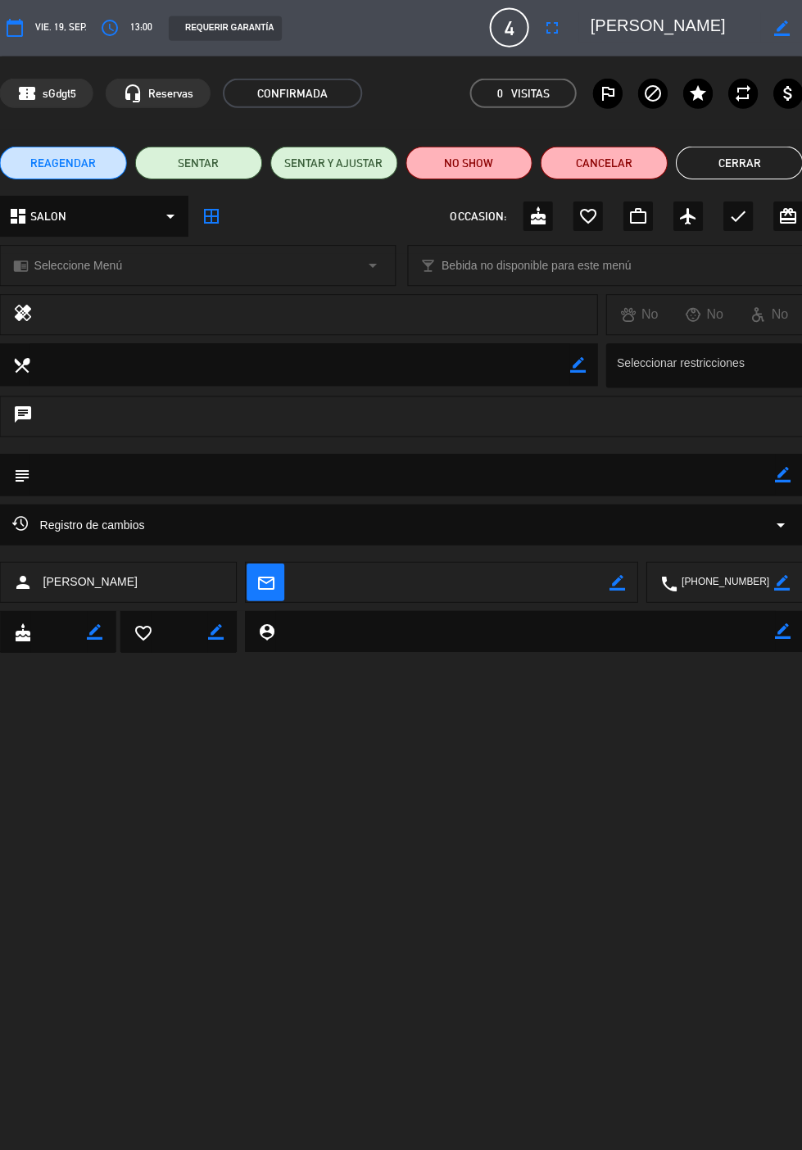
click at [783, 477] on icon "border_color" at bounding box center [782, 475] width 16 height 16
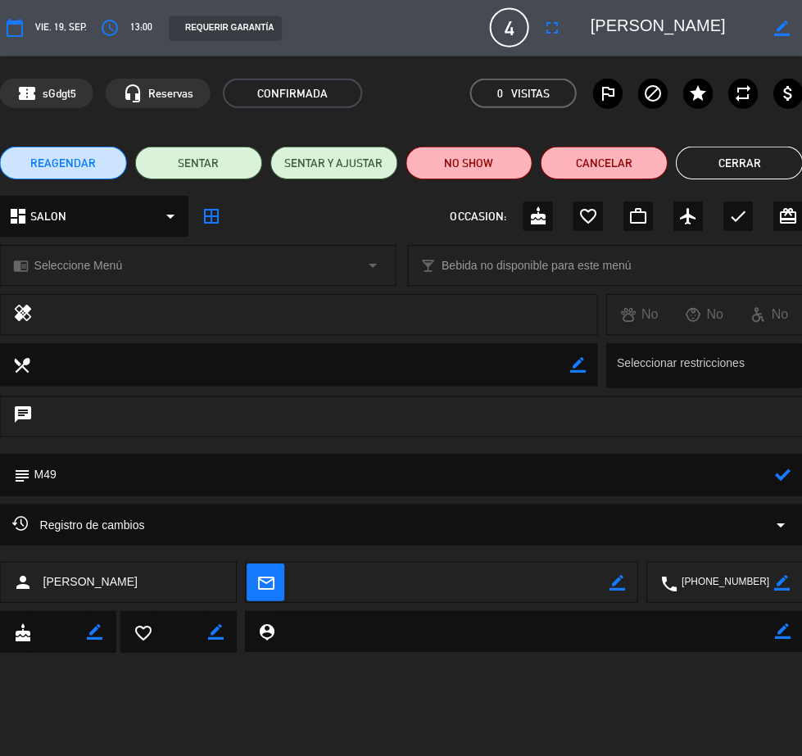
type textarea "M49"
click at [783, 476] on icon at bounding box center [782, 475] width 16 height 16
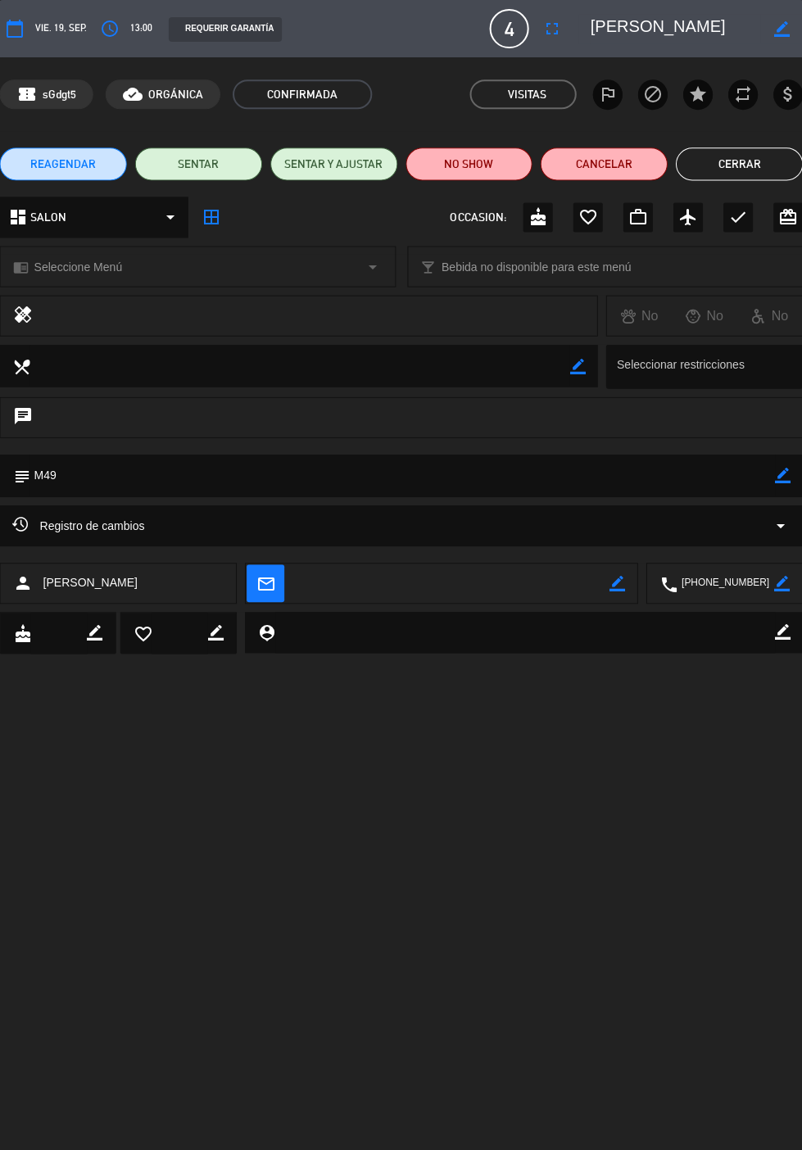
click at [740, 169] on button "Cerrar" at bounding box center [738, 163] width 127 height 33
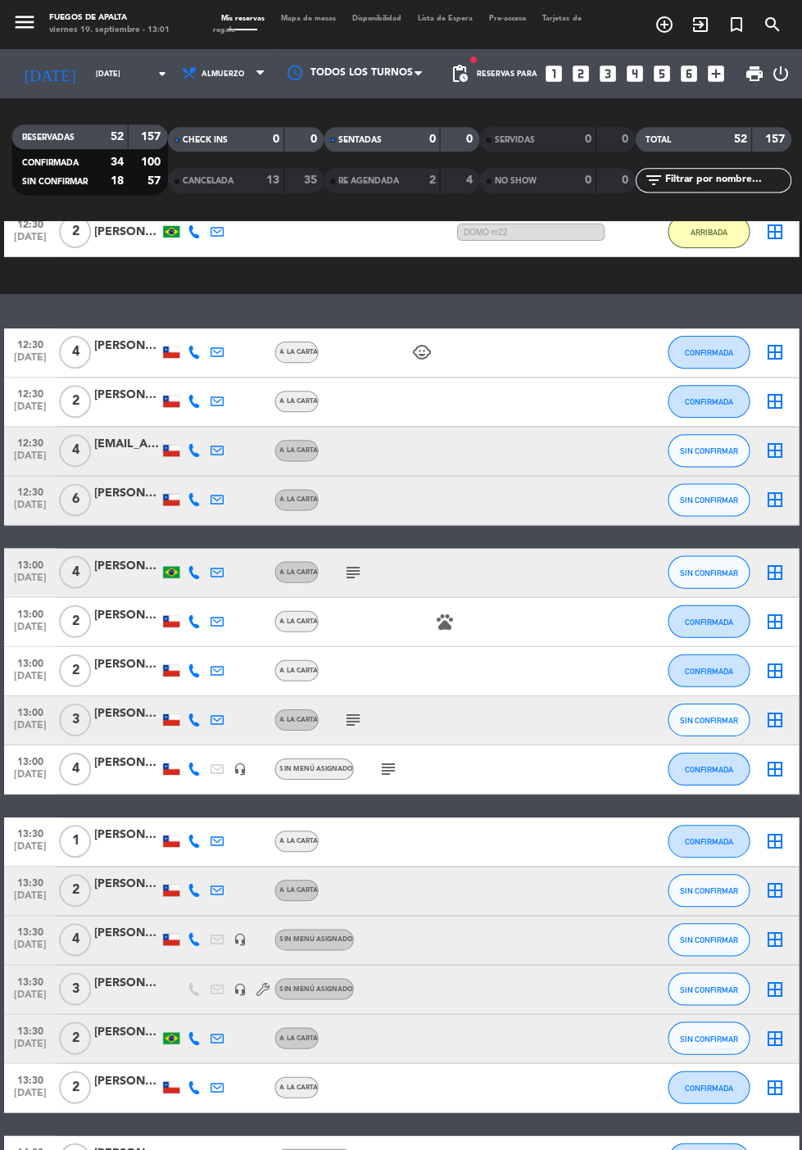
scroll to position [1315, 0]
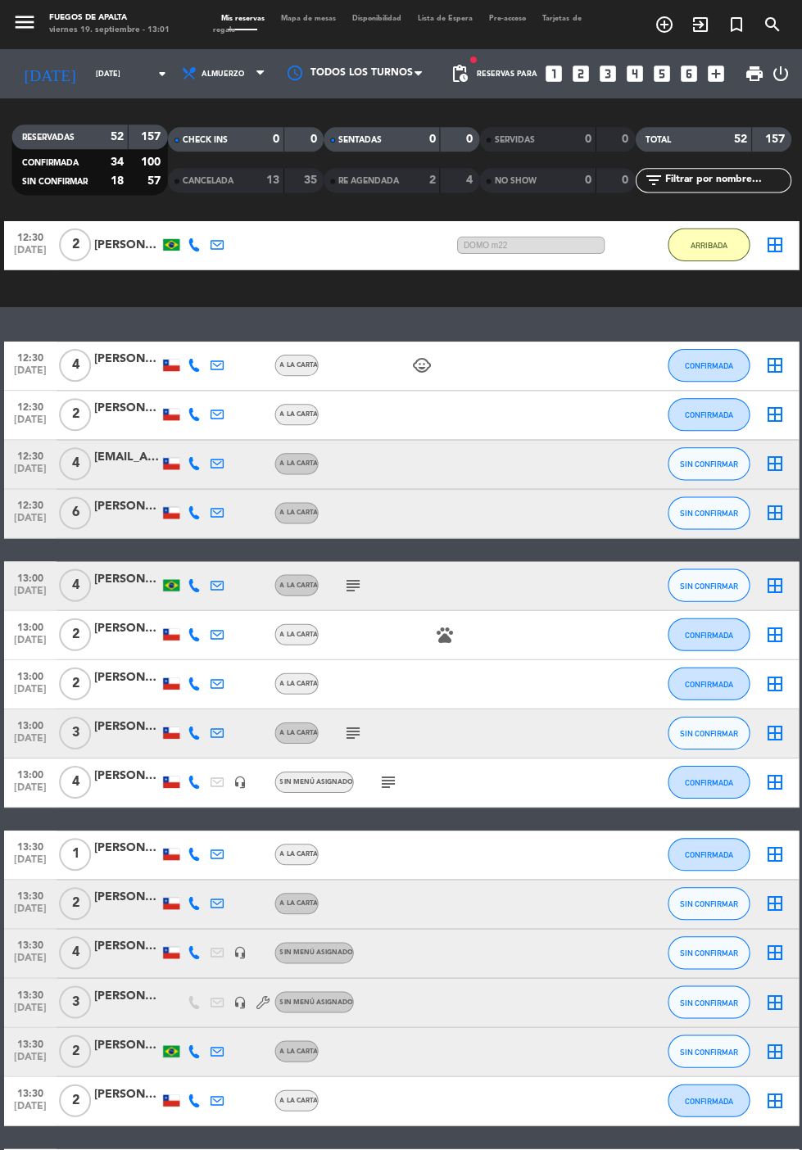
click at [436, 623] on icon "pets" at bounding box center [444, 633] width 20 height 20
click at [438, 623] on icon "pets" at bounding box center [444, 633] width 20 height 20
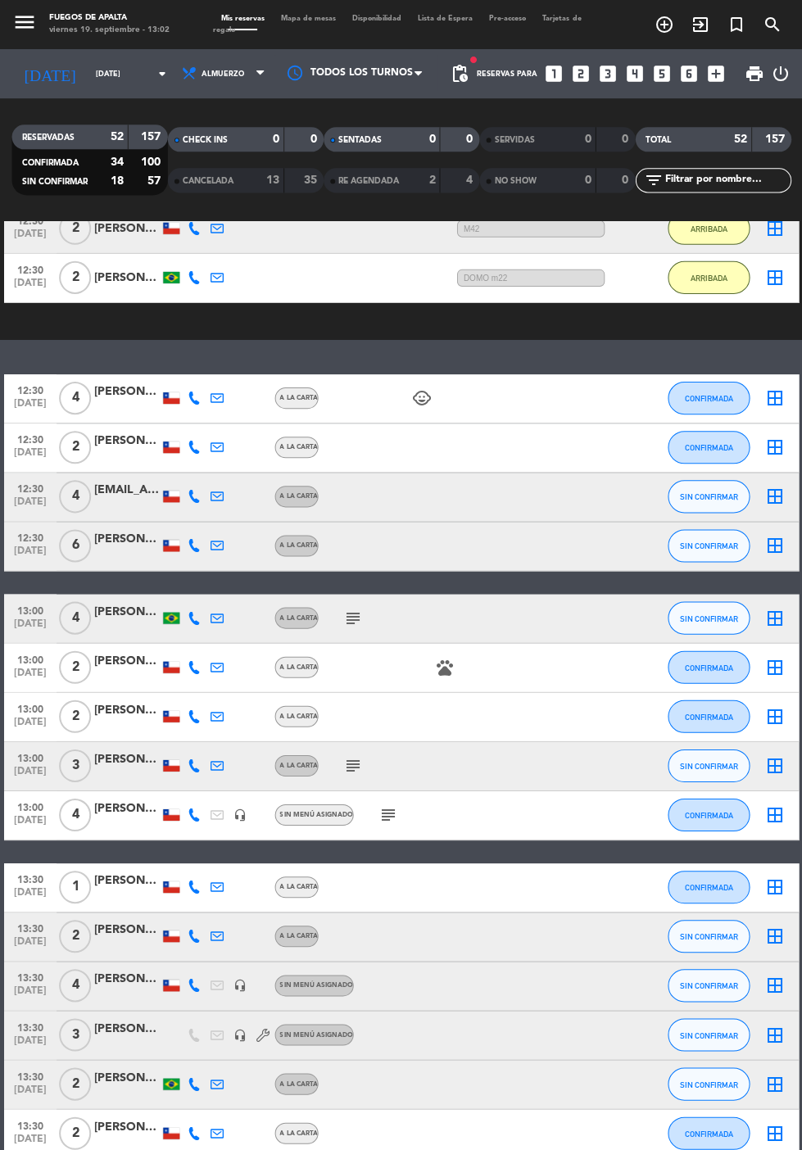
scroll to position [1374, 0]
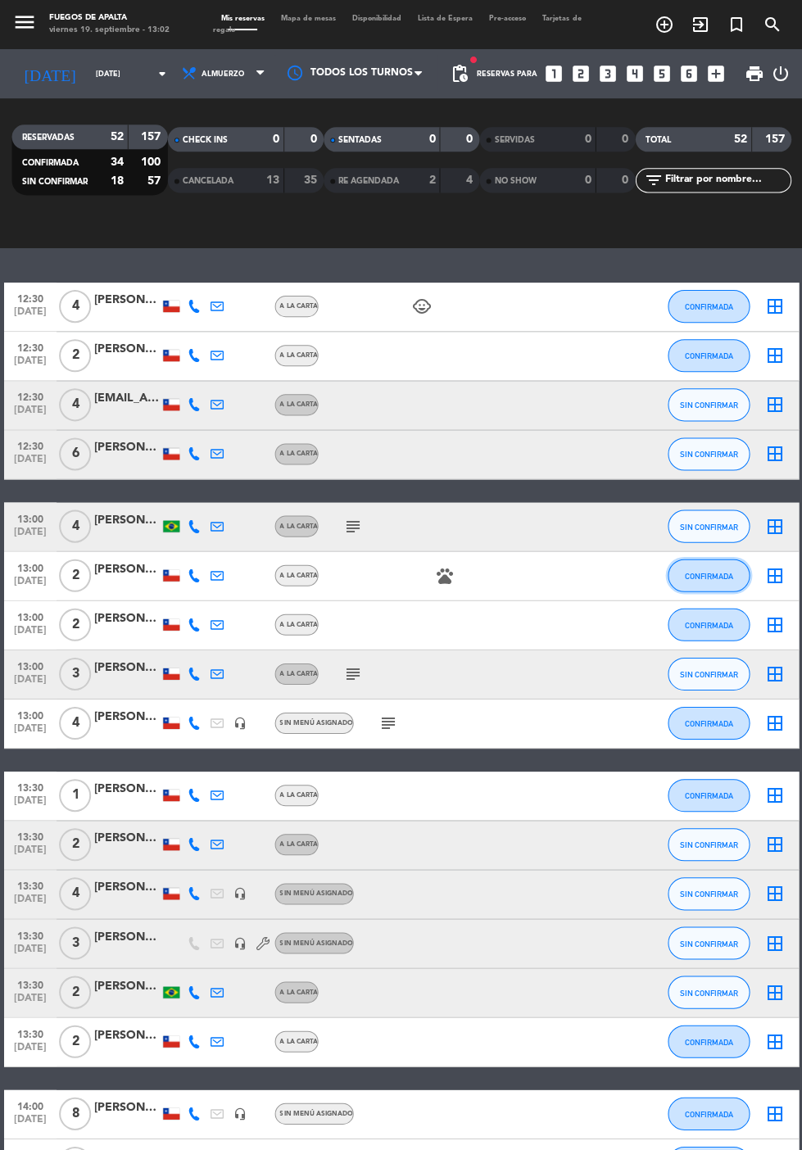
click at [719, 558] on button "CONFIRMADA" at bounding box center [708, 574] width 82 height 33
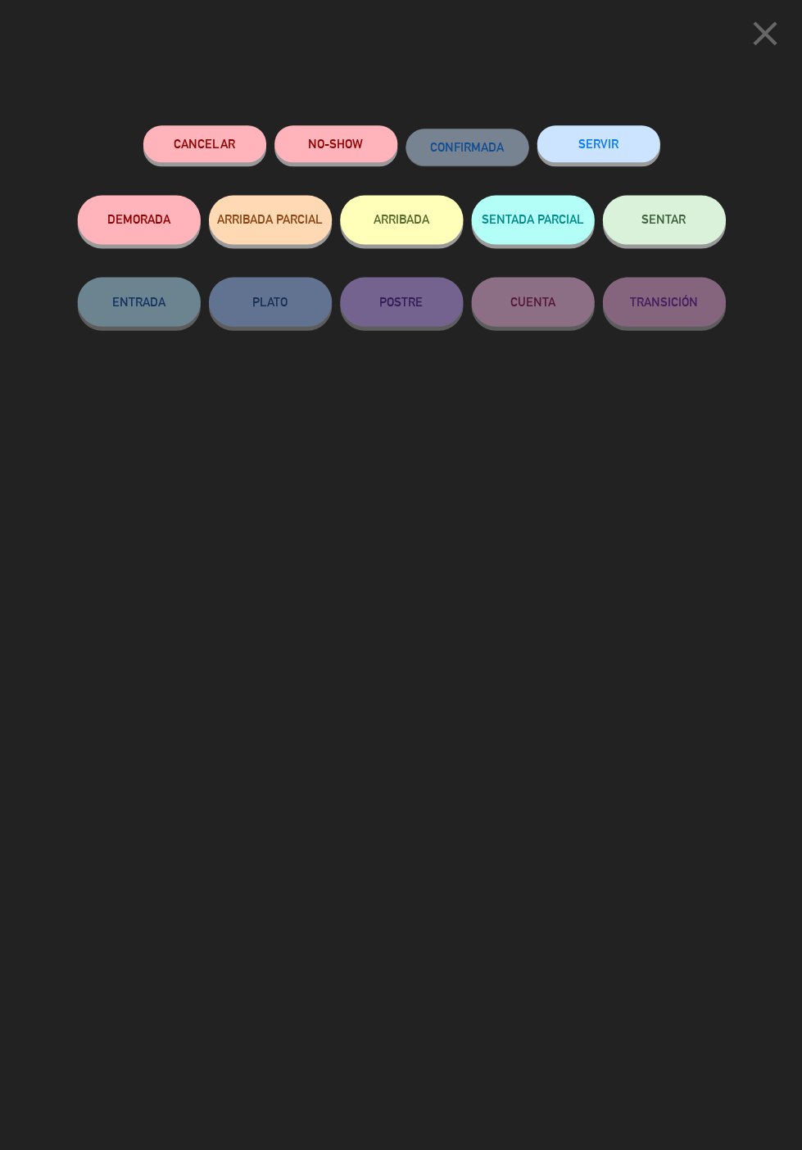
click at [413, 212] on button "ARRIBADA" at bounding box center [401, 219] width 123 height 49
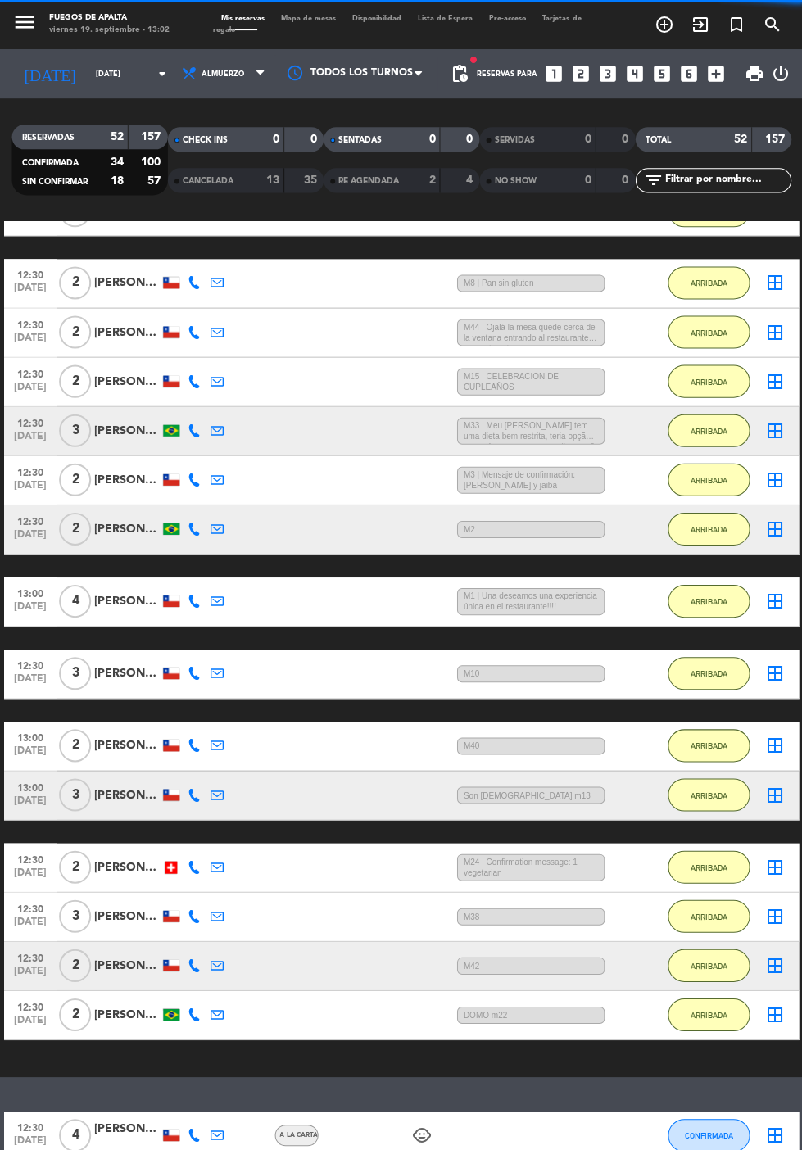
scroll to position [445, 0]
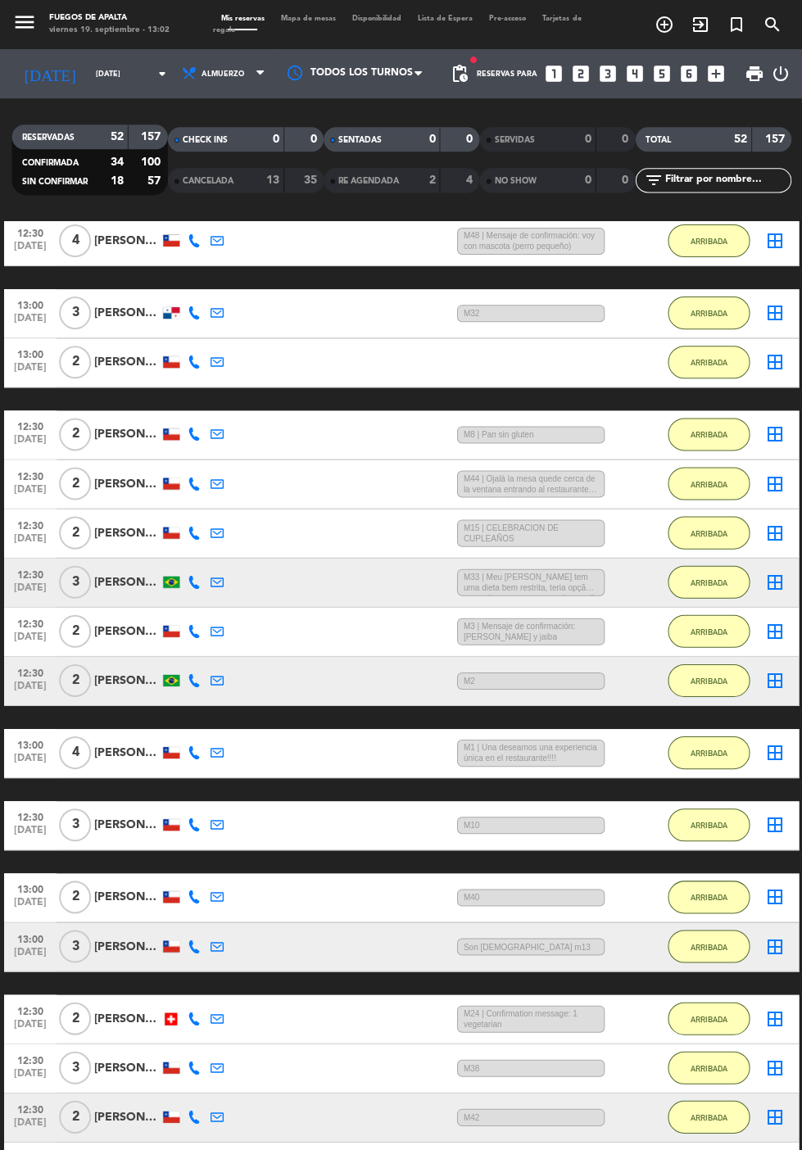
click at [121, 352] on div "[PERSON_NAME]" at bounding box center [127, 361] width 66 height 19
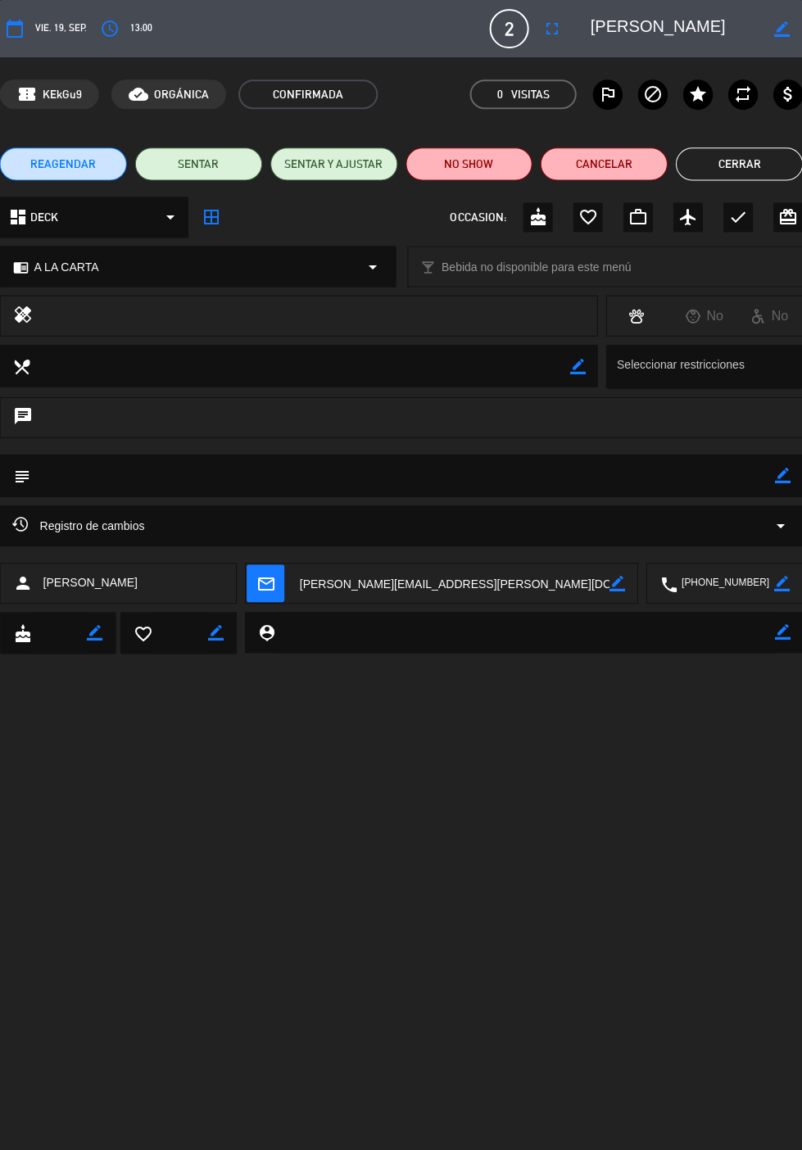
click at [780, 478] on icon "border_color" at bounding box center [782, 475] width 16 height 16
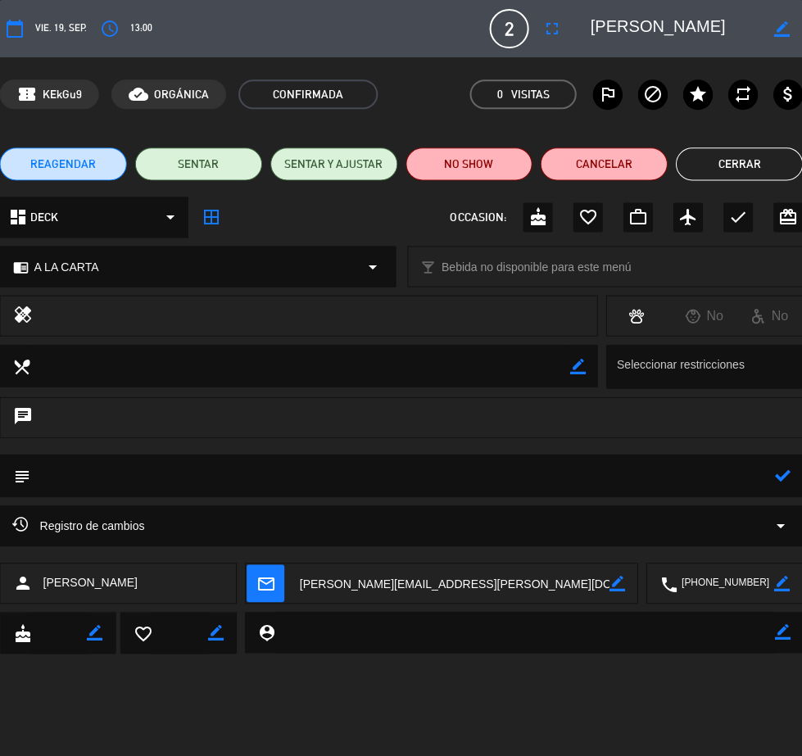
click at [0, 0] on div at bounding box center [0, 0] width 0 height 0
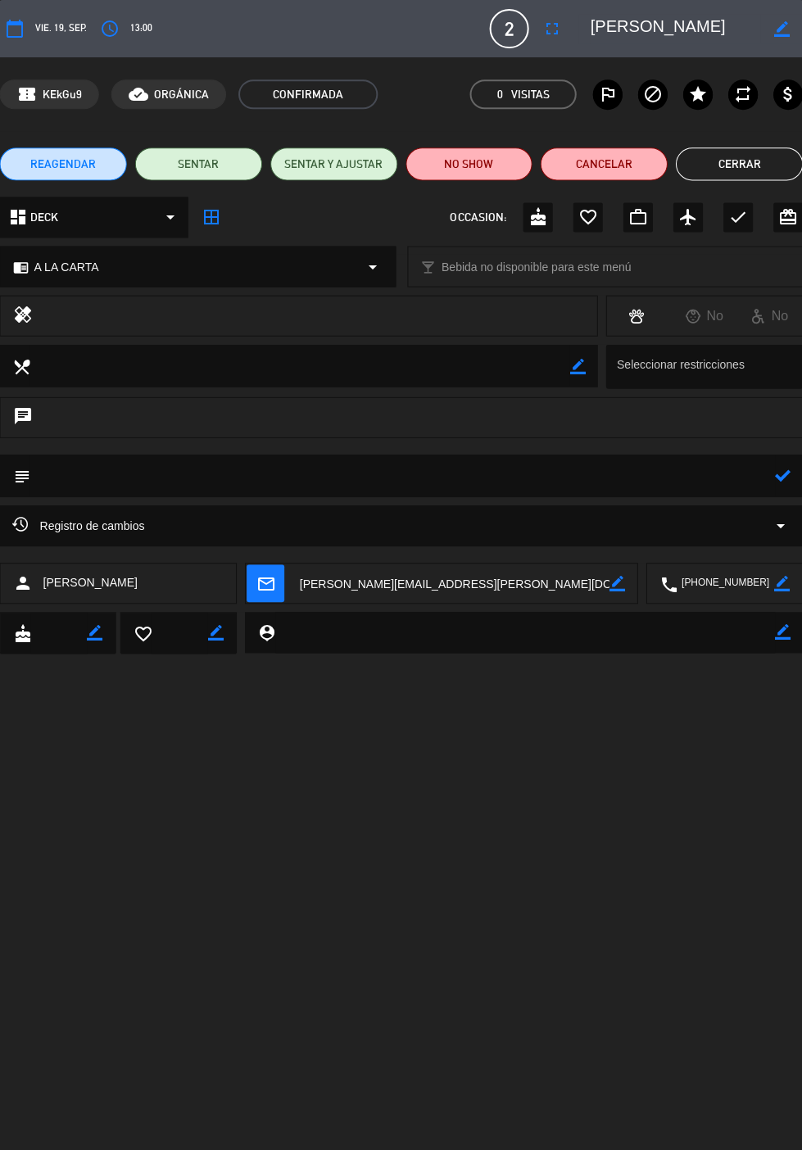
click at [643, 477] on textarea at bounding box center [402, 474] width 744 height 41
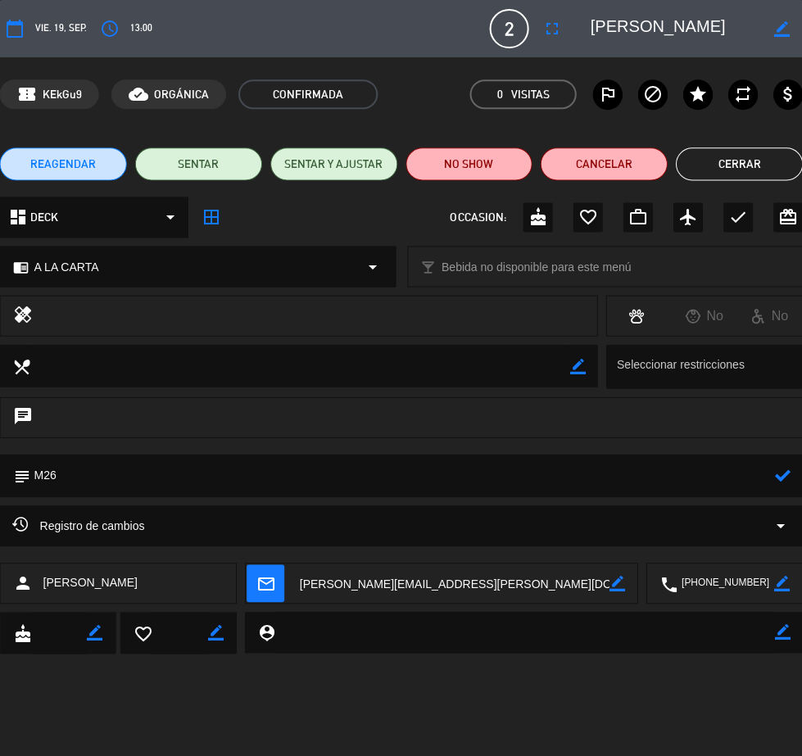
type textarea "M26"
click at [777, 479] on icon at bounding box center [782, 475] width 16 height 16
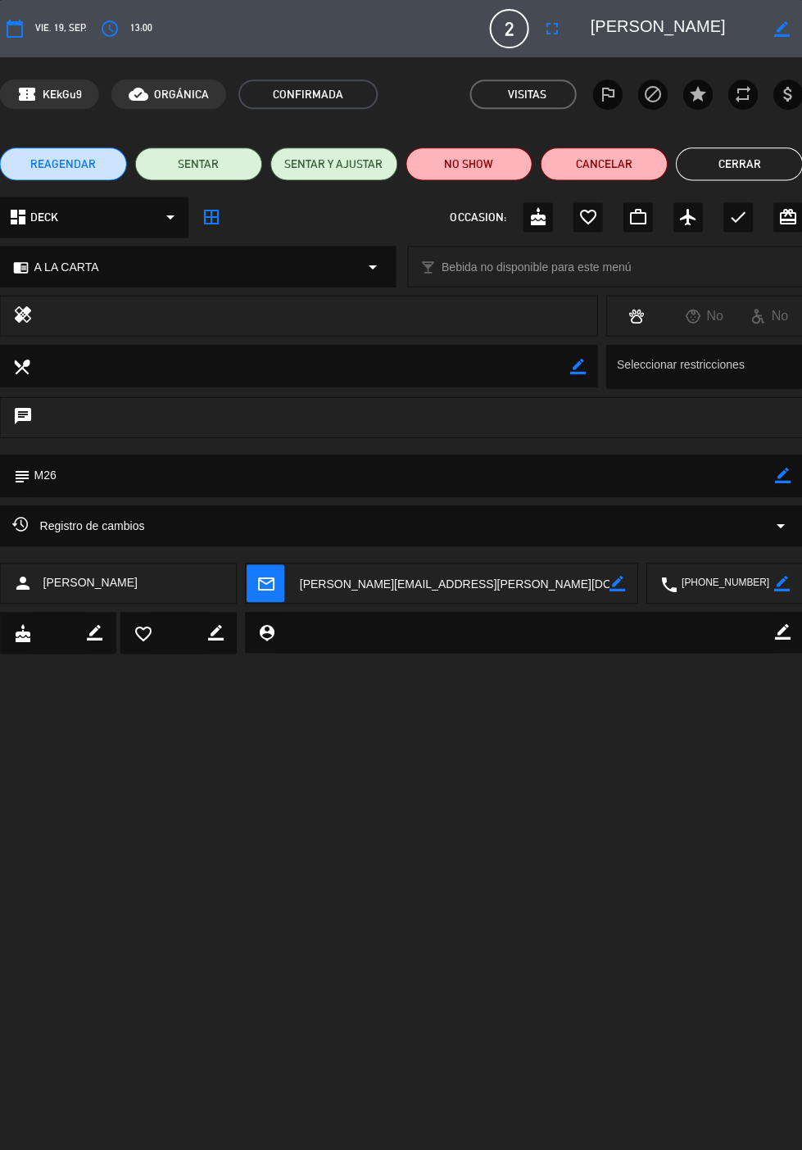
click at [734, 163] on button "Cerrar" at bounding box center [738, 163] width 127 height 33
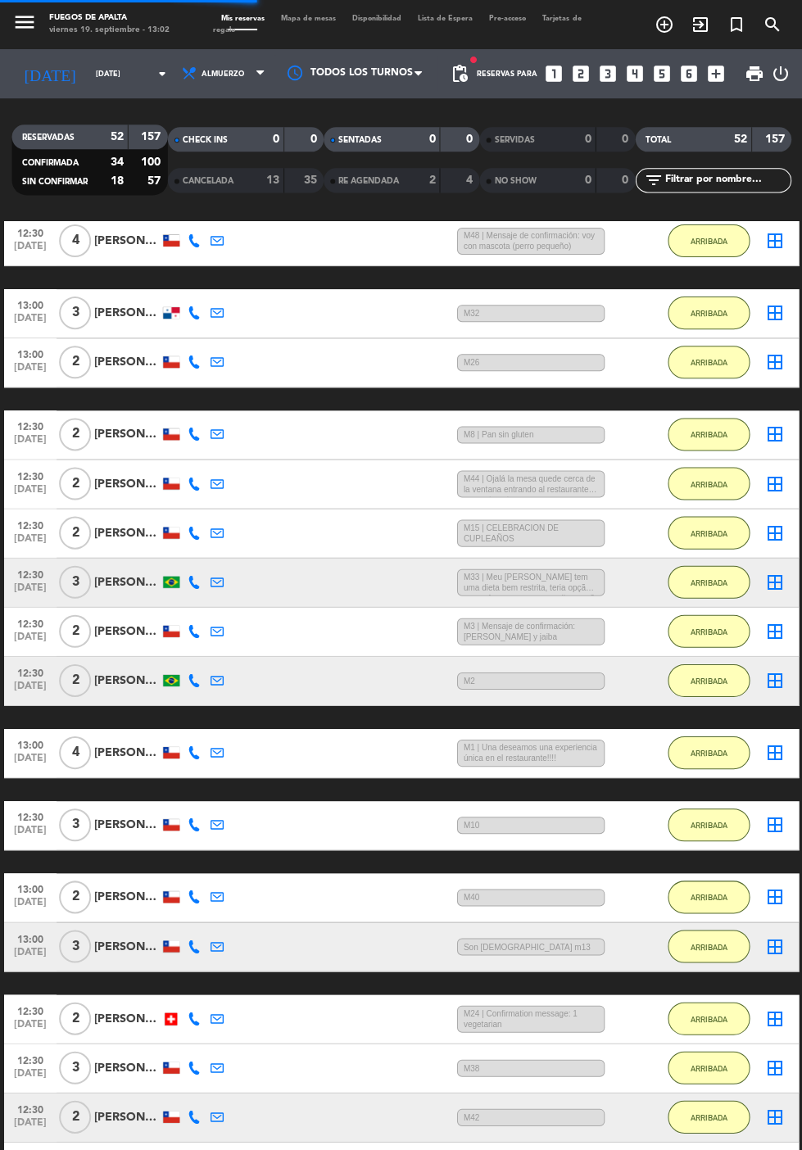
scroll to position [91, 0]
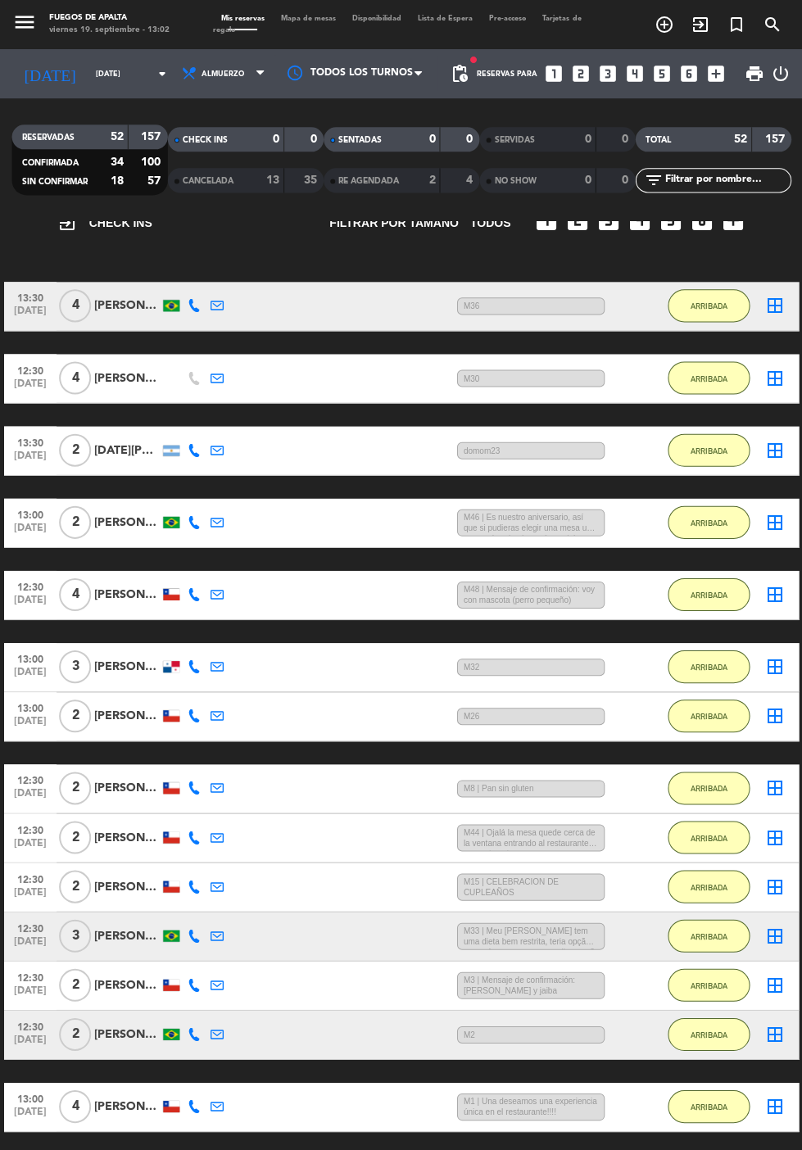
click at [129, 441] on div "[DATE][PERSON_NAME]" at bounding box center [127, 450] width 66 height 19
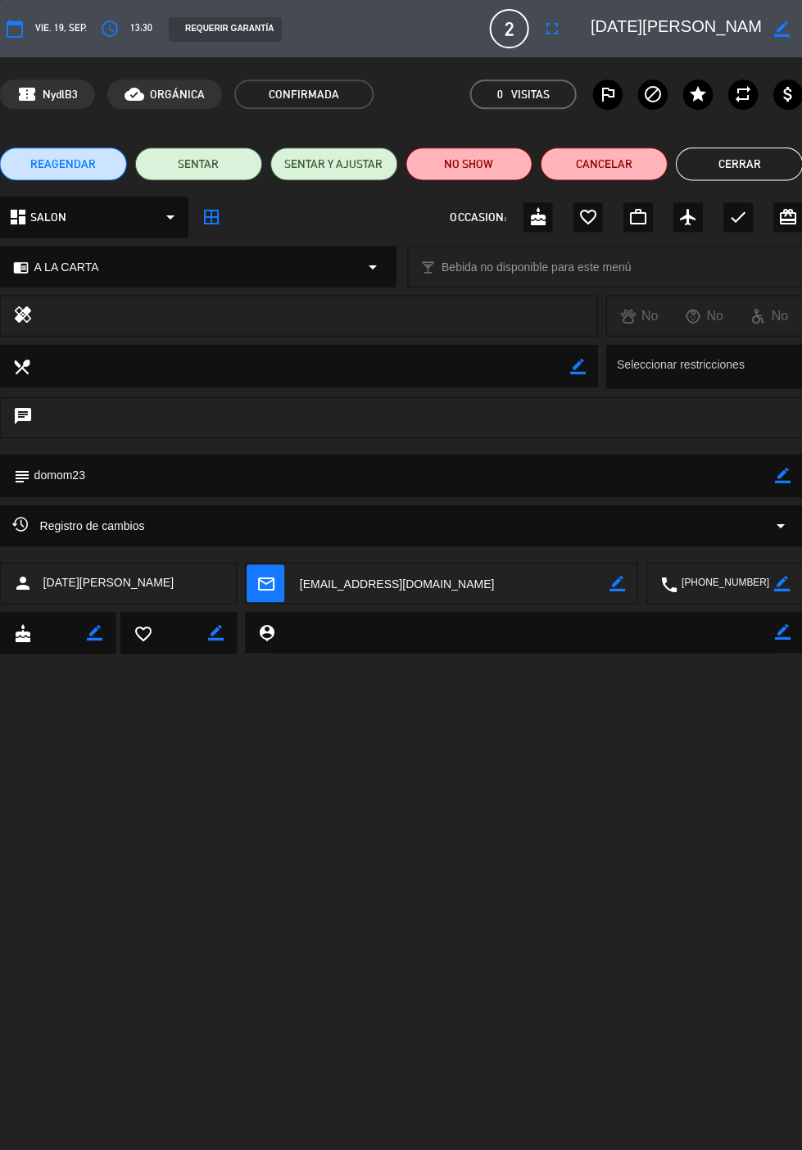
click at [783, 477] on icon "border_color" at bounding box center [782, 475] width 16 height 16
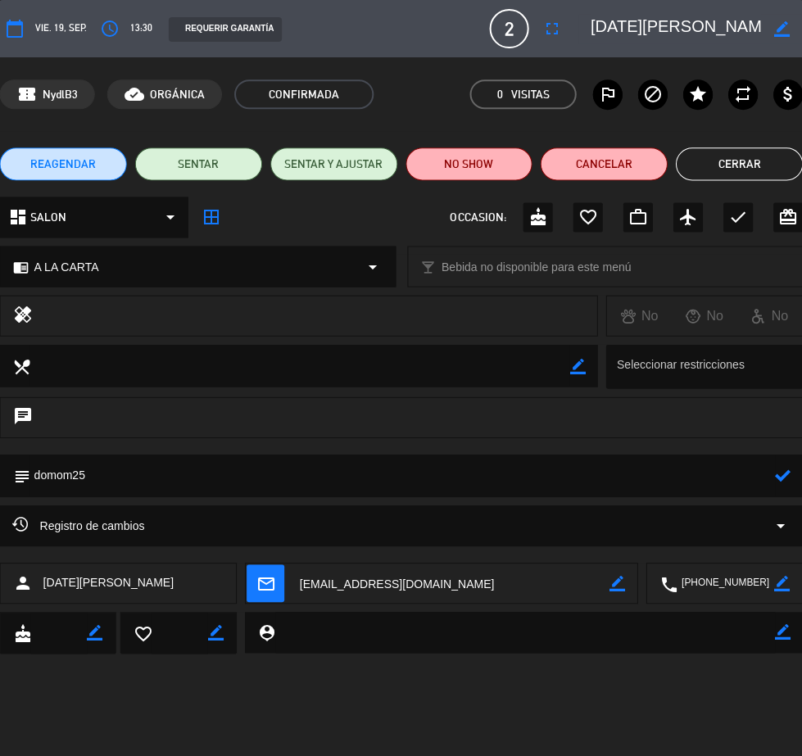
type textarea "domom25"
click at [783, 472] on icon at bounding box center [782, 475] width 16 height 16
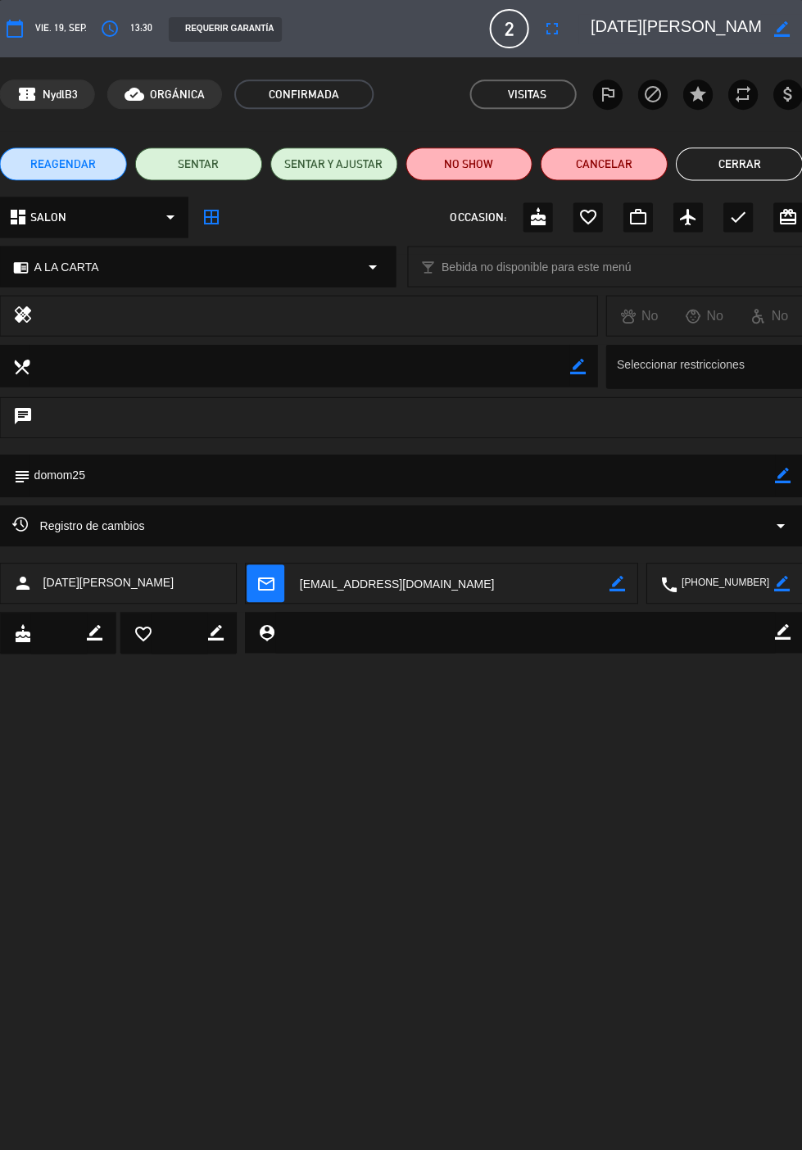
click at [735, 164] on button "Cerrar" at bounding box center [738, 163] width 127 height 33
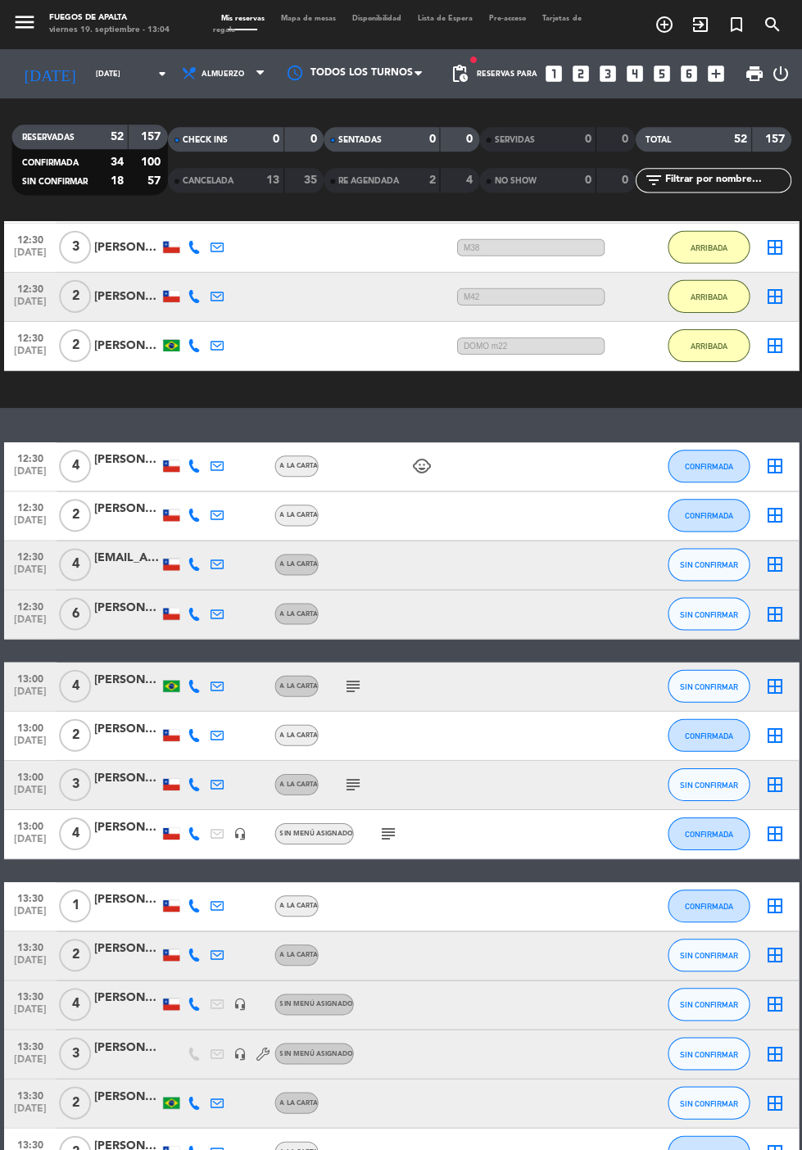
scroll to position [1349, 0]
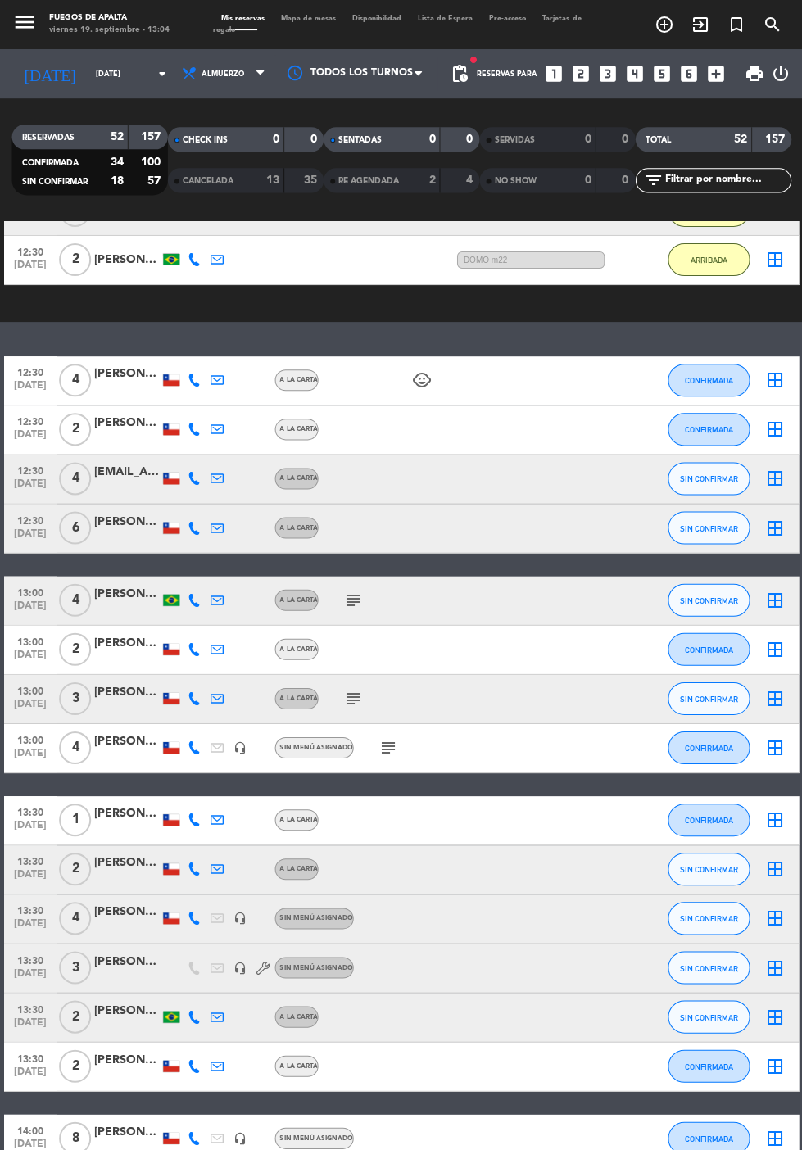
click at [331, 575] on div "subject" at bounding box center [387, 599] width 138 height 48
click at [353, 589] on icon "subject" at bounding box center [352, 599] width 20 height 20
click at [346, 589] on icon "subject" at bounding box center [352, 599] width 20 height 20
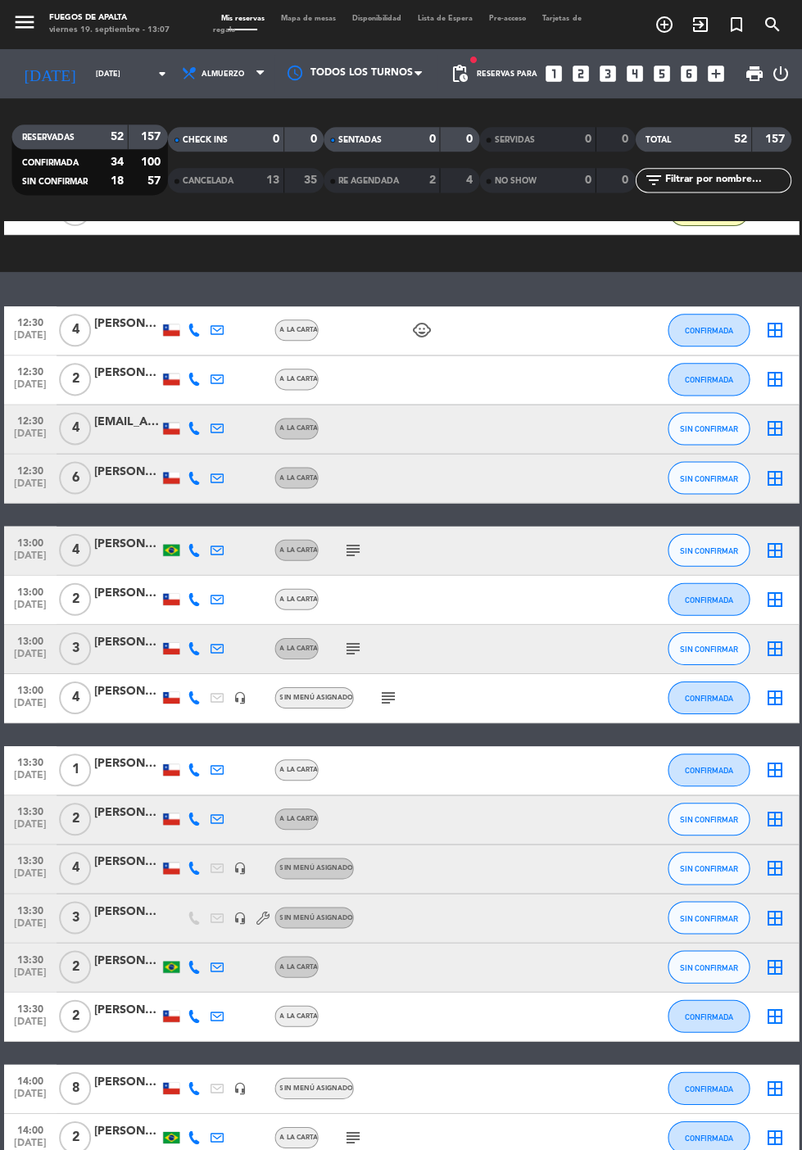
scroll to position [1471, 0]
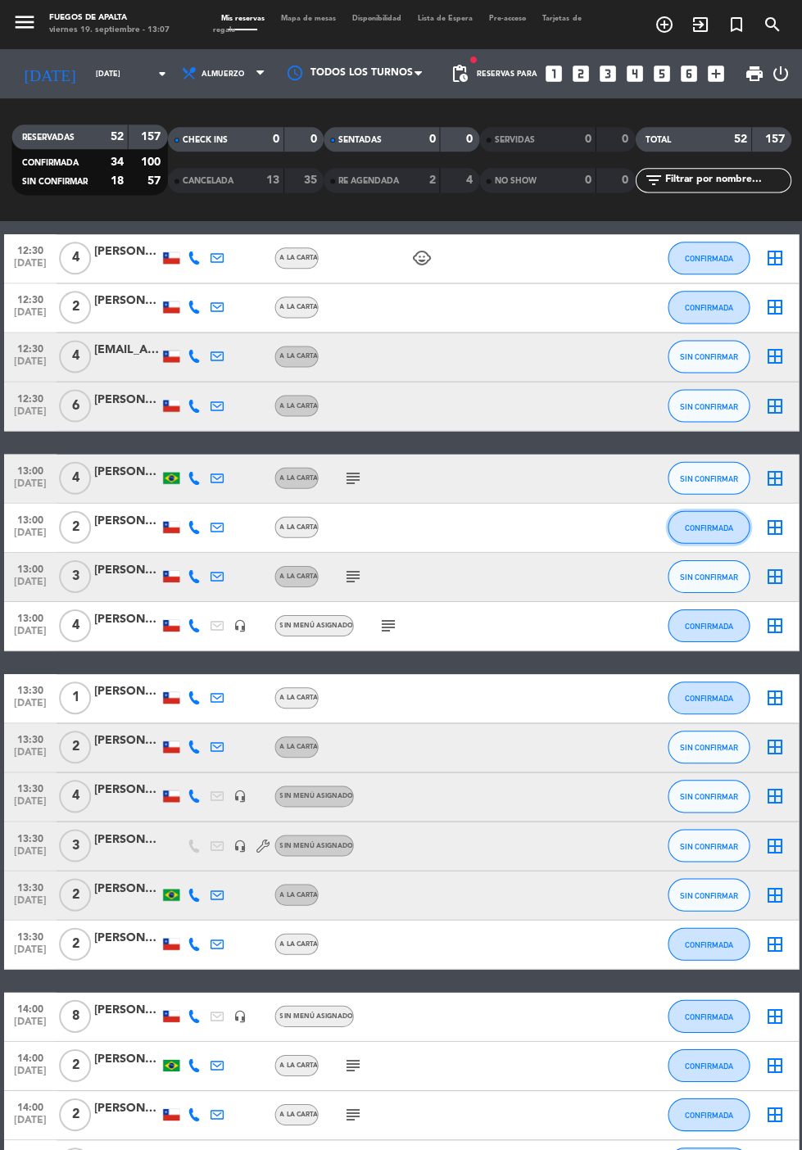
click at [724, 522] on span "CONFIRMADA" at bounding box center [708, 526] width 48 height 9
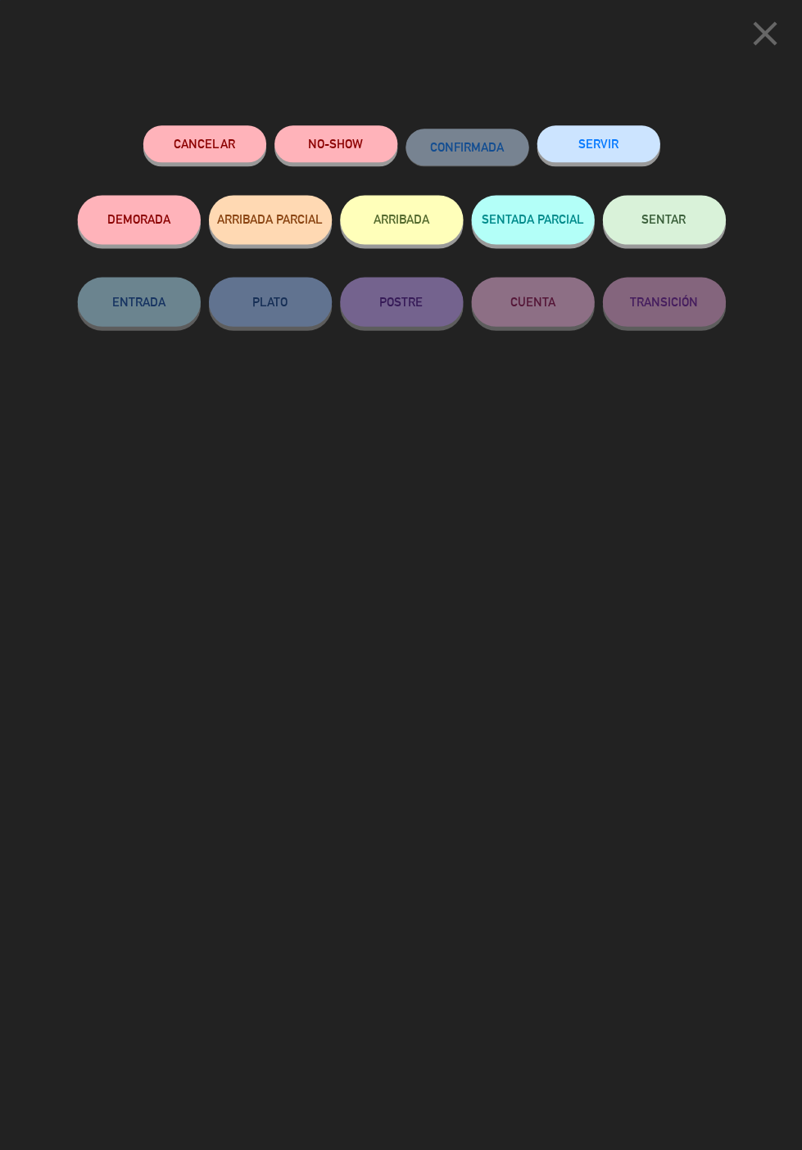
click at [402, 215] on button "ARRIBADA" at bounding box center [401, 219] width 123 height 49
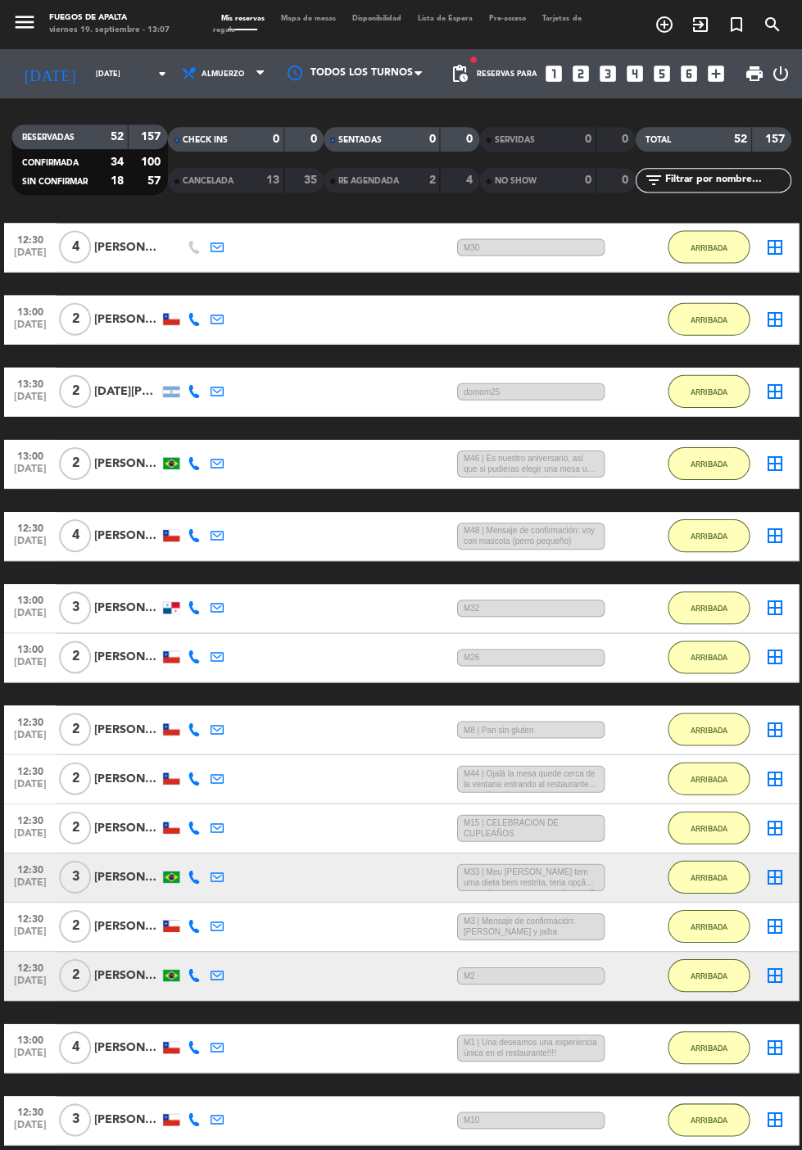
scroll to position [147, 0]
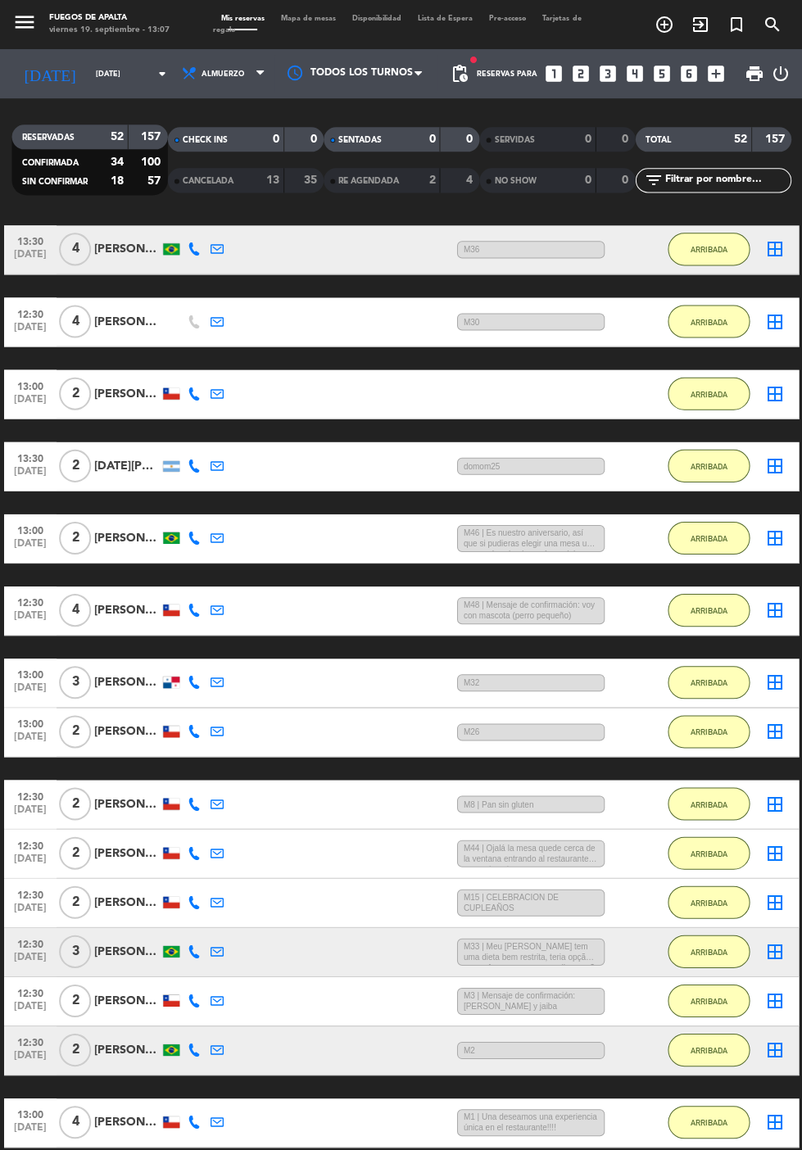
click at [123, 384] on div "[PERSON_NAME]" at bounding box center [127, 393] width 66 height 19
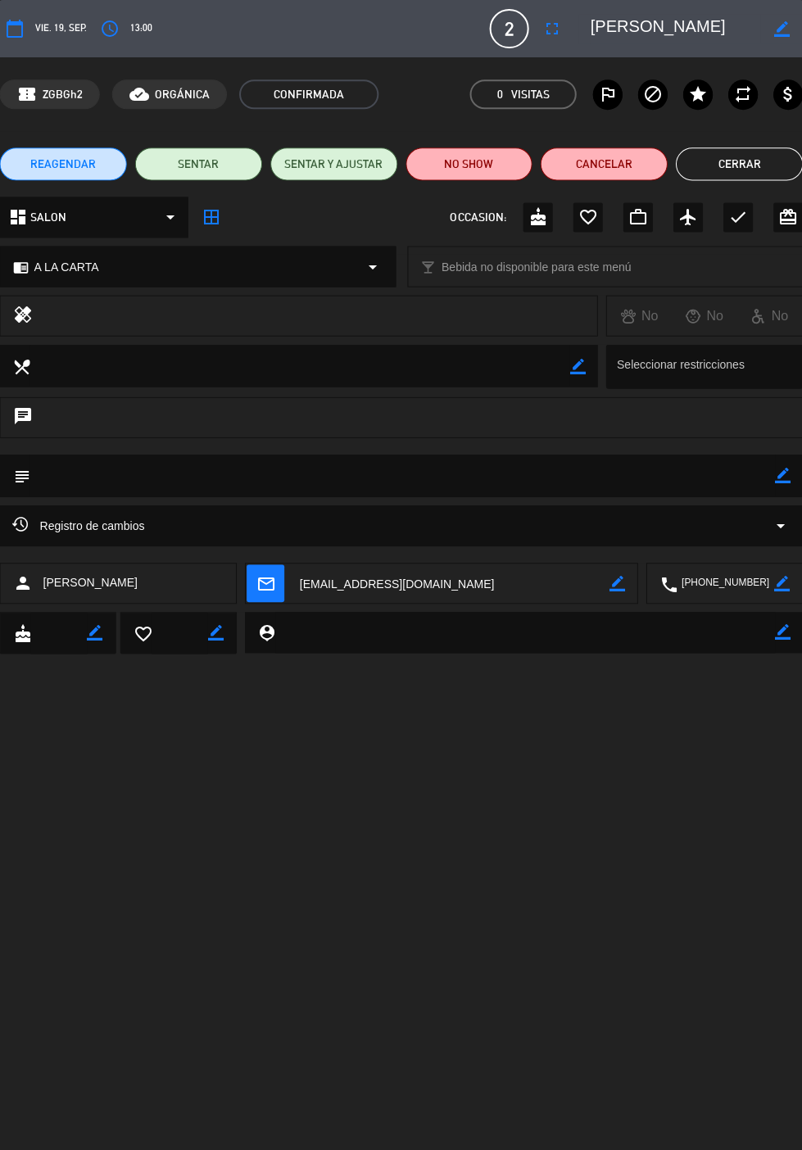
click at [783, 473] on icon "border_color" at bounding box center [782, 475] width 16 height 16
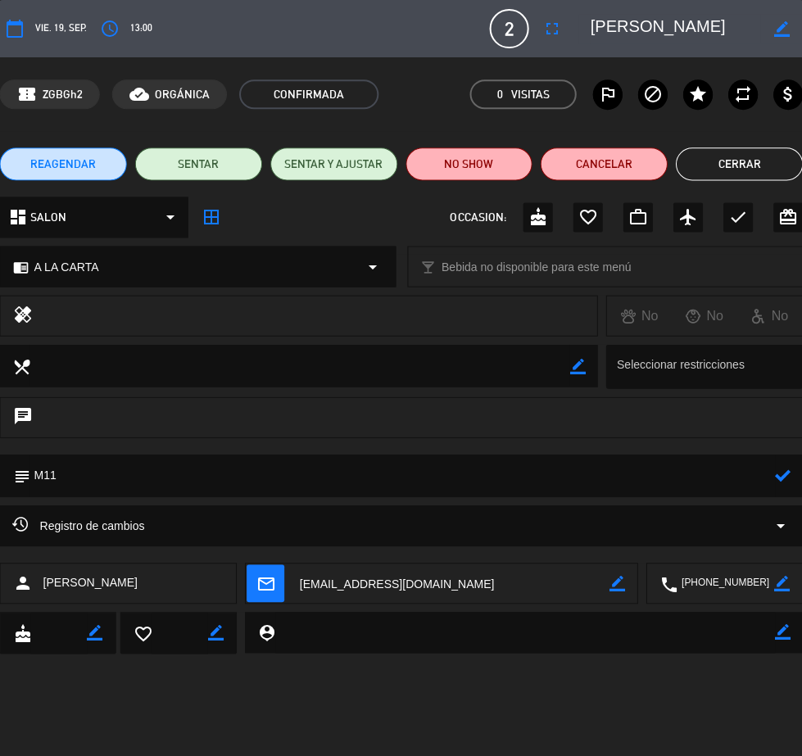
type textarea "M11"
click at [782, 474] on icon at bounding box center [782, 475] width 16 height 16
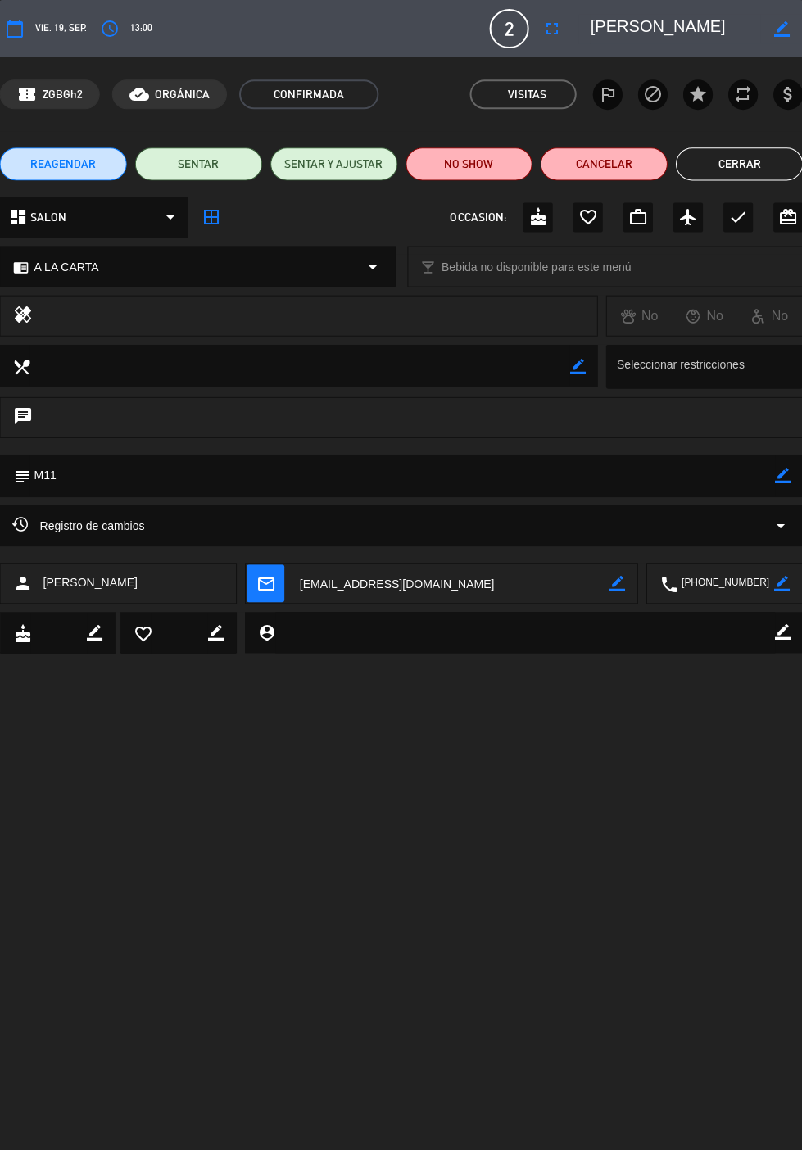
click at [737, 168] on button "Cerrar" at bounding box center [738, 163] width 127 height 33
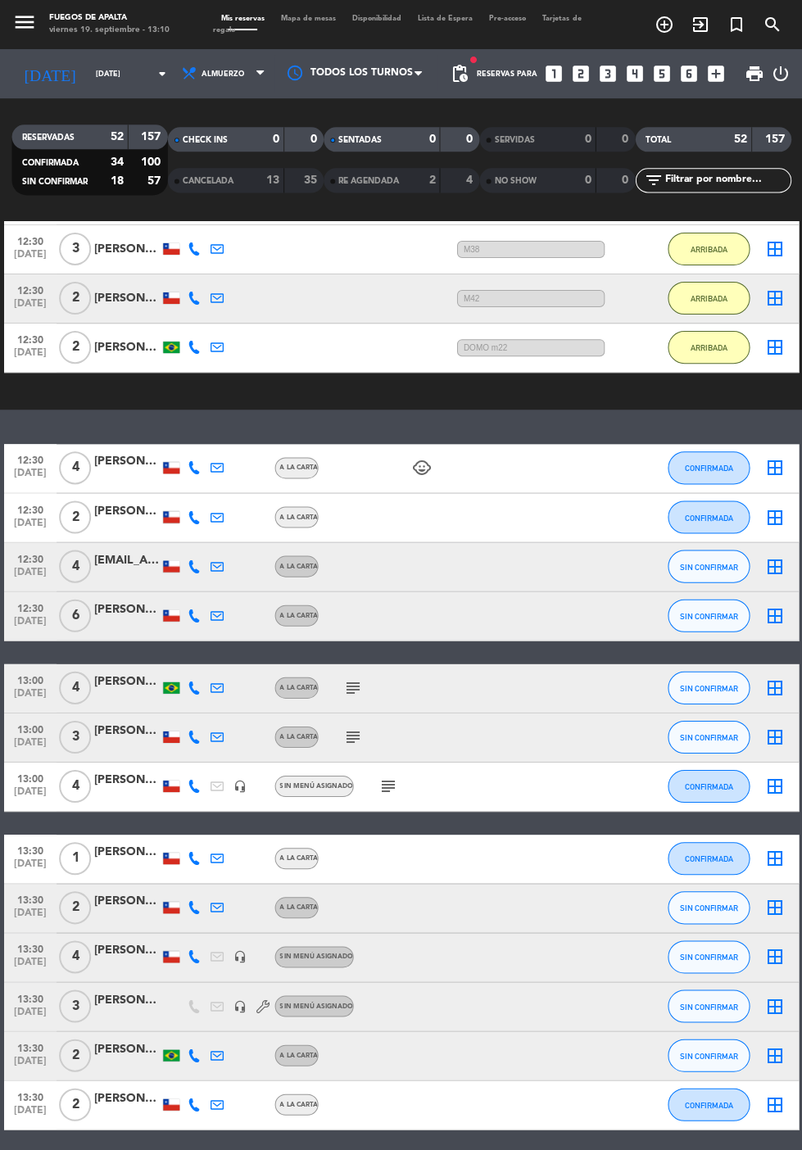
scroll to position [1417, 0]
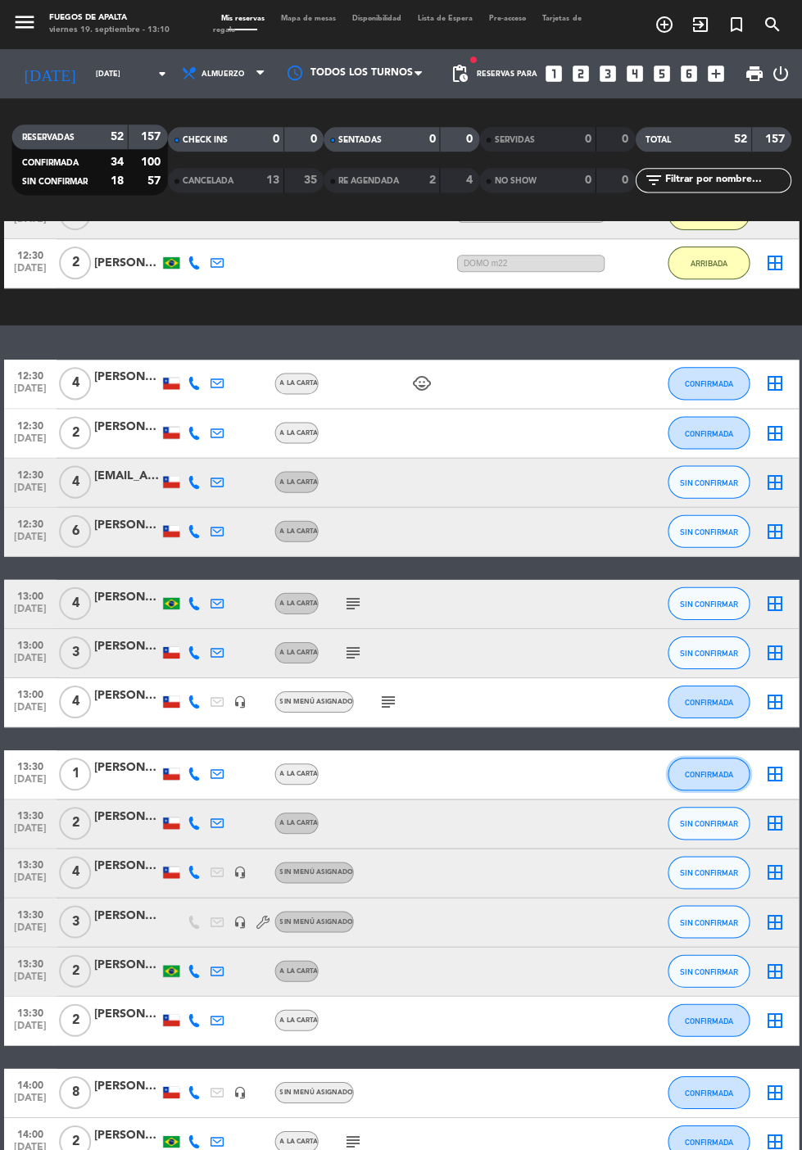
click at [717, 769] on span "CONFIRMADA" at bounding box center [708, 773] width 48 height 9
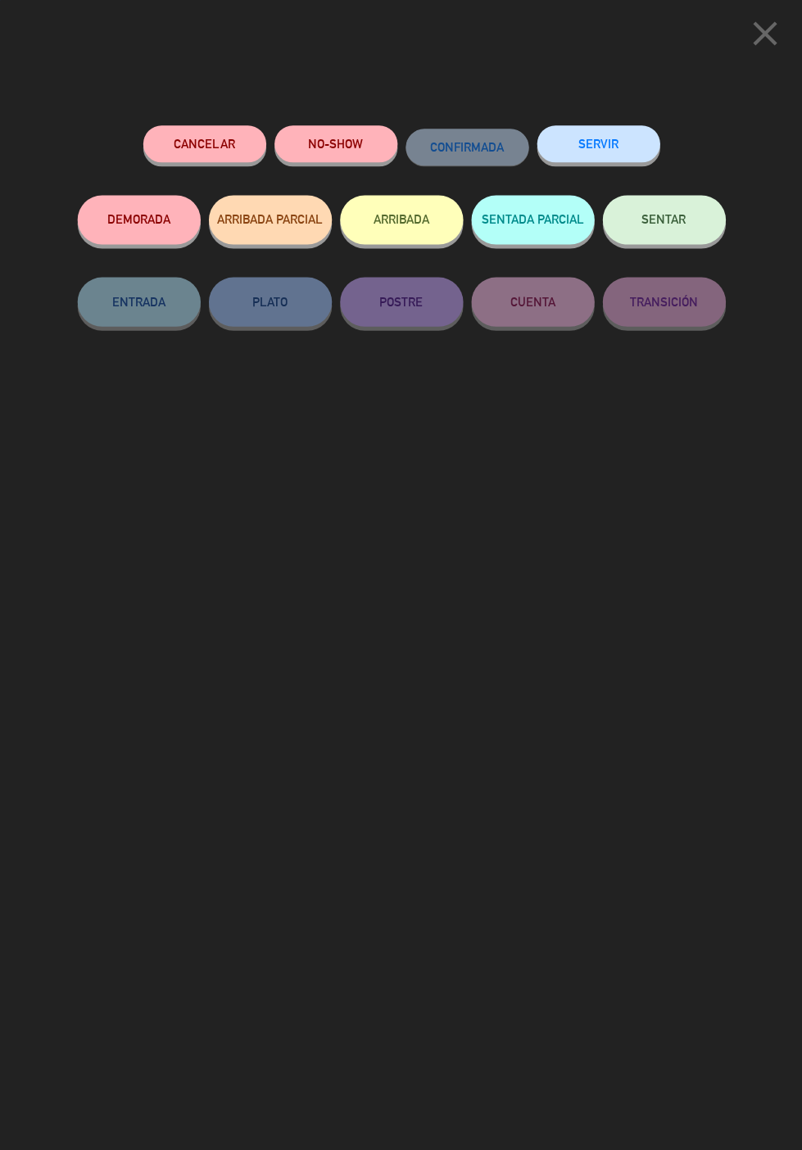
click at [418, 211] on button "ARRIBADA" at bounding box center [401, 219] width 123 height 49
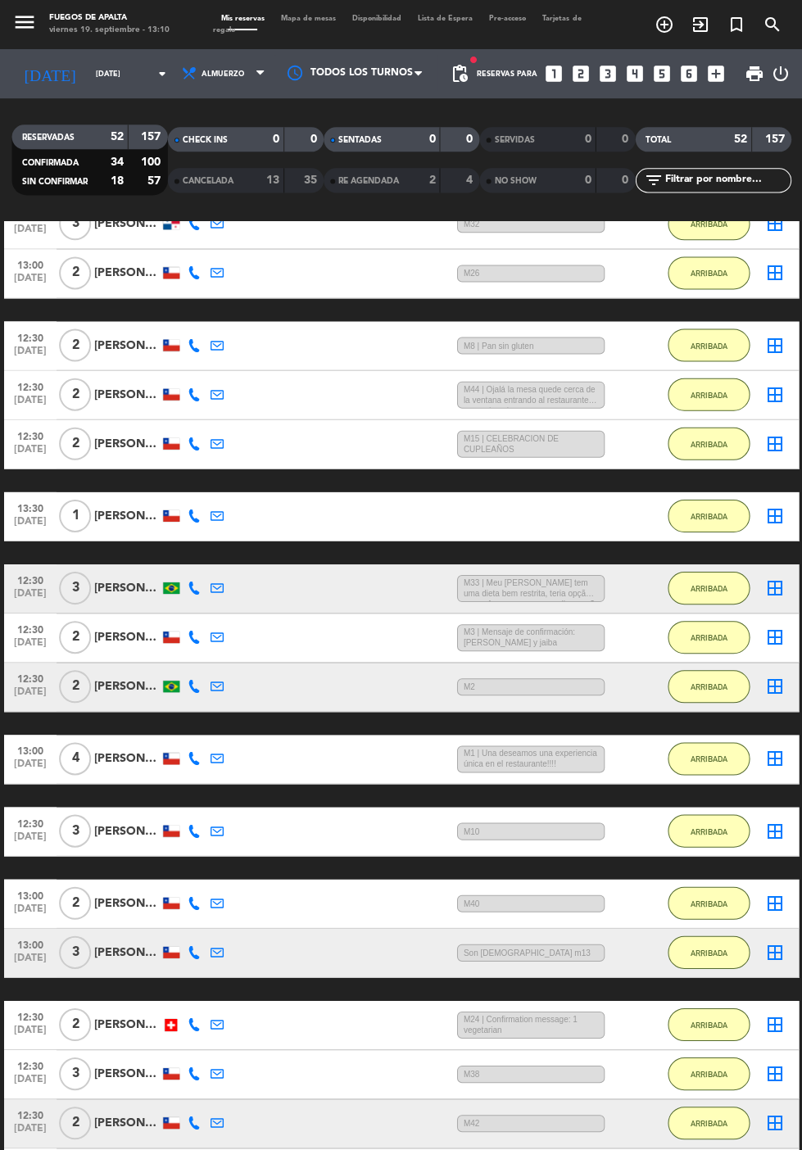
scroll to position [604, 0]
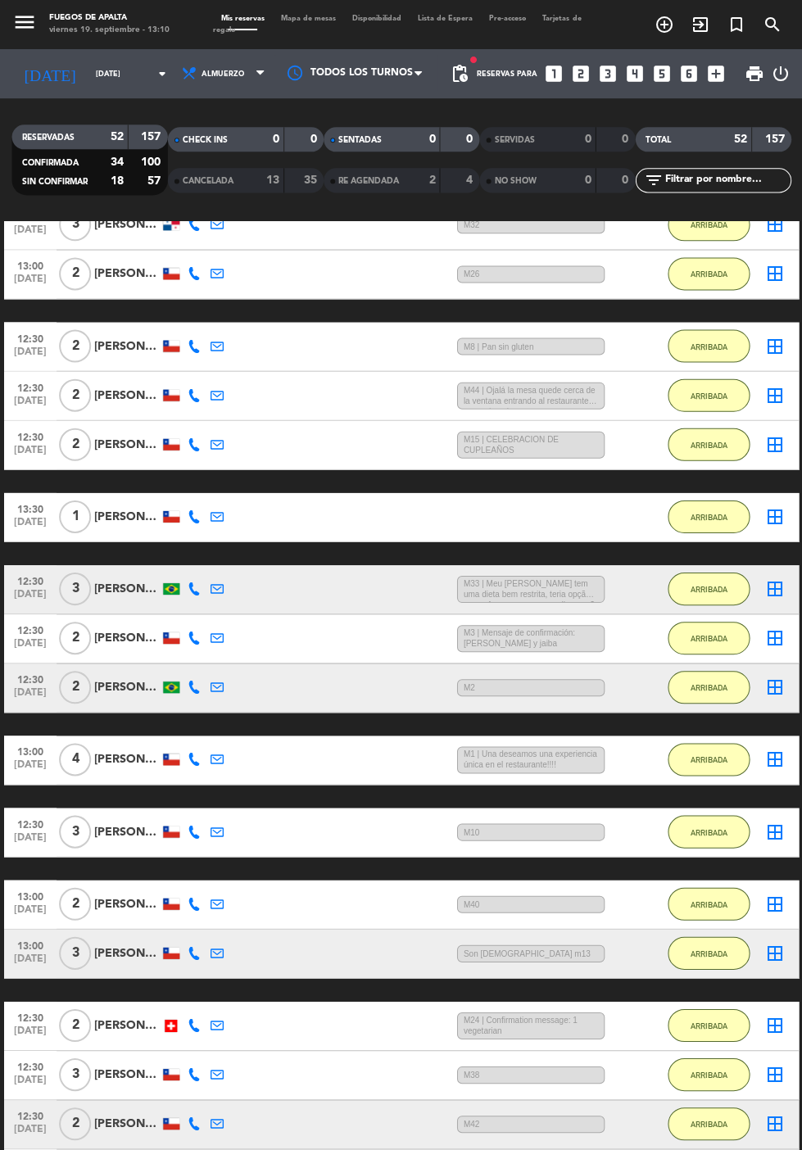
click at [113, 507] on div "[PERSON_NAME]" at bounding box center [127, 516] width 66 height 19
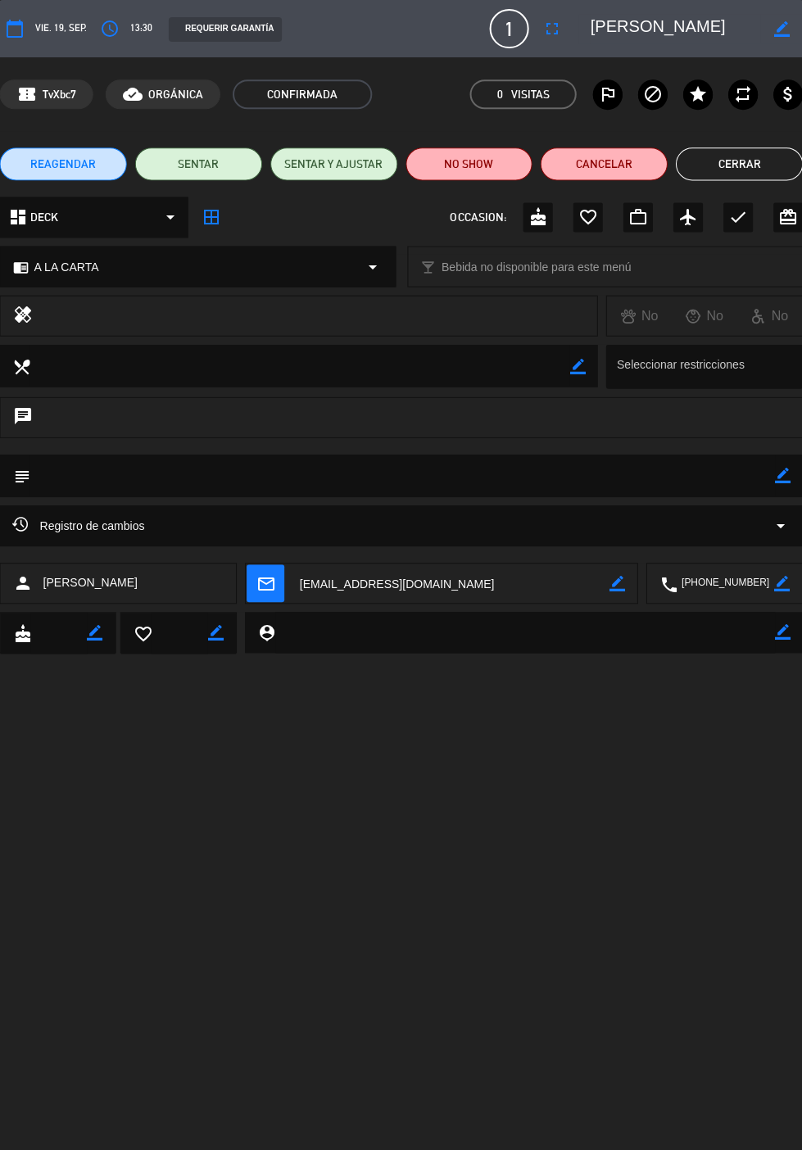
click at [680, 481] on textarea at bounding box center [402, 474] width 744 height 41
click at [783, 473] on icon "border_color" at bounding box center [782, 475] width 16 height 16
click at [616, 468] on textarea at bounding box center [402, 474] width 744 height 41
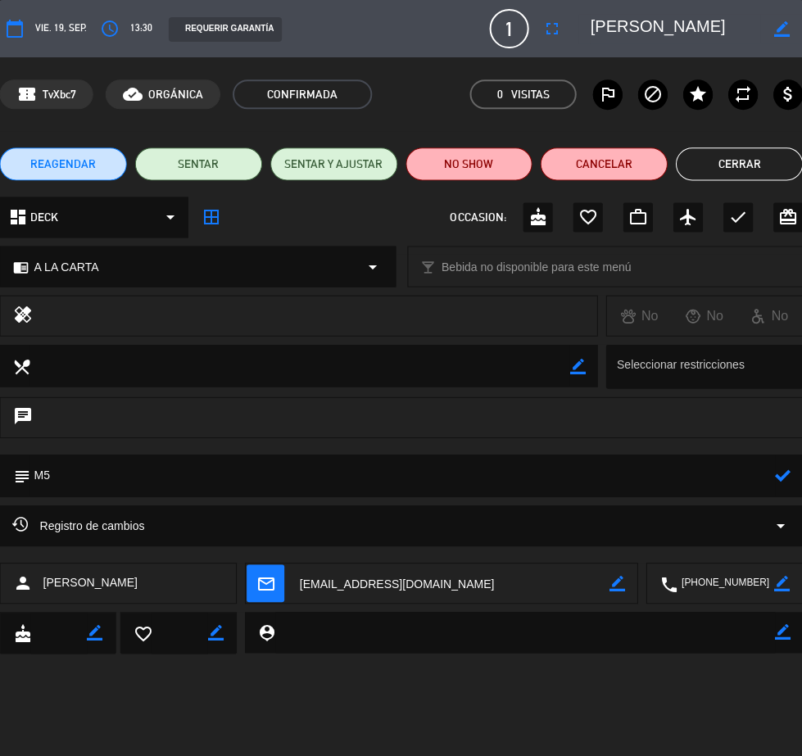
type textarea "M5"
click at [780, 477] on icon at bounding box center [782, 475] width 16 height 16
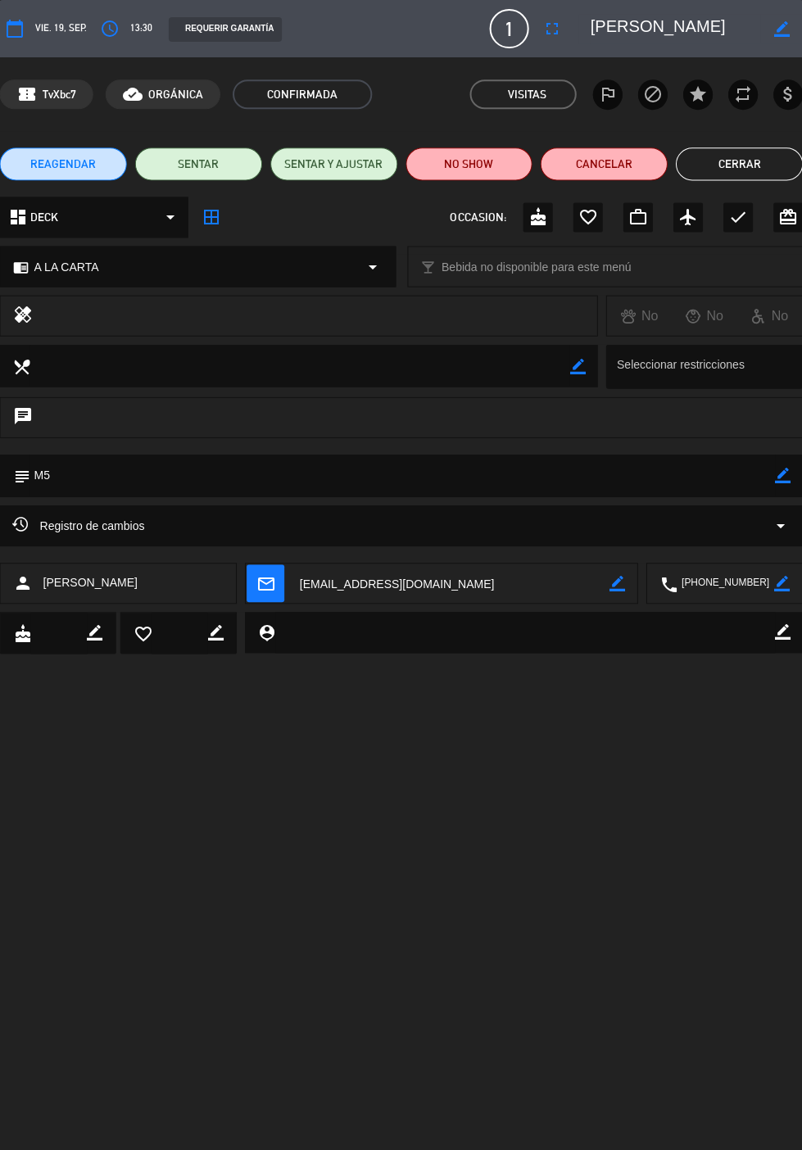
click at [734, 165] on button "Cerrar" at bounding box center [738, 163] width 127 height 33
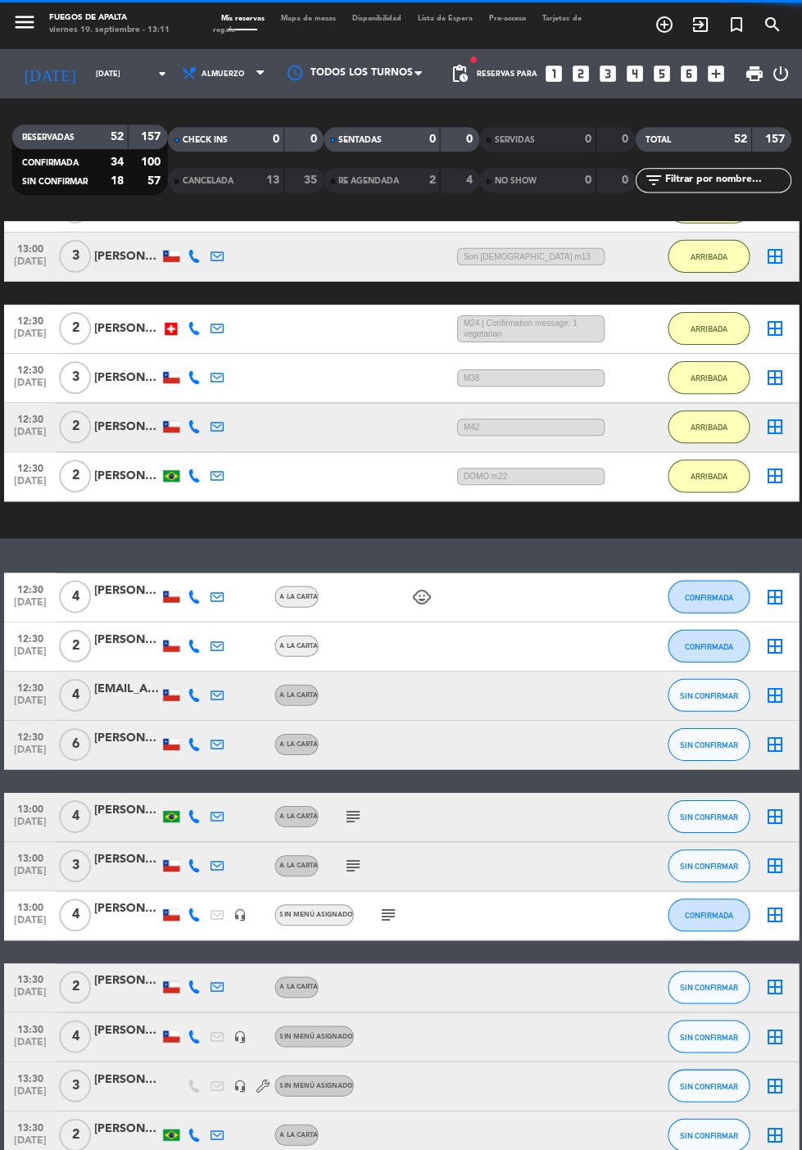
scroll to position [1451, 0]
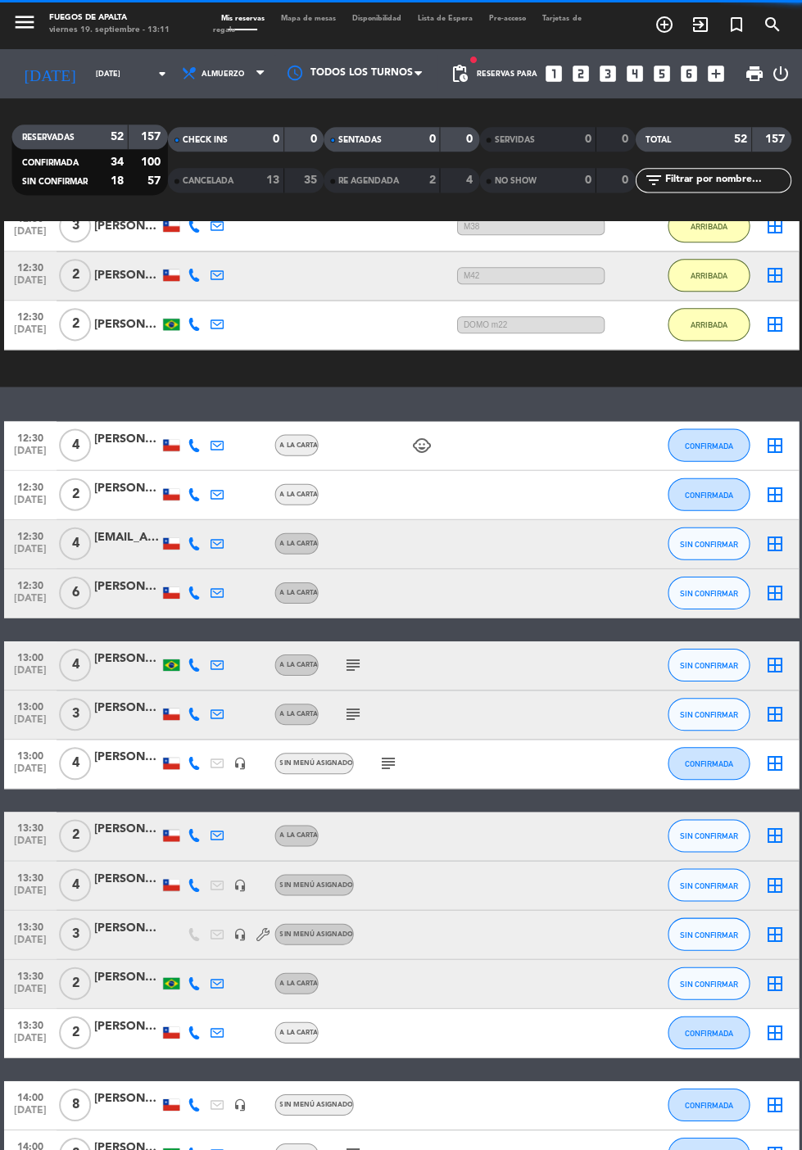
click at [110, 595] on div at bounding box center [127, 601] width 66 height 13
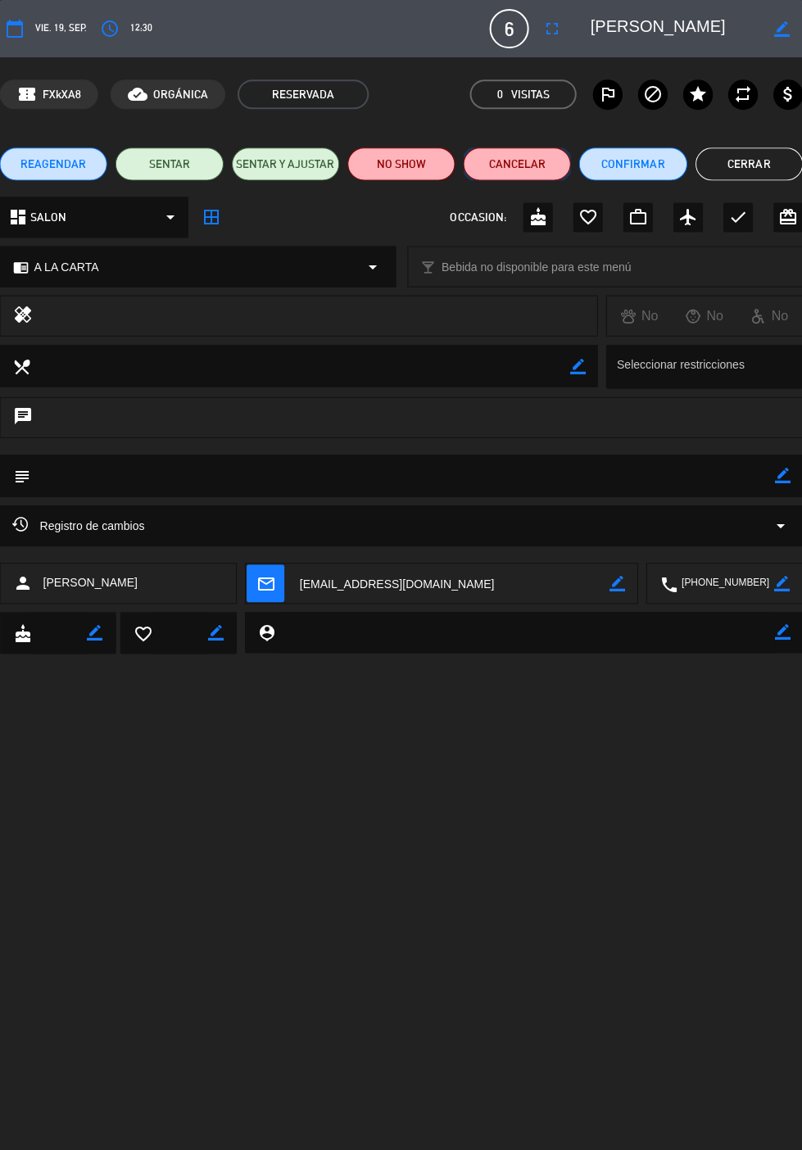
click at [529, 163] on button "Cancelar" at bounding box center [516, 163] width 107 height 33
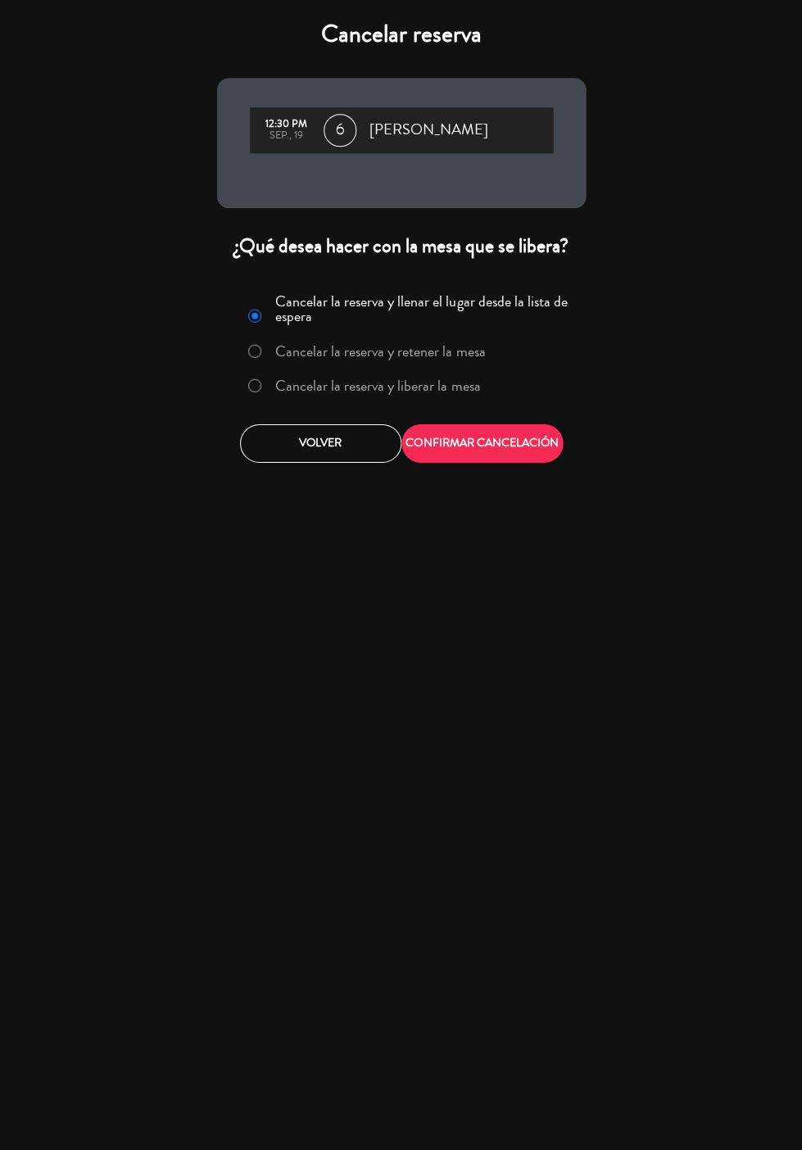
click at [389, 377] on label "Cancelar la reserva y liberar la mesa" at bounding box center [377, 384] width 205 height 15
click at [481, 423] on button "CONFIRMAR CANCELACIÓN" at bounding box center [481, 442] width 161 height 38
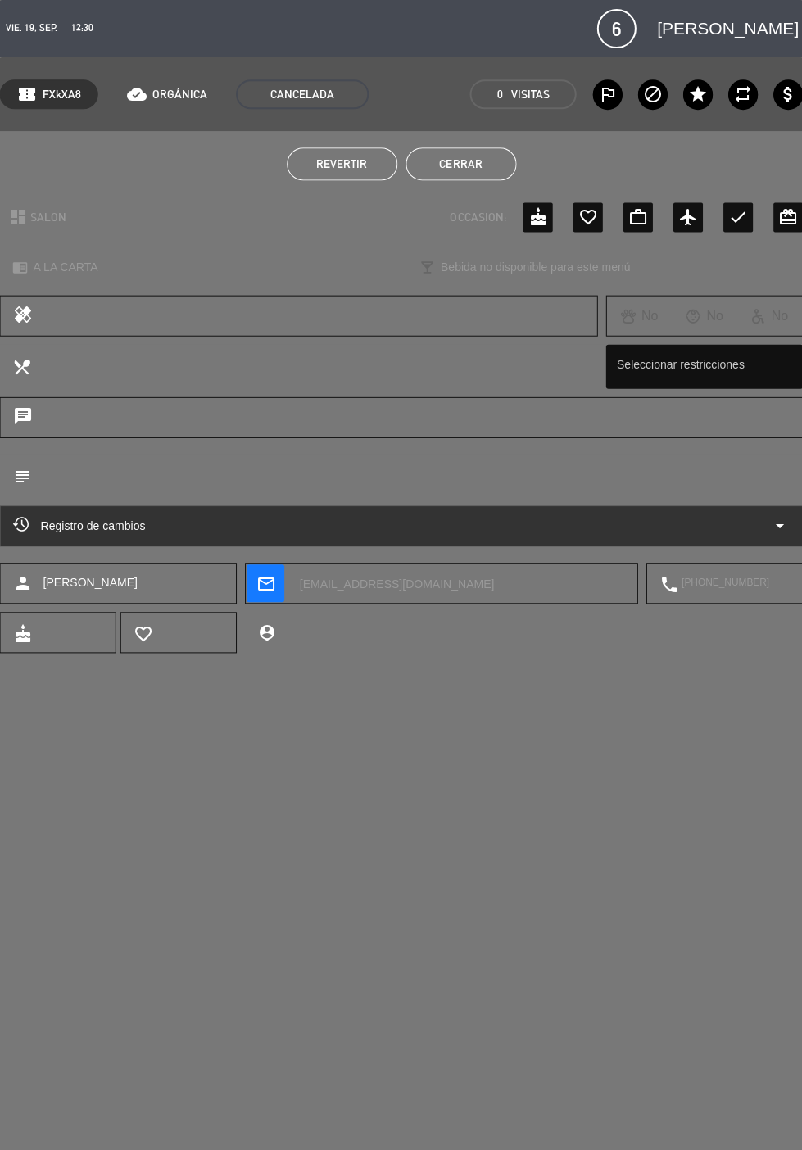
click at [446, 163] on button "Cerrar" at bounding box center [460, 163] width 111 height 33
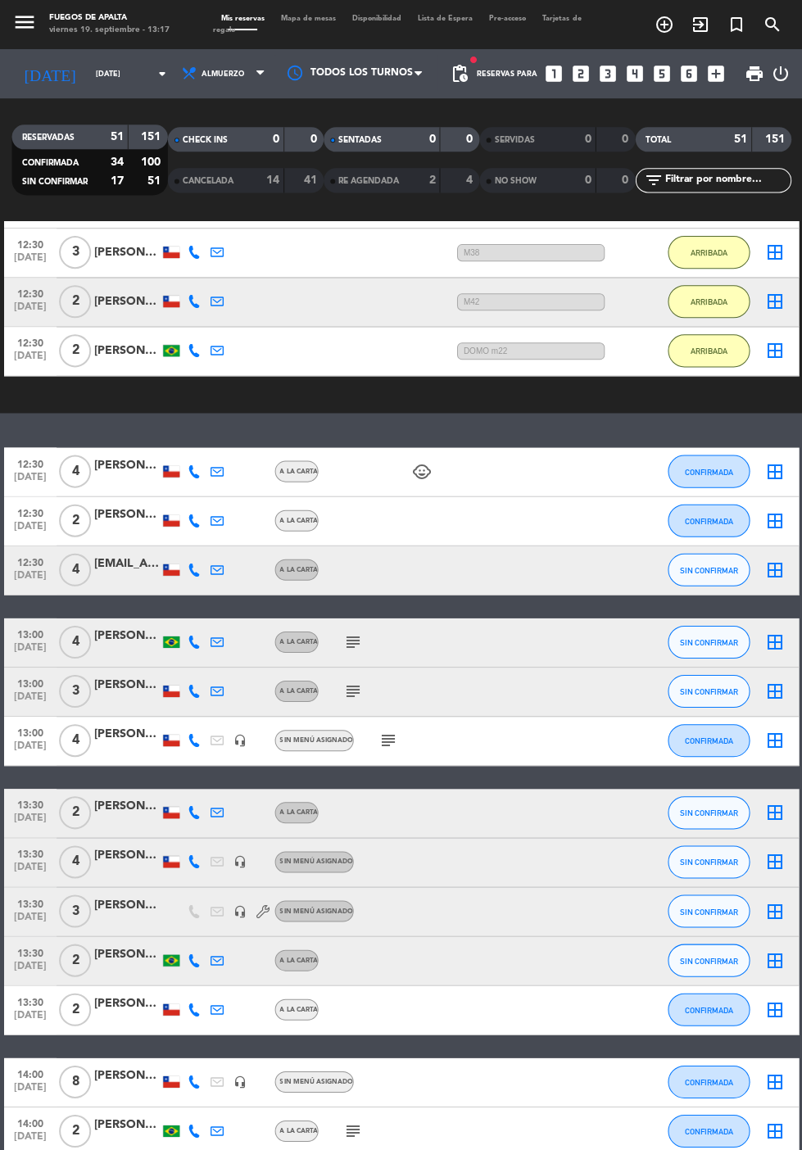
scroll to position [1586, 0]
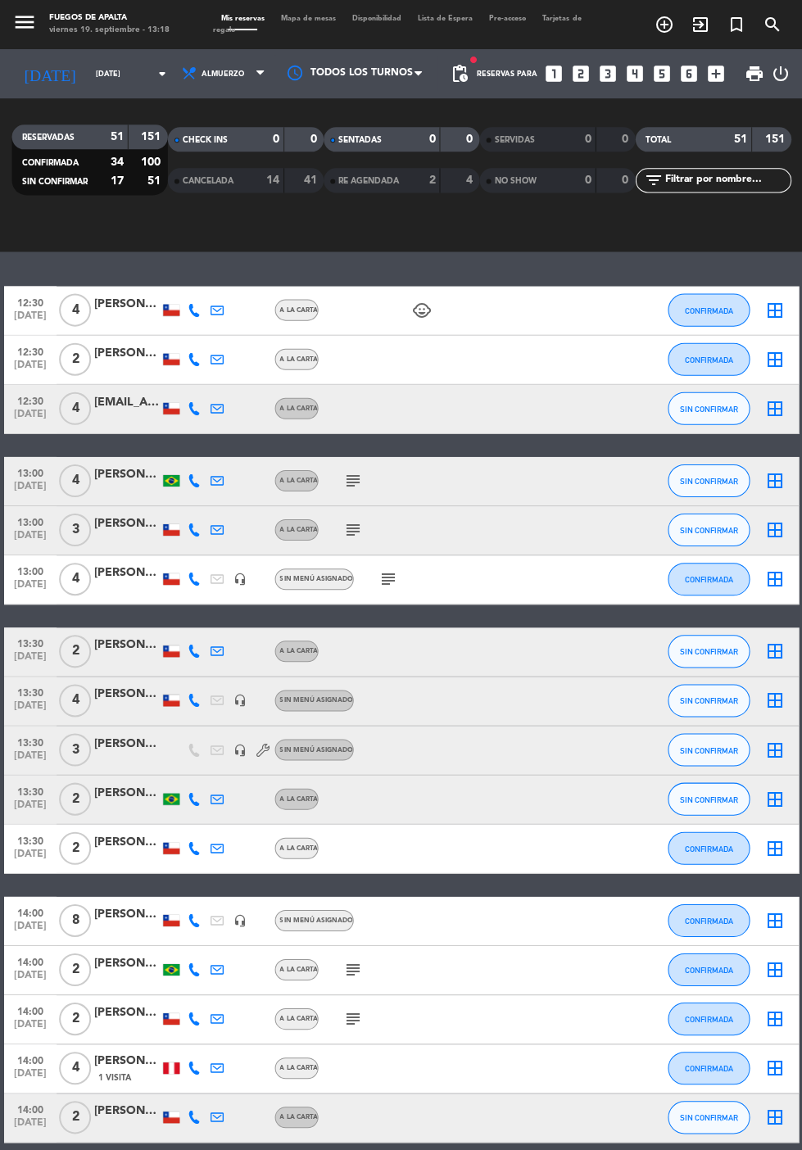
click at [350, 470] on icon "subject" at bounding box center [352, 480] width 20 height 20
click at [342, 470] on icon "subject" at bounding box center [352, 480] width 20 height 20
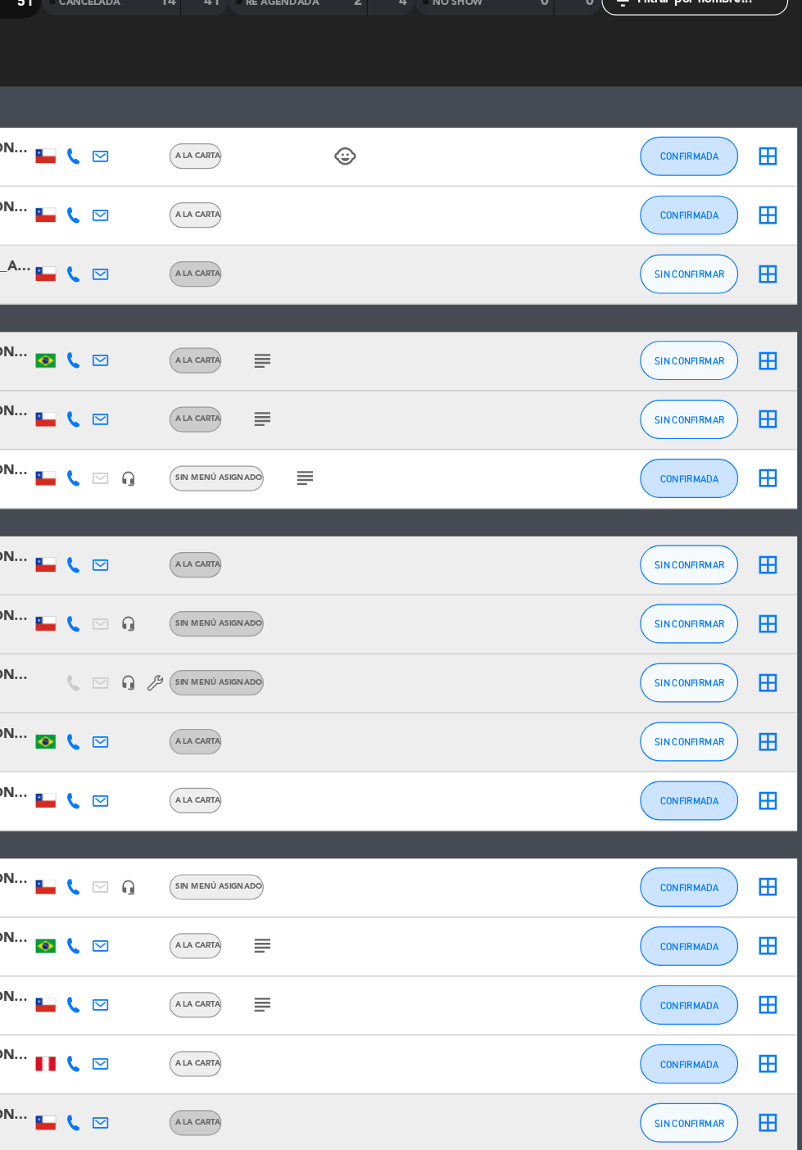
scroll to position [1585, 0]
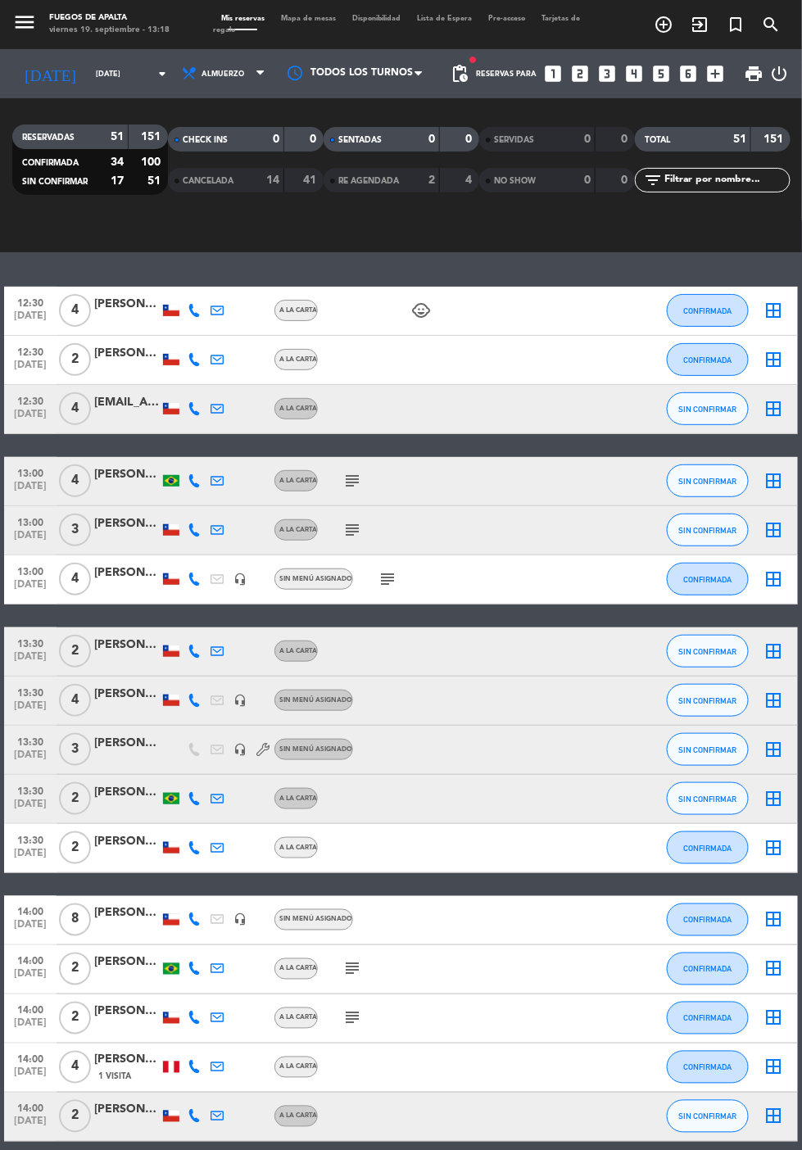
click at [346, 520] on icon "subject" at bounding box center [352, 530] width 20 height 20
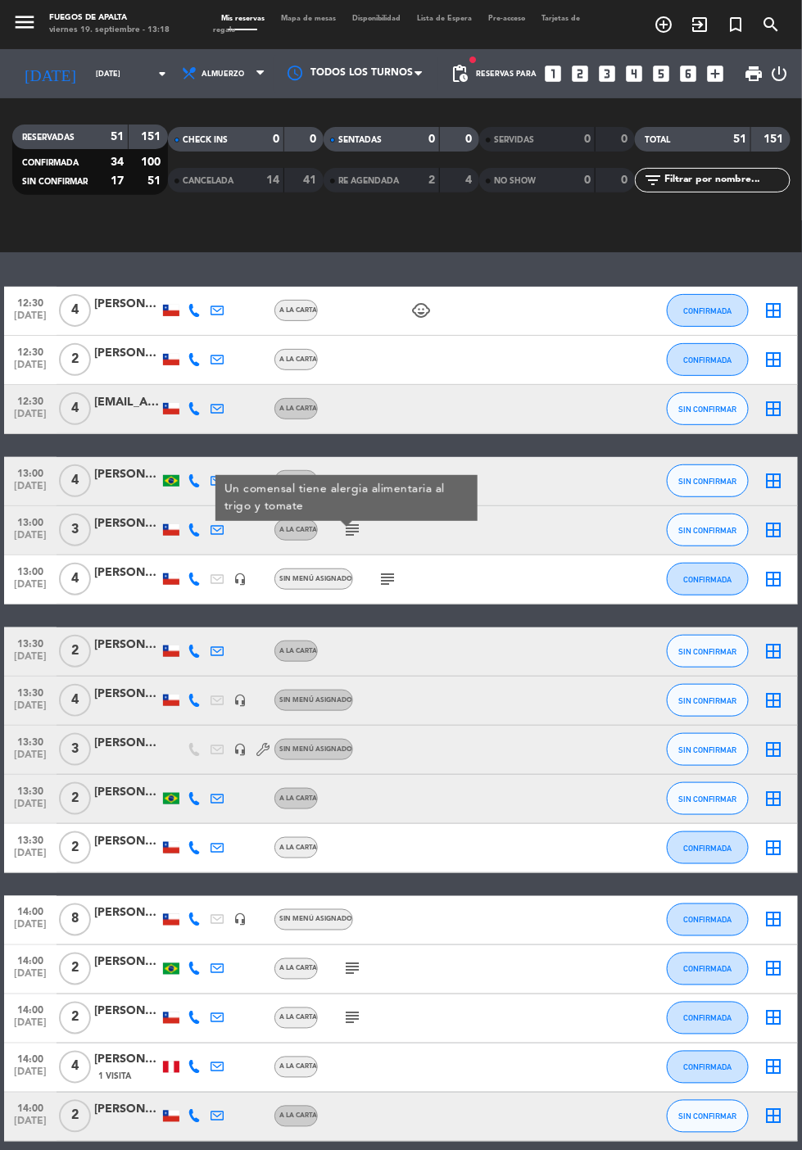
click at [378, 569] on icon "subject" at bounding box center [387, 579] width 20 height 20
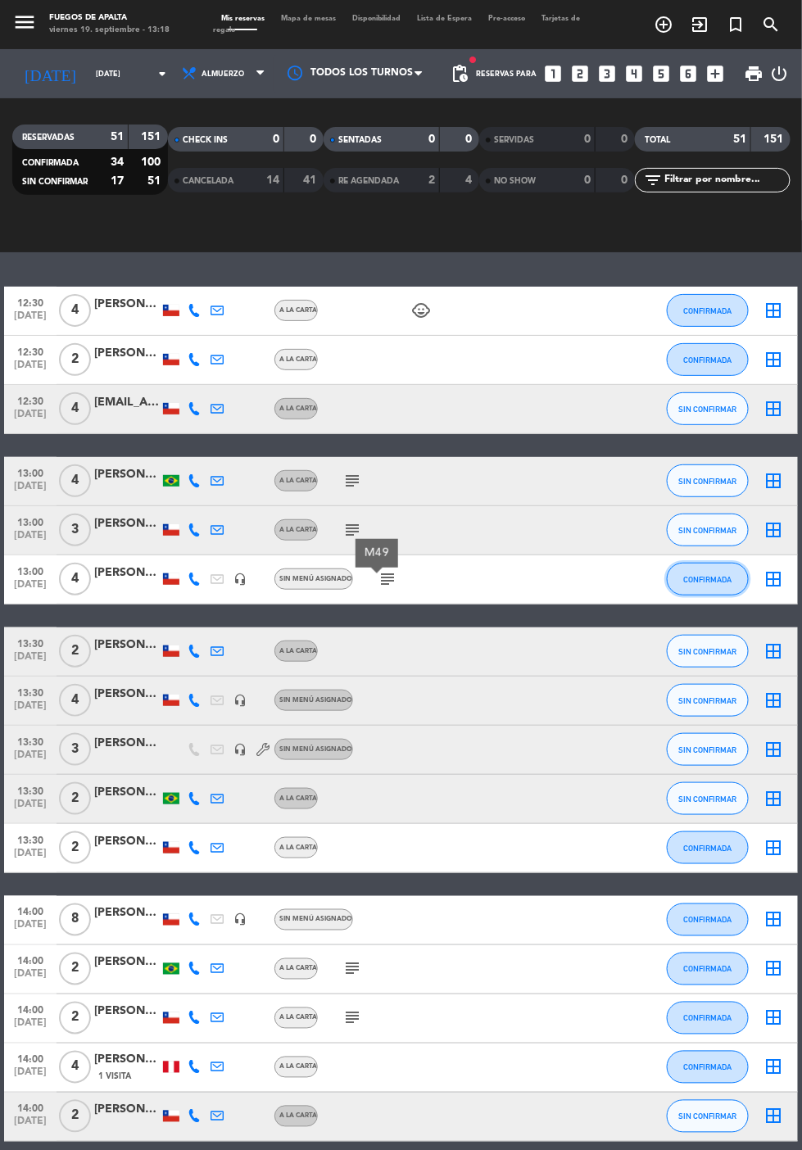
click at [722, 563] on button "CONFIRMADA" at bounding box center [708, 579] width 82 height 33
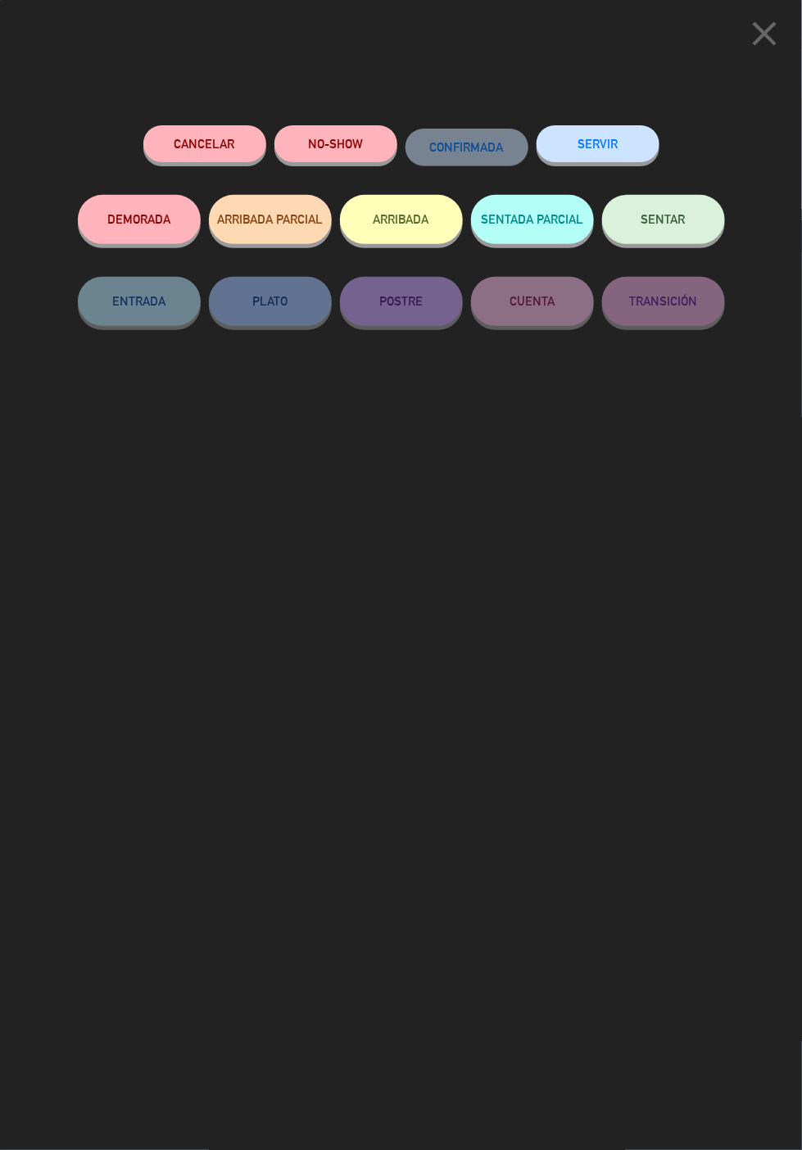
click at [420, 211] on button "ARRIBADA" at bounding box center [401, 219] width 123 height 49
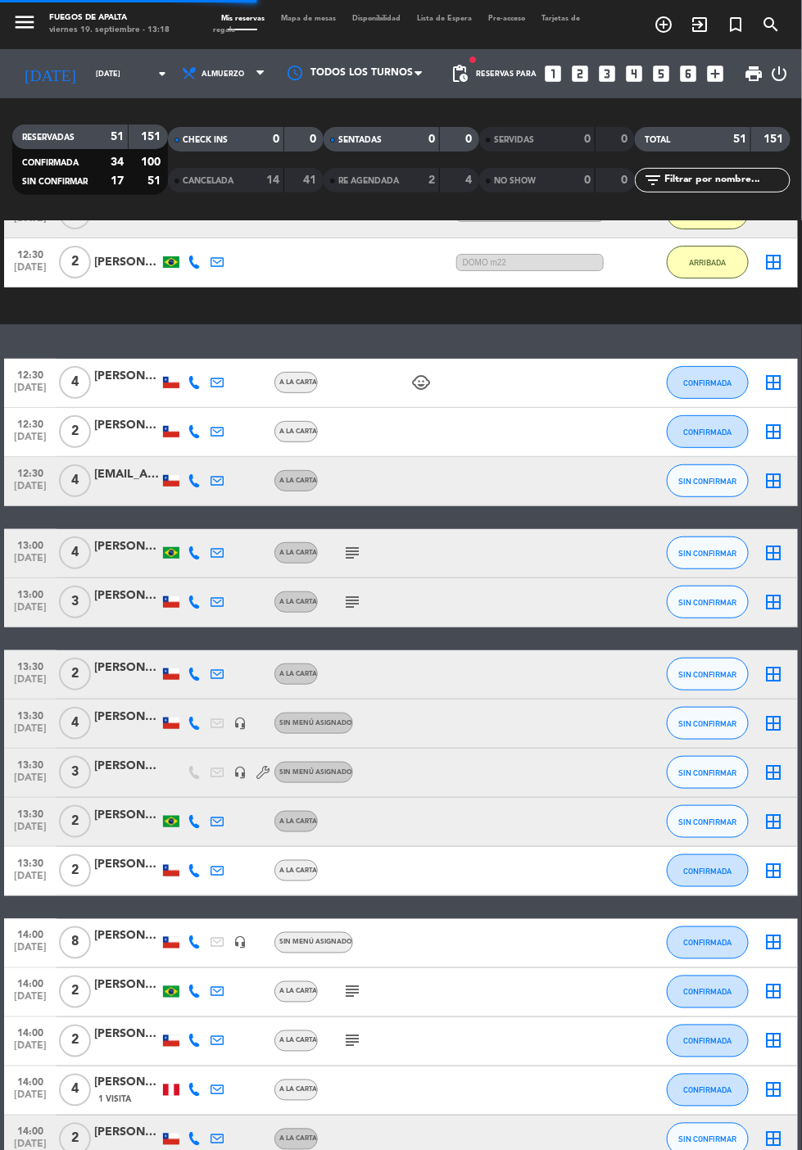
click at [342, 592] on icon "subject" at bounding box center [352, 602] width 20 height 20
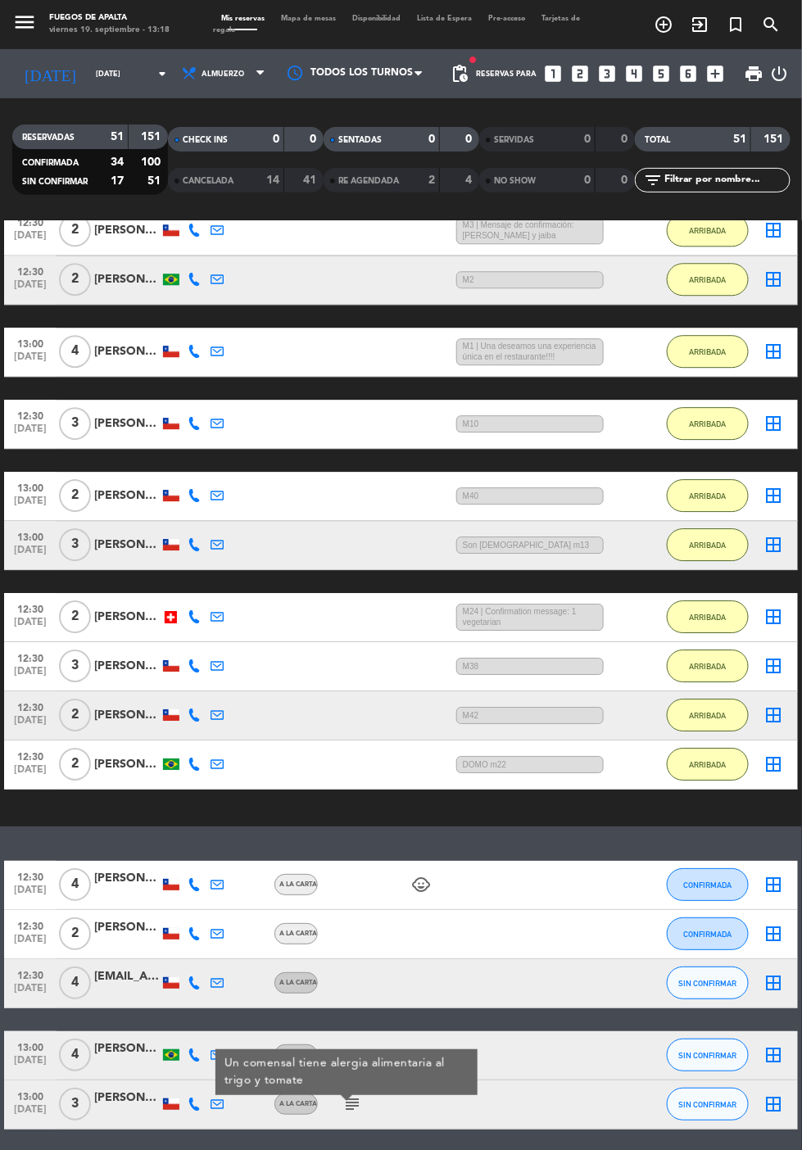
scroll to position [1231, 0]
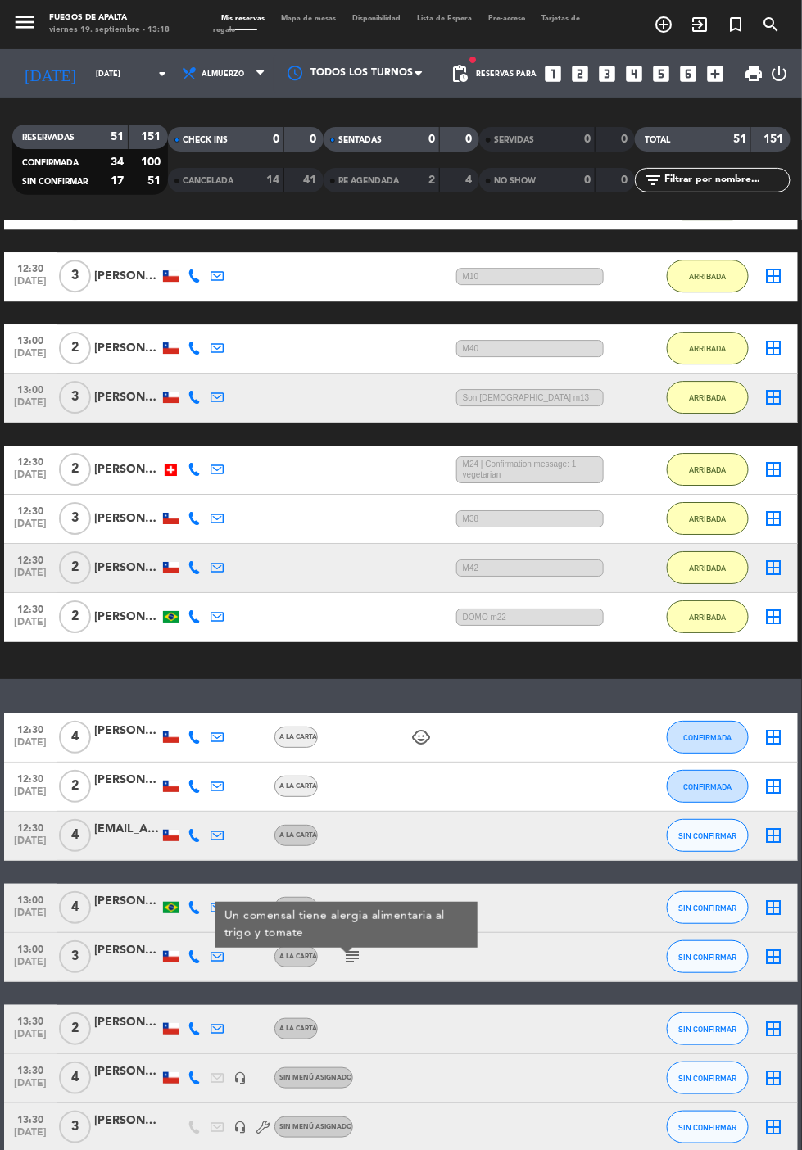
click at [573, 933] on div "13:00 [DATE] 3 [PERSON_NAME] A LA CARTA subject Un comensal tiene alergia alime…" at bounding box center [400, 957] width 793 height 49
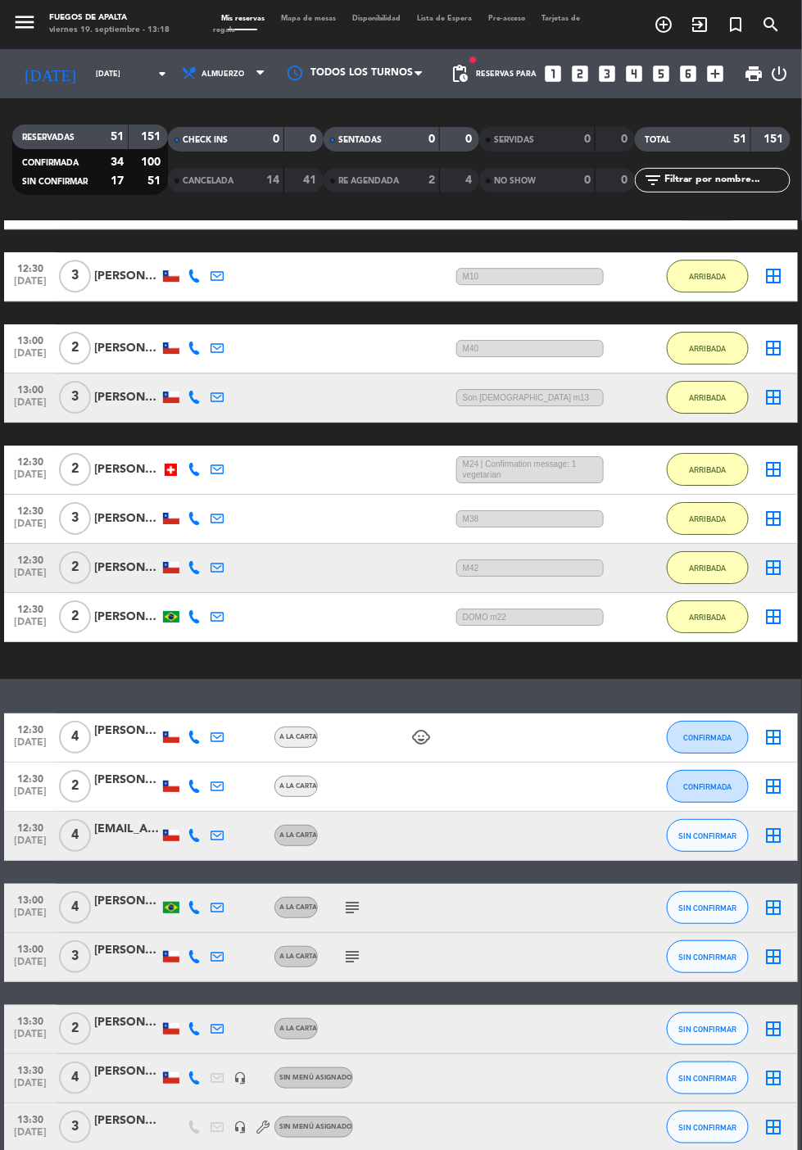
scroll to position [1320, 0]
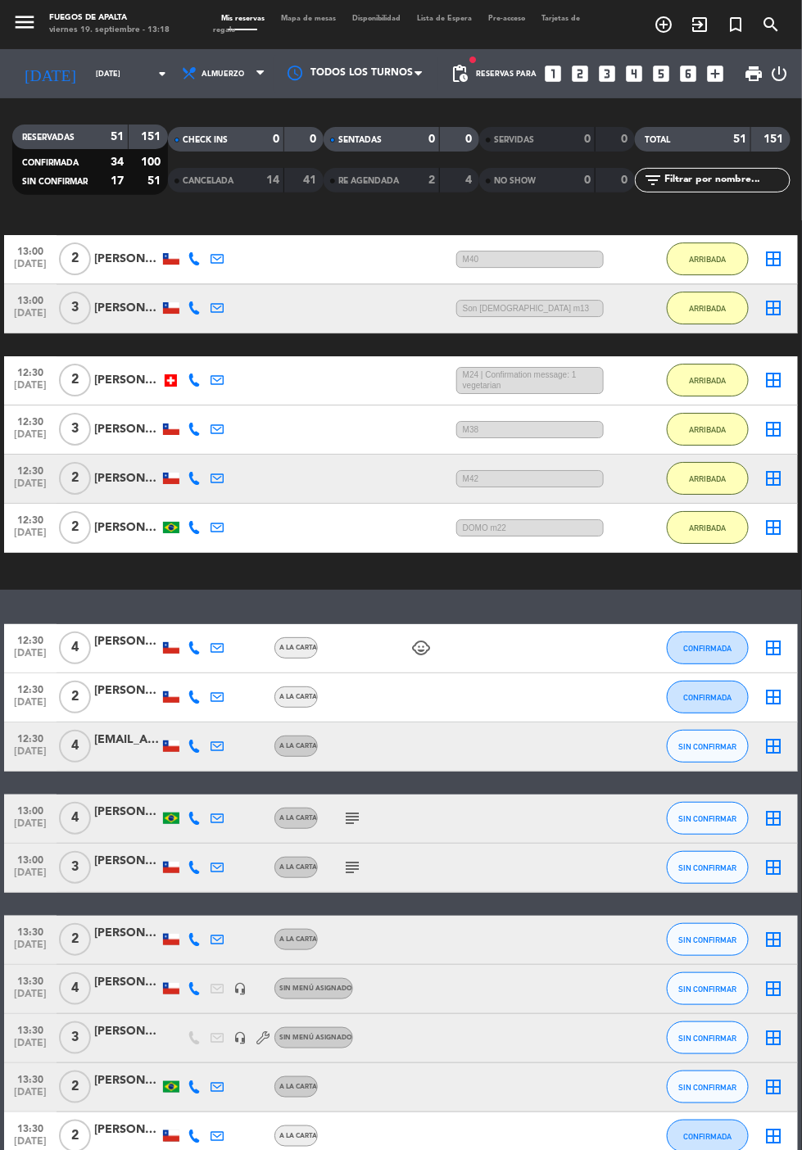
click at [29, 921] on span "13:30" at bounding box center [30, 930] width 41 height 19
click at [32, 988] on span "[DATE]" at bounding box center [30, 997] width 41 height 19
click at [32, 1087] on span "[DATE]" at bounding box center [30, 1096] width 41 height 19
click at [33, 970] on span "13:30" at bounding box center [30, 979] width 41 height 19
click at [41, 988] on span "[DATE]" at bounding box center [30, 997] width 41 height 19
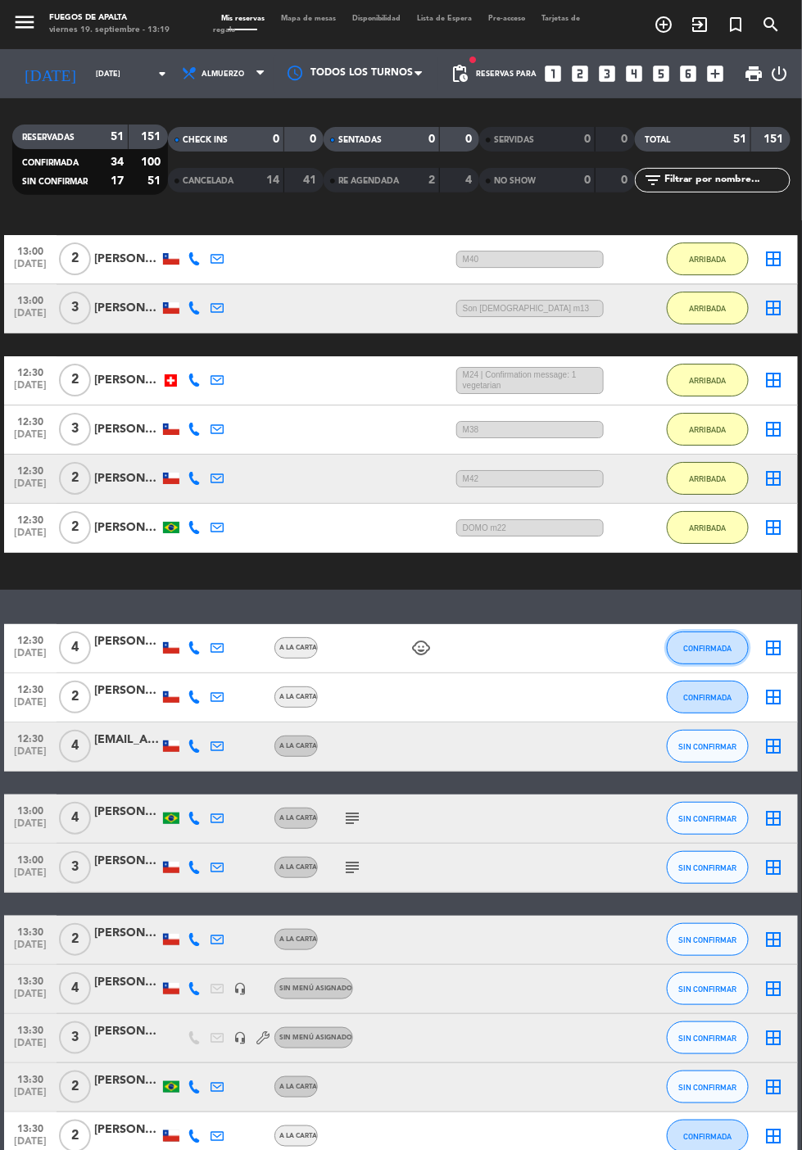
click at [709, 644] on span "CONFIRMADA" at bounding box center [708, 648] width 48 height 9
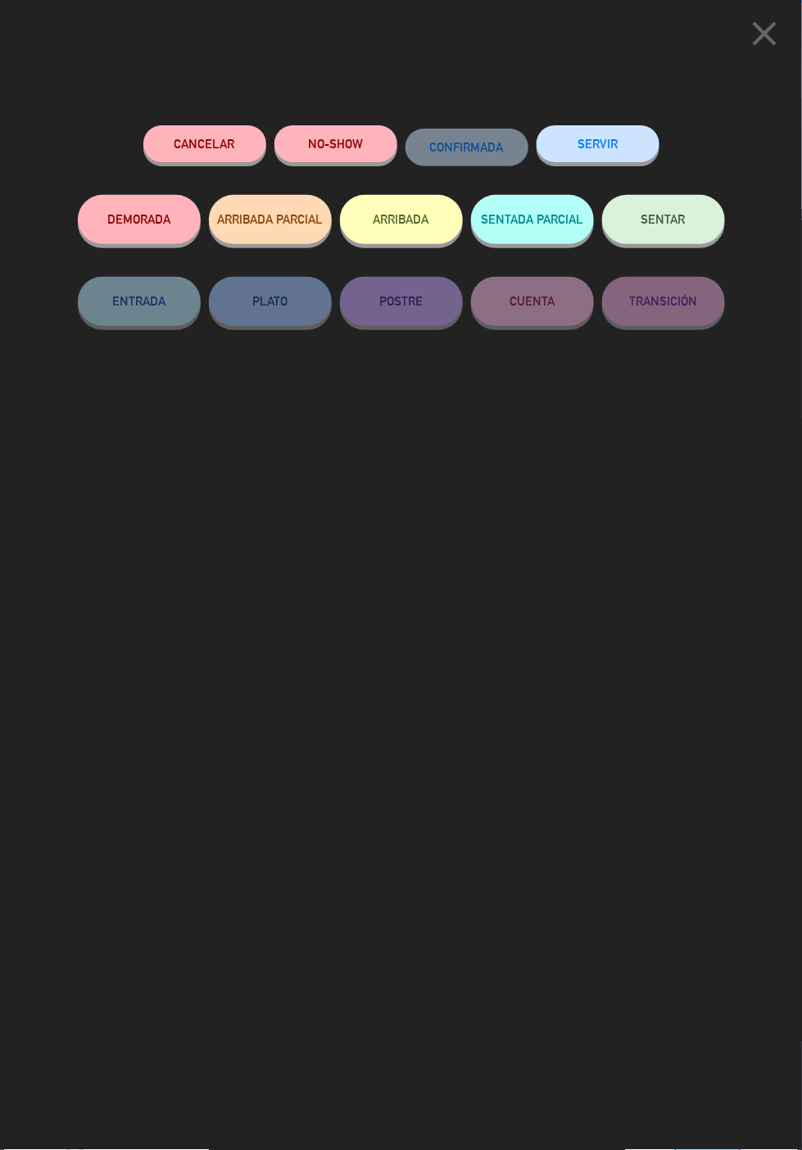
click at [192, 138] on button "Cancelar" at bounding box center [204, 143] width 123 height 37
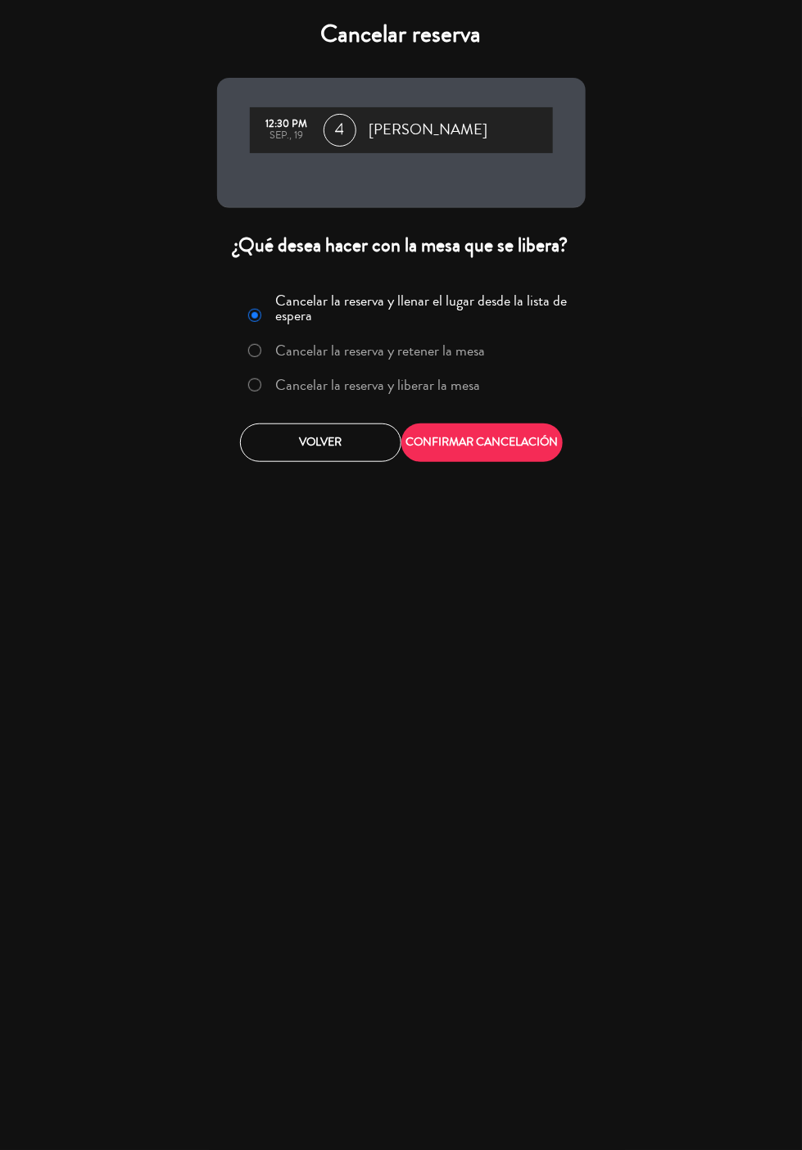
click at [346, 371] on label "Cancelar la reserva y liberar la mesa" at bounding box center [364, 385] width 249 height 29
click at [450, 423] on button "CONFIRMAR CANCELACIÓN" at bounding box center [481, 442] width 161 height 38
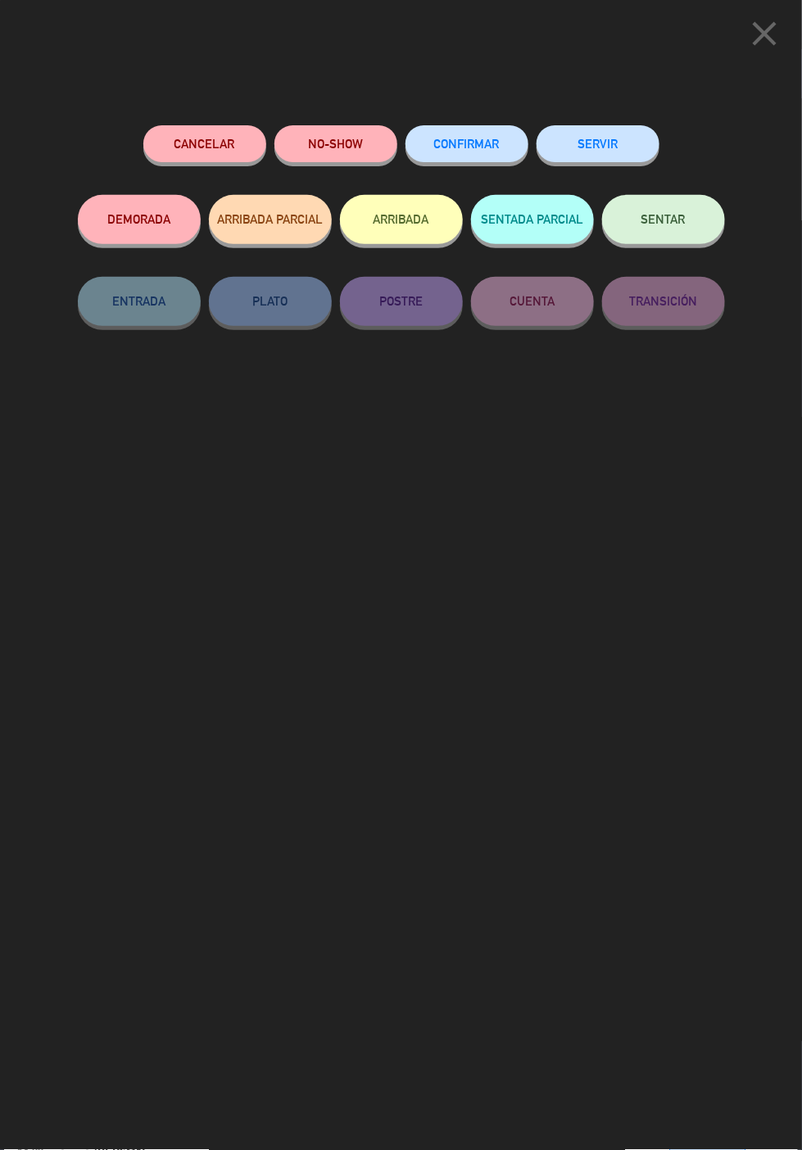
click at [189, 148] on button "Cancelar" at bounding box center [204, 143] width 123 height 37
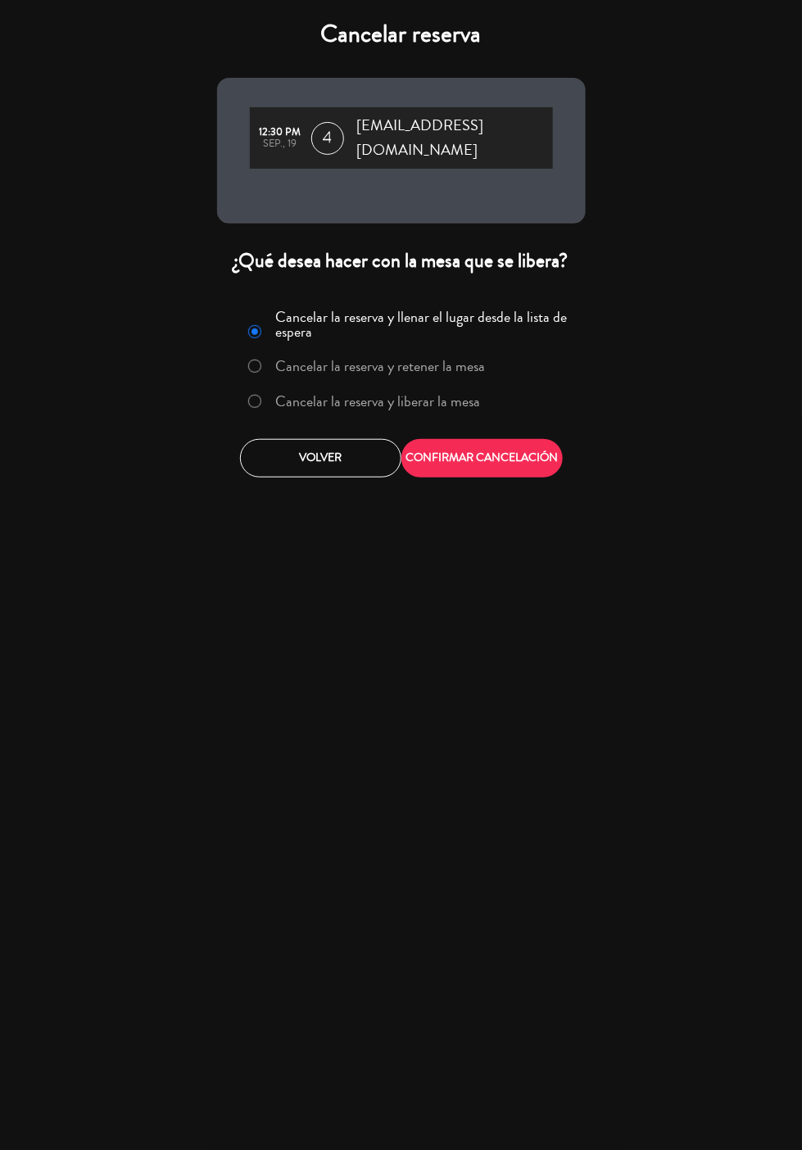
click at [389, 387] on label "Cancelar la reserva y liberar la mesa" at bounding box center [364, 401] width 249 height 29
click at [448, 439] on button "CONFIRMAR CANCELACIÓN" at bounding box center [481, 458] width 161 height 38
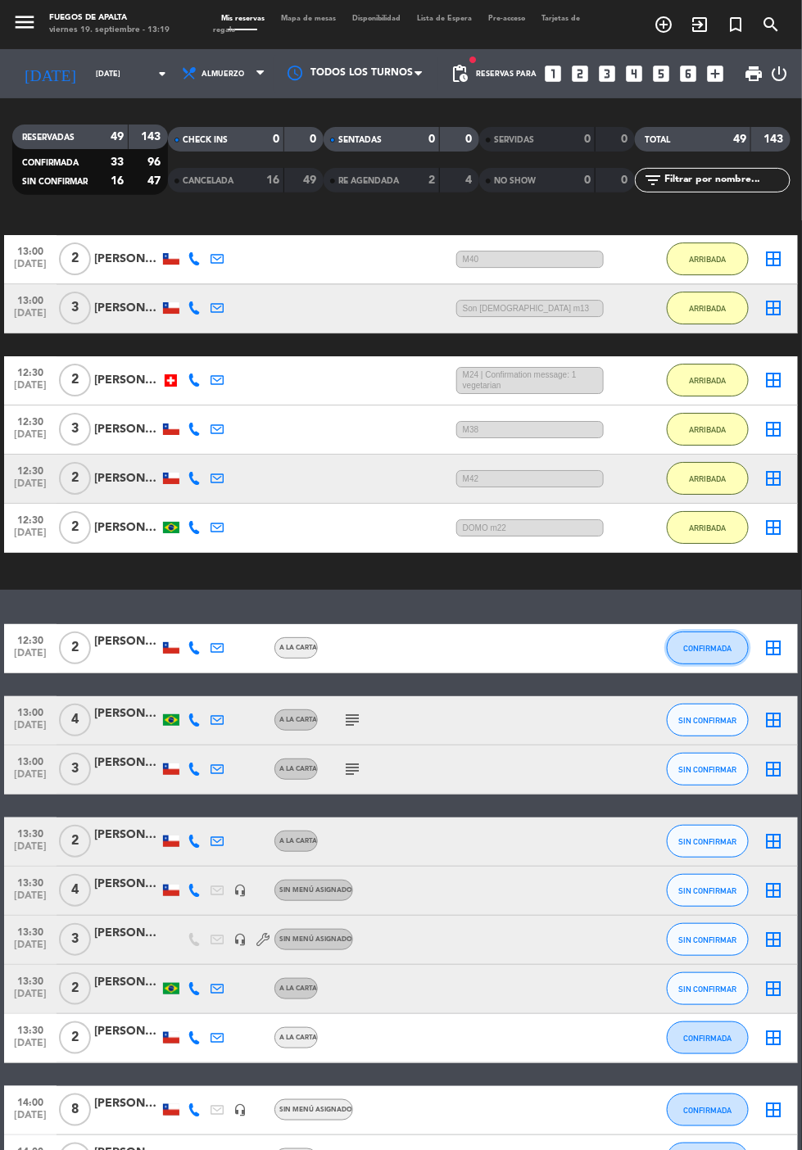
click at [704, 644] on span "CONFIRMADA" at bounding box center [708, 648] width 48 height 9
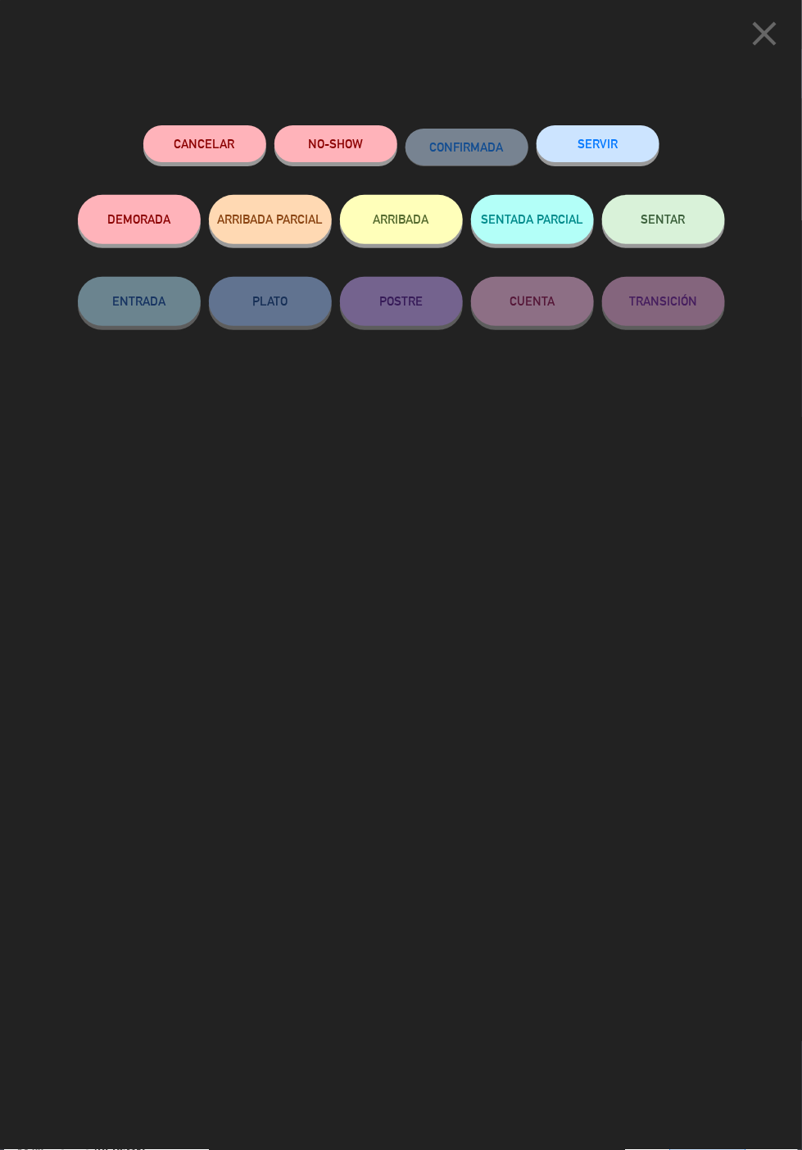
click at [214, 138] on button "Cancelar" at bounding box center [204, 143] width 123 height 37
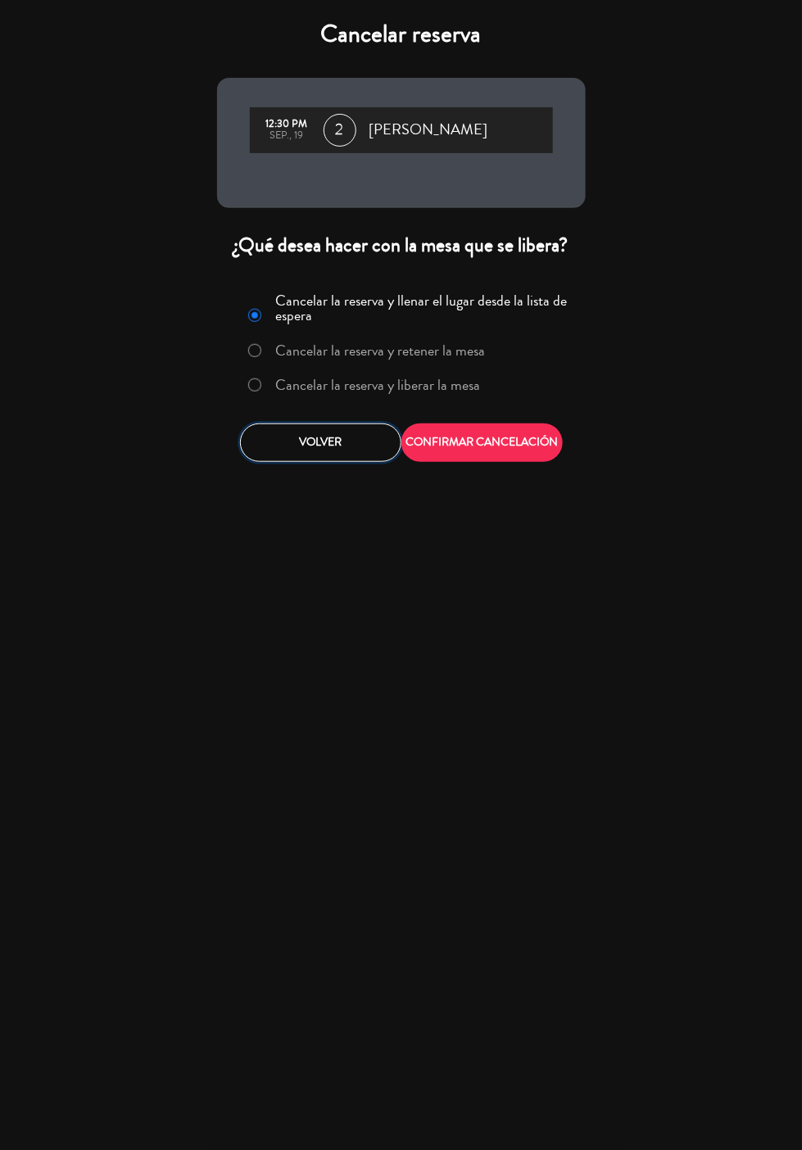
click at [360, 423] on button "Volver" at bounding box center [320, 442] width 161 height 38
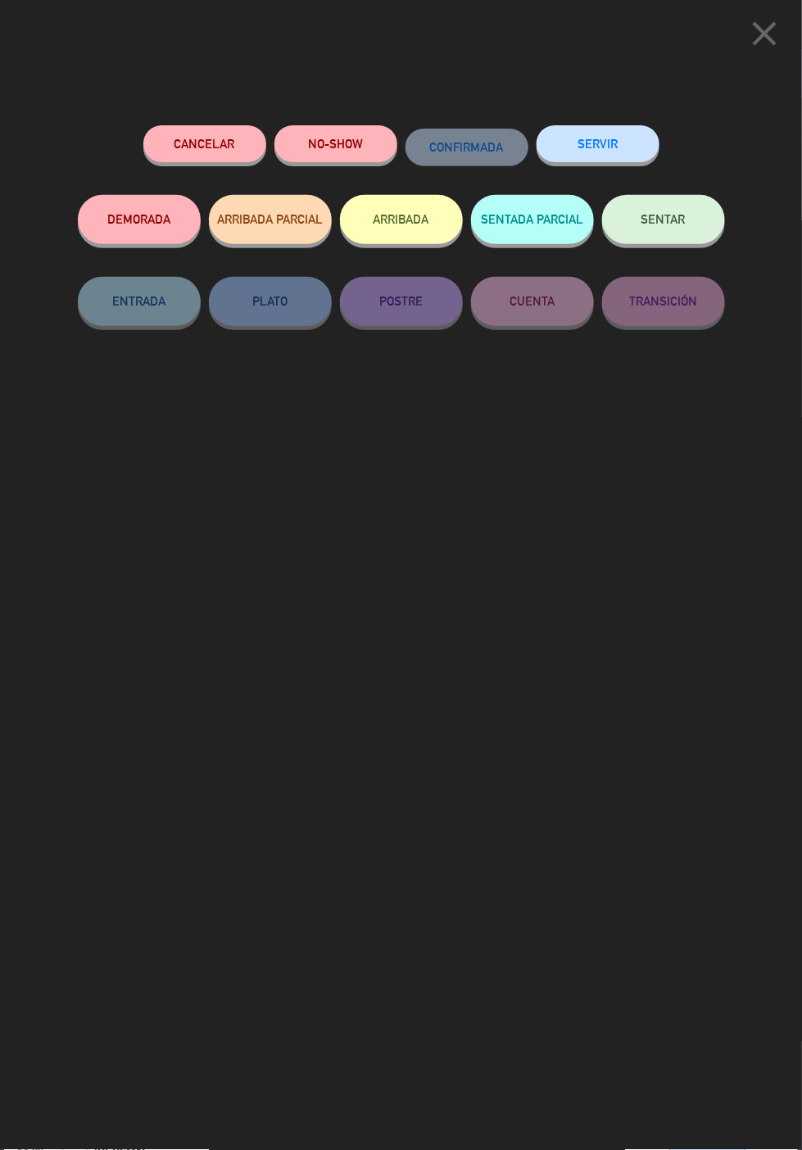
click at [343, 360] on div "Cancelar NO-SHOW CONFIRMADA SERVIR DEMORADA ARRIBADA PARCIAL ARRIBADA SENTADA P…" at bounding box center [401, 268] width 647 height 287
click at [205, 148] on button "Cancelar" at bounding box center [204, 143] width 123 height 37
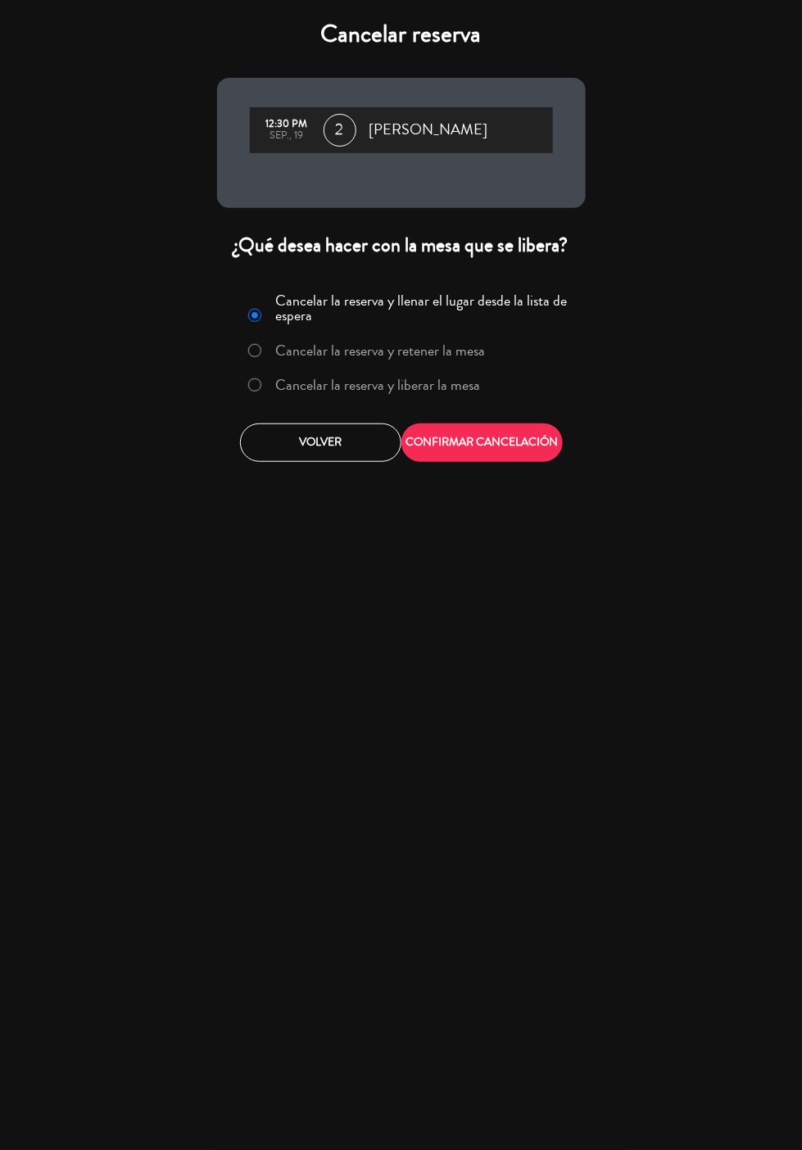
click at [282, 371] on label "Cancelar la reserva y liberar la mesa" at bounding box center [364, 385] width 249 height 29
click at [457, 423] on button "CONFIRMAR CANCELACIÓN" at bounding box center [481, 442] width 161 height 38
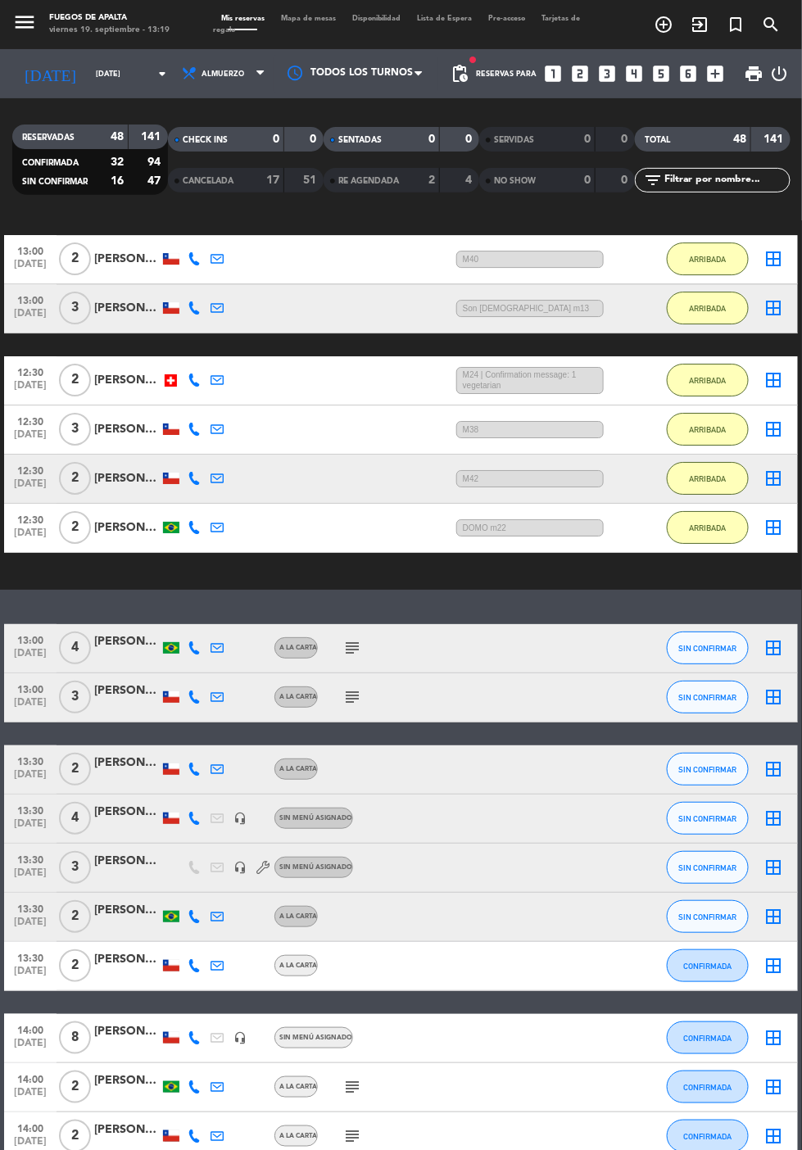
scroll to position [1408, 0]
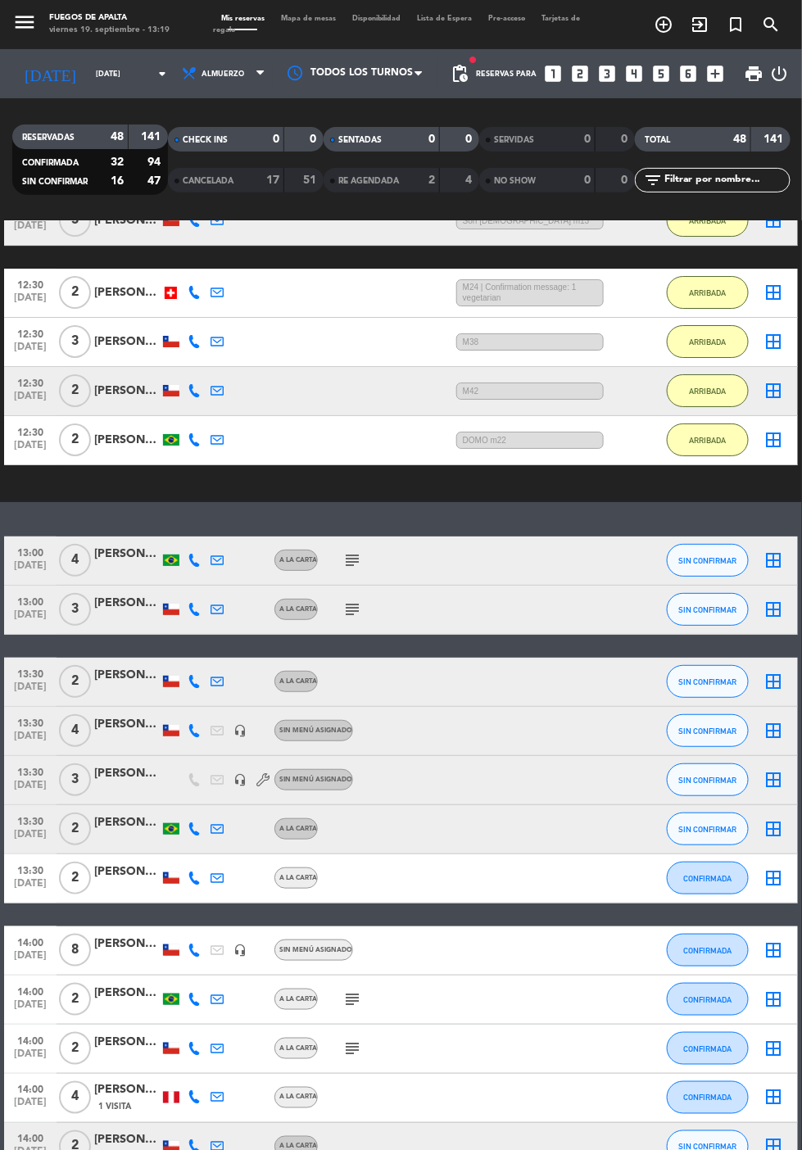
click at [343, 550] on icon "subject" at bounding box center [352, 560] width 20 height 20
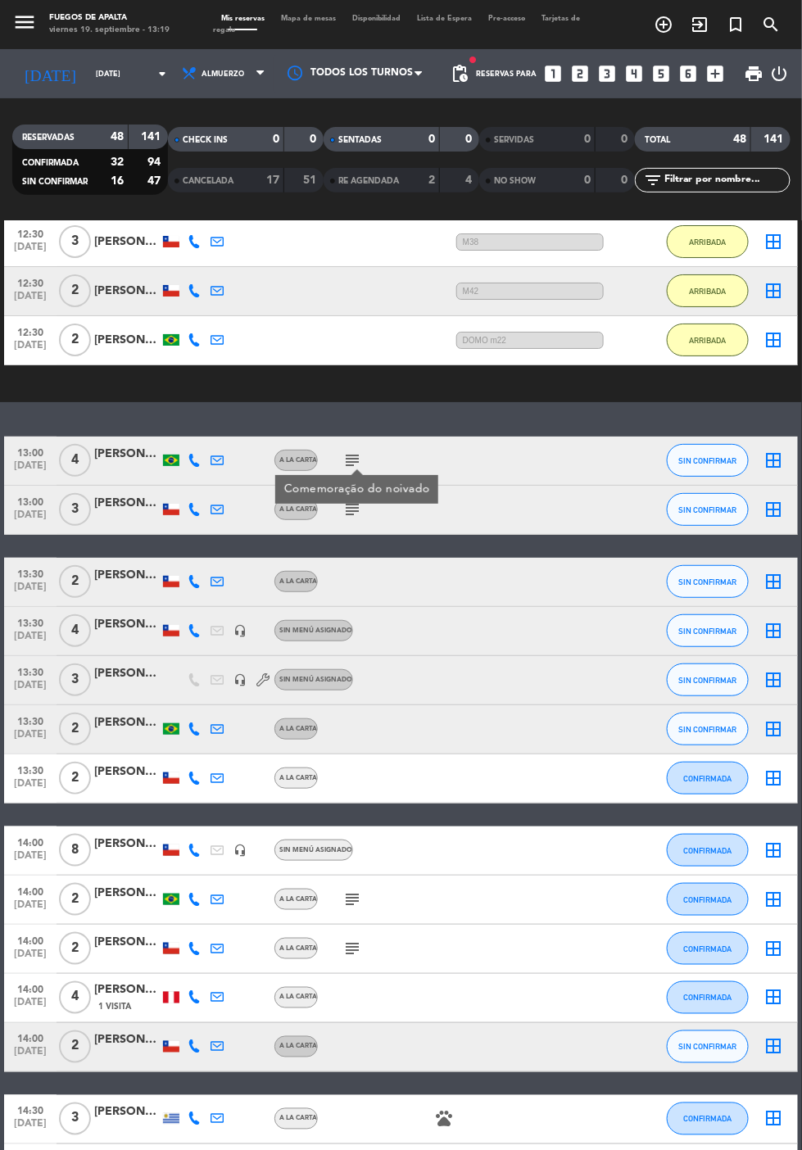
scroll to position [1449, 0]
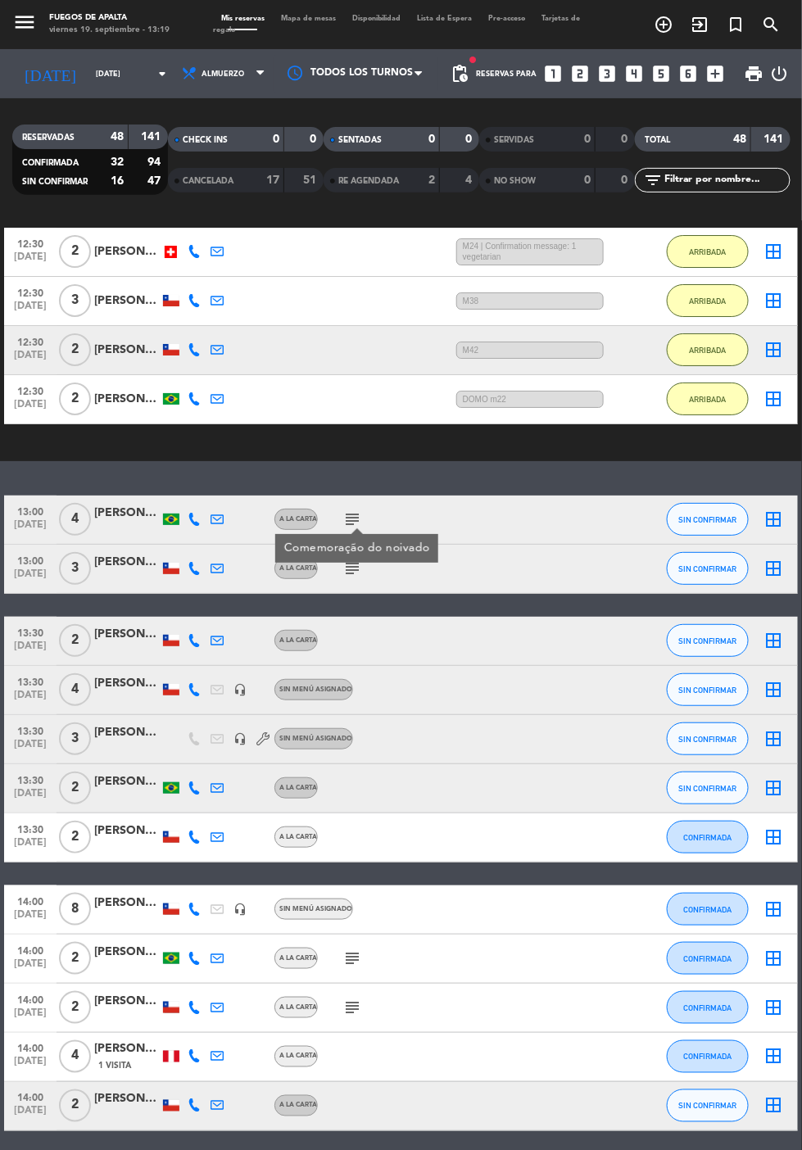
click at [66, 373] on div "No hay notas para este servicio. Haz clic para agregar una exit_to_app CHECK IN…" at bounding box center [401, 685] width 802 height 929
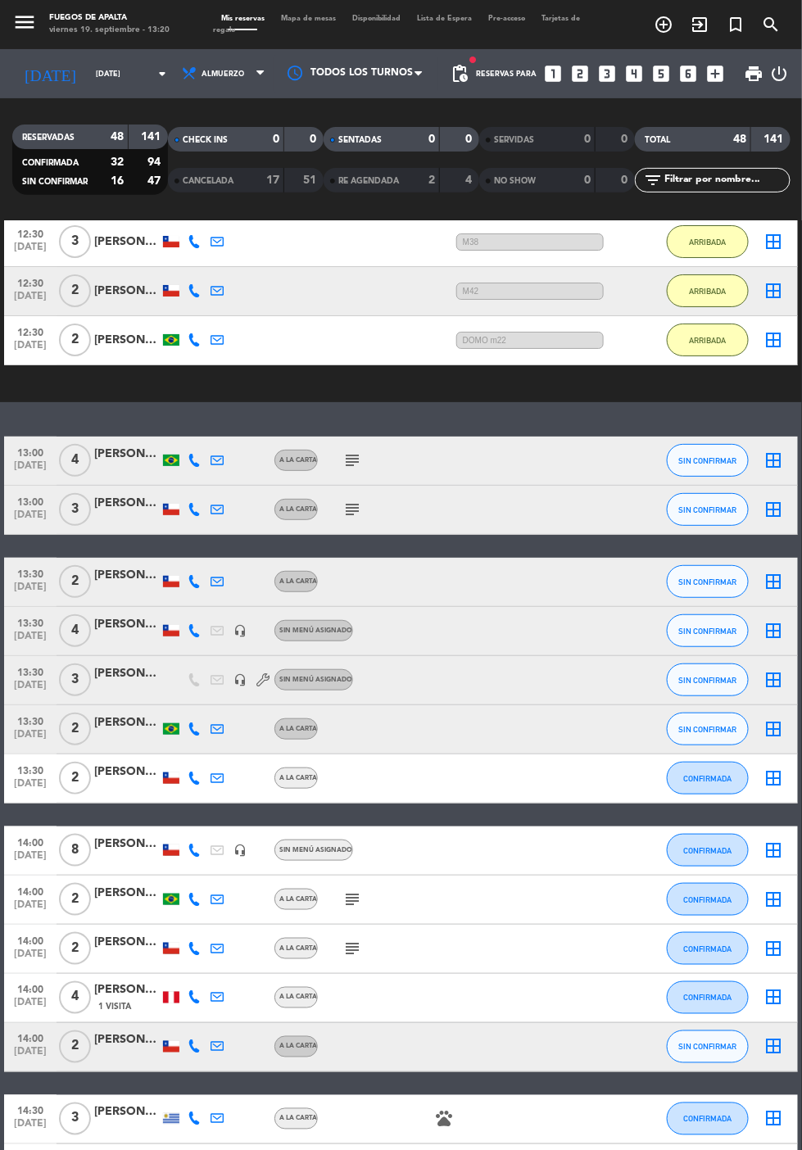
scroll to position [1368, 0]
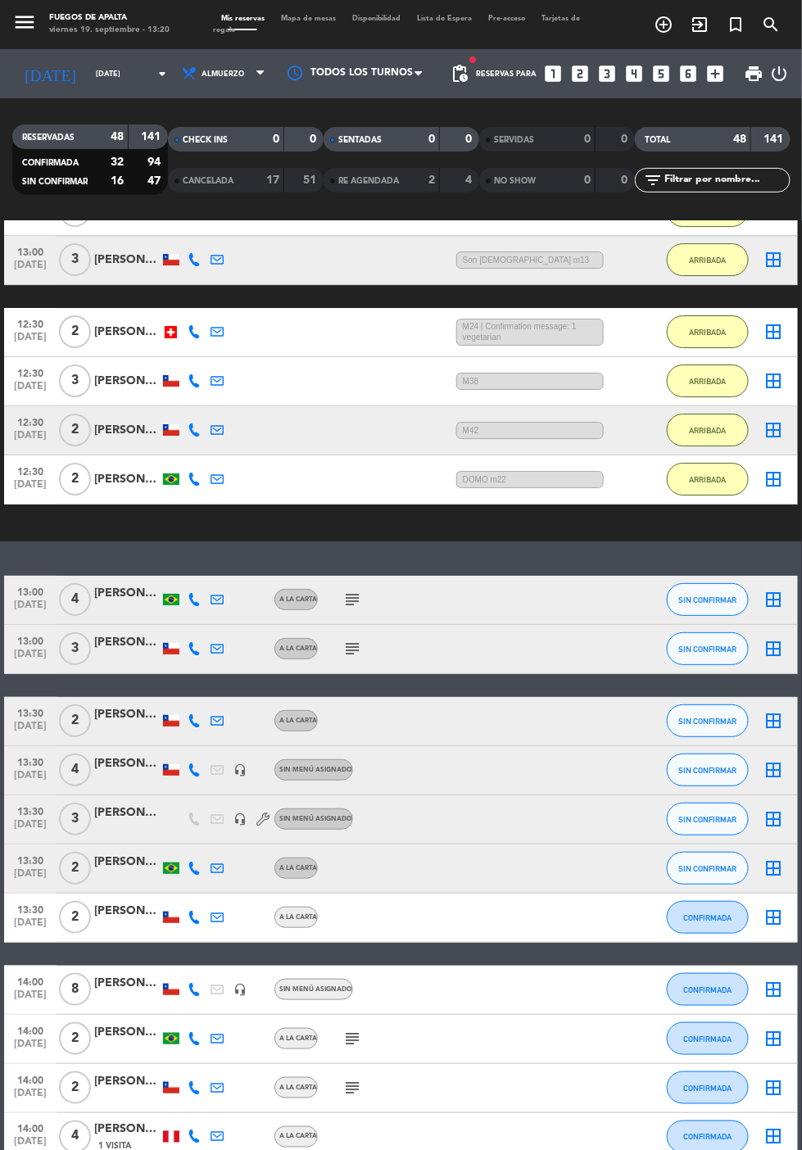
click at [350, 590] on icon "subject" at bounding box center [352, 600] width 20 height 20
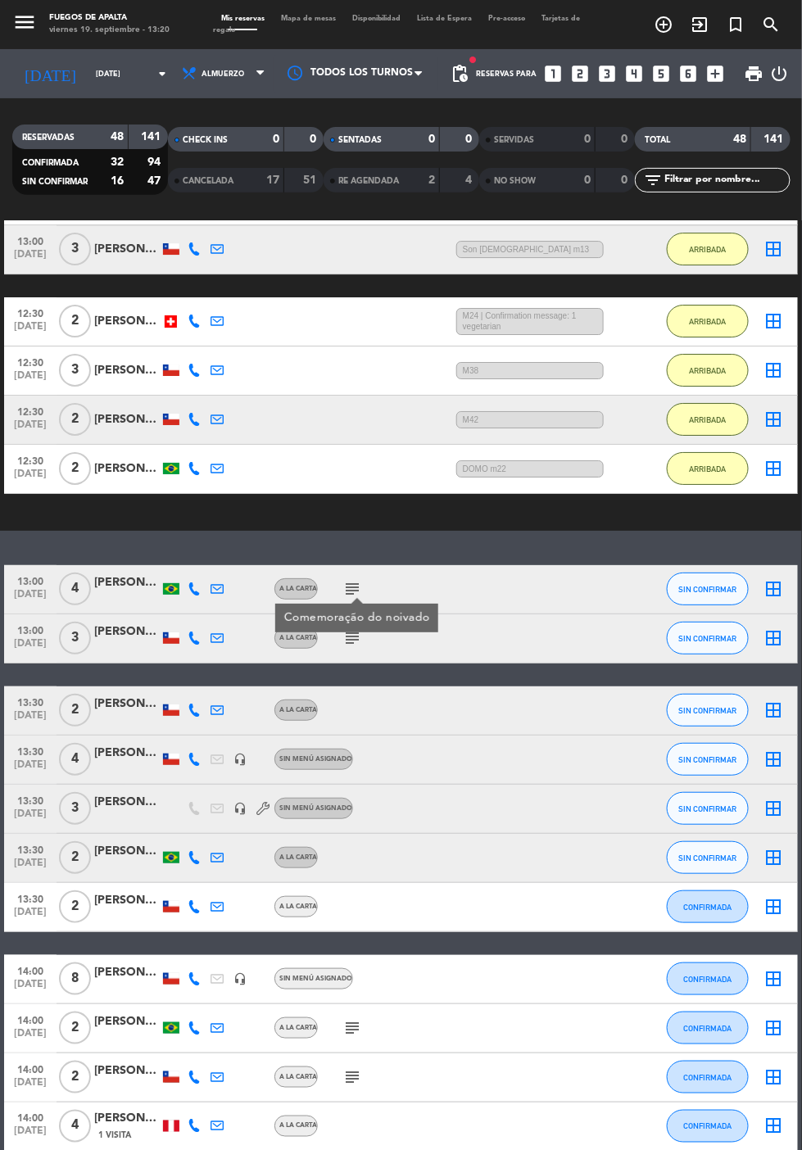
scroll to position [1261, 0]
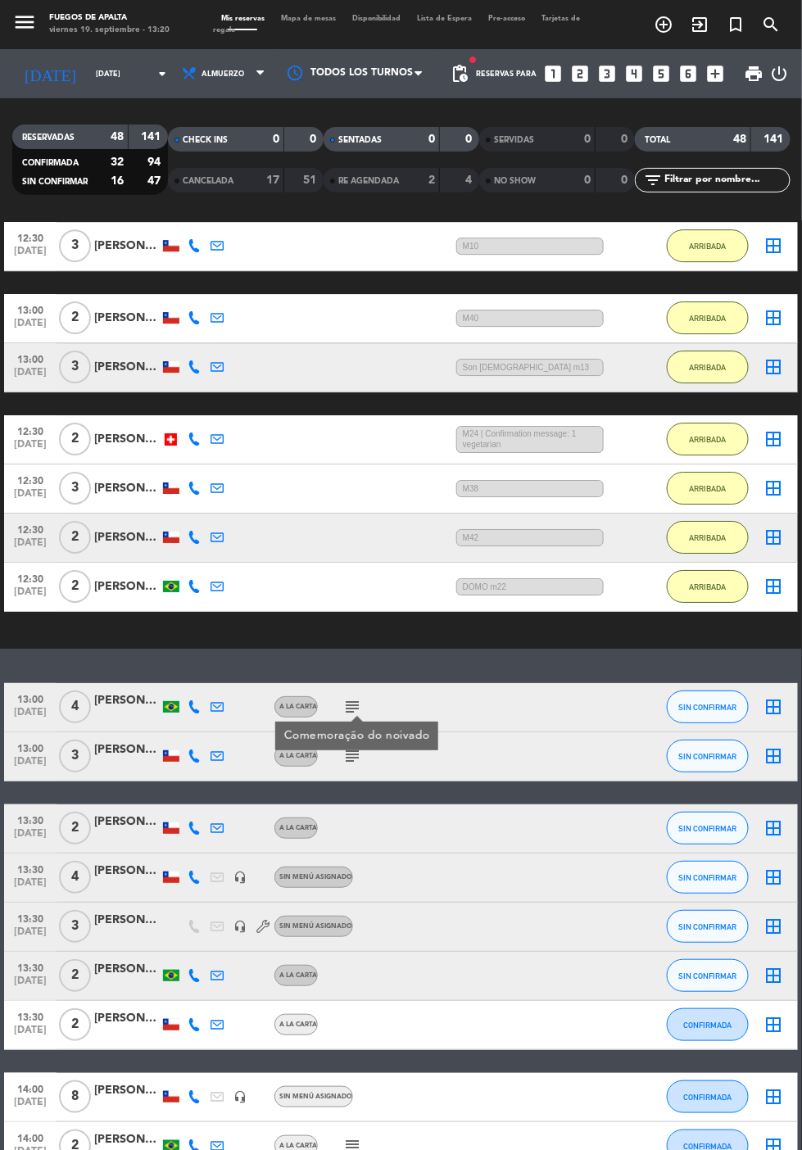
click at [492, 545] on div "No hay notas para este servicio. Haz clic para agregar una exit_to_app CHECK IN…" at bounding box center [401, 685] width 802 height 929
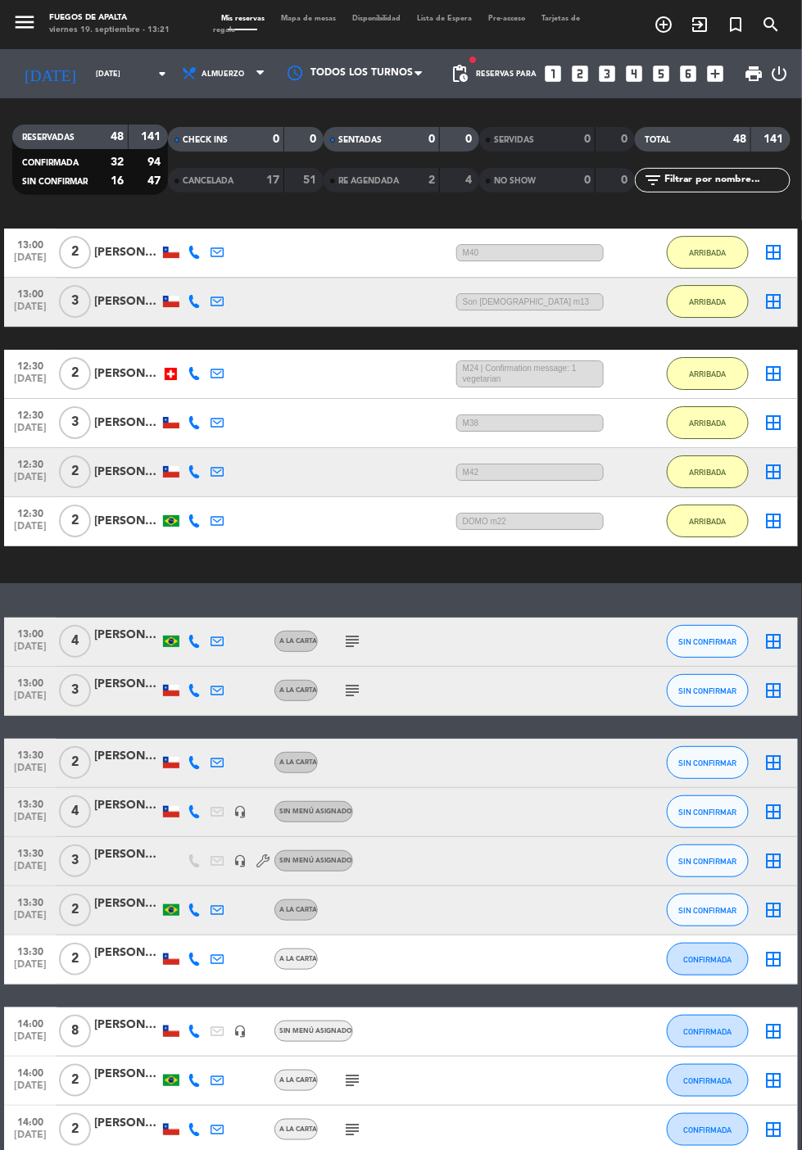
scroll to position [1364, 0]
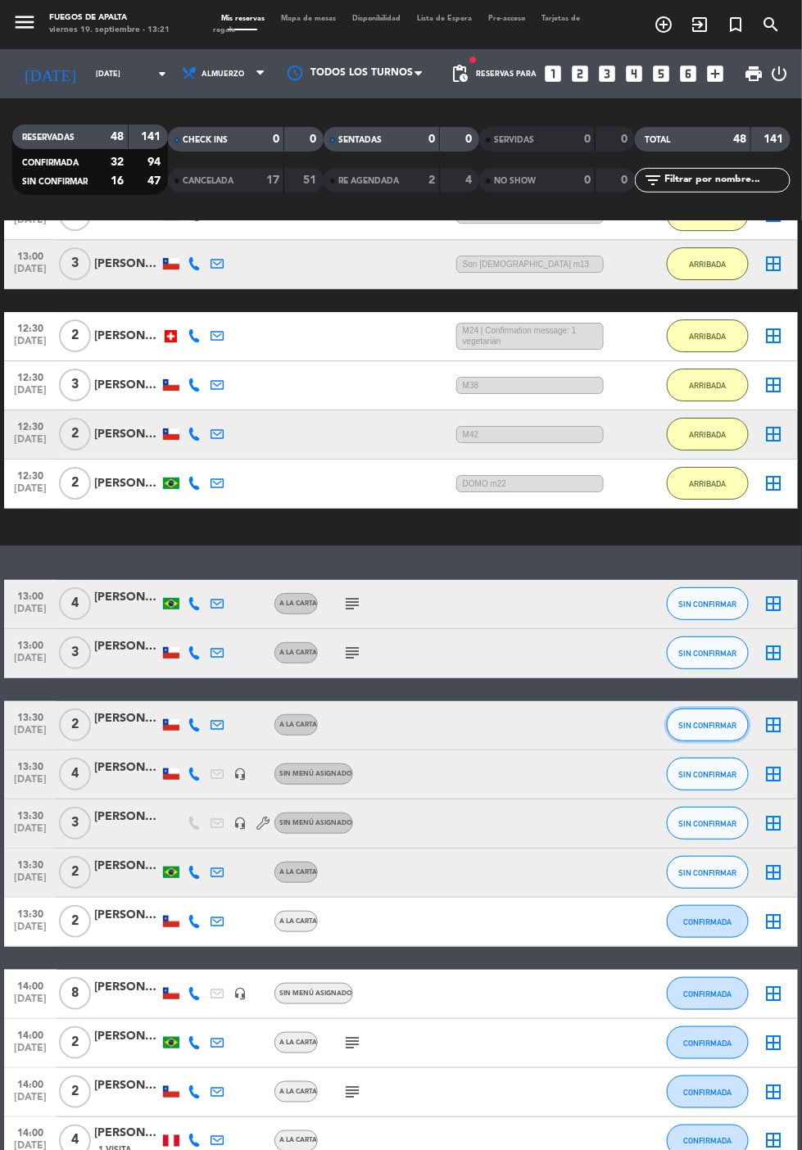
click at [719, 721] on span "SIN CONFIRMAR" at bounding box center [708, 725] width 58 height 9
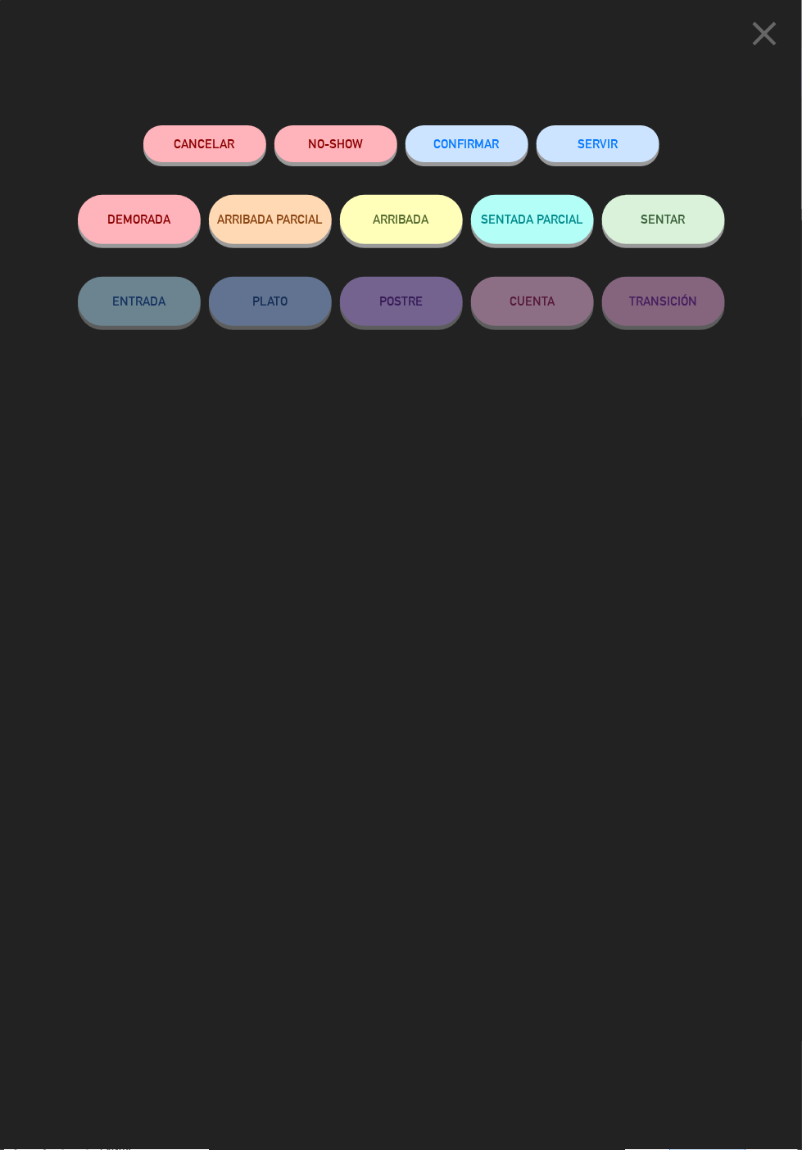
click at [409, 215] on button "ARRIBADA" at bounding box center [401, 219] width 123 height 49
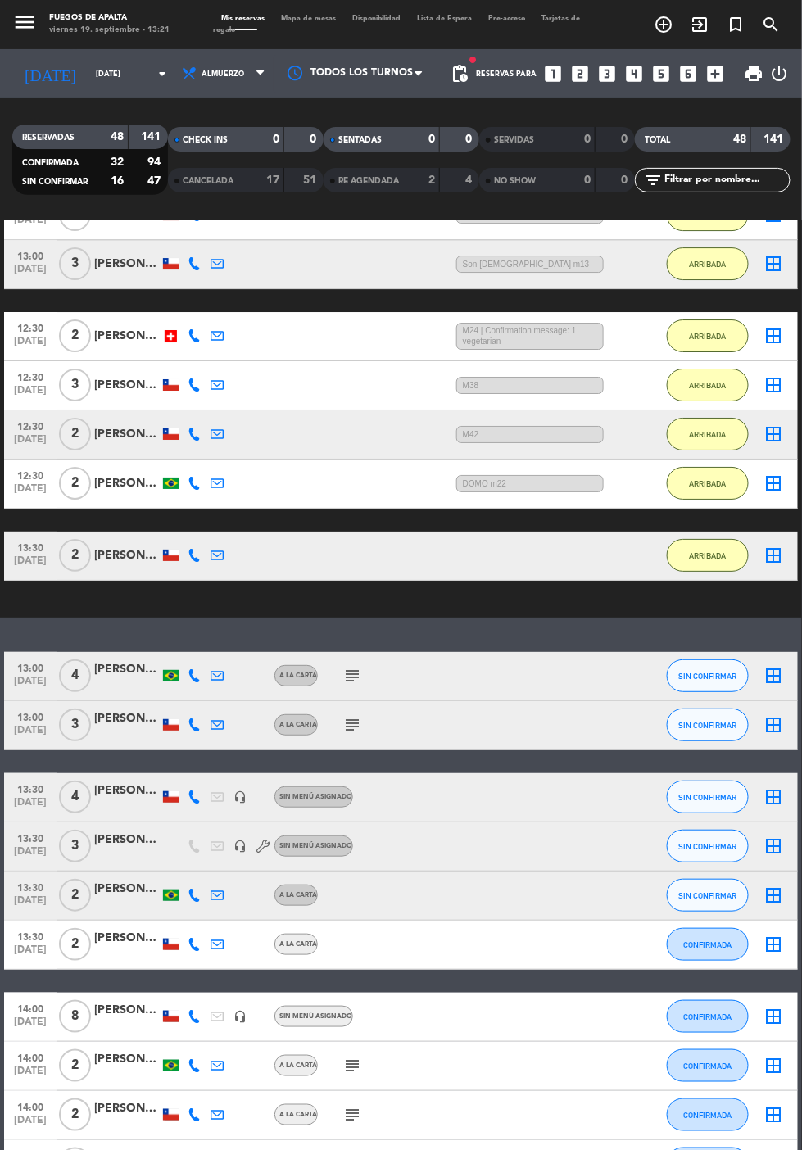
click at [120, 546] on div "[PERSON_NAME]" at bounding box center [127, 555] width 66 height 19
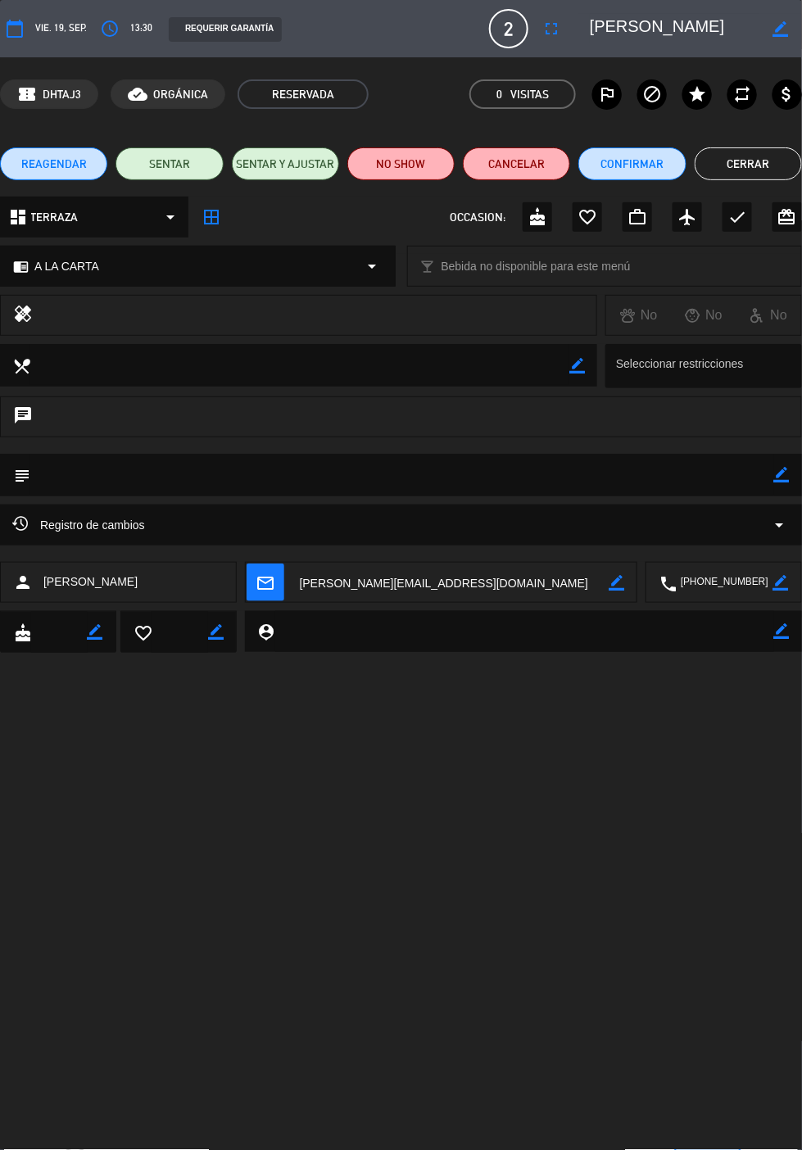
click at [784, 477] on icon "border_color" at bounding box center [782, 475] width 16 height 16
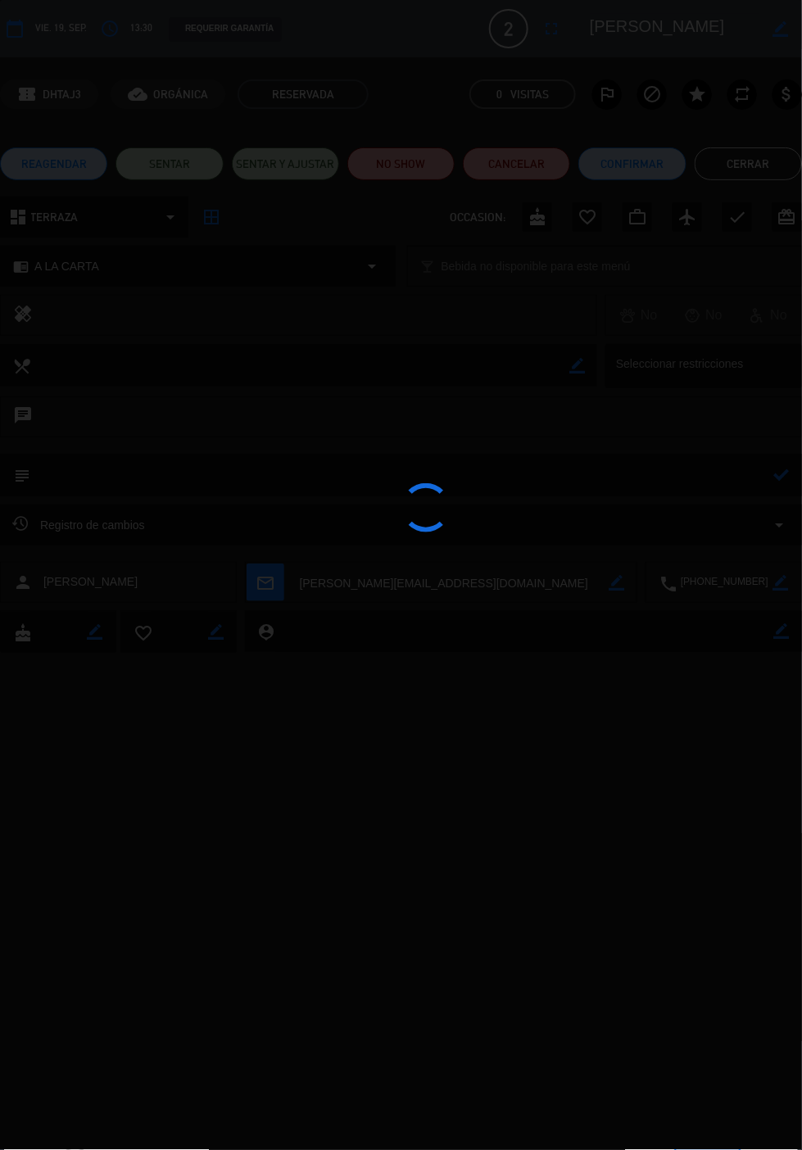
click at [695, 470] on div at bounding box center [401, 575] width 802 height 1150
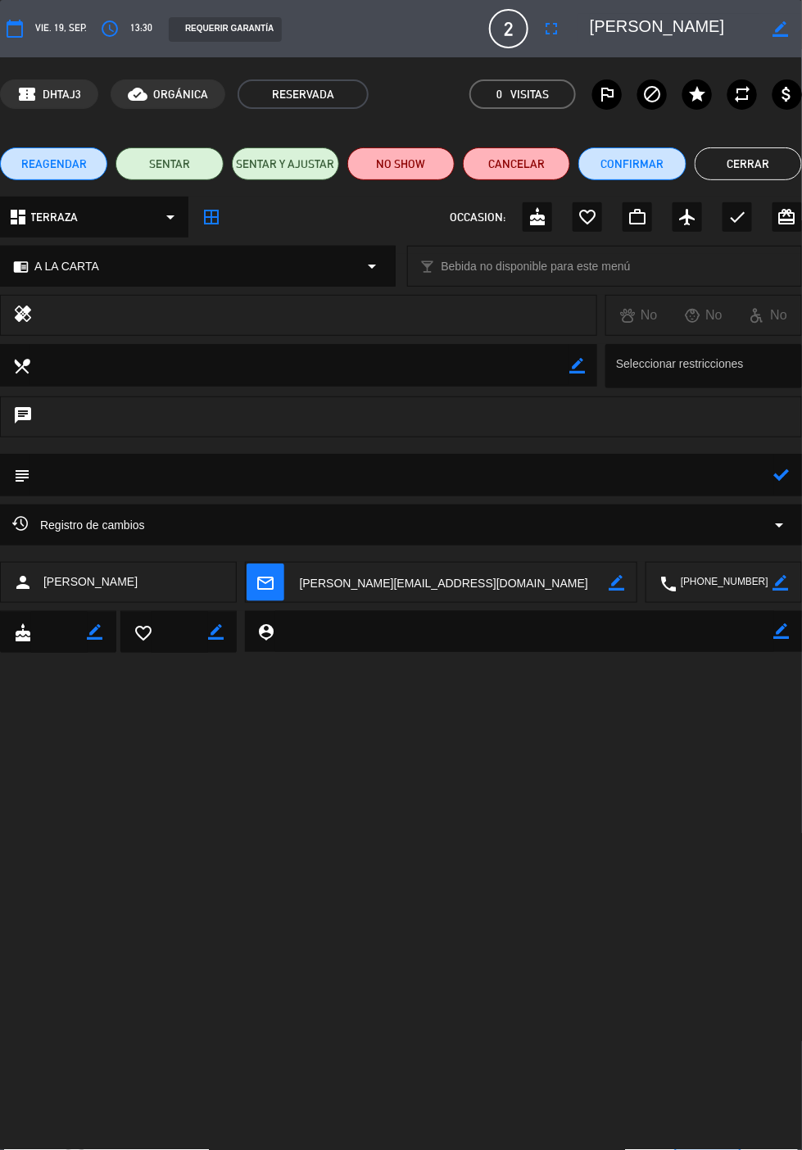
click at [672, 464] on textarea at bounding box center [402, 474] width 744 height 41
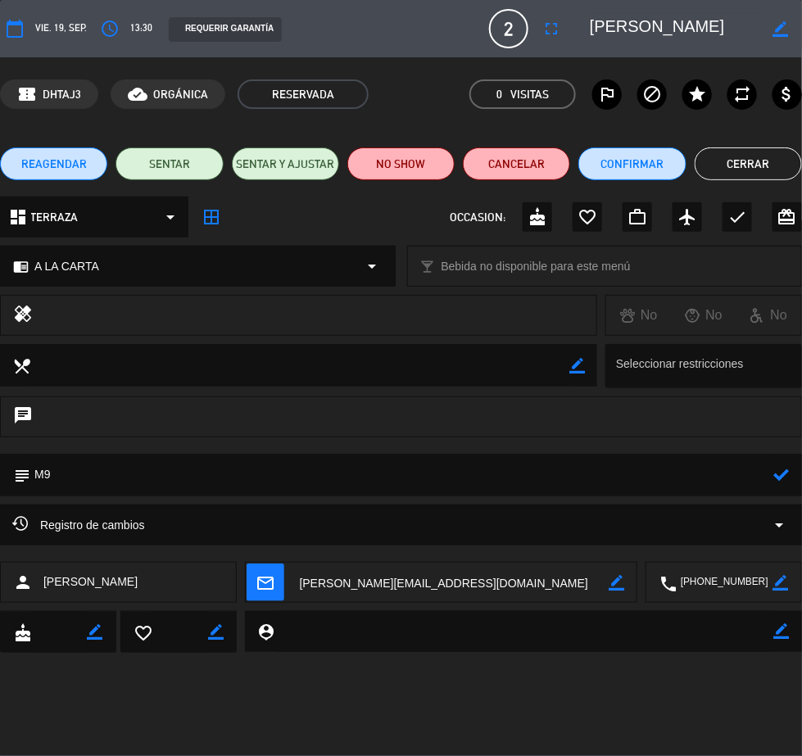
type textarea "M9"
click at [783, 474] on icon at bounding box center [782, 475] width 16 height 16
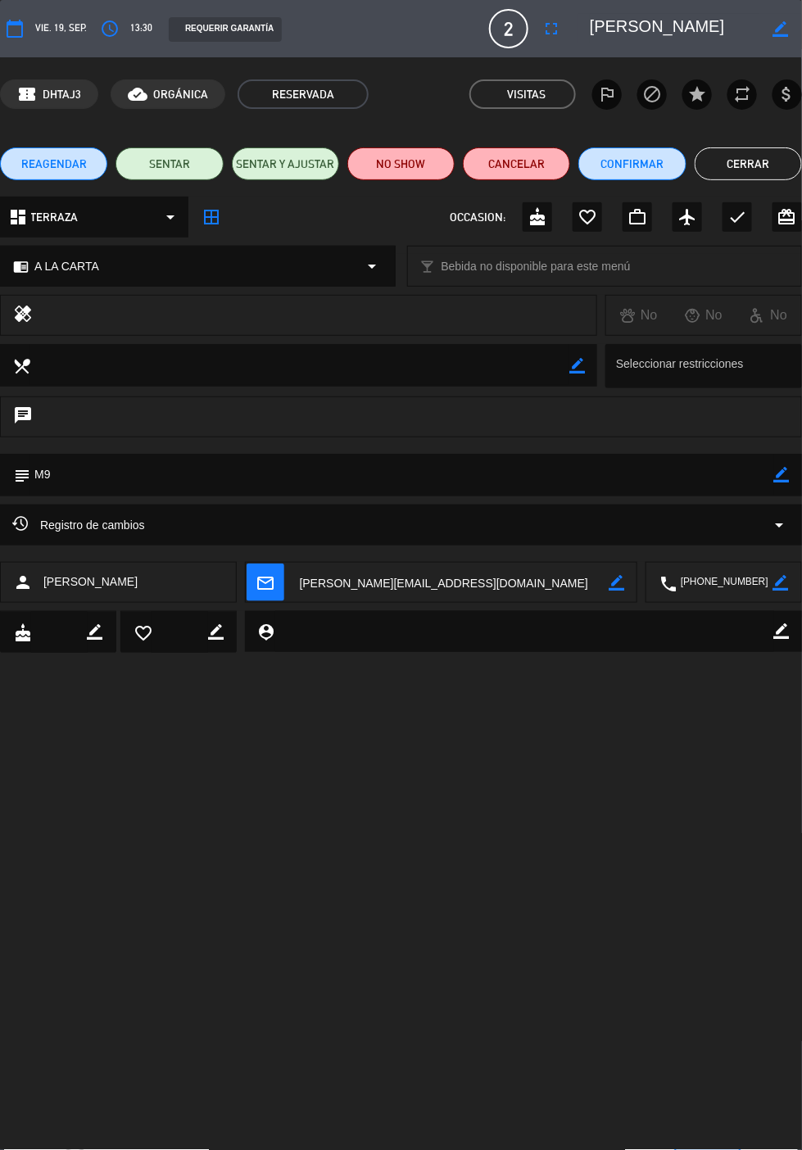
click at [751, 175] on button "Cerrar" at bounding box center [747, 163] width 107 height 33
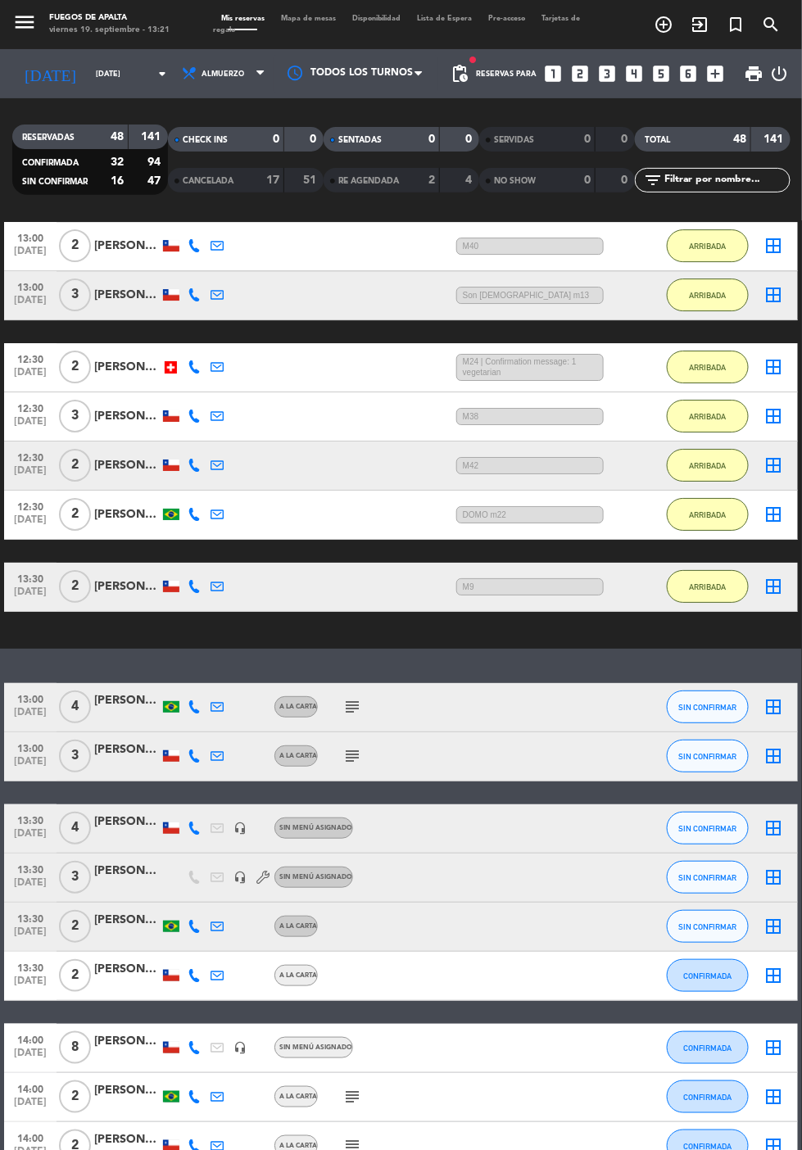
scroll to position [1313, 0]
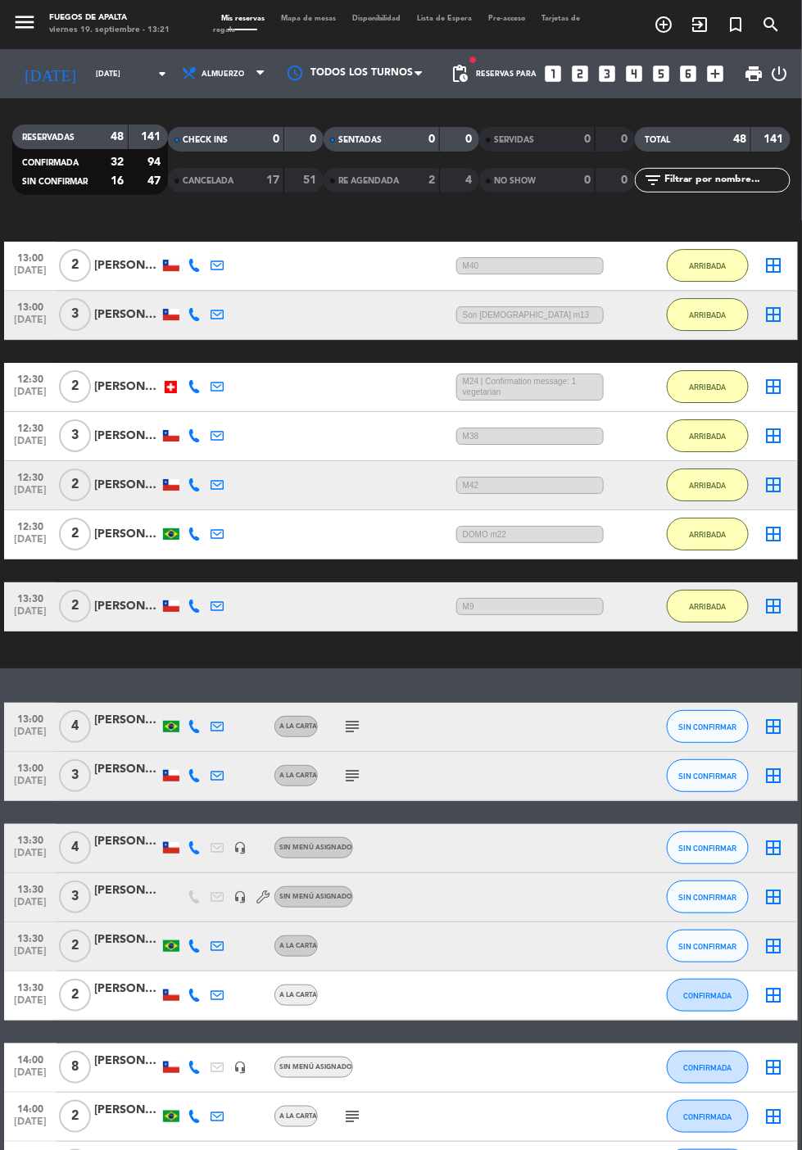
click at [244, 168] on div "CANCELADA 17 51" at bounding box center [246, 180] width 156 height 25
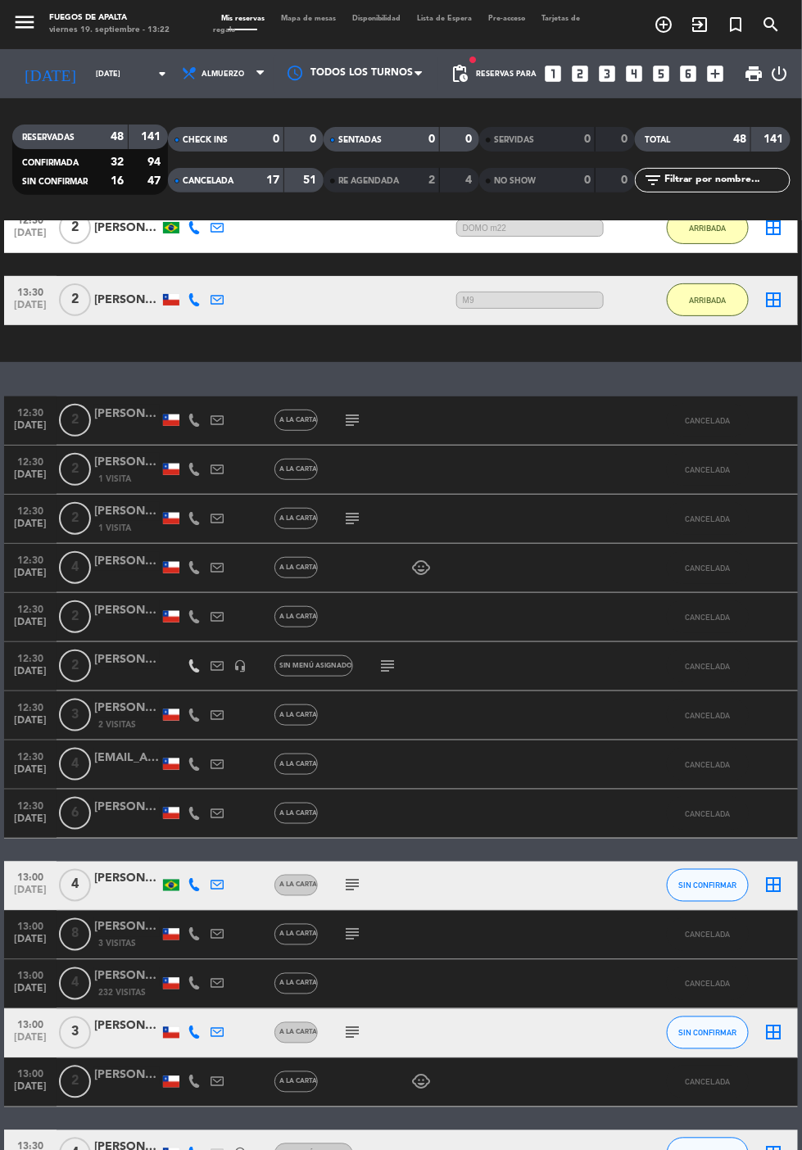
scroll to position [1589, 0]
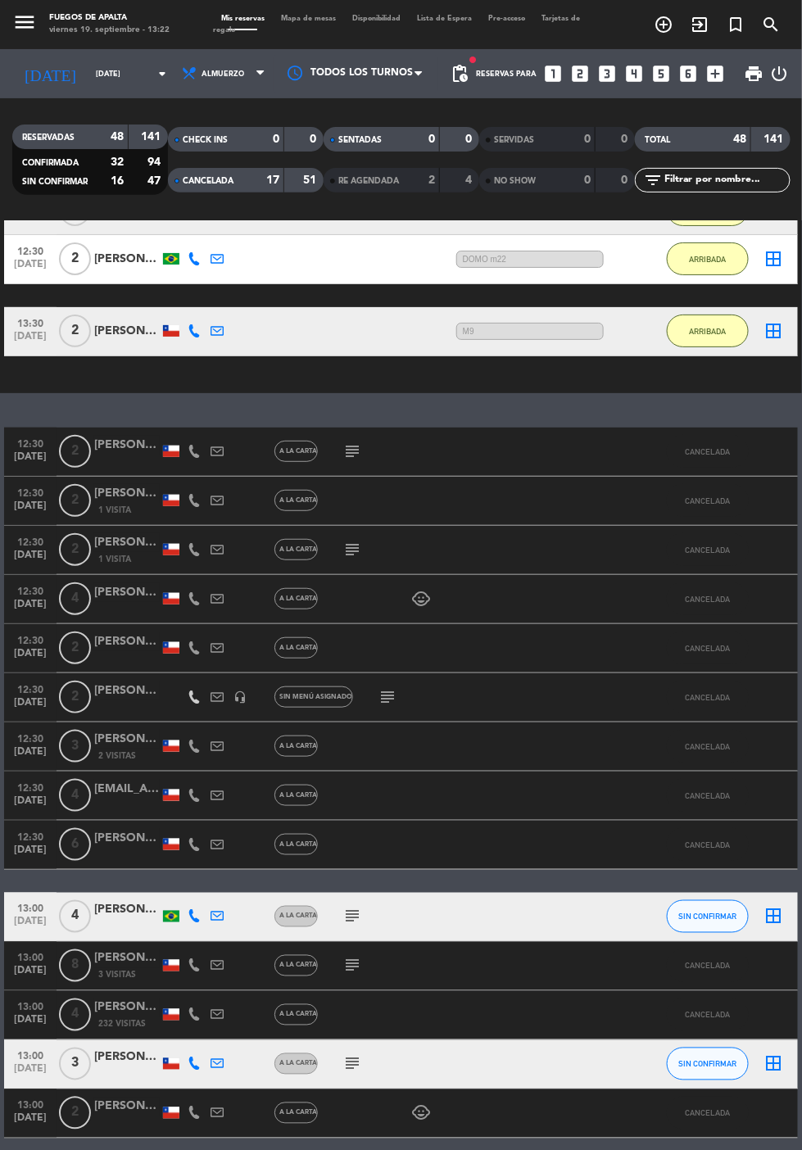
click at [244, 171] on div "CANCELADA" at bounding box center [209, 180] width 75 height 19
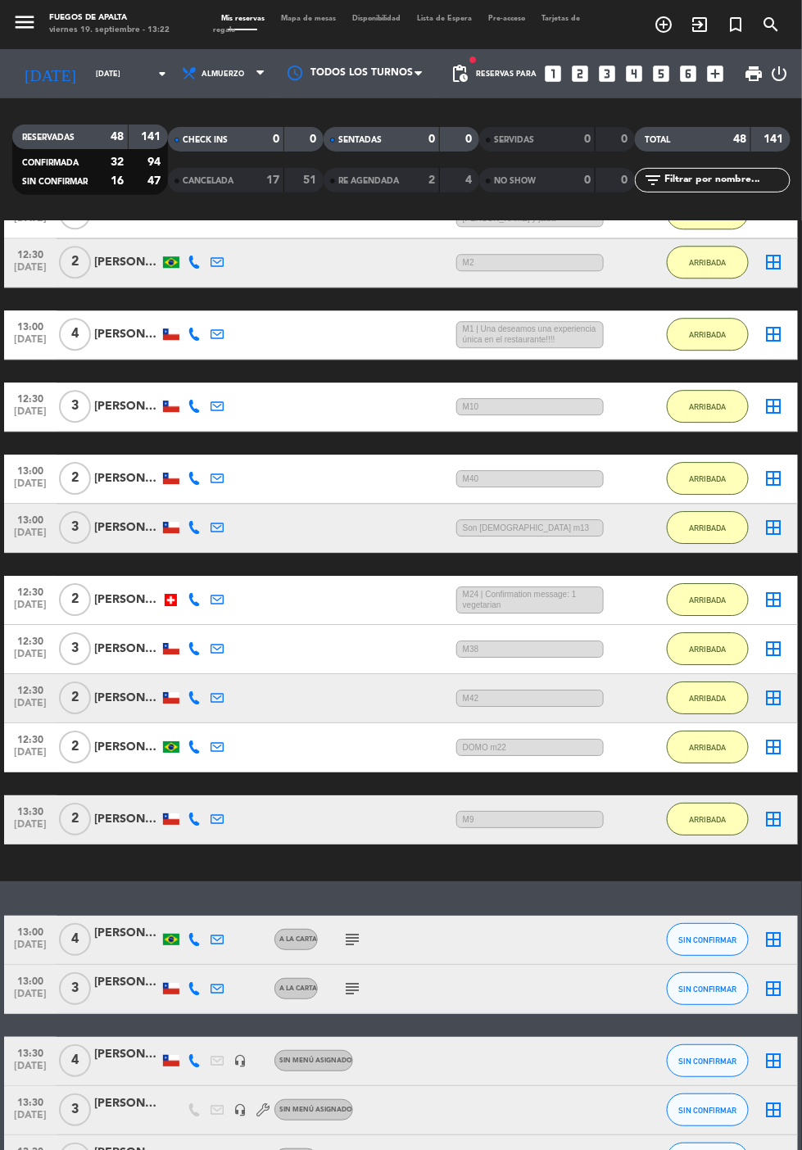
scroll to position [1186, 0]
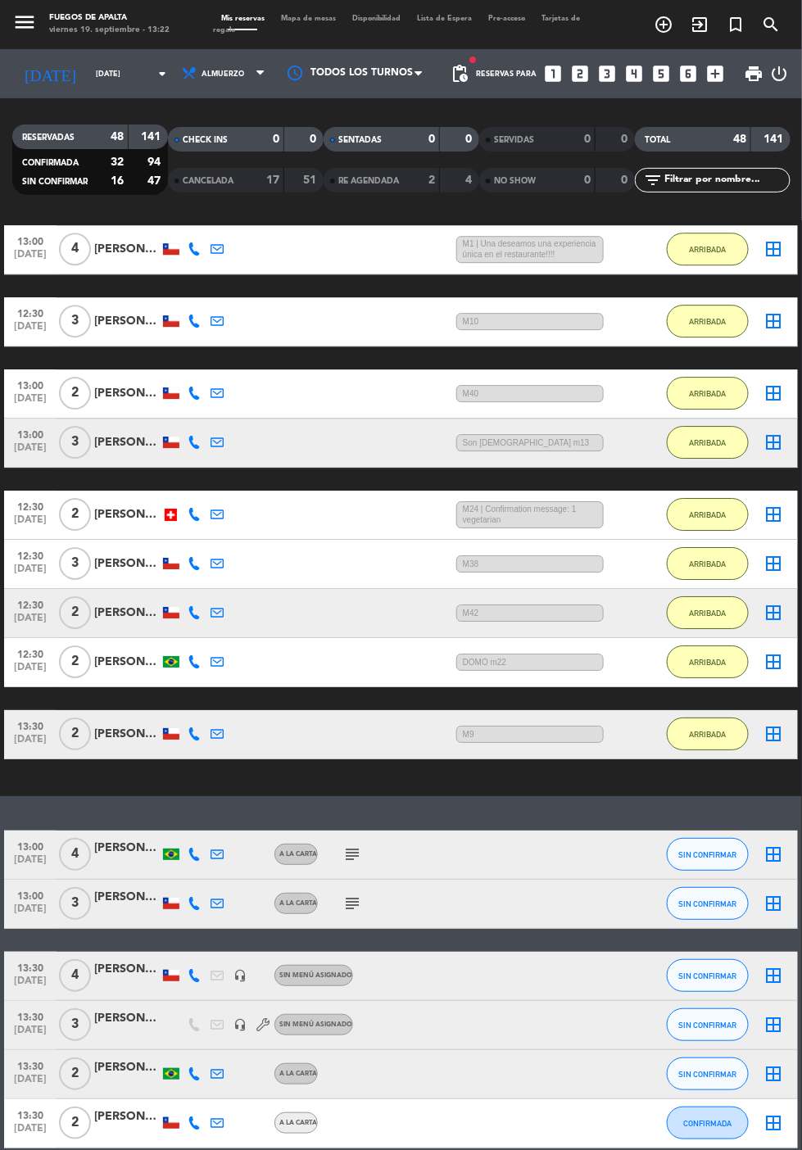
click at [269, 168] on div "CANCELADA 17 51" at bounding box center [246, 180] width 156 height 25
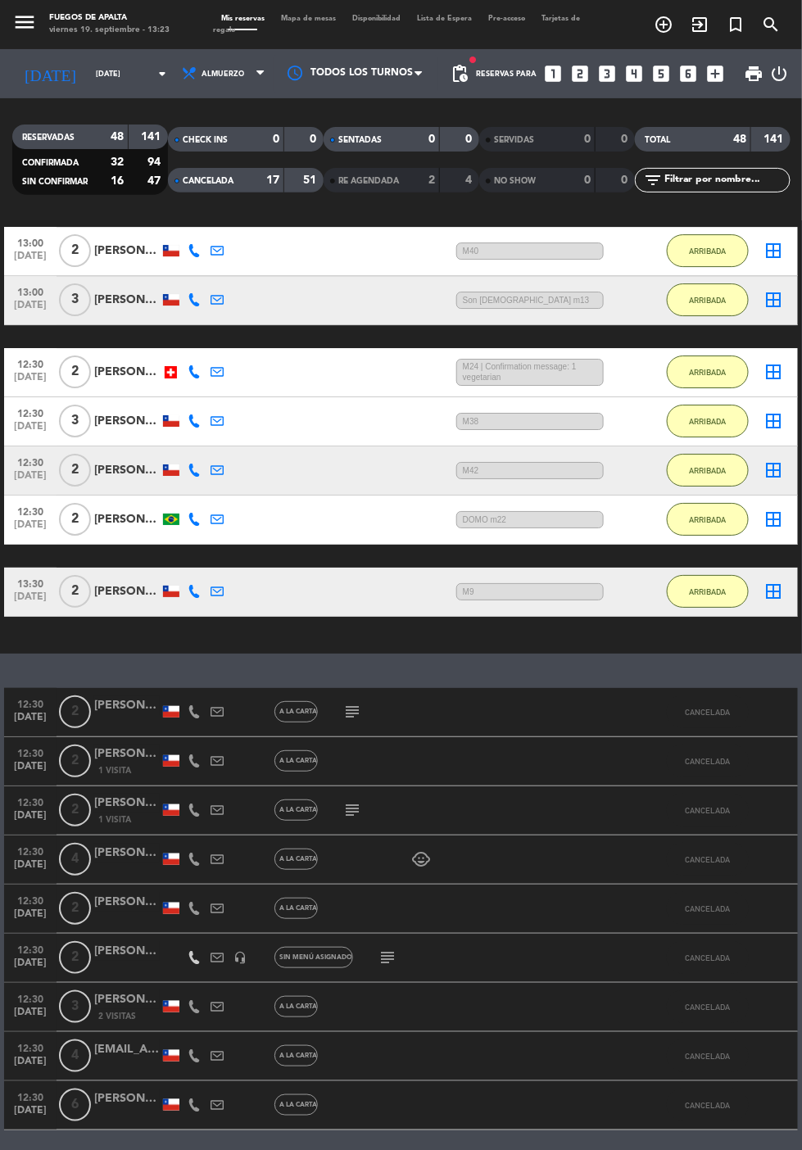
scroll to position [1449, 0]
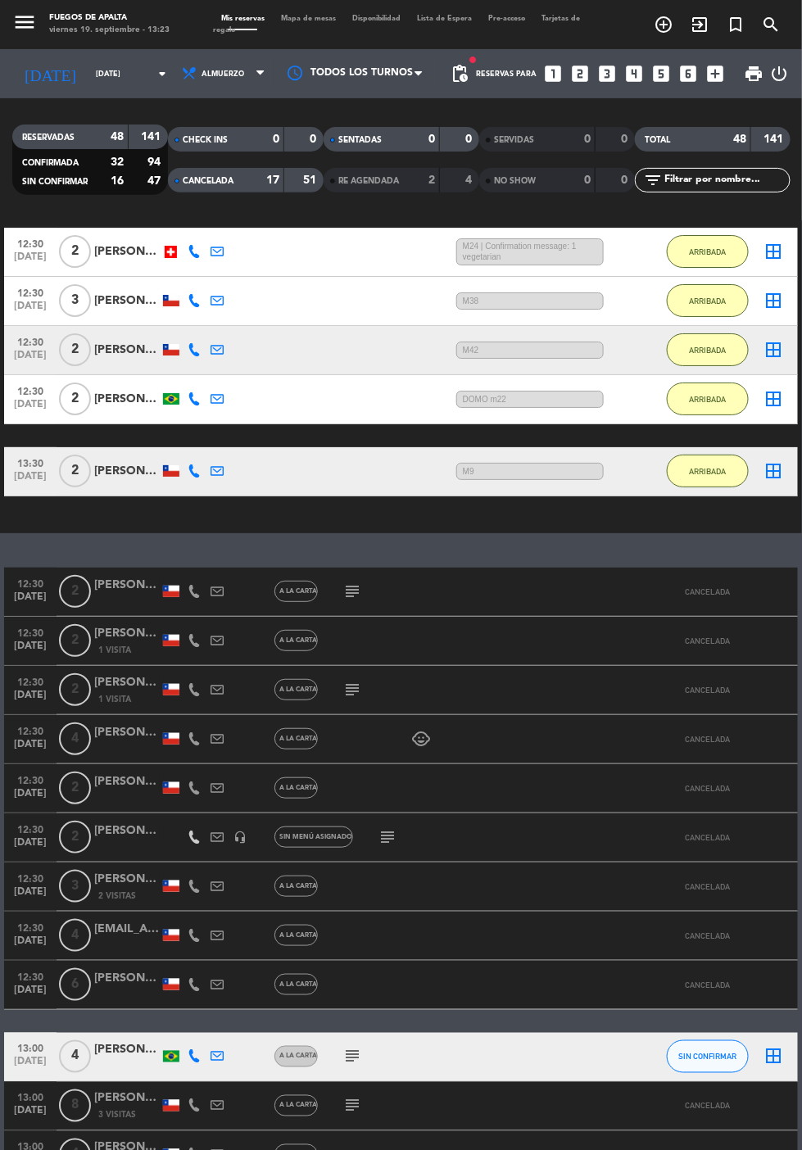
click at [131, 969] on div "[PERSON_NAME]" at bounding box center [127, 978] width 66 height 19
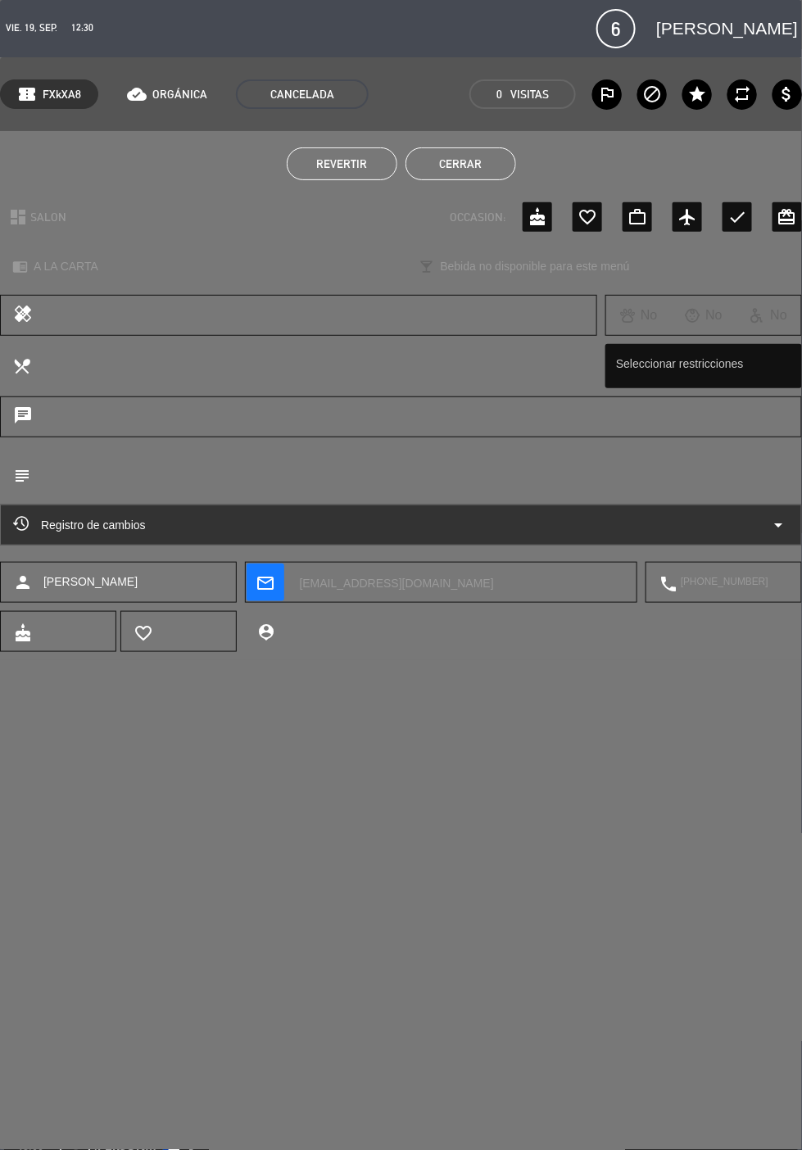
click at [353, 167] on span "Revertir" at bounding box center [341, 163] width 51 height 13
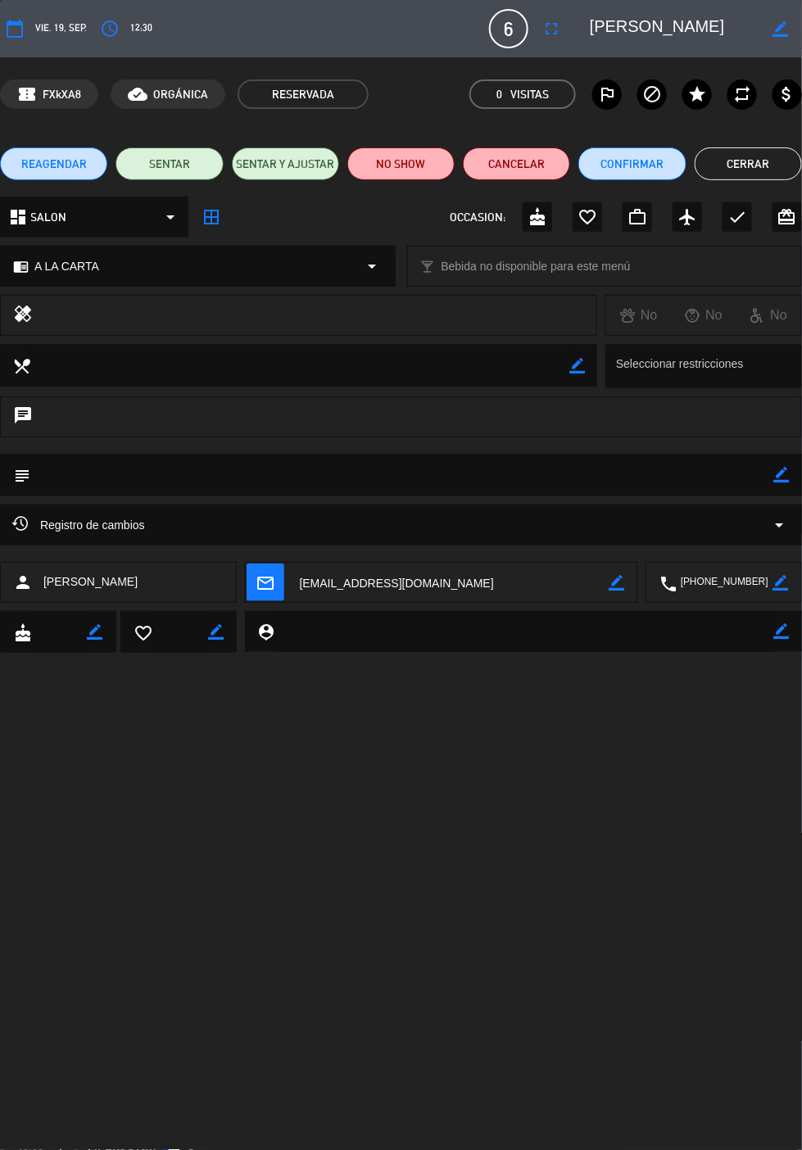
click at [783, 472] on icon "border_color" at bounding box center [782, 475] width 16 height 16
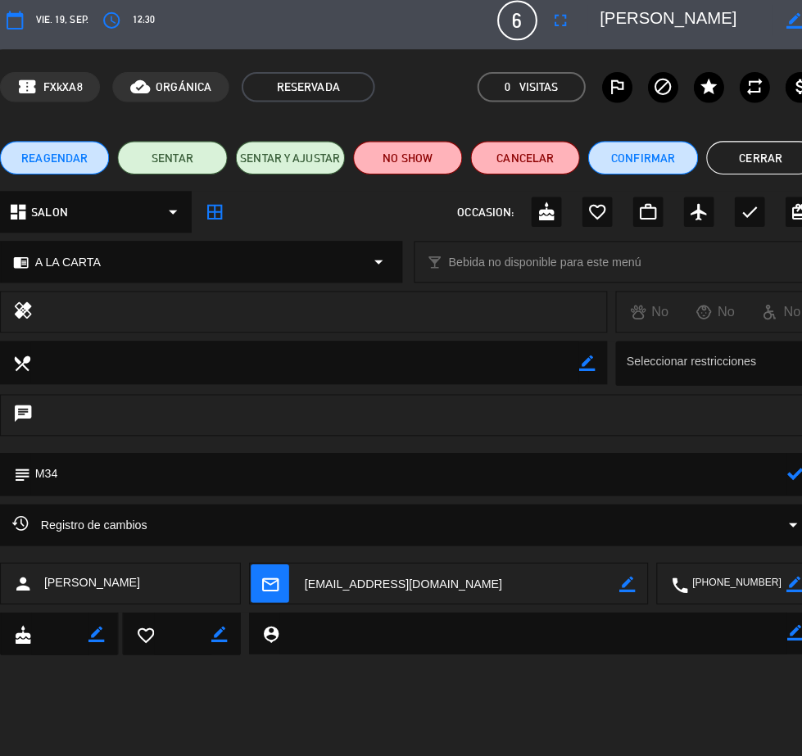
type textarea "M34"
click at [785, 477] on icon at bounding box center [782, 475] width 16 height 16
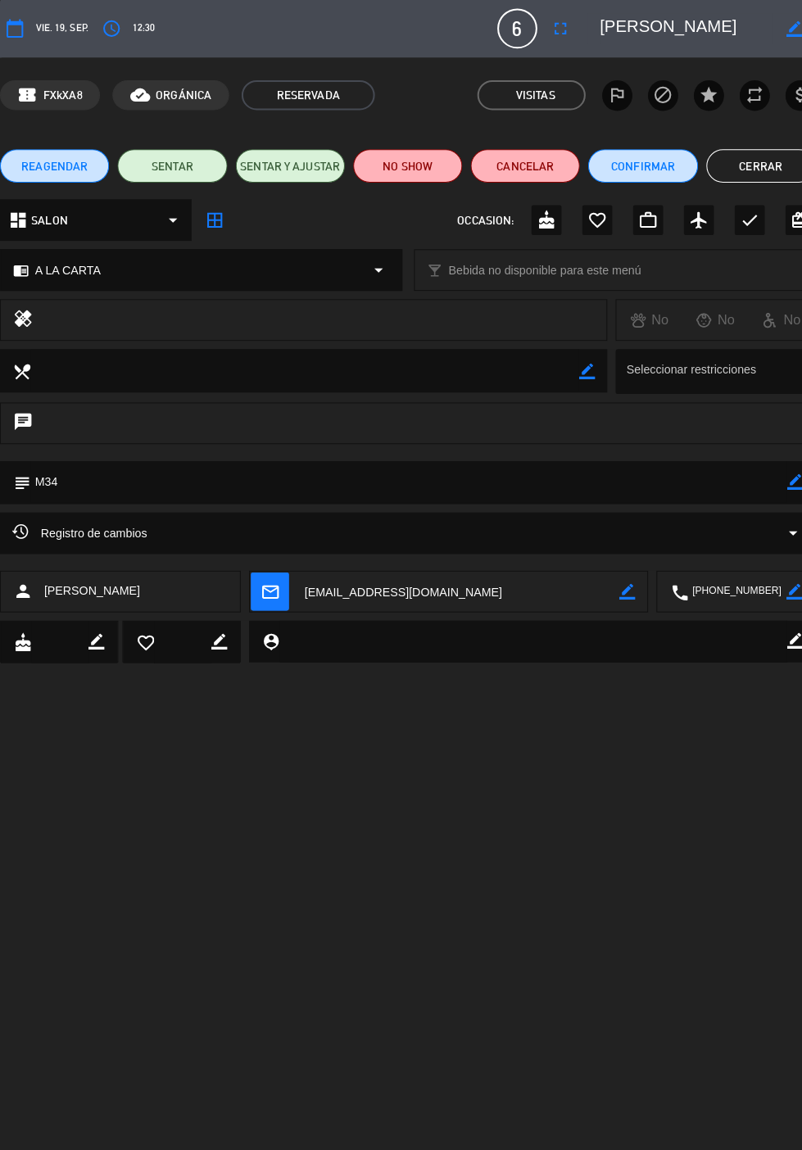
click at [739, 168] on button "Cerrar" at bounding box center [747, 163] width 107 height 33
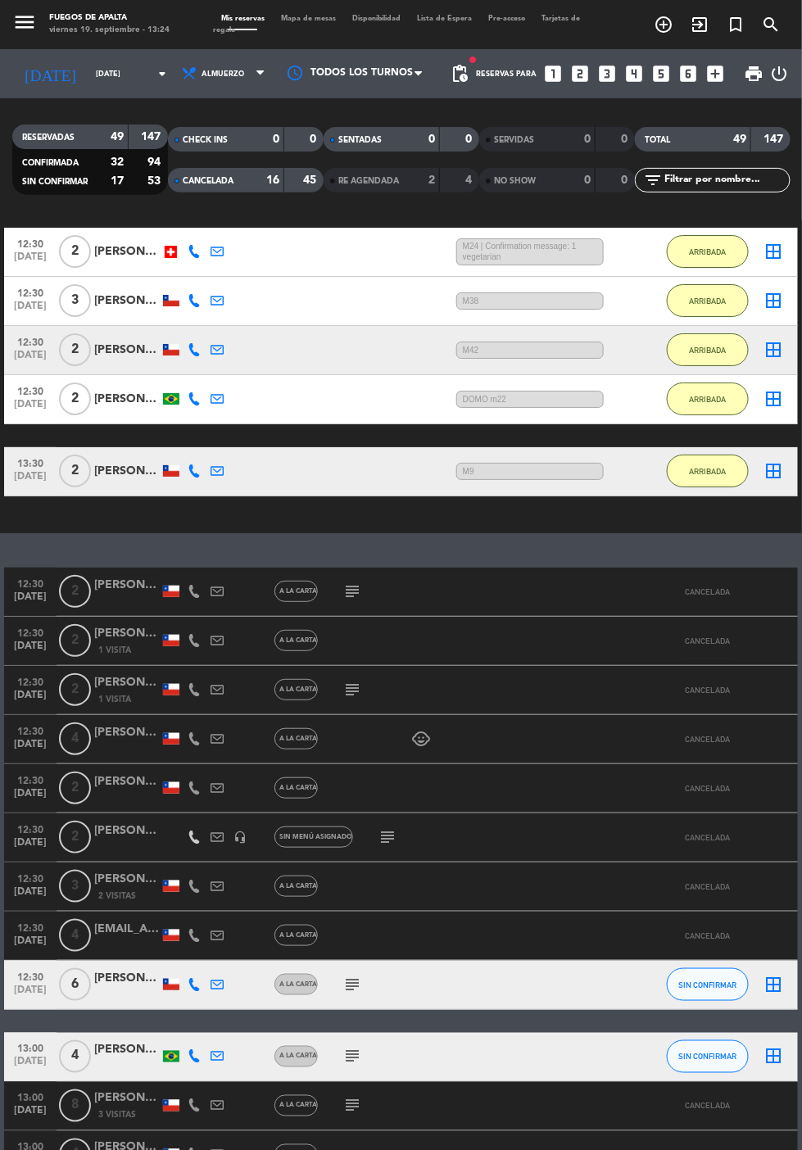
scroll to position [1448, 0]
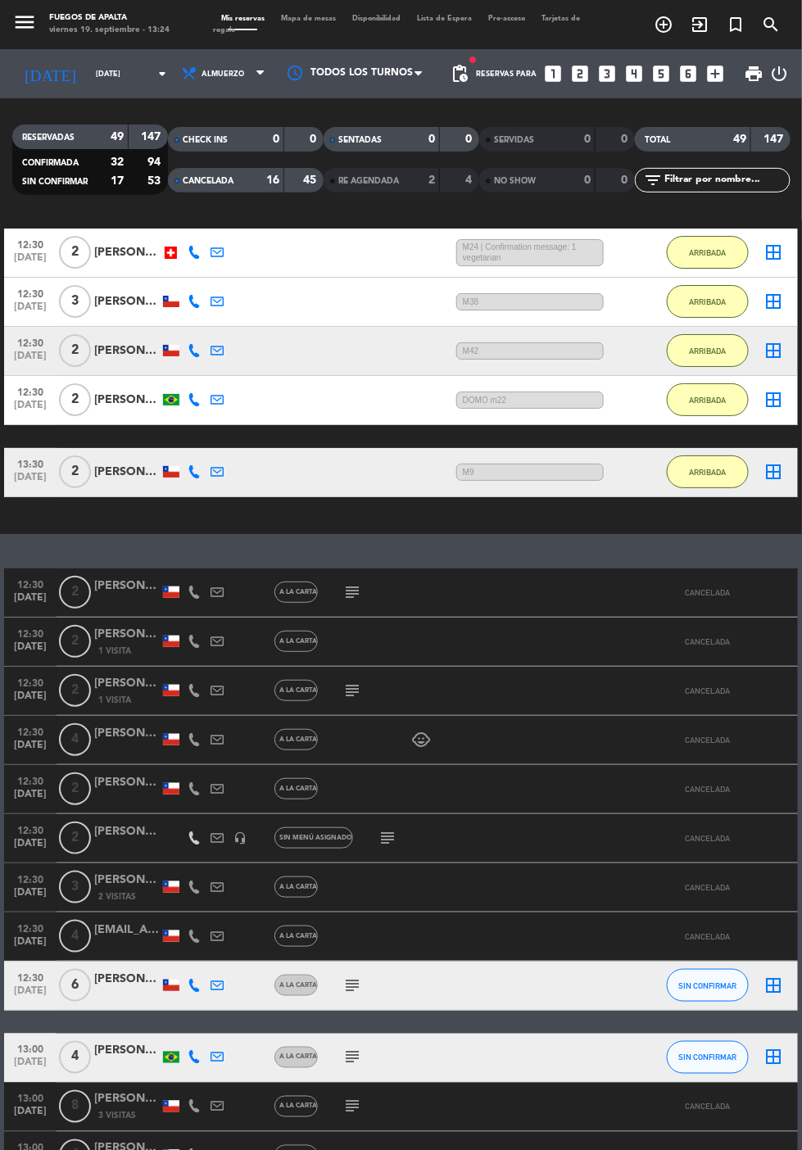
click at [376, 177] on span "RE AGENDADA" at bounding box center [368, 181] width 61 height 8
click at [233, 171] on div "CANCELADA" at bounding box center [209, 180] width 75 height 19
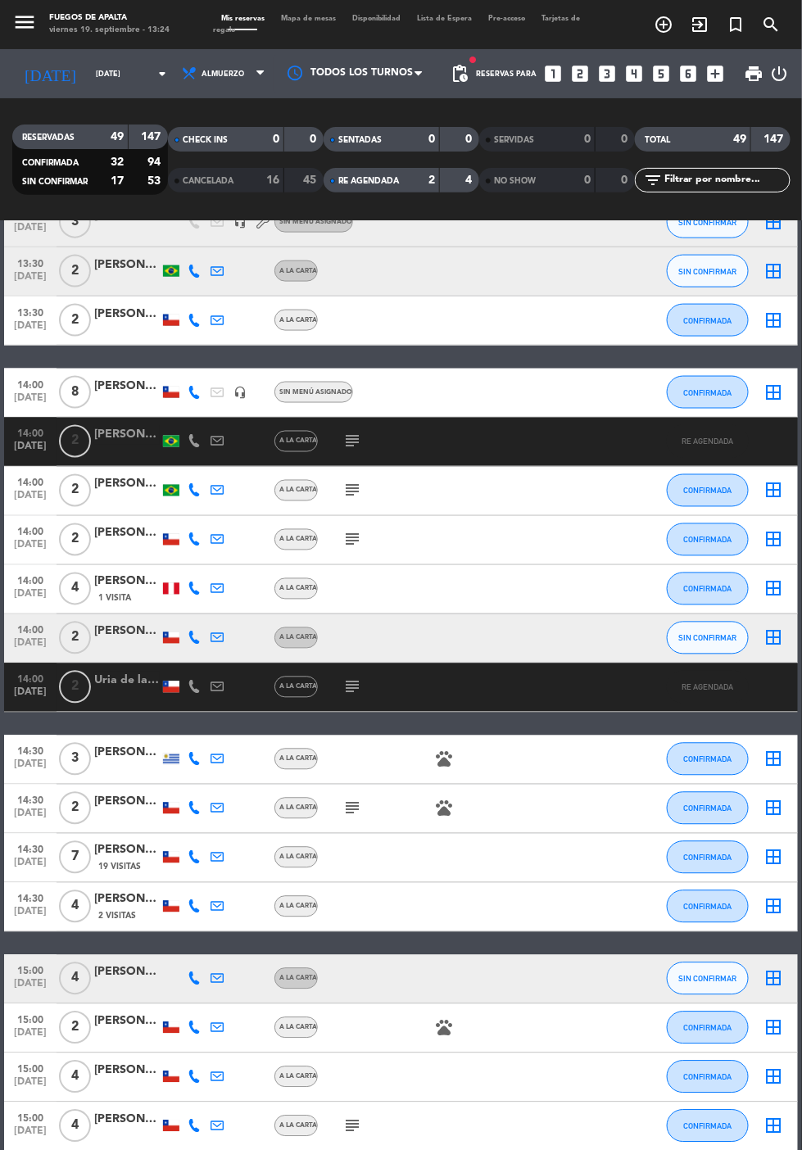
scroll to position [1889, 0]
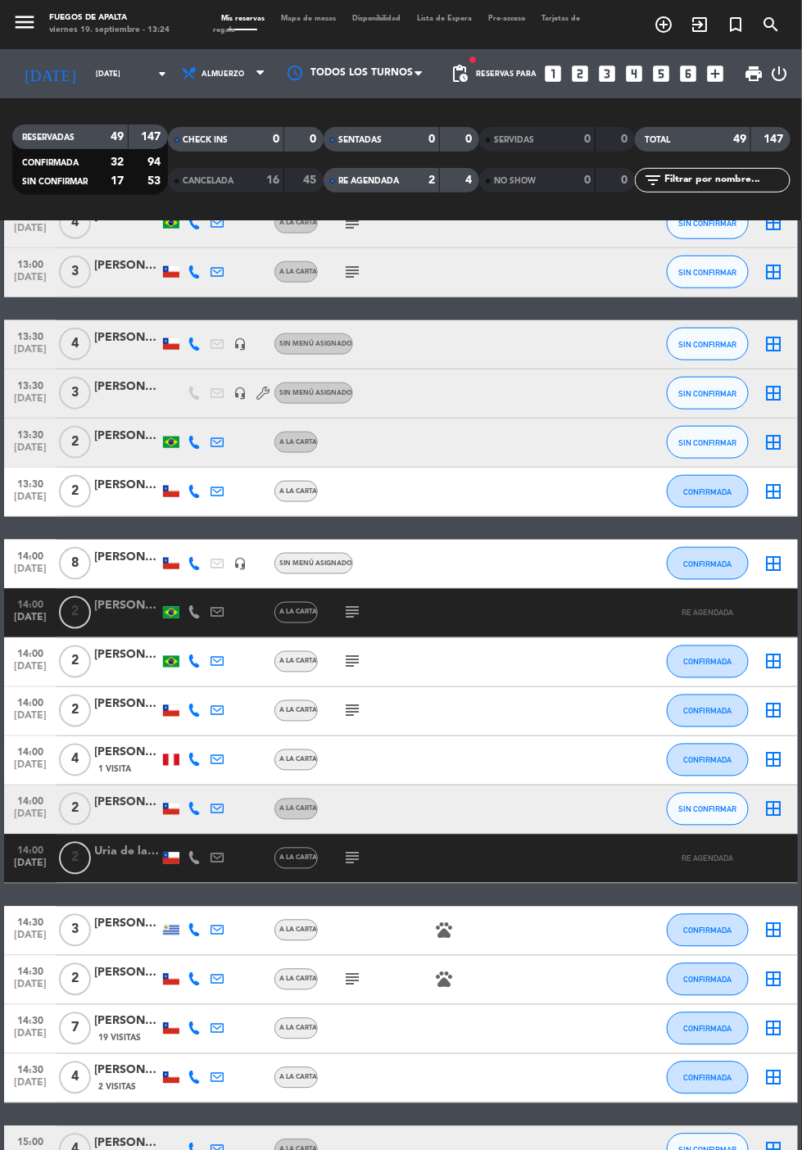
click at [242, 168] on div "CANCELADA 16 45" at bounding box center [246, 180] width 156 height 25
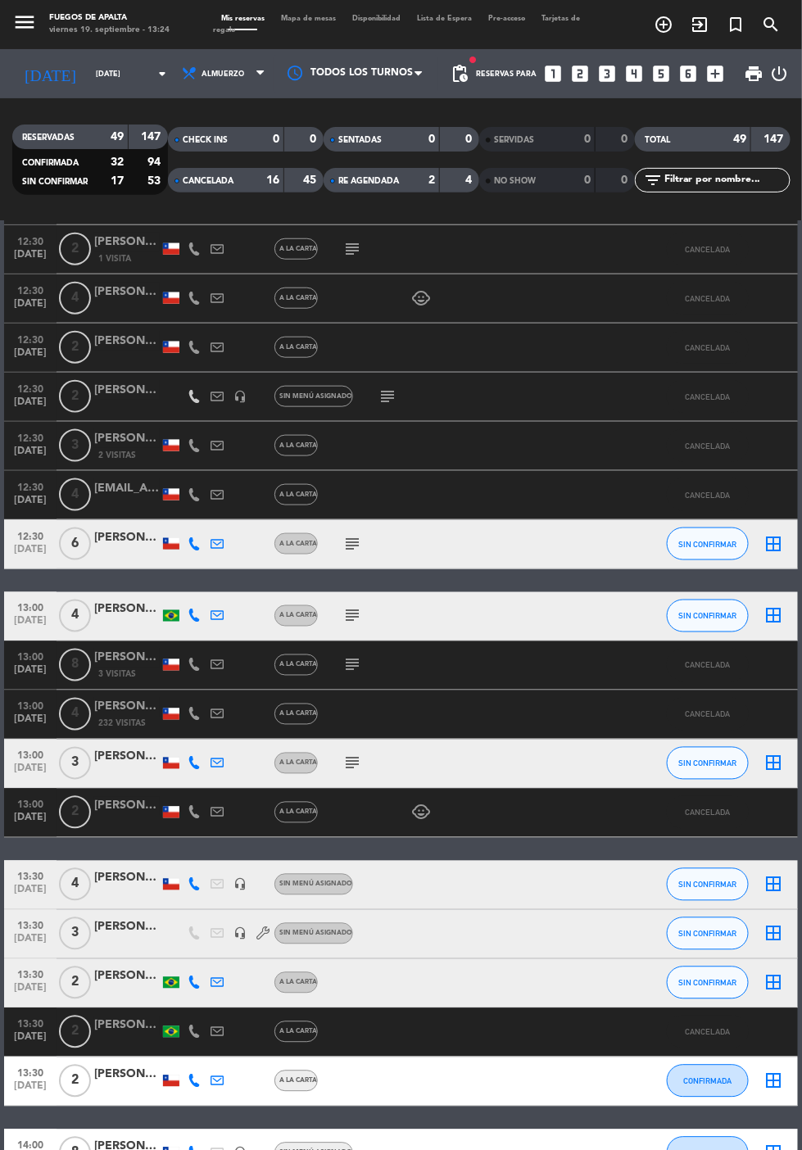
click at [251, 168] on div "CANCELADA 16 45" at bounding box center [246, 180] width 156 height 25
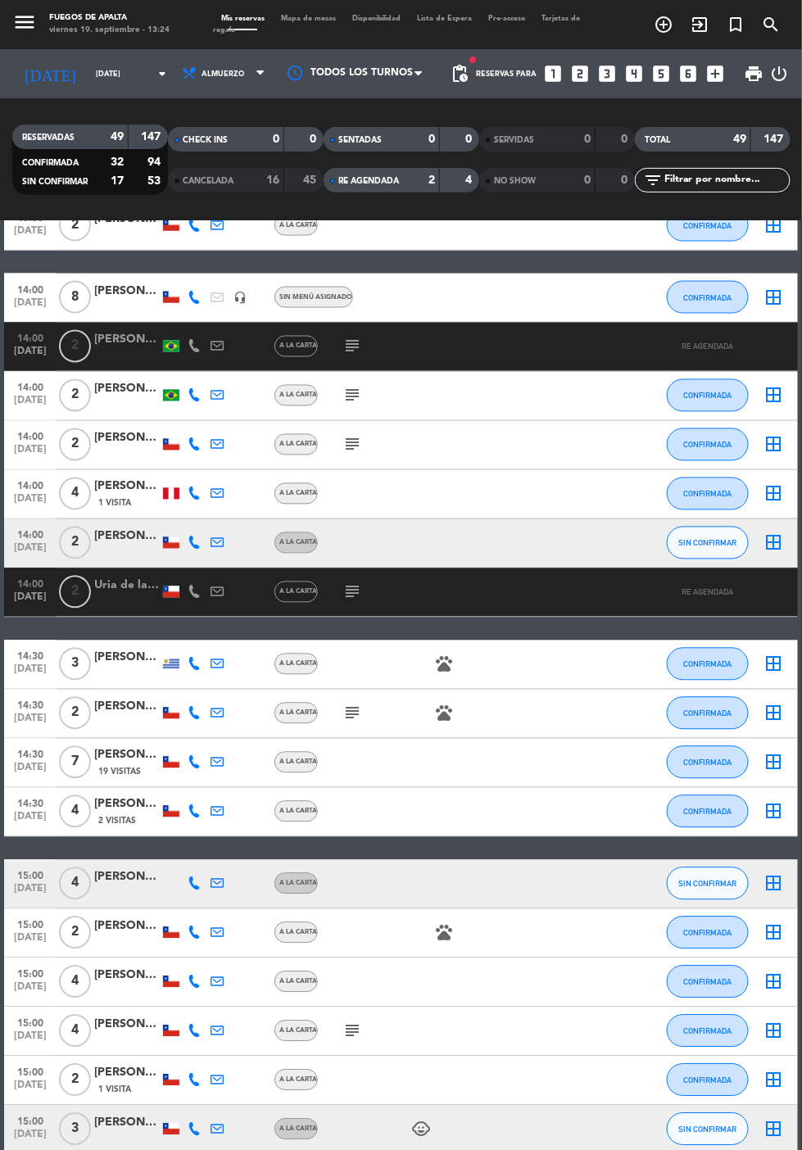
scroll to position [2257, 0]
